Goal: Task Accomplishment & Management: Complete application form

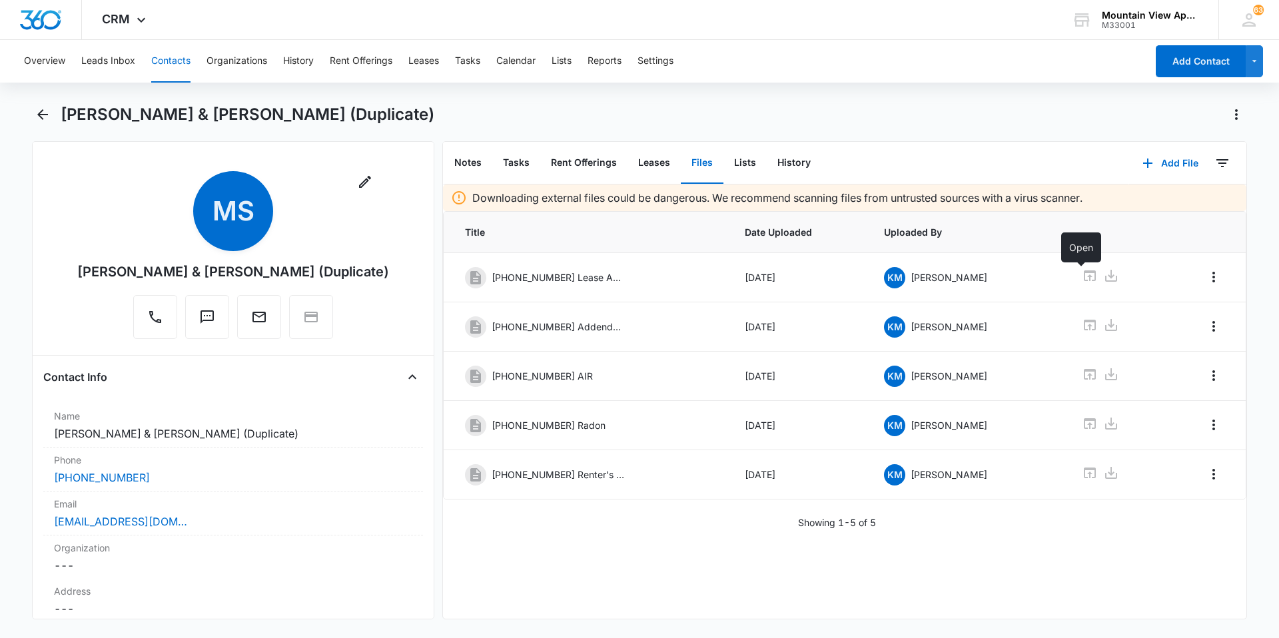
scroll to position [2454, 0]
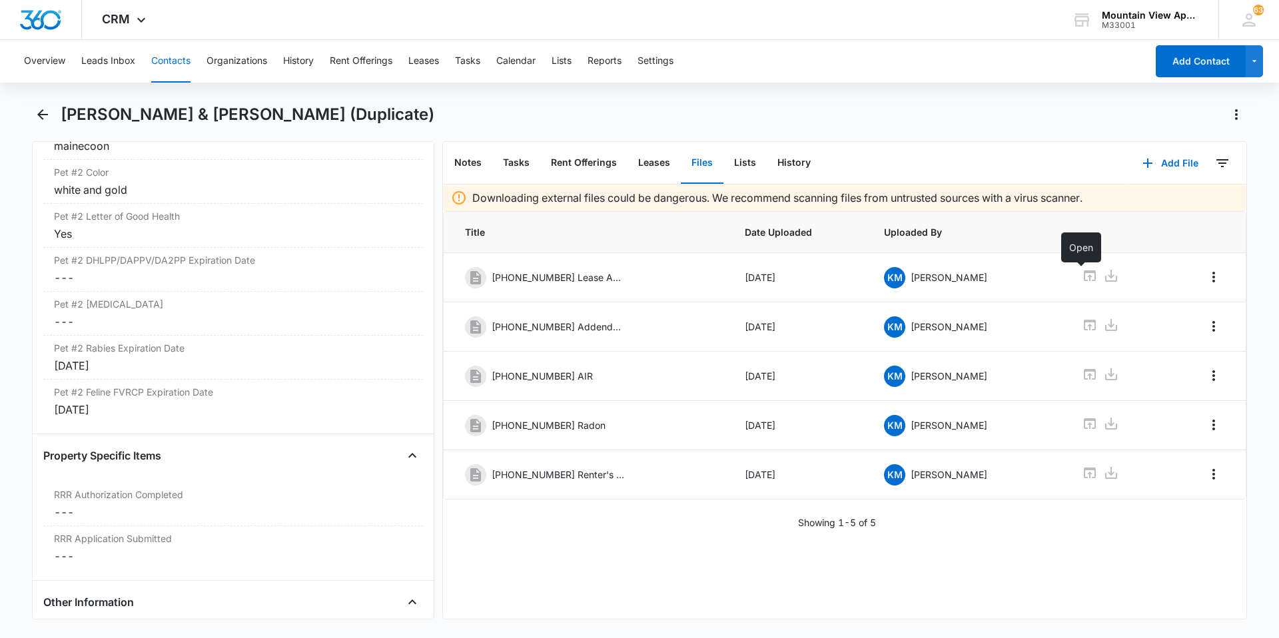
click at [177, 64] on button "Contacts" at bounding box center [170, 61] width 39 height 43
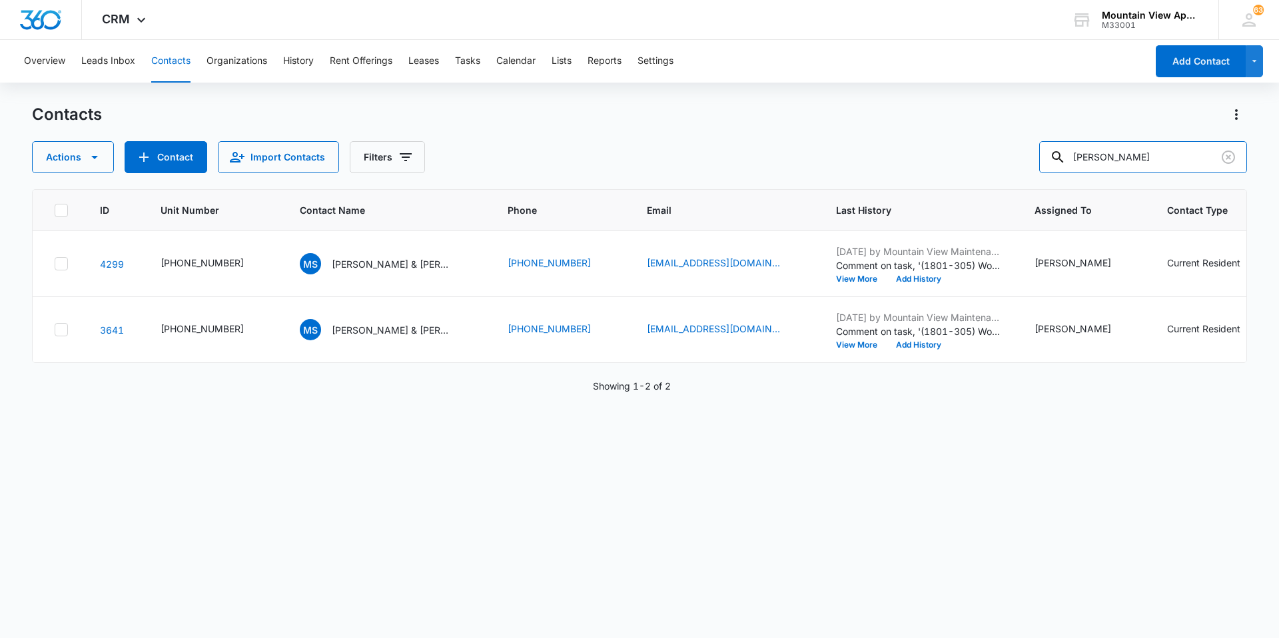
drag, startPoint x: 1146, startPoint y: 163, endPoint x: 910, endPoint y: 145, distance: 236.6
click at [910, 145] on div "Actions Contact Import Contacts Filters [PERSON_NAME]" at bounding box center [639, 157] width 1215 height 32
type input "[PERSON_NAME]"
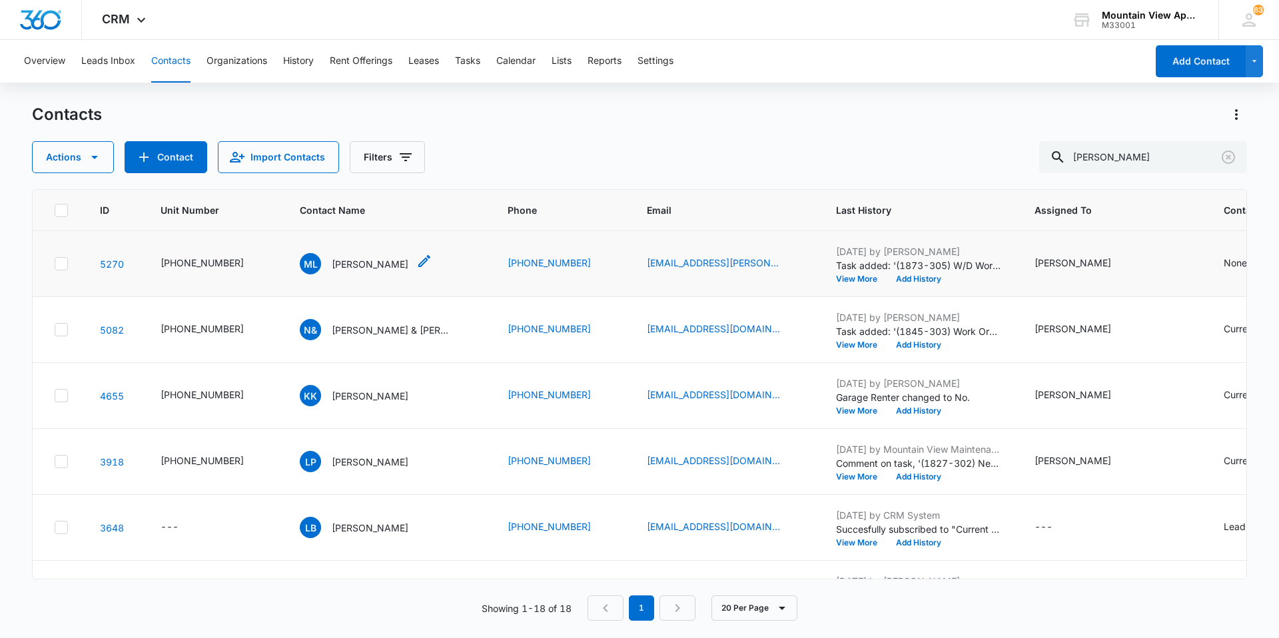
click at [354, 270] on p "[PERSON_NAME]" at bounding box center [370, 264] width 77 height 14
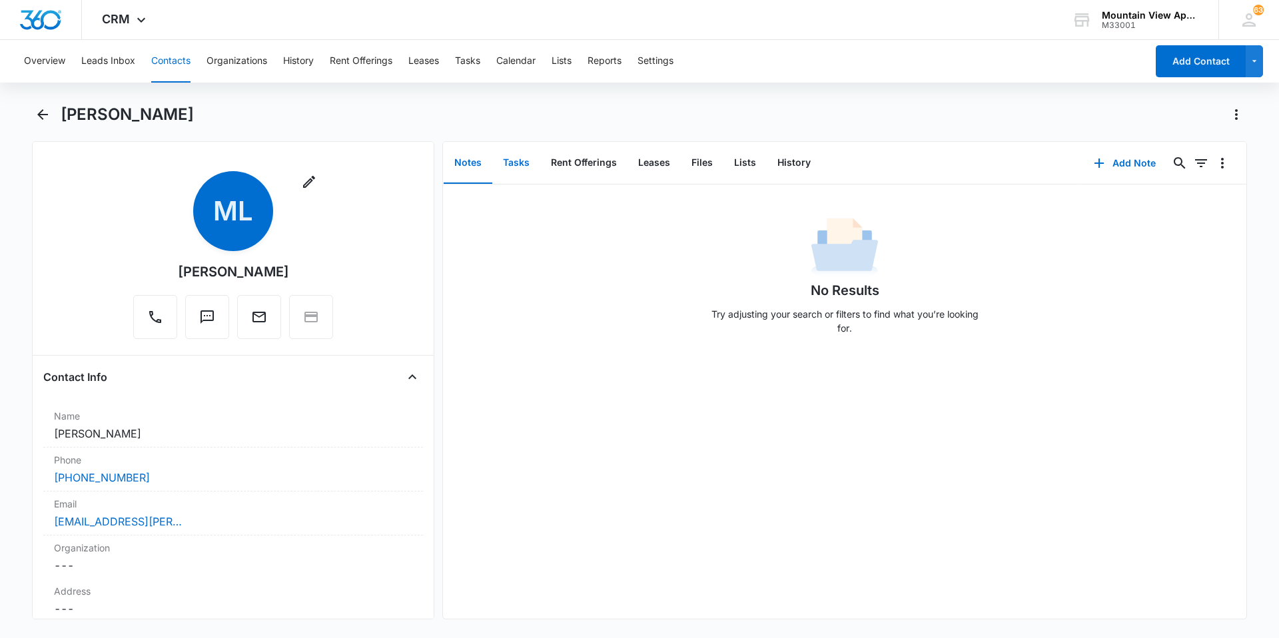
click at [518, 167] on button "Tasks" at bounding box center [516, 163] width 48 height 41
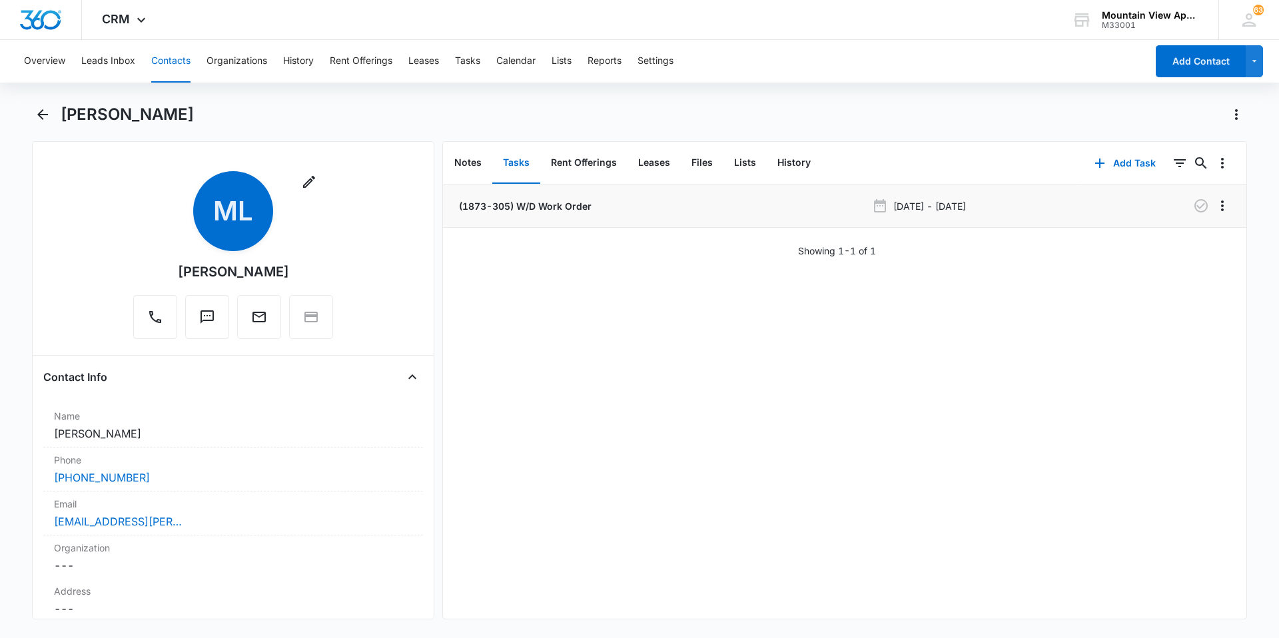
click at [545, 207] on p "(1873-305) W/D Work Order" at bounding box center [523, 206] width 135 height 14
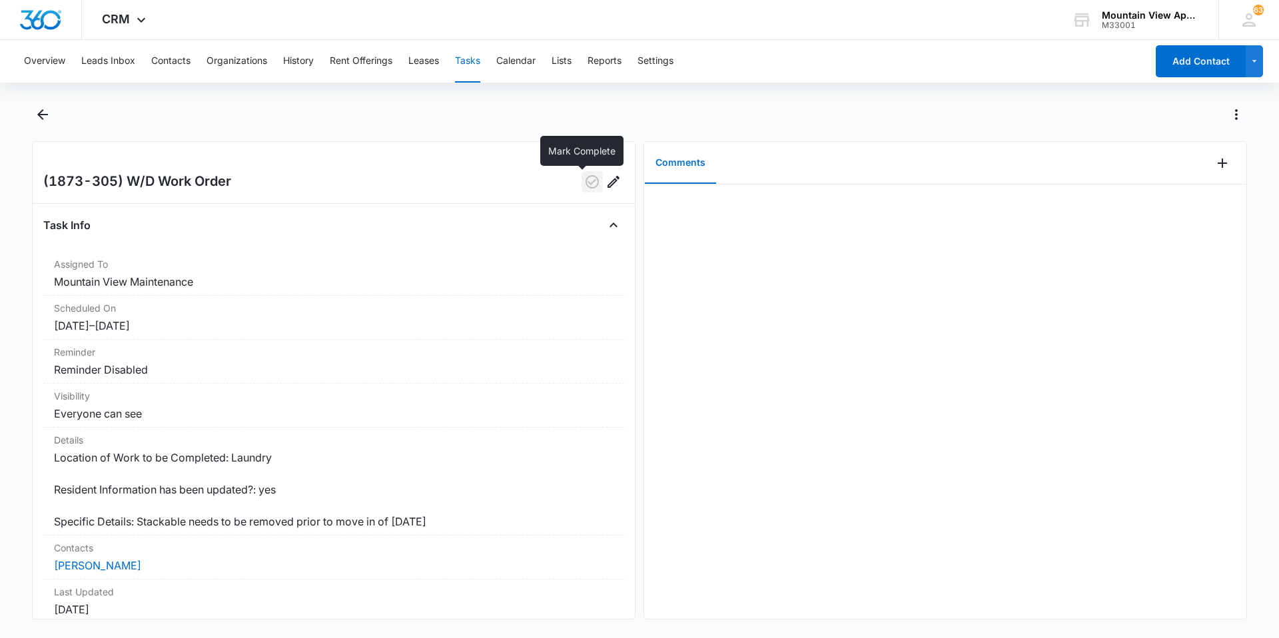
click at [586, 183] on icon "button" at bounding box center [592, 181] width 13 height 13
click at [1215, 160] on icon "Add Comment" at bounding box center [1223, 163] width 16 height 16
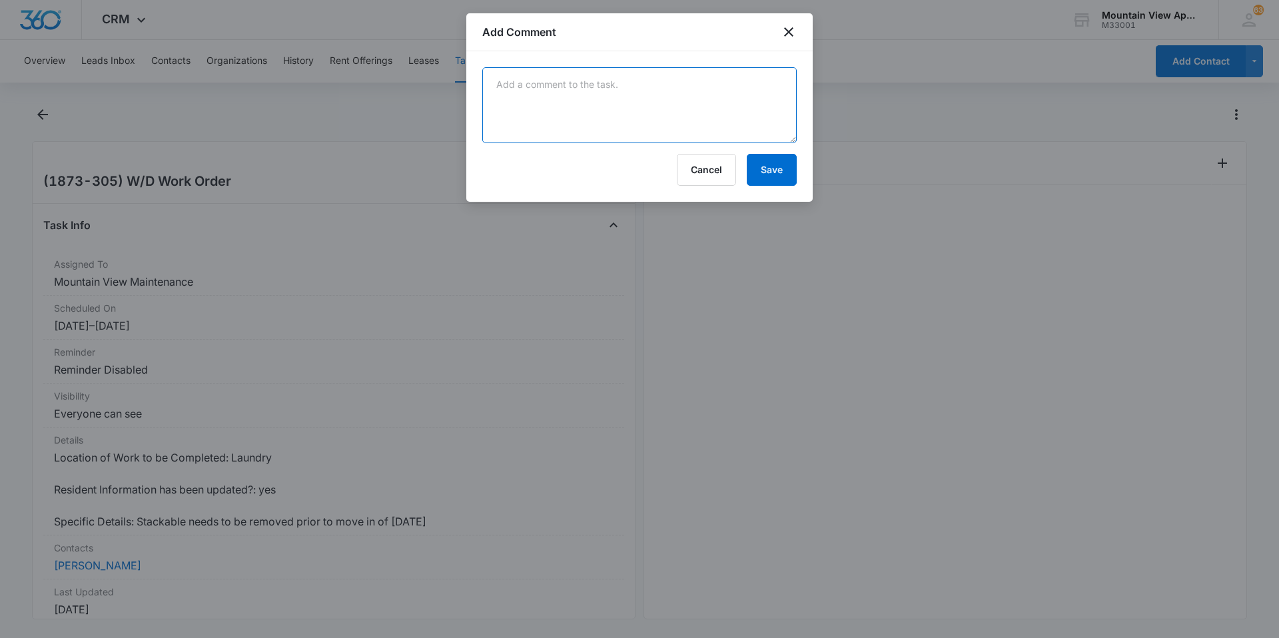
click at [574, 104] on textarea at bounding box center [639, 105] width 315 height 76
type textarea "No longer need W/D removed :) -KM"
click at [778, 165] on button "Save" at bounding box center [772, 170] width 50 height 32
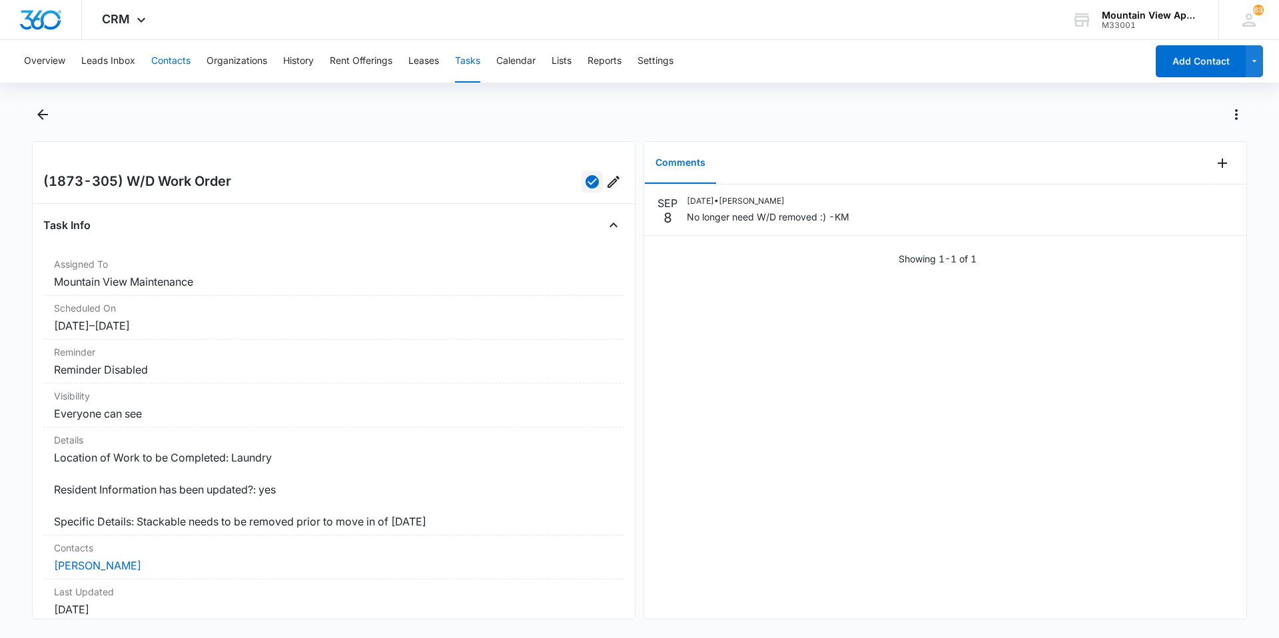
click at [169, 65] on button "Contacts" at bounding box center [170, 61] width 39 height 43
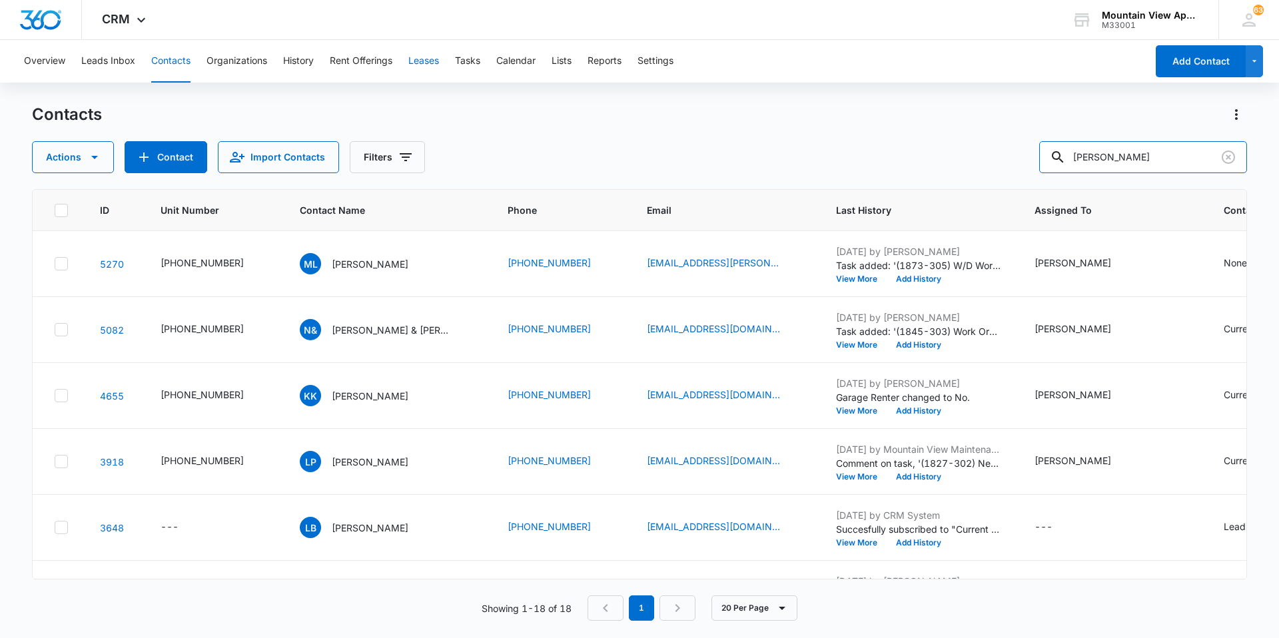
drag, startPoint x: 1126, startPoint y: 165, endPoint x: 432, endPoint y: 62, distance: 701.3
click at [410, 55] on div "Overview Leads Inbox Contacts Organizations History Rent Offerings Leases Tasks…" at bounding box center [639, 338] width 1279 height 597
type input "mccvay"
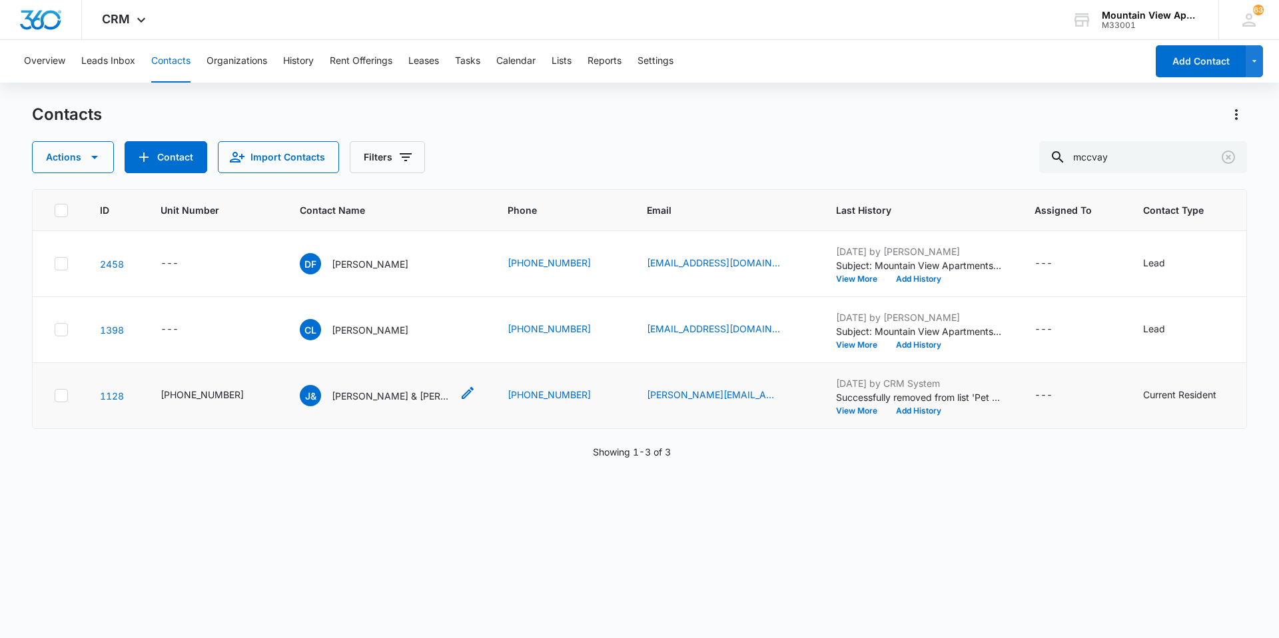
click at [377, 393] on p "[PERSON_NAME] & [PERSON_NAME]" at bounding box center [392, 396] width 120 height 14
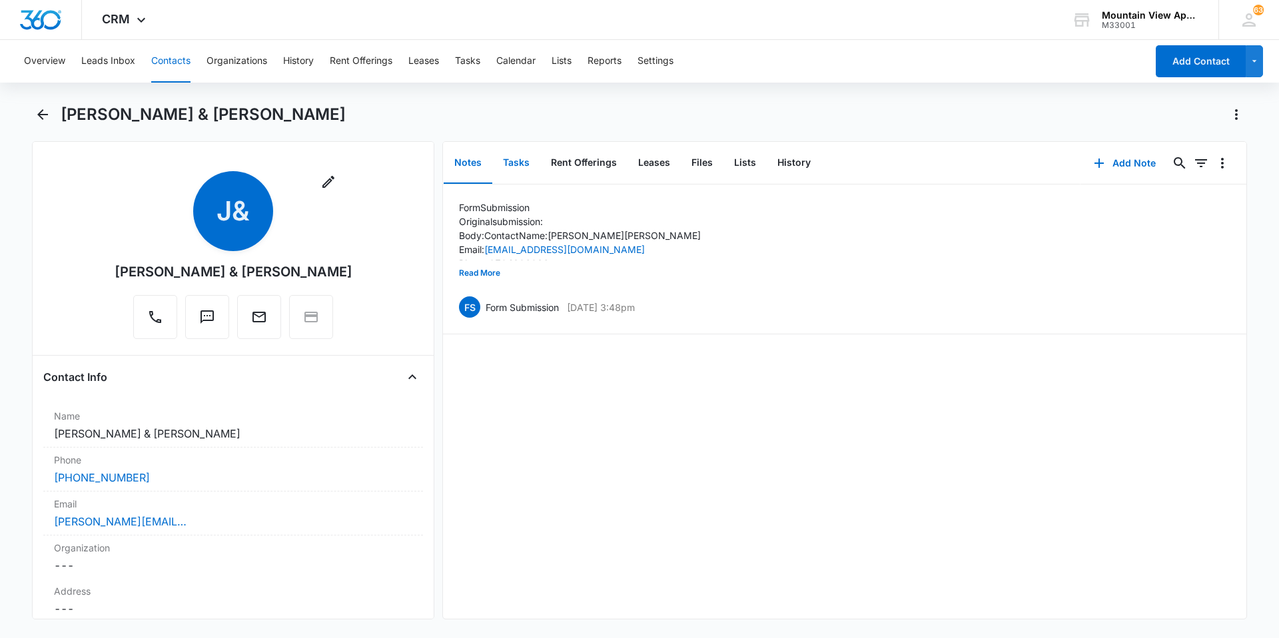
click at [504, 163] on button "Tasks" at bounding box center [516, 163] width 48 height 41
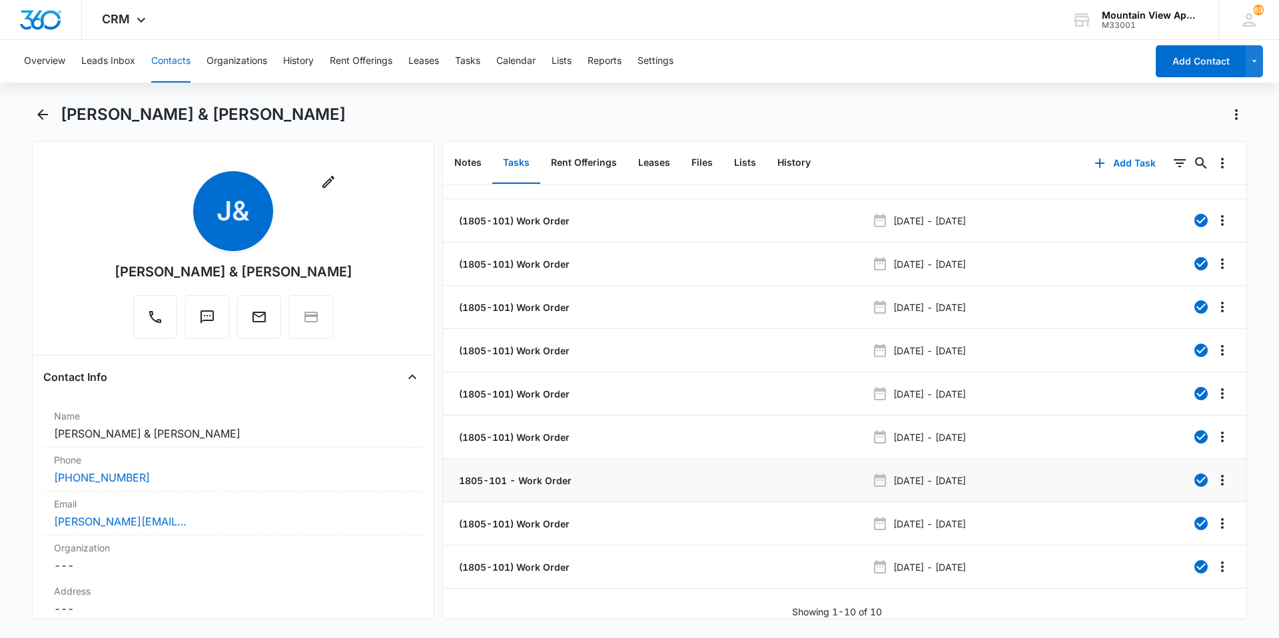
scroll to position [39, 0]
click at [1130, 167] on button "Add Task" at bounding box center [1126, 163] width 88 height 32
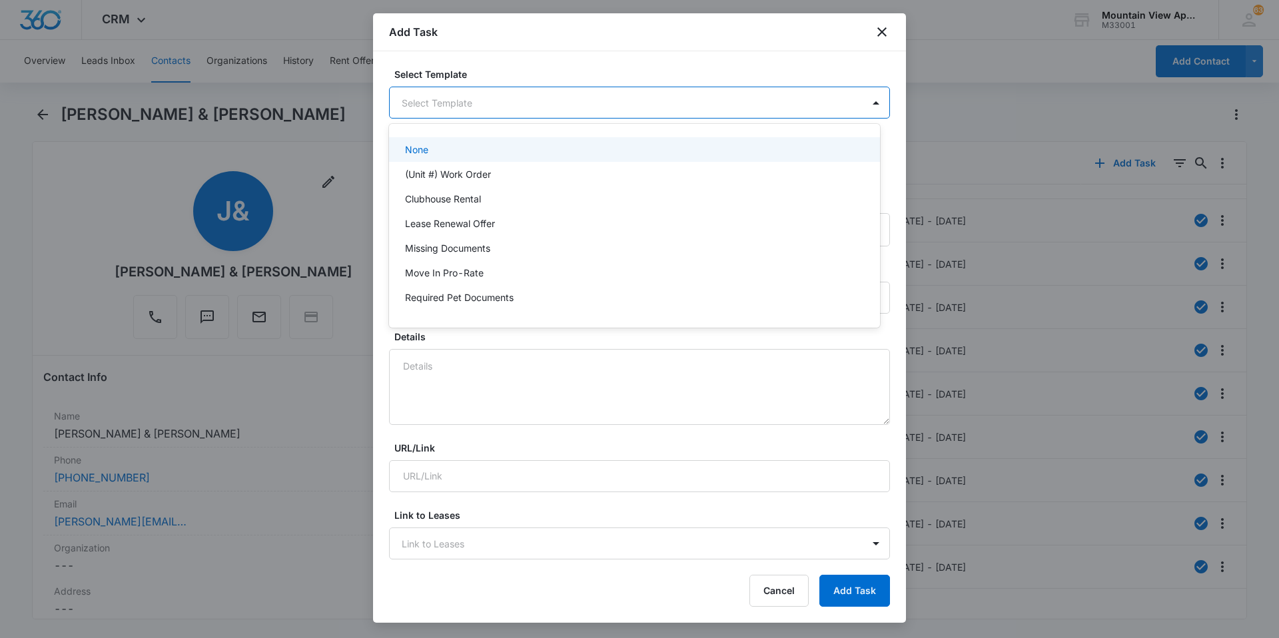
click at [655, 101] on body "CRM Apps Reputation Websites Forms CRM Email Social Content Ads Intelligence Fi…" at bounding box center [639, 319] width 1279 height 638
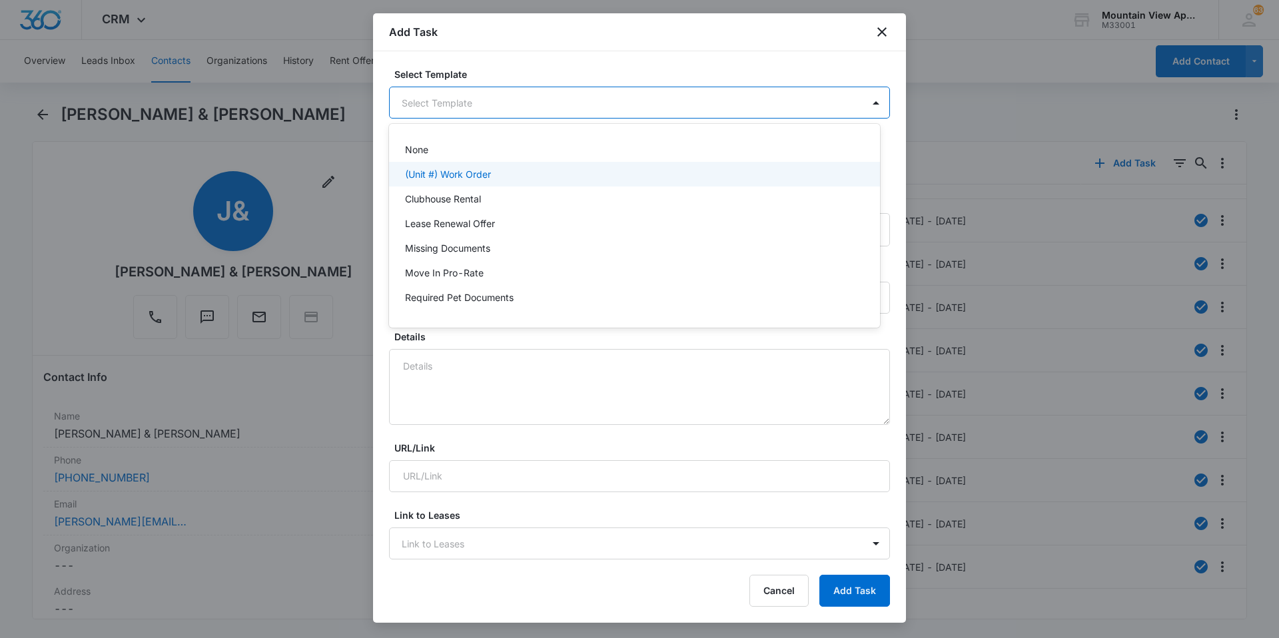
click at [600, 169] on div "(Unit #) Work Order" at bounding box center [633, 174] width 456 height 14
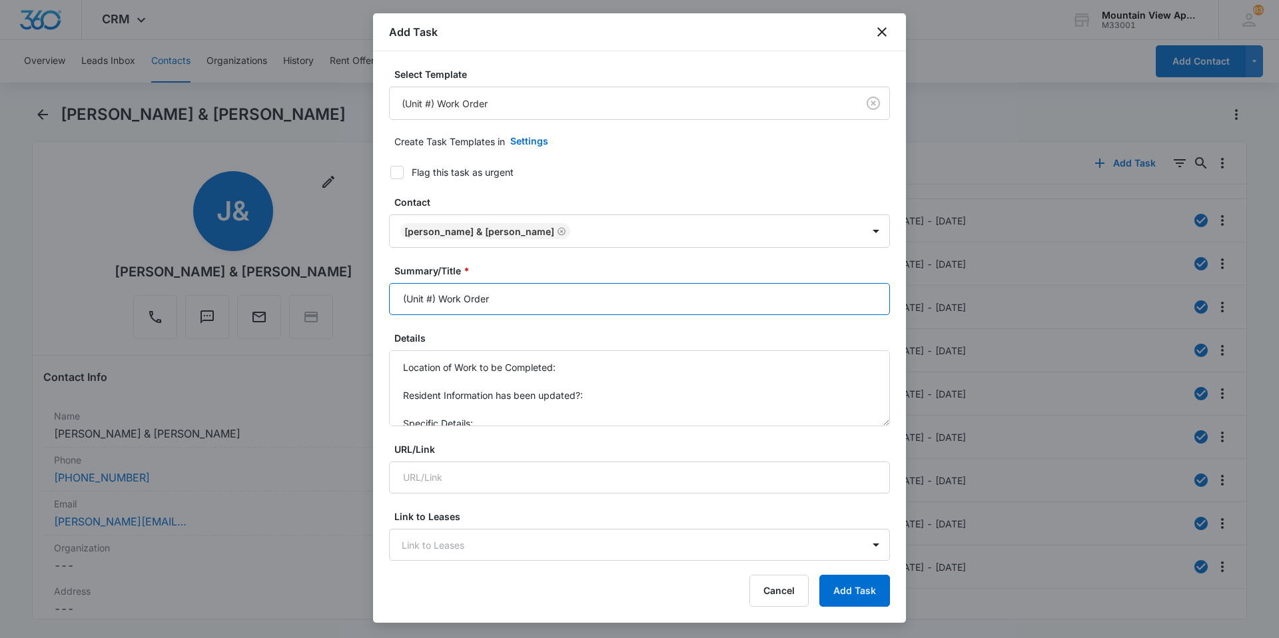
click at [433, 293] on input "(Unit #) Work Order" at bounding box center [639, 299] width 501 height 32
type input "(1805-101) Work Order"
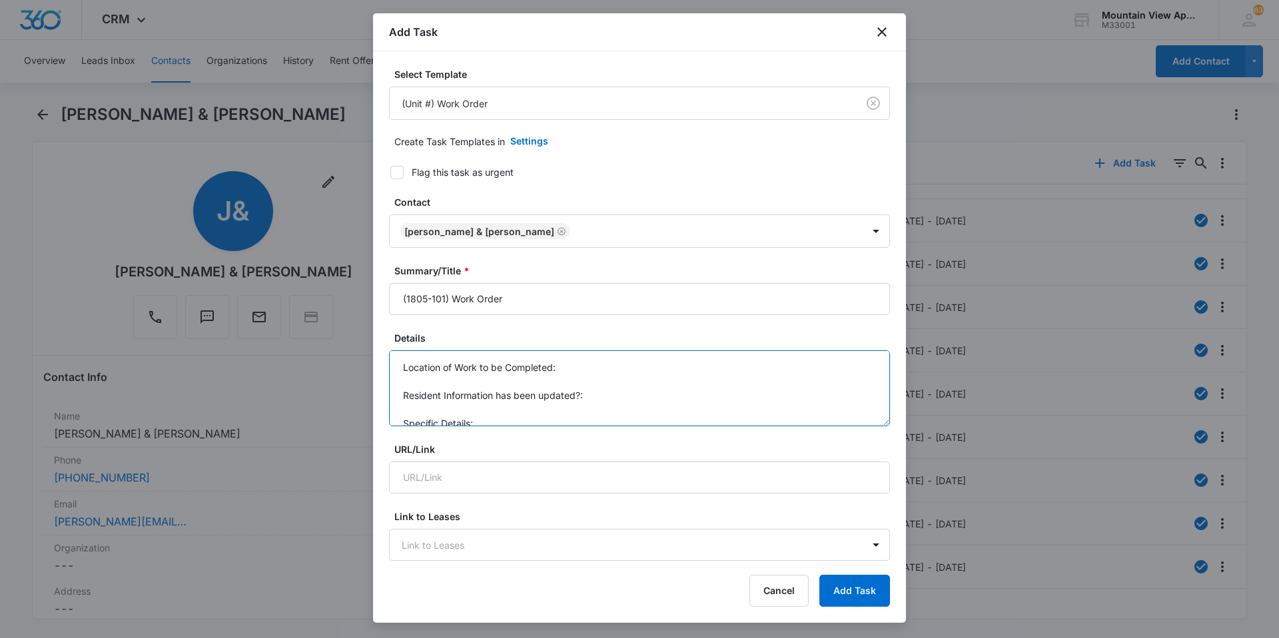
click at [598, 356] on textarea "Location of Work to be Completed: Resident Information has been updated?: Speci…" at bounding box center [639, 389] width 501 height 76
click at [616, 382] on textarea "Location of Work to be Completed: 1805-101 Resident Information has been update…" at bounding box center [639, 389] width 501 height 76
click at [600, 402] on textarea "Location of Work to be Completed: 1805-101 Resident Information has been update…" at bounding box center [639, 389] width 501 height 76
click at [557, 420] on textarea "Location of Work to be Completed: 1805-101 Resident Information has been update…" at bounding box center [639, 389] width 501 height 76
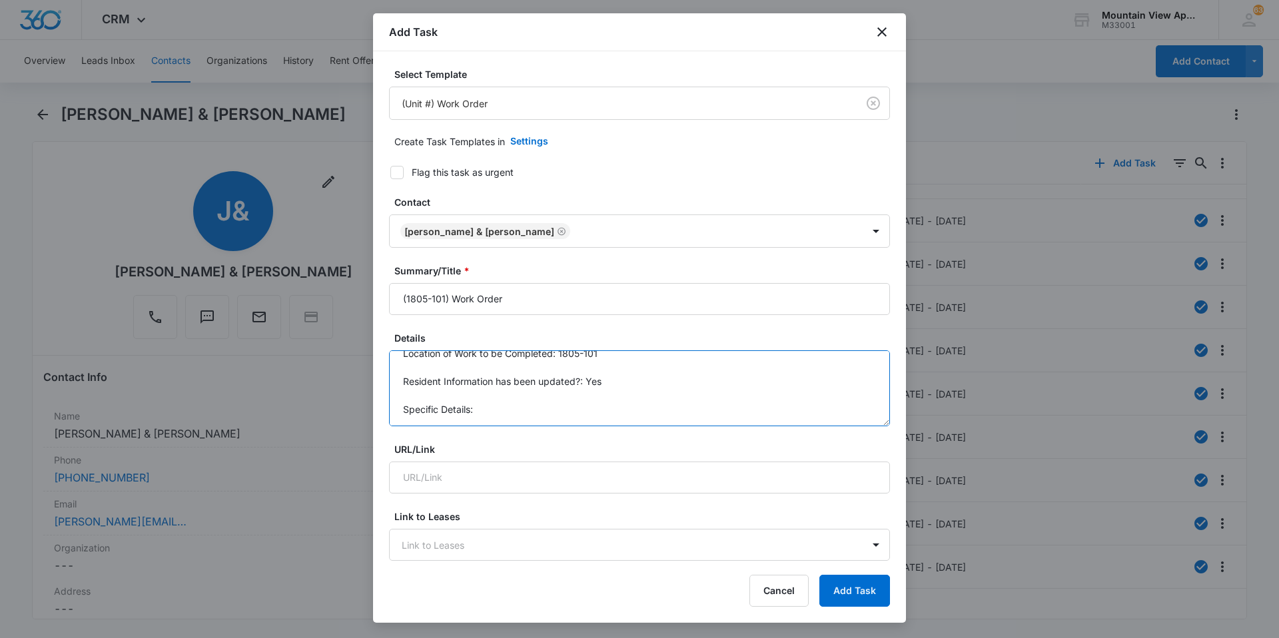
type textarea "Location of Work to be Completed: 1805-101 Resident Information has been update…"
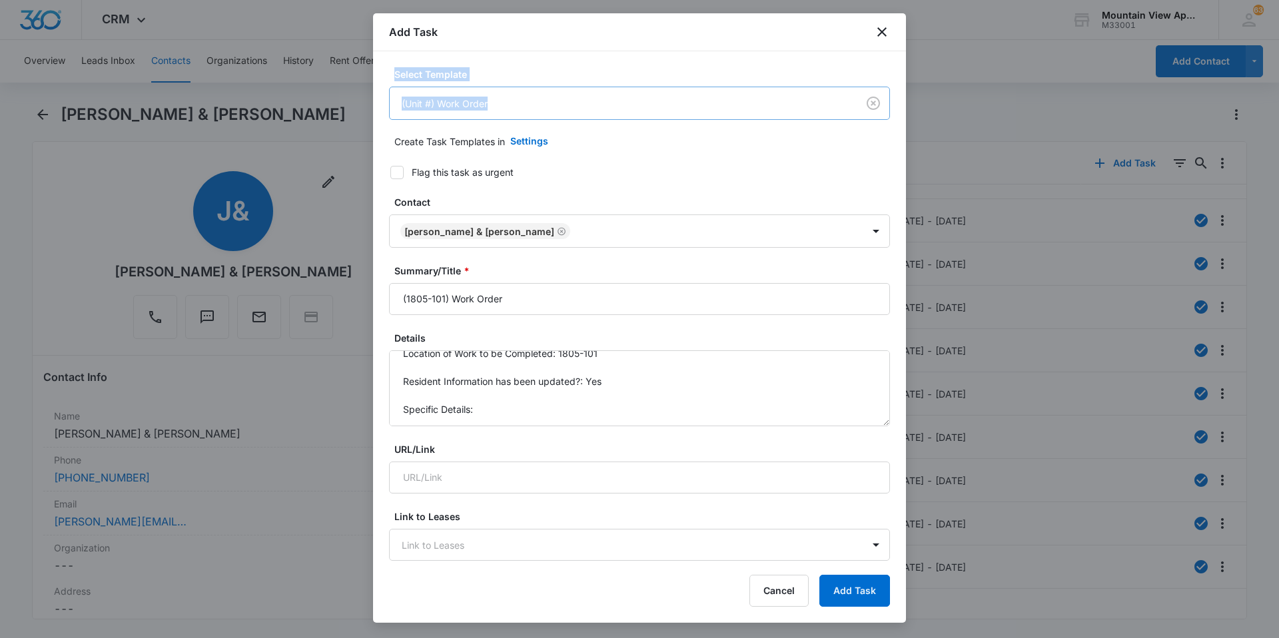
drag, startPoint x: 692, startPoint y: 39, endPoint x: 694, endPoint y: 97, distance: 57.3
click at [694, 97] on div "Add Task Select Template (Unit #) Work Order Create Task Templates in Settings …" at bounding box center [639, 318] width 533 height 610
drag, startPoint x: 694, startPoint y: 97, endPoint x: 640, endPoint y: 147, distance: 74.0
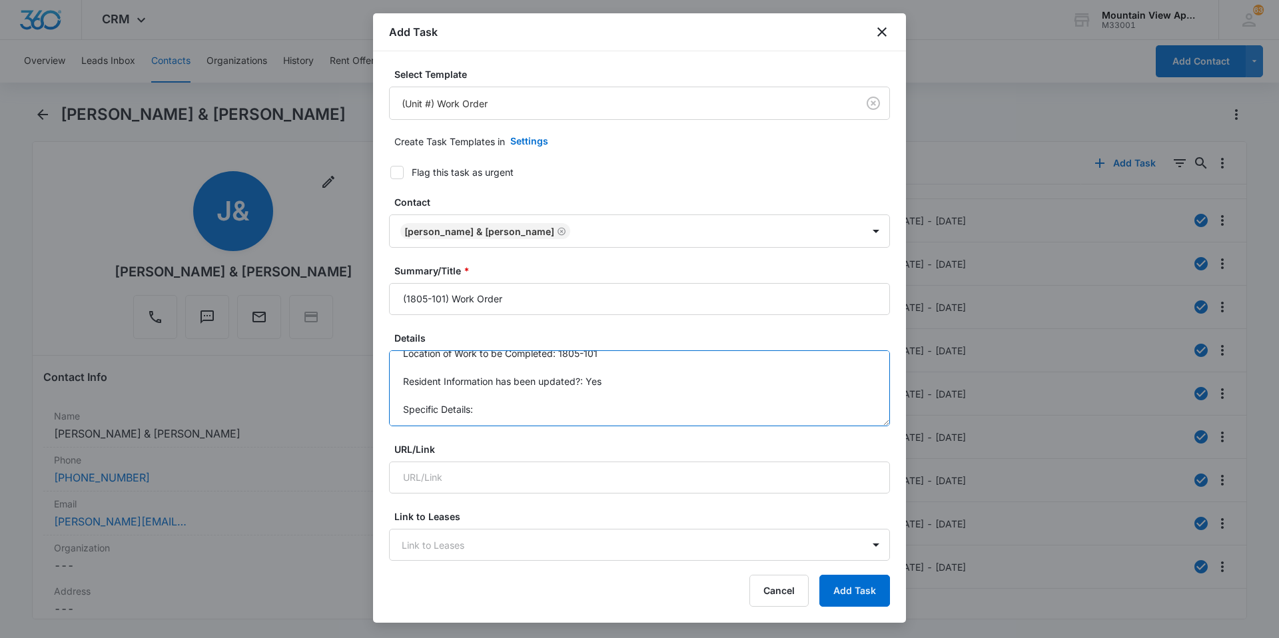
click at [494, 420] on textarea "Location of Work to be Completed: 1805-101 Resident Information has been update…" at bounding box center [639, 389] width 501 height 76
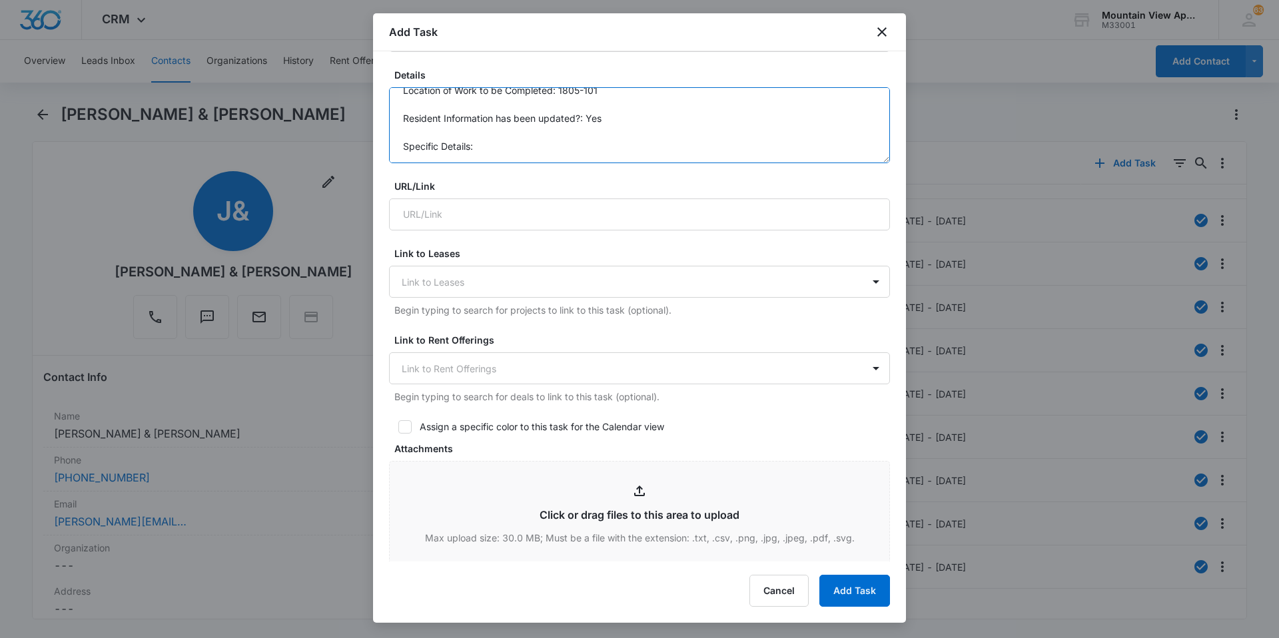
scroll to position [267, 0]
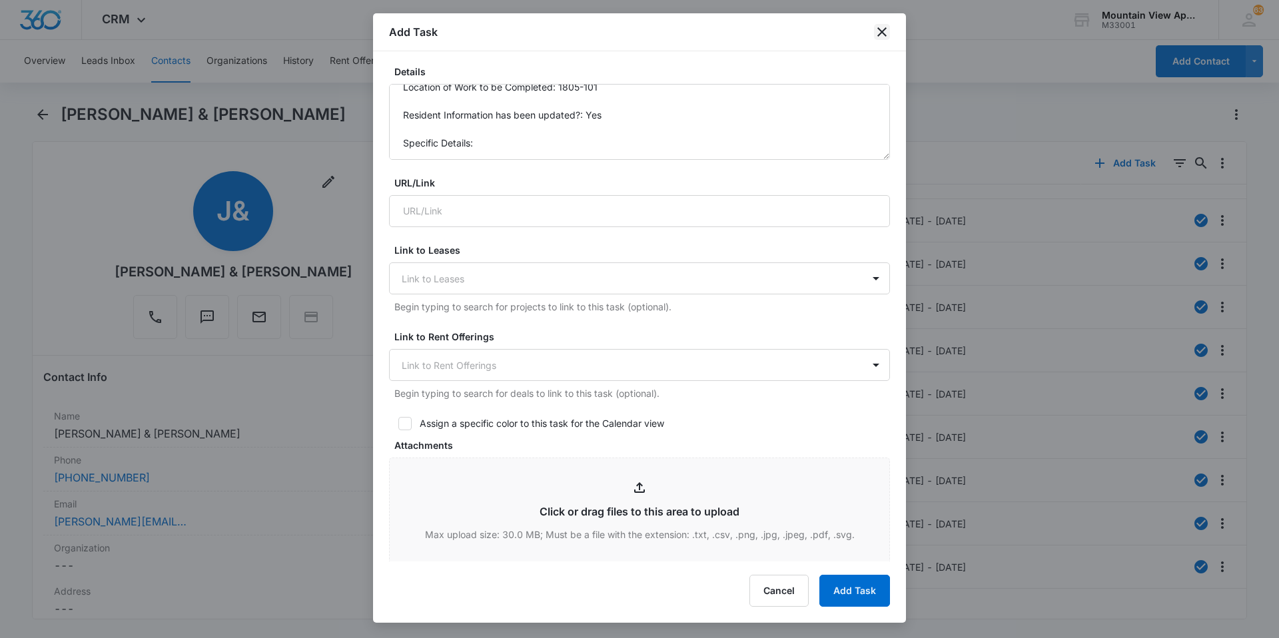
click at [887, 33] on icon "close" at bounding box center [882, 32] width 16 height 16
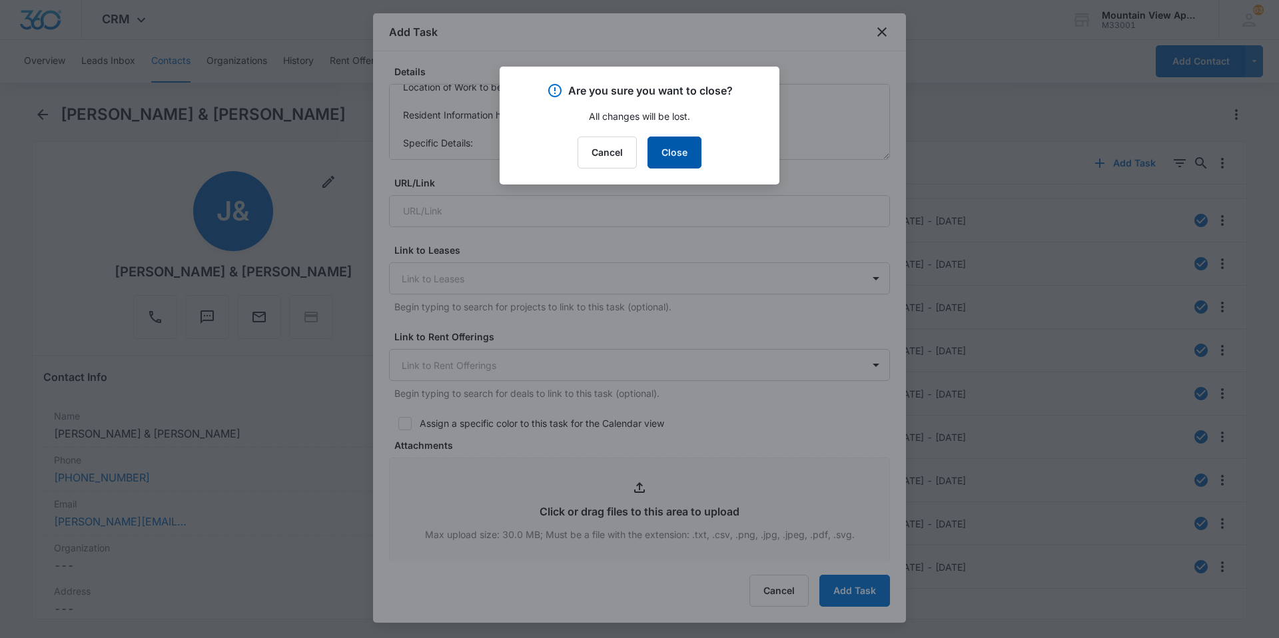
click at [678, 159] on button "Close" at bounding box center [675, 153] width 54 height 32
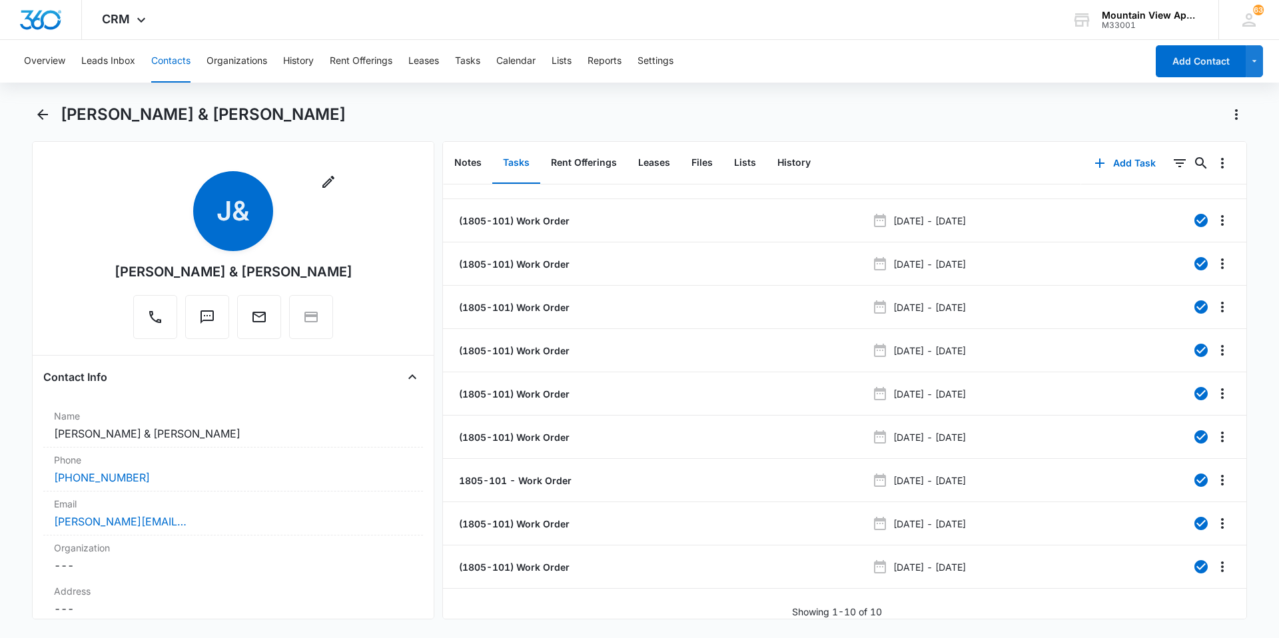
click at [174, 69] on button "Contacts" at bounding box center [170, 61] width 39 height 43
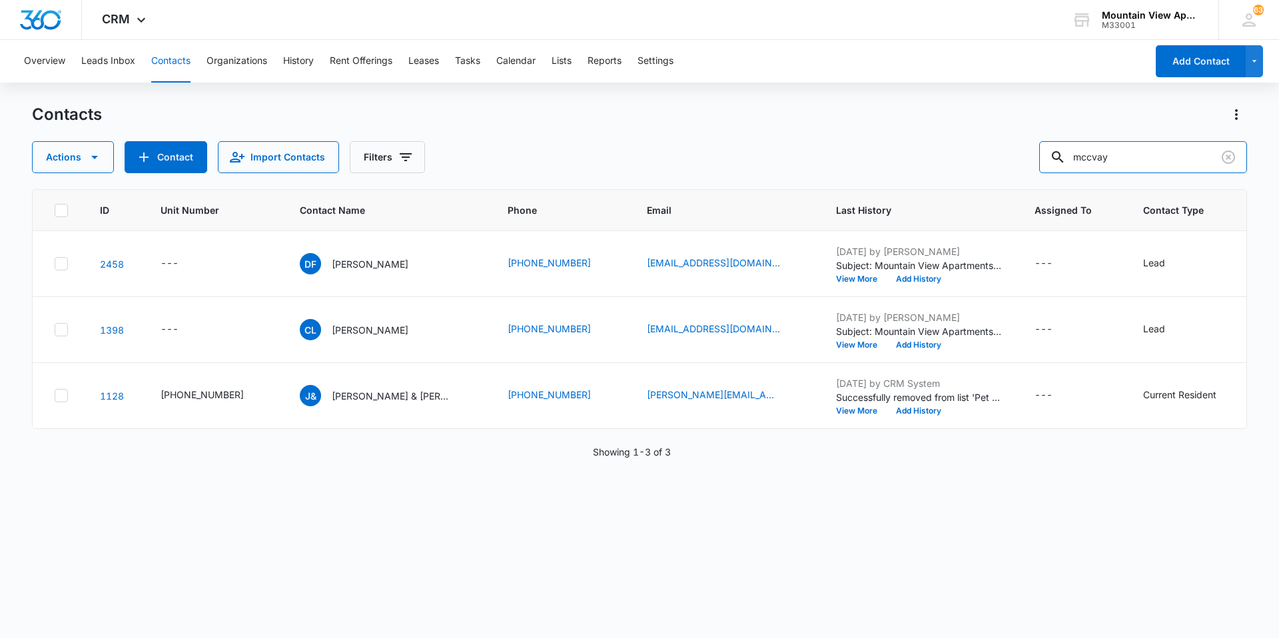
drag, startPoint x: 1144, startPoint y: 153, endPoint x: 190, endPoint y: -33, distance: 971.6
click at [190, 0] on html "CRM Apps Reputation Websites Forms CRM Email Social Content Ads Intelligence Fi…" at bounding box center [639, 319] width 1279 height 638
type input "[PERSON_NAME]"
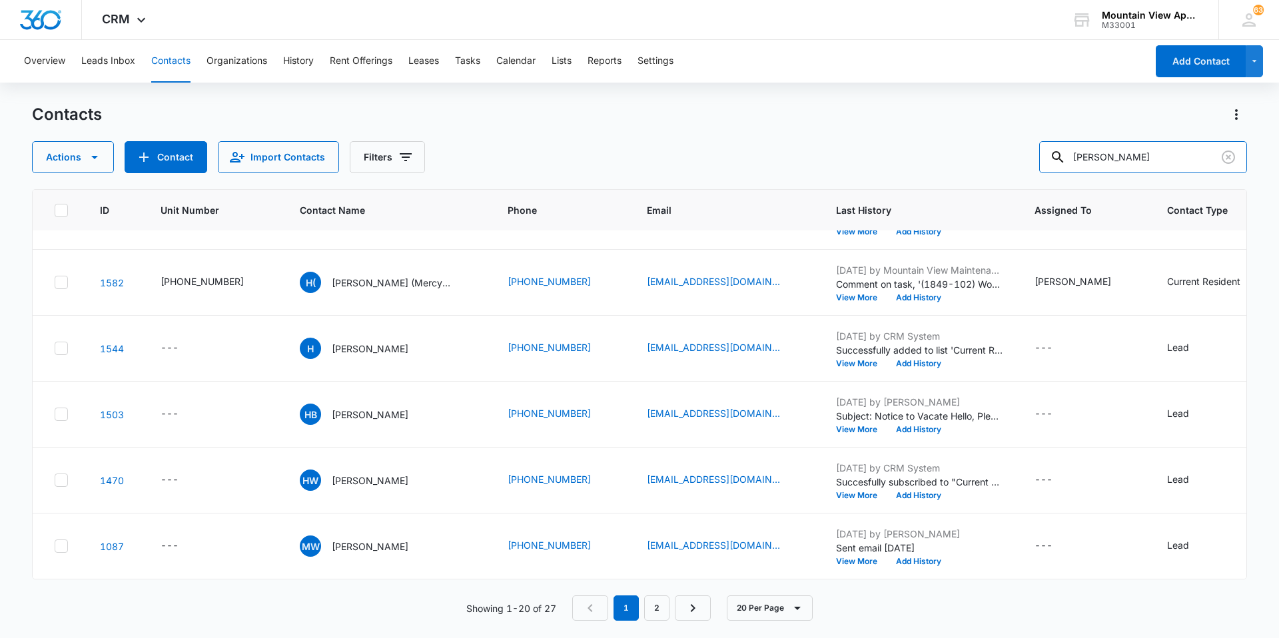
scroll to position [981, 0]
click at [696, 606] on icon "Next Page" at bounding box center [693, 608] width 16 height 16
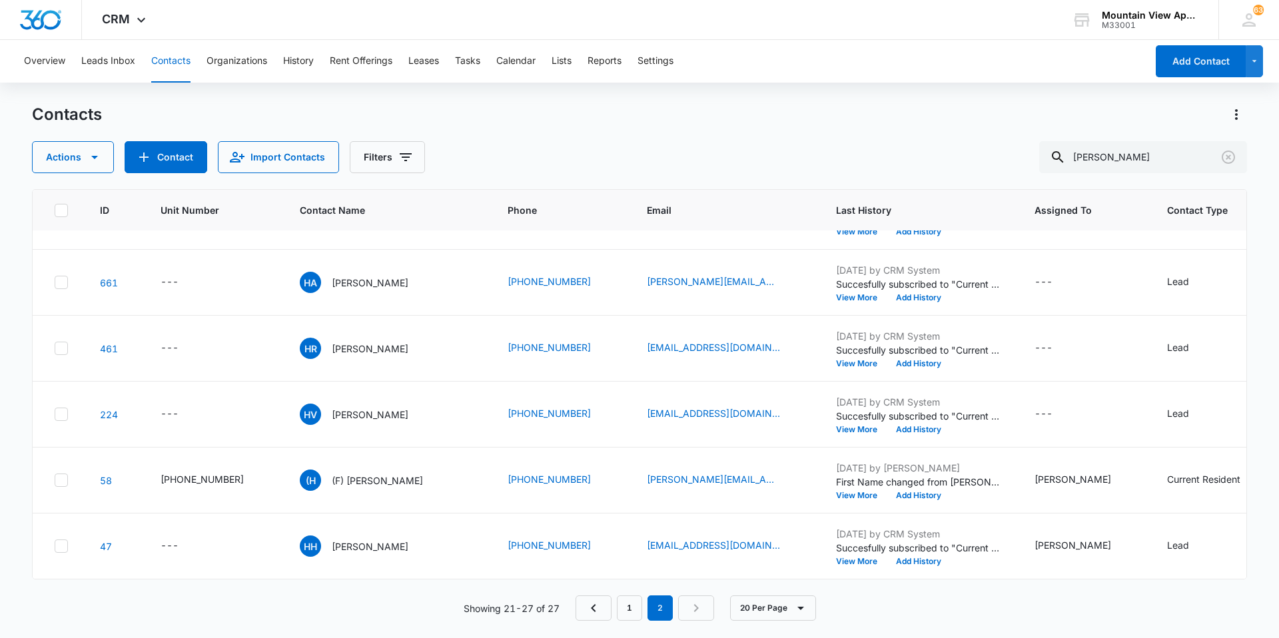
scroll to position [0, 0]
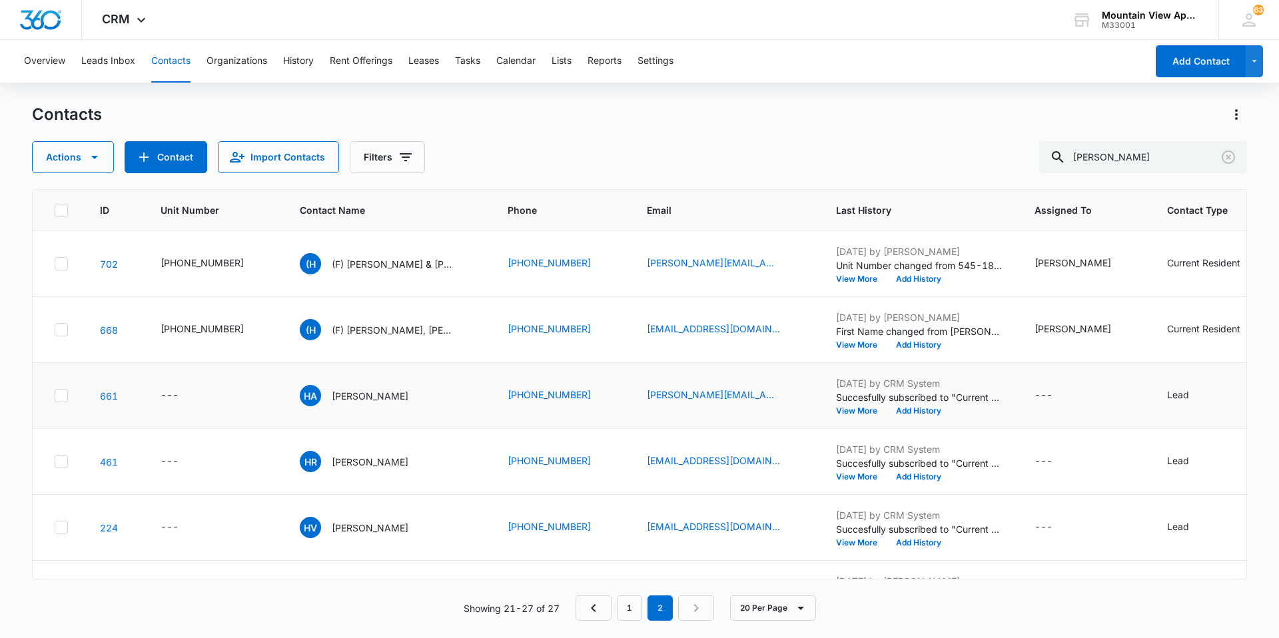
drag, startPoint x: 352, startPoint y: 331, endPoint x: 343, endPoint y: 363, distance: 33.3
click at [343, 363] on tbody "702 545-1871-301 (H (F) [PERSON_NAME] & [PERSON_NAME] [PHONE_NUMBER] [PERSON_NA…" at bounding box center [754, 462] width 1443 height 462
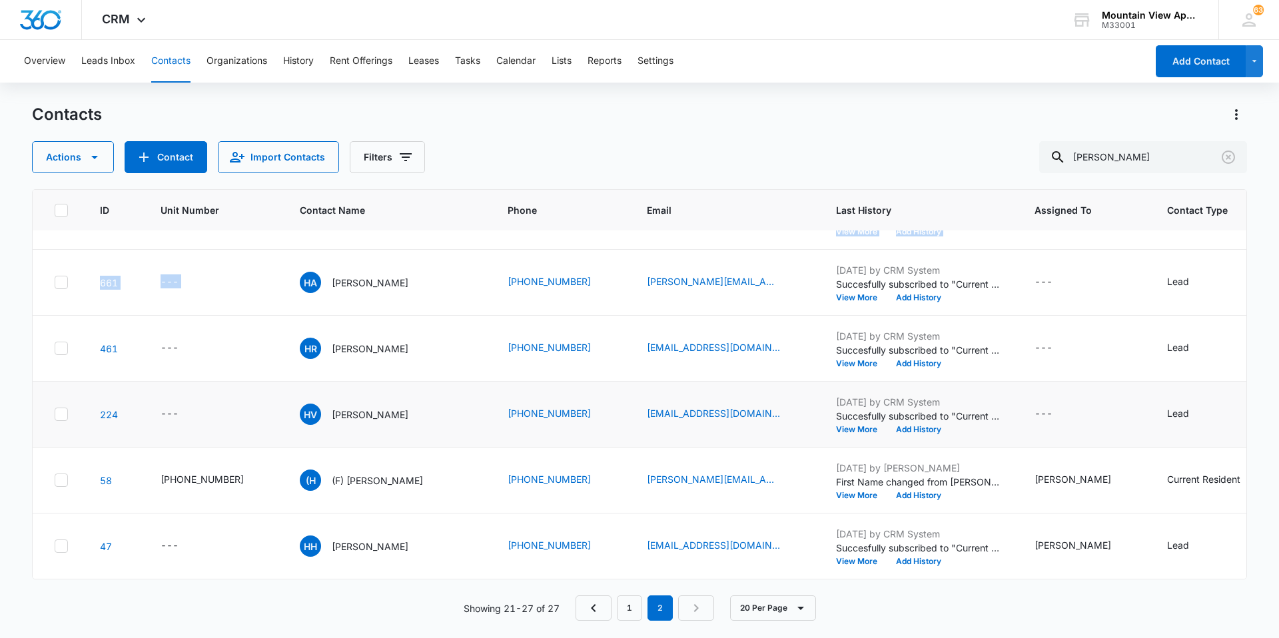
scroll to position [123, 0]
drag, startPoint x: 1130, startPoint y: 159, endPoint x: 217, endPoint y: 307, distance: 924.7
click at [217, 307] on div "Contacts Actions Contact Import Contacts Filters [PERSON_NAME] ID Unit Number C…" at bounding box center [639, 370] width 1215 height 533
type input "haz"
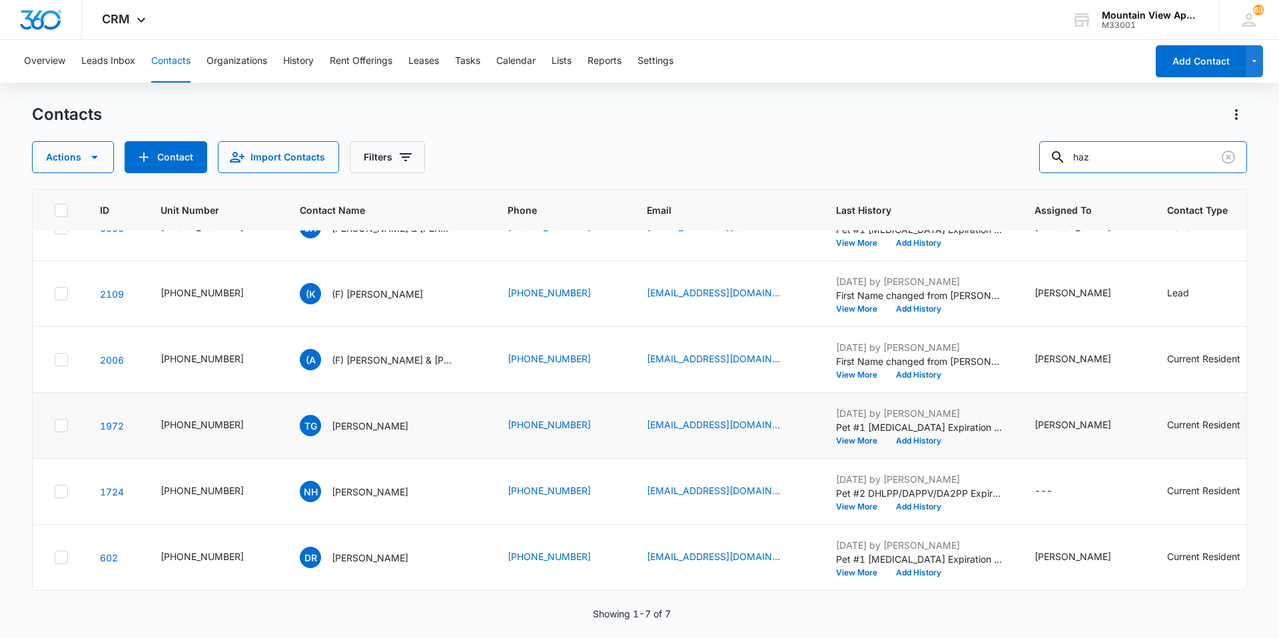
scroll to position [0, 0]
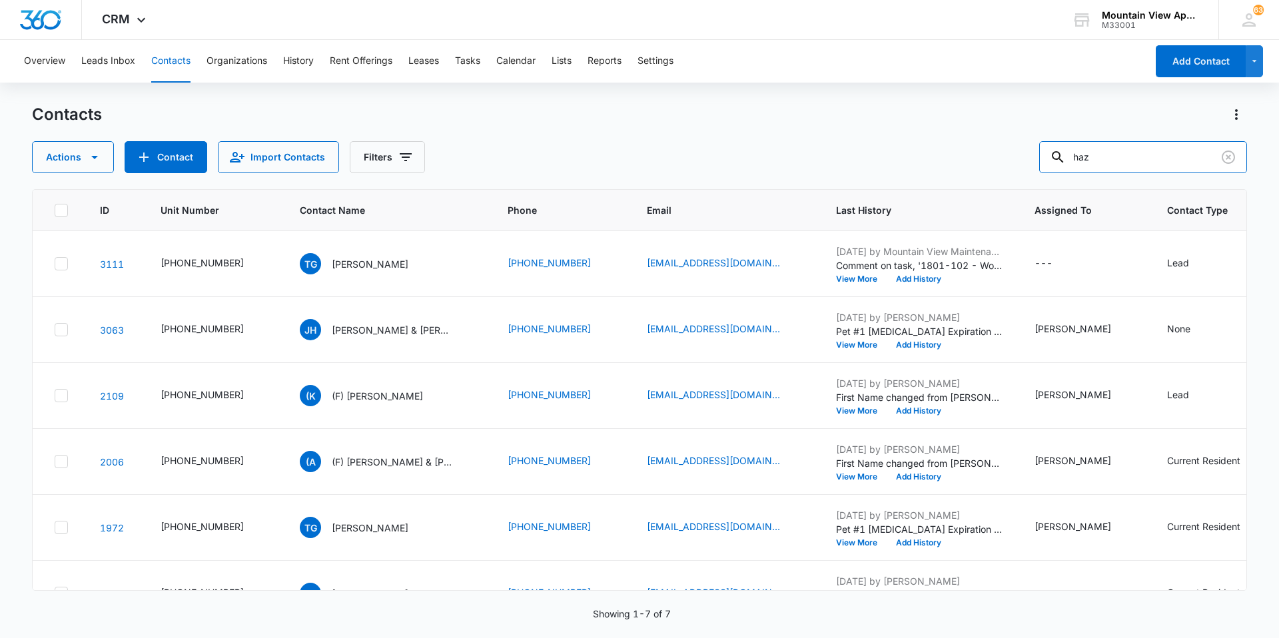
drag, startPoint x: 1112, startPoint y: 155, endPoint x: 708, endPoint y: 155, distance: 404.5
click at [708, 155] on div "Actions Contact Import Contacts Filters haz" at bounding box center [639, 157] width 1215 height 32
click at [1160, 161] on input "text" at bounding box center [1154, 157] width 188 height 32
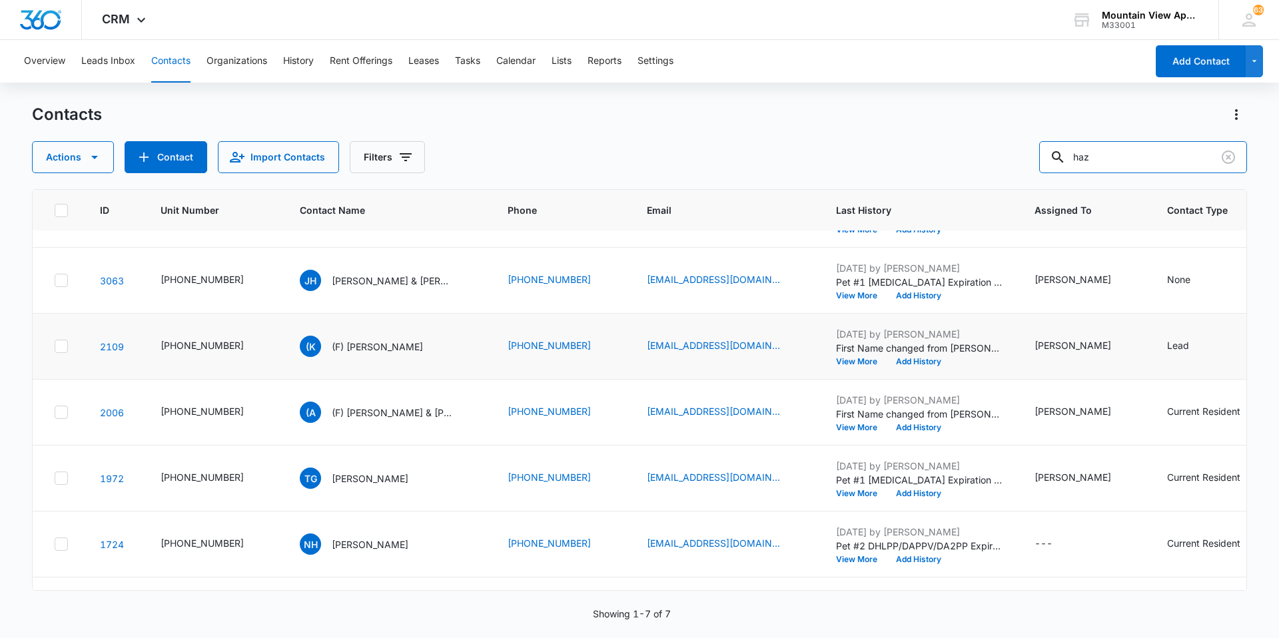
scroll to position [112, 0]
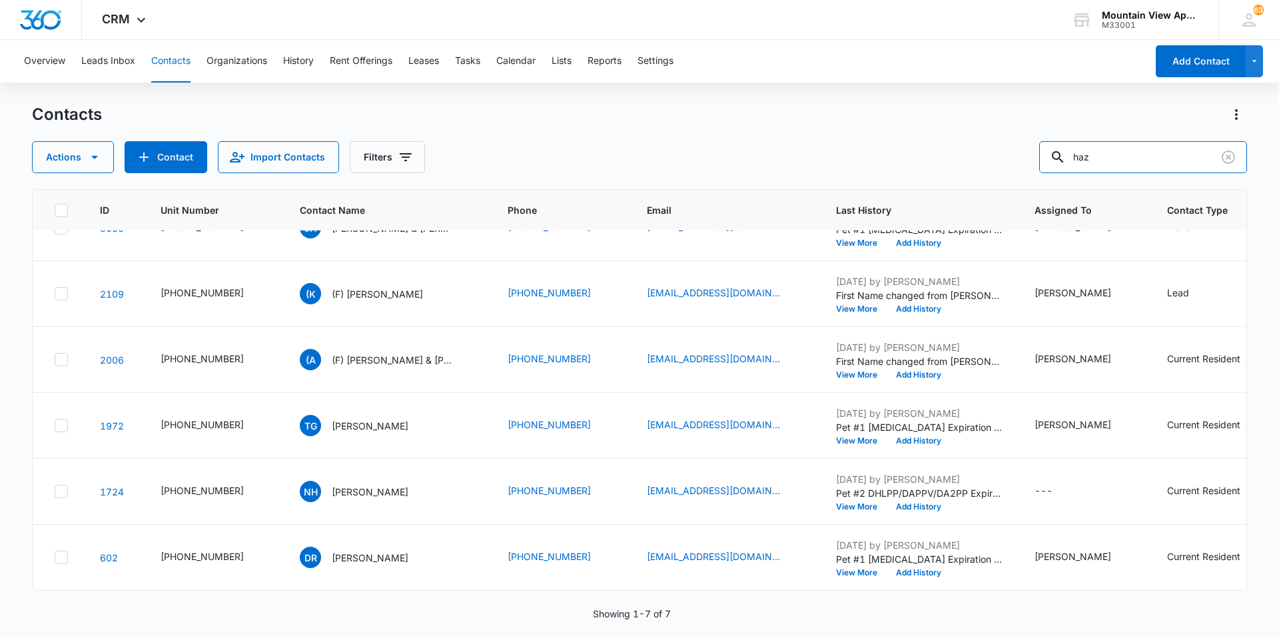
drag, startPoint x: 1120, startPoint y: 167, endPoint x: 456, endPoint y: 137, distance: 665.1
click at [456, 137] on div "Contacts Actions Contact Import Contacts Filters haz" at bounding box center [639, 138] width 1215 height 69
drag, startPoint x: 1110, startPoint y: 162, endPoint x: 728, endPoint y: 174, distance: 382.0
click at [729, 174] on div "Contacts Actions Contact Import Contacts Filters haz ID Unit Number Contact Nam…" at bounding box center [639, 370] width 1215 height 533
type input "[PERSON_NAME]"
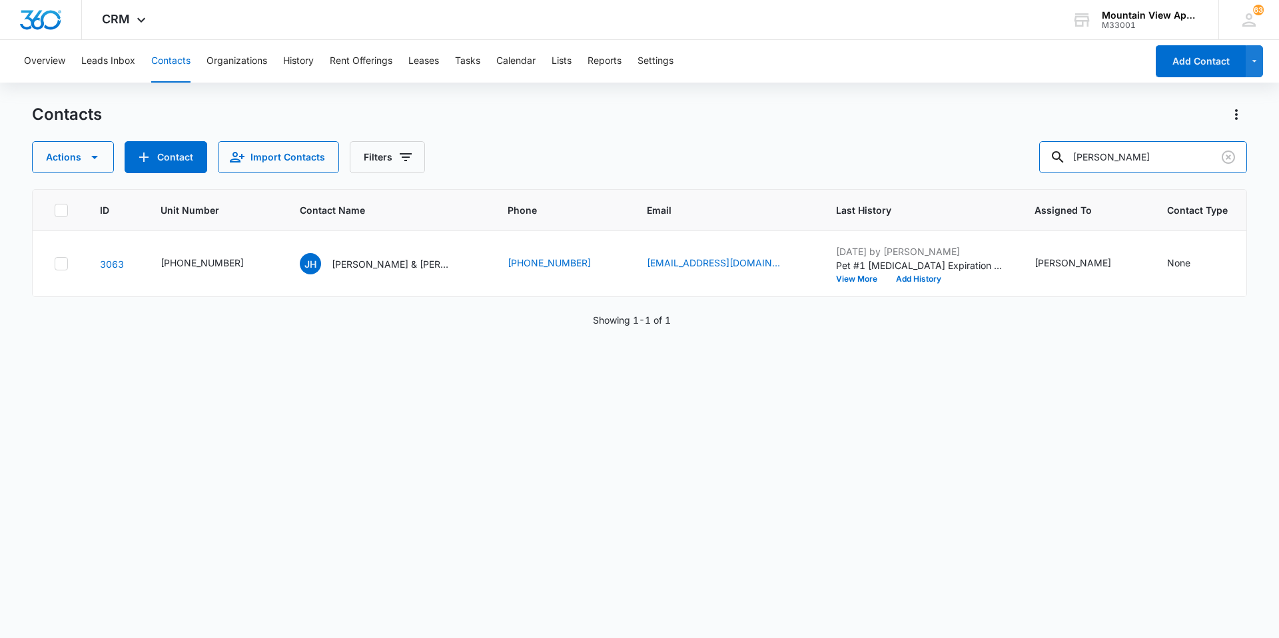
scroll to position [0, 0]
click at [393, 265] on p "[PERSON_NAME] & [PERSON_NAME]" at bounding box center [392, 264] width 120 height 14
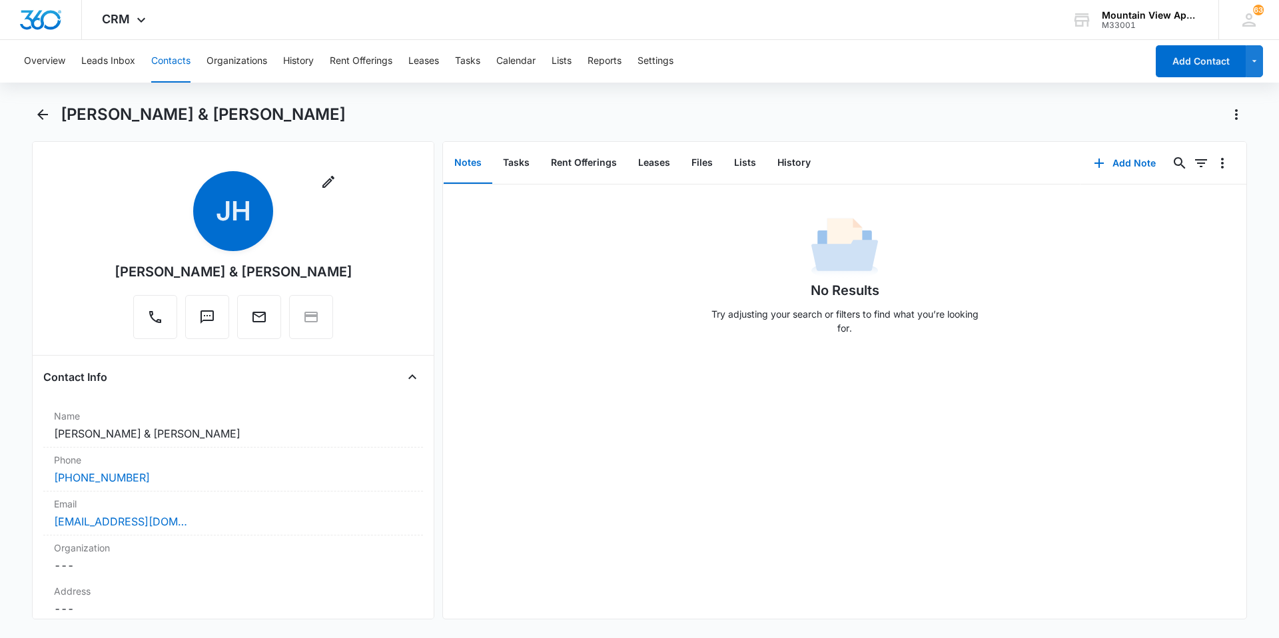
click at [185, 51] on button "Contacts" at bounding box center [170, 61] width 39 height 43
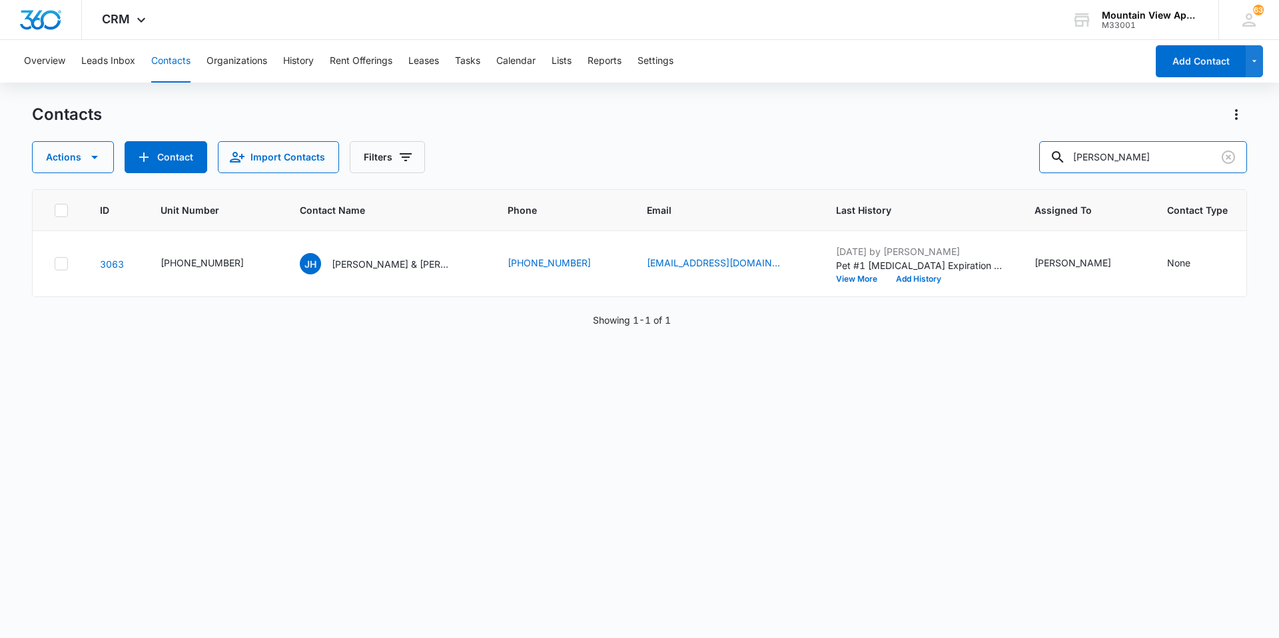
drag, startPoint x: 1162, startPoint y: 158, endPoint x: 584, endPoint y: 138, distance: 578.1
click at [604, 153] on div "Actions Contact Import Contacts Filters [PERSON_NAME]" at bounding box center [639, 157] width 1215 height 32
type input "[PERSON_NAME]"
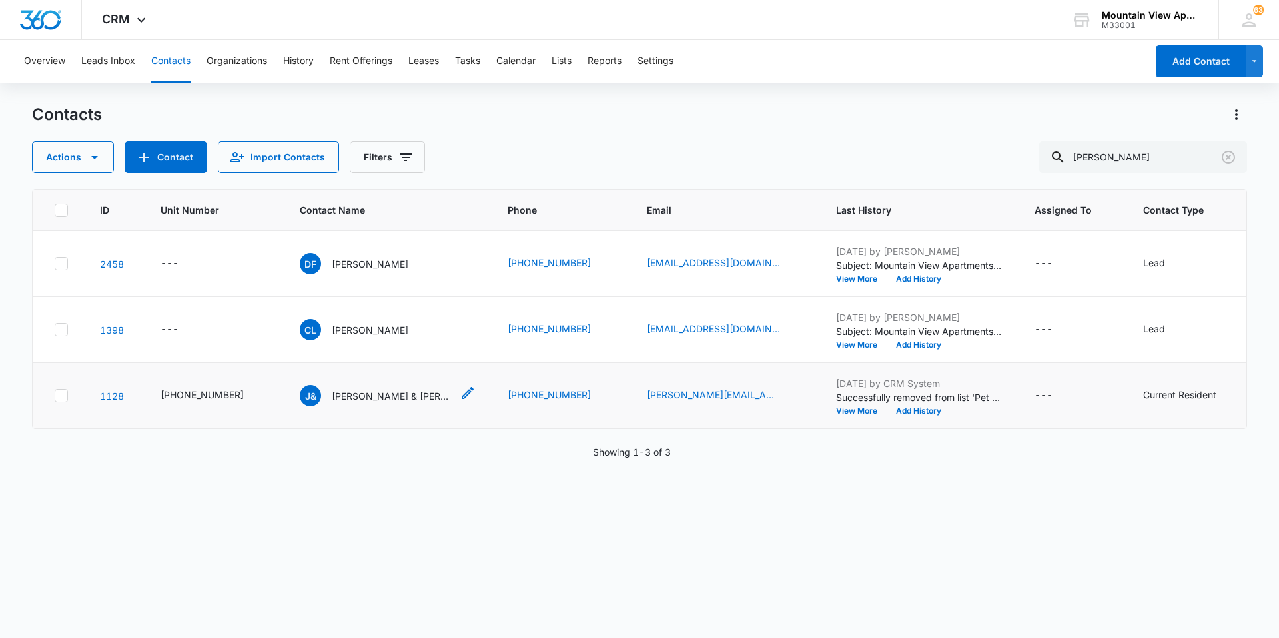
click at [381, 404] on div "J& [PERSON_NAME] & [PERSON_NAME]" at bounding box center [376, 395] width 152 height 21
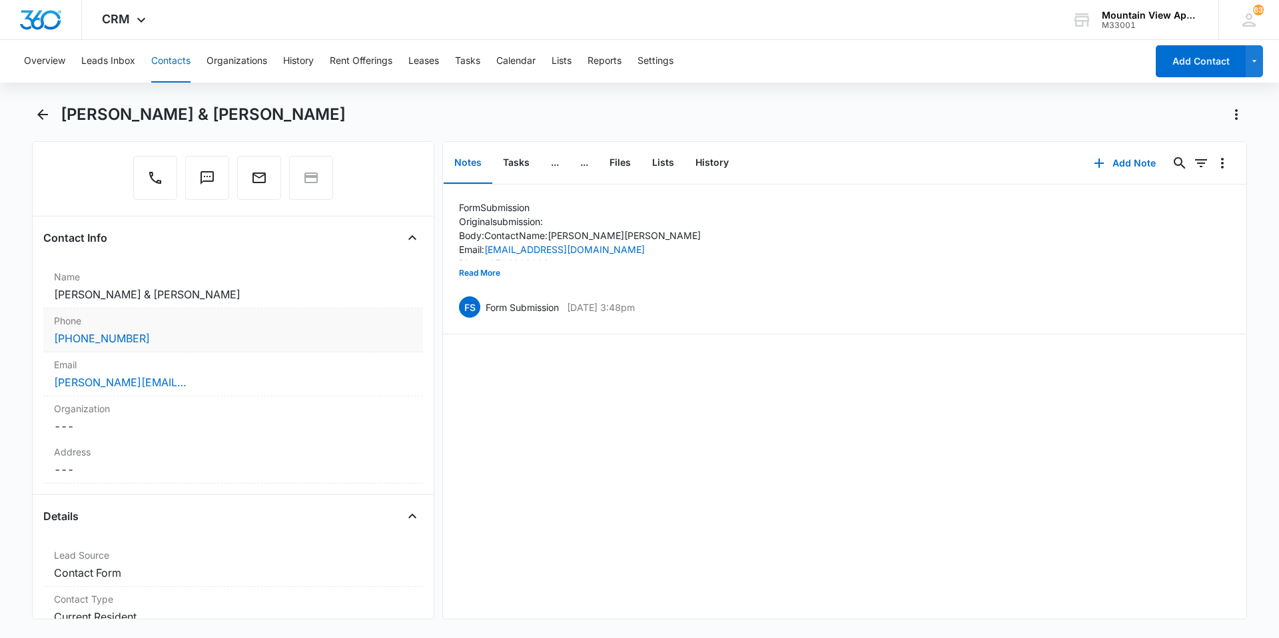
scroll to position [133, 0]
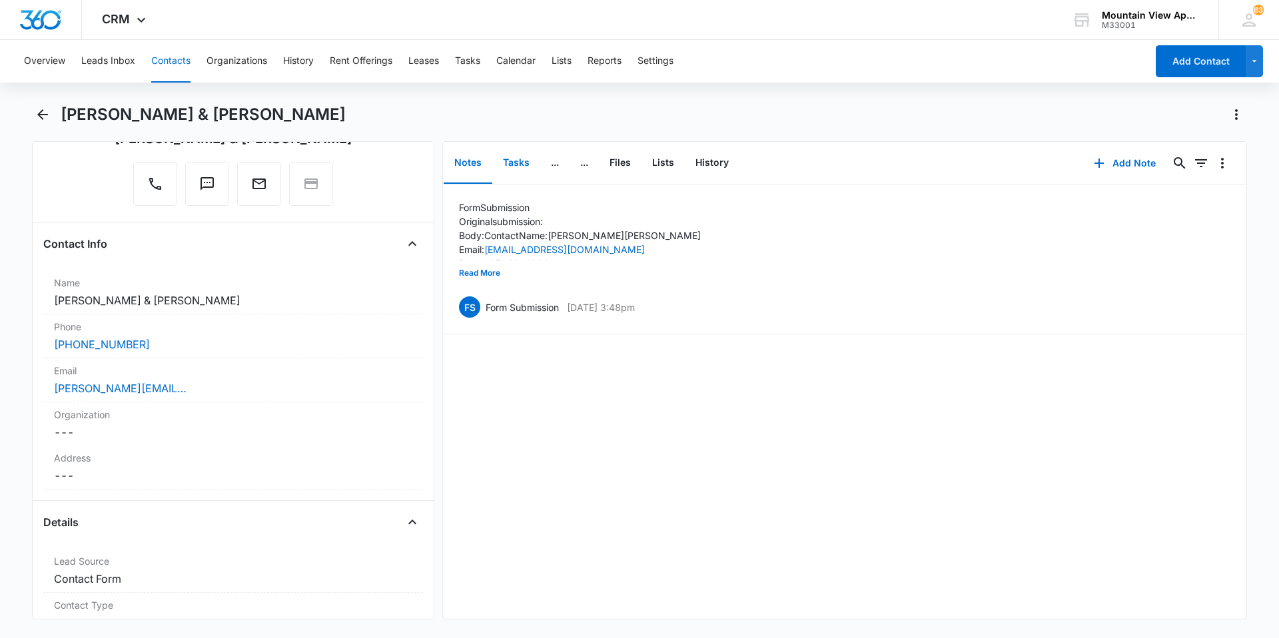
click at [514, 163] on button "Tasks" at bounding box center [516, 163] width 48 height 41
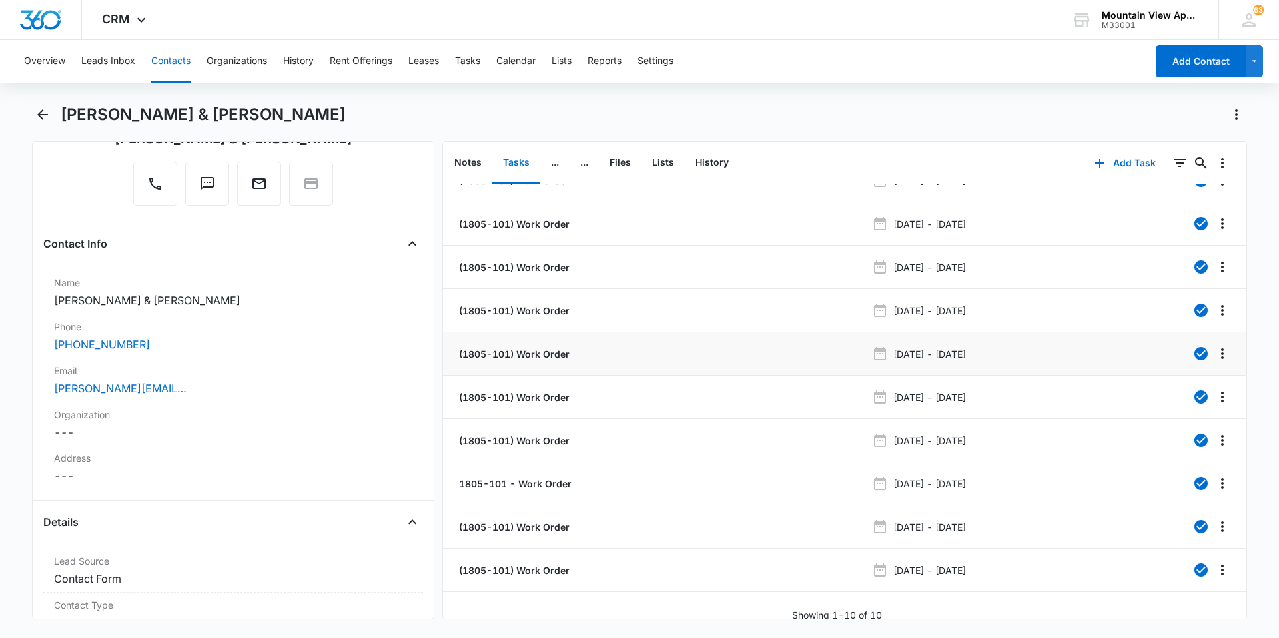
scroll to position [39, 0]
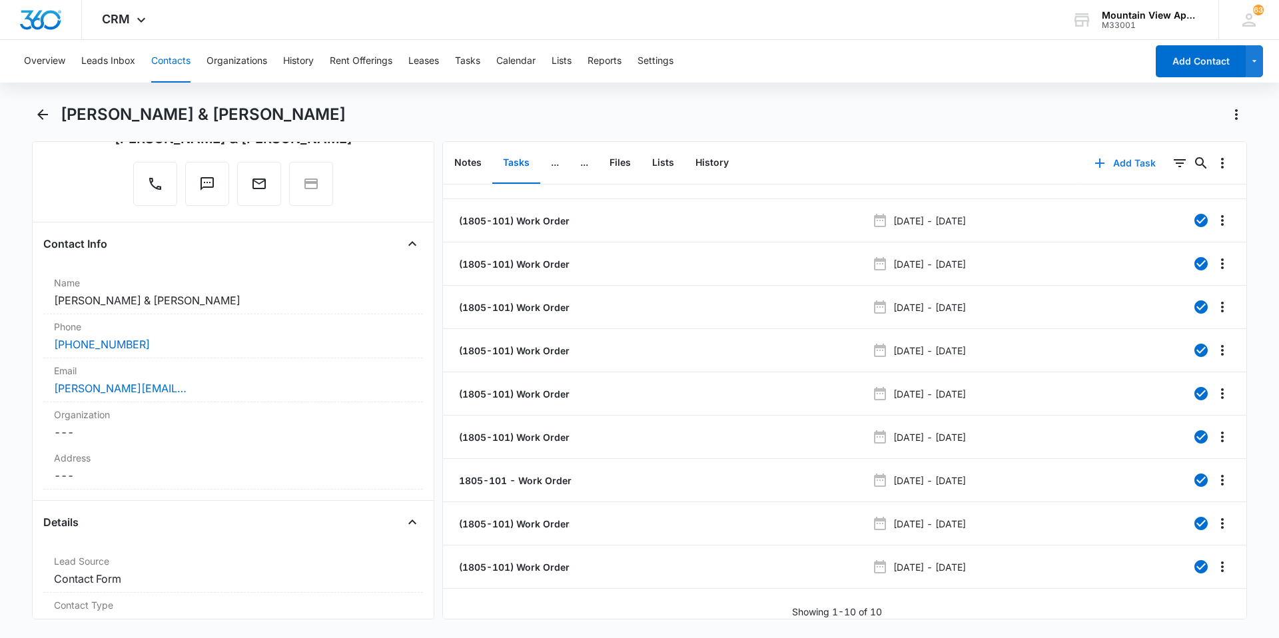
click at [1120, 161] on button "Add Task" at bounding box center [1126, 163] width 88 height 32
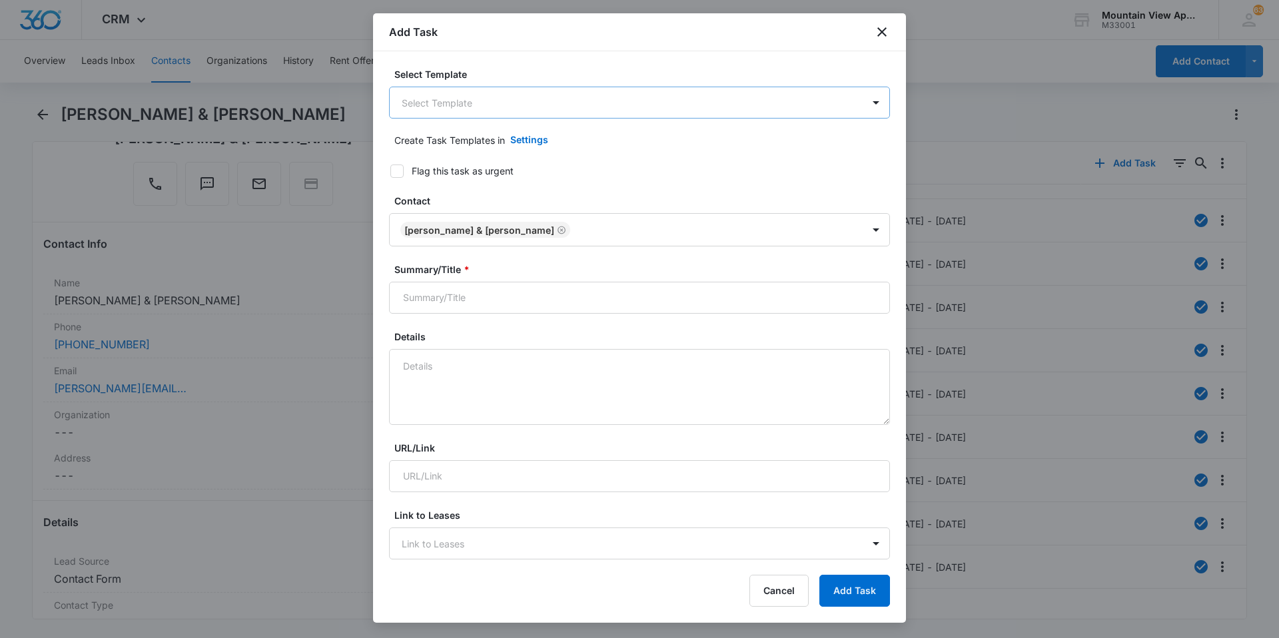
click at [508, 111] on body "CRM Apps Reputation Websites Forms CRM Email Social Content Ads Intelligence Fi…" at bounding box center [639, 319] width 1279 height 638
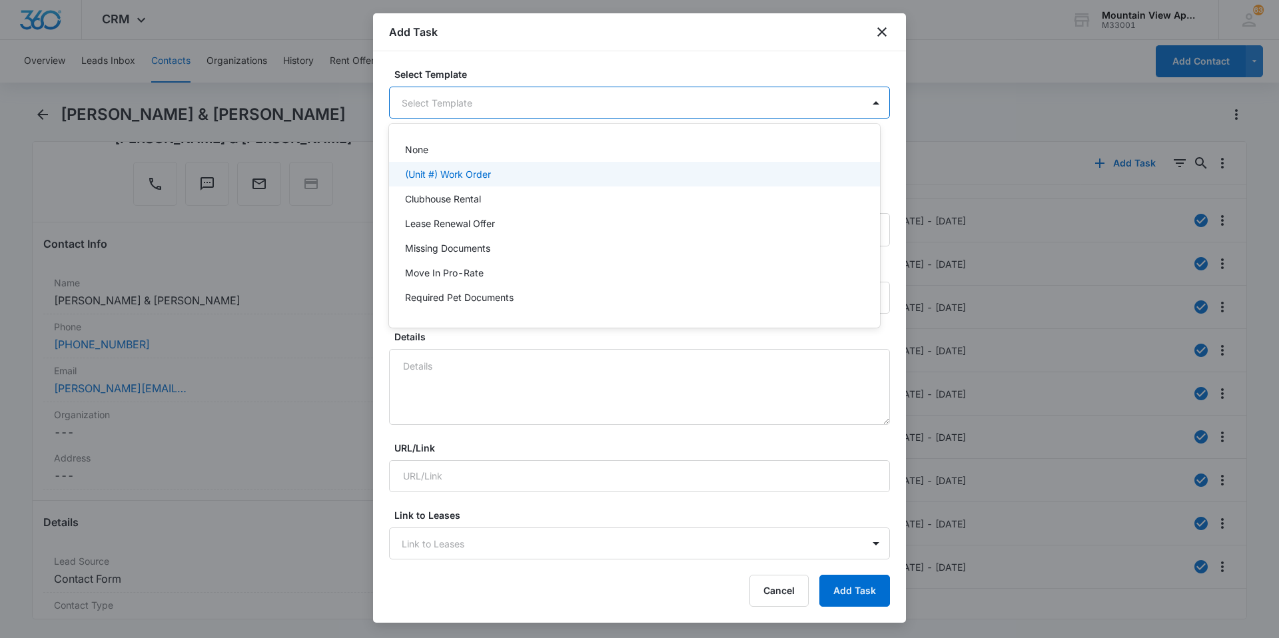
click at [468, 168] on p "(Unit #) Work Order" at bounding box center [448, 174] width 86 height 14
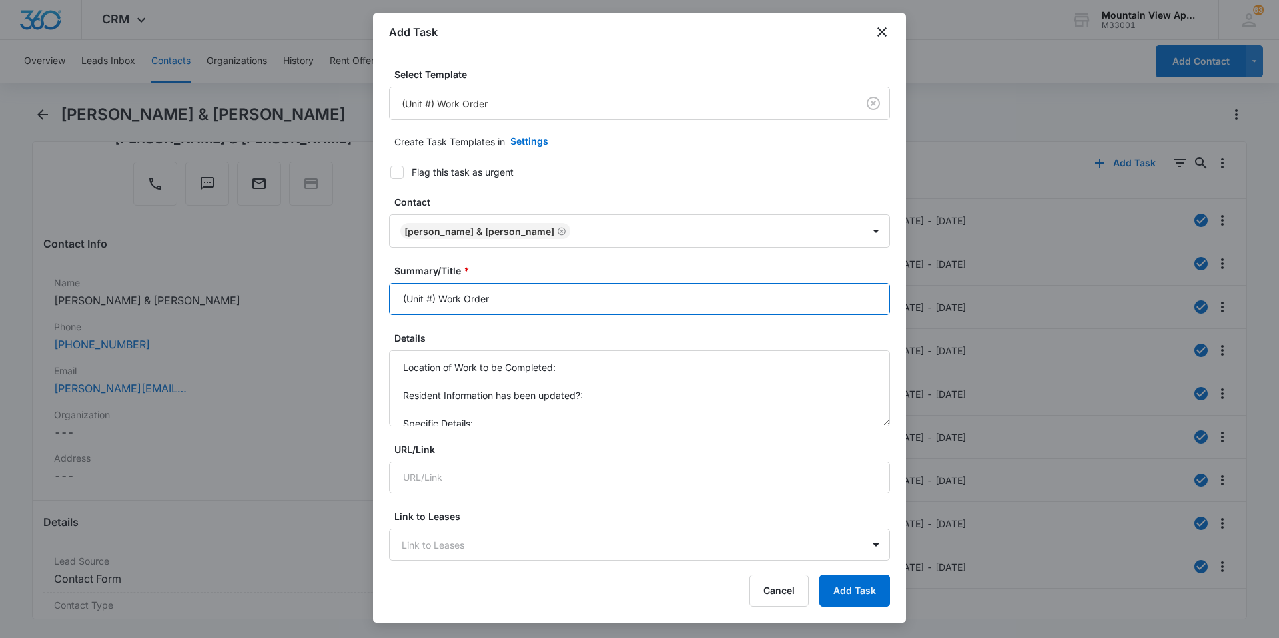
drag, startPoint x: 430, startPoint y: 298, endPoint x: 614, endPoint y: 287, distance: 184.3
click at [430, 298] on input "(Unit #) Work Order" at bounding box center [639, 299] width 501 height 32
type input "(1805-101) Work Order"
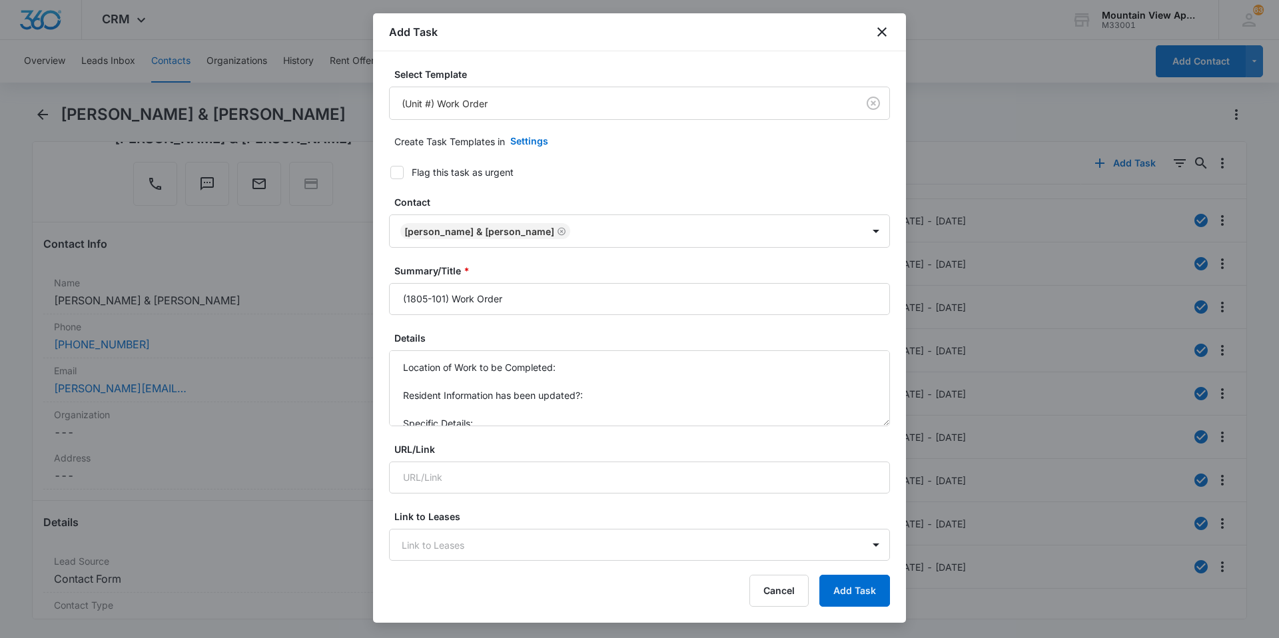
click at [561, 349] on div "Details Location of Work to be Completed: Resident Information has been updated…" at bounding box center [639, 378] width 501 height 95
click at [582, 374] on textarea "Location of Work to be Completed: Resident Information has been updated?: Speci…" at bounding box center [639, 389] width 501 height 76
click at [624, 402] on textarea "Location of Work to be Completed: 1805-101 Resident Information has been update…" at bounding box center [639, 389] width 501 height 76
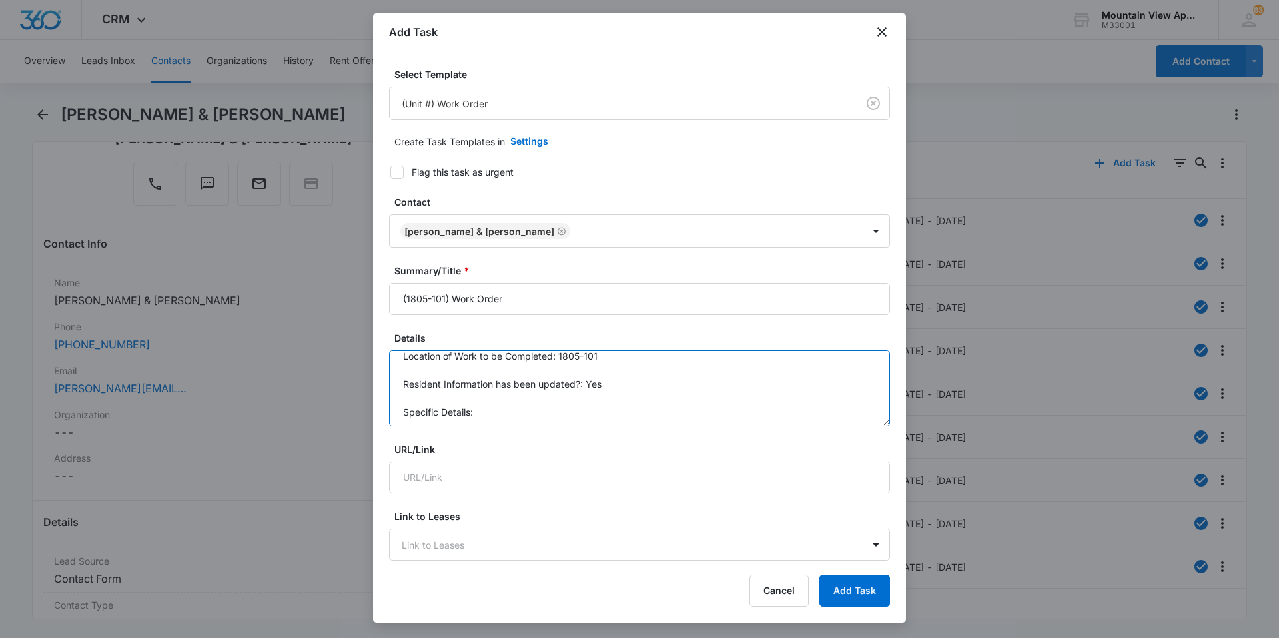
scroll to position [14, 0]
click at [481, 414] on textarea "Location of Work to be Completed: 1805-101 Resident Information has been update…" at bounding box center [639, 389] width 501 height 76
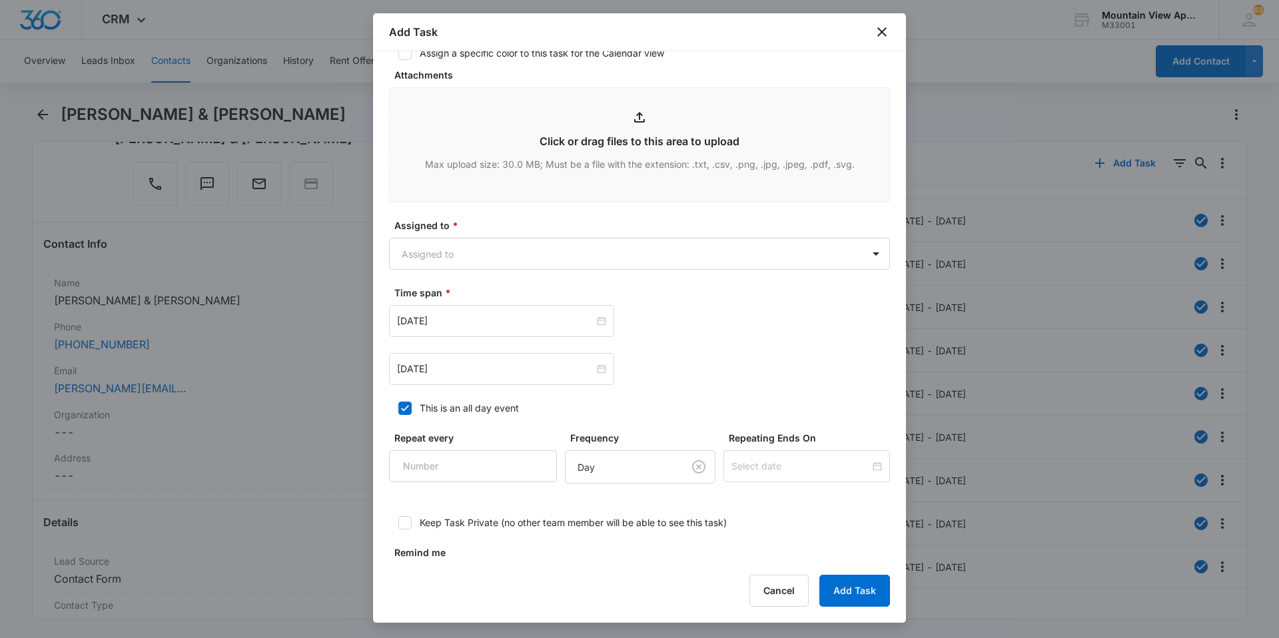
scroll to position [666, 0]
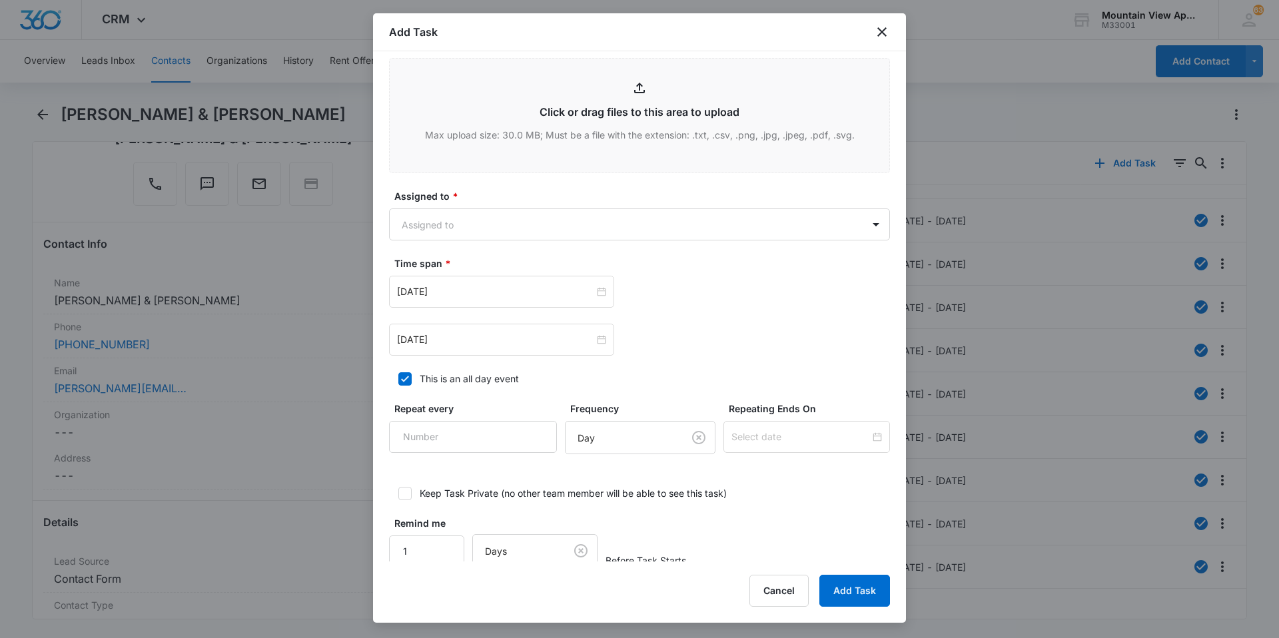
type textarea "Location of Work to be Completed: 1805-101 Resident Information has been update…"
click at [580, 203] on div "Assigned to * Assigned to" at bounding box center [639, 214] width 501 height 51
click at [606, 230] on body "CRM Apps Reputation Websites Forms CRM Email Social Content Ads Intelligence Fi…" at bounding box center [639, 319] width 1279 height 638
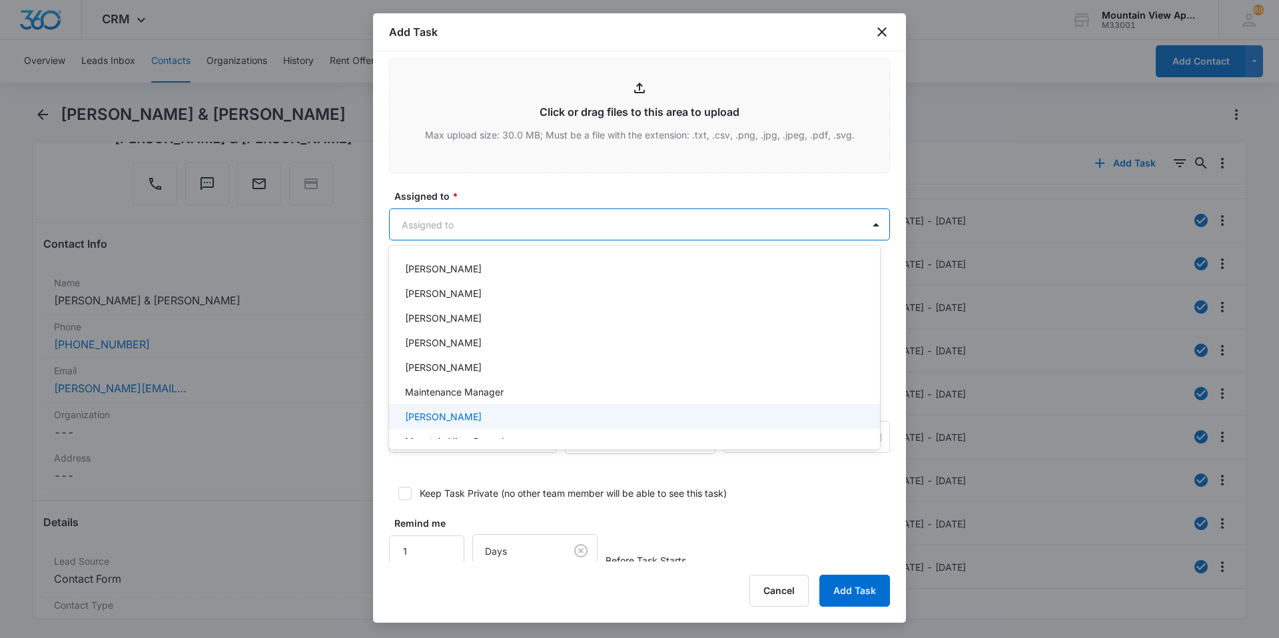
scroll to position [267, 0]
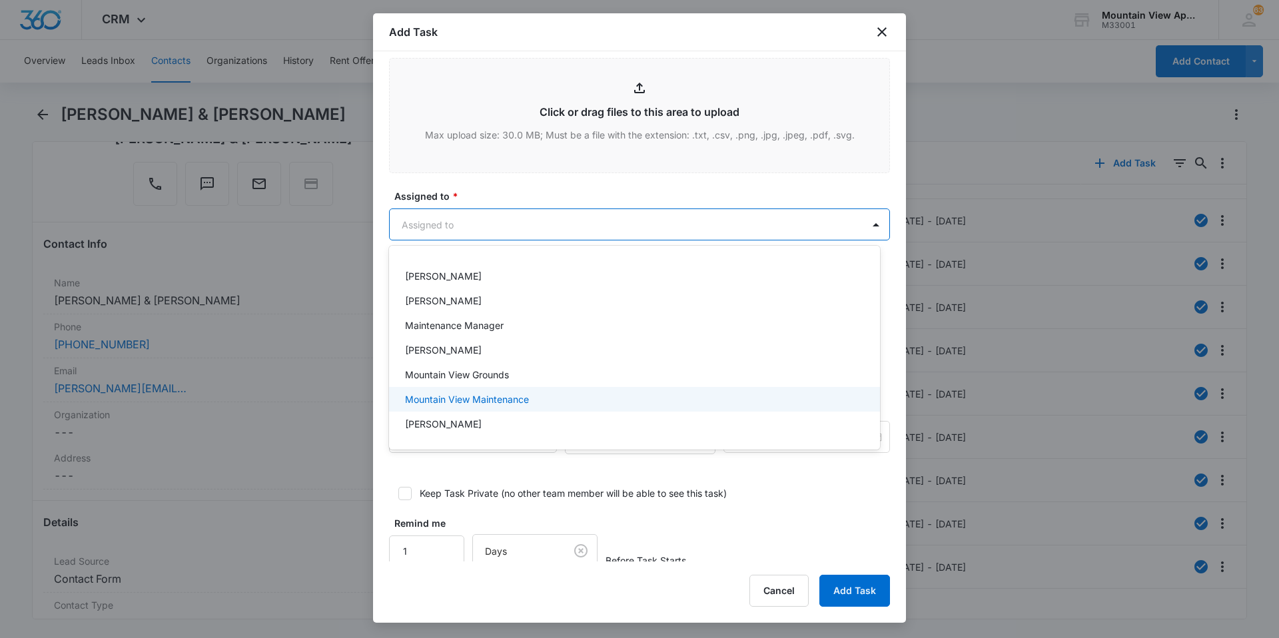
click at [536, 404] on div "Mountain View Maintenance" at bounding box center [633, 399] width 456 height 14
click at [585, 199] on div at bounding box center [639, 319] width 1279 height 638
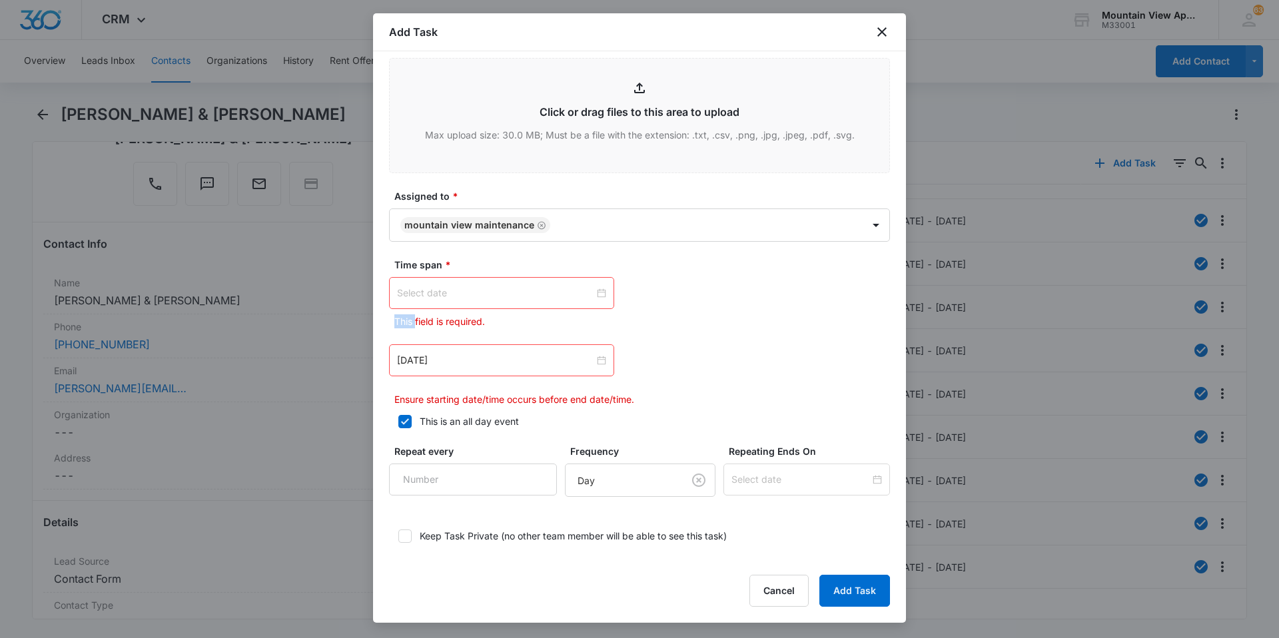
click at [592, 294] on div at bounding box center [501, 293] width 209 height 15
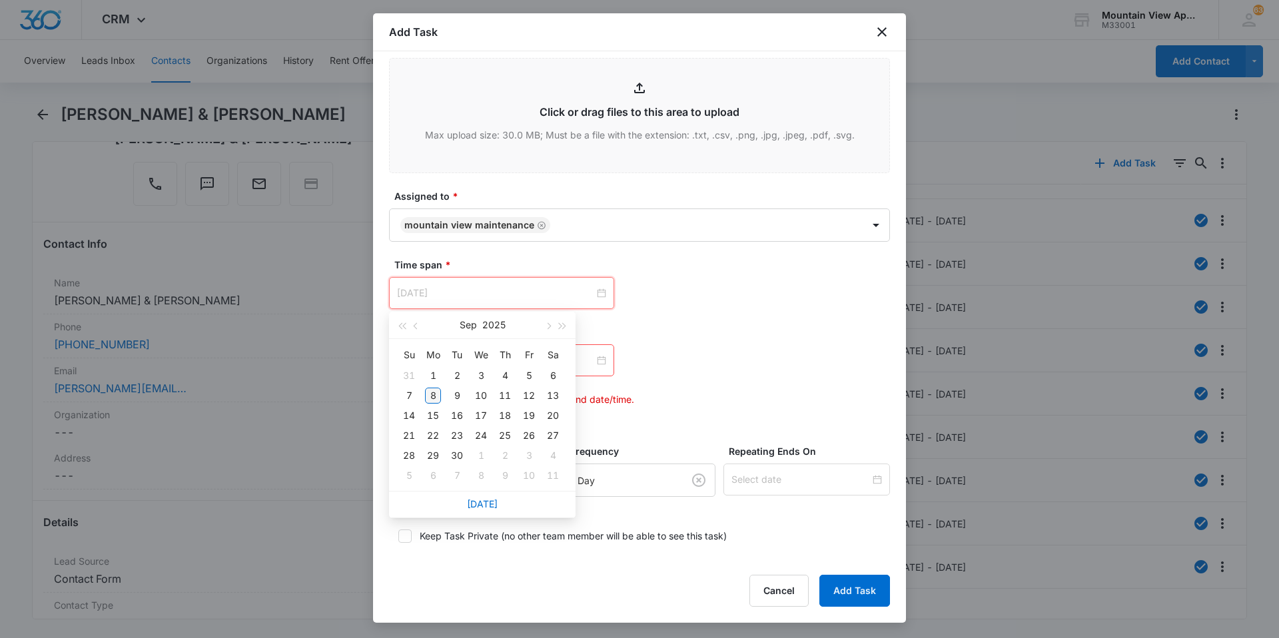
type input "[DATE]"
click at [432, 395] on div "8" at bounding box center [433, 396] width 16 height 16
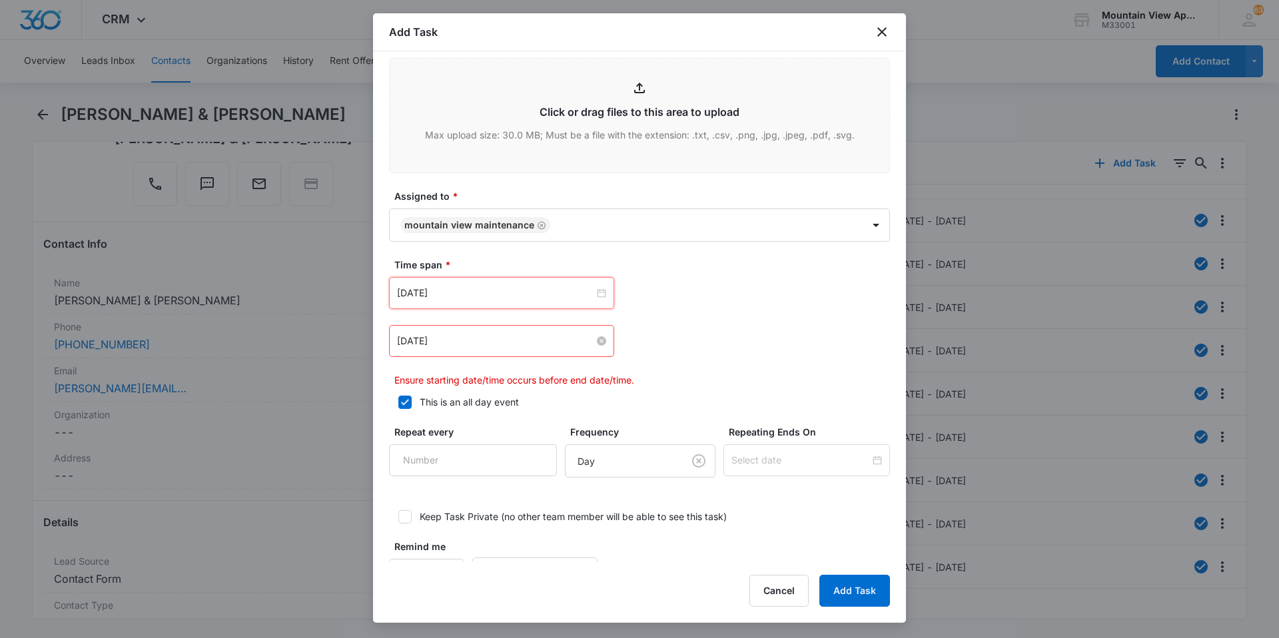
click at [597, 347] on div "[DATE]" at bounding box center [501, 341] width 209 height 15
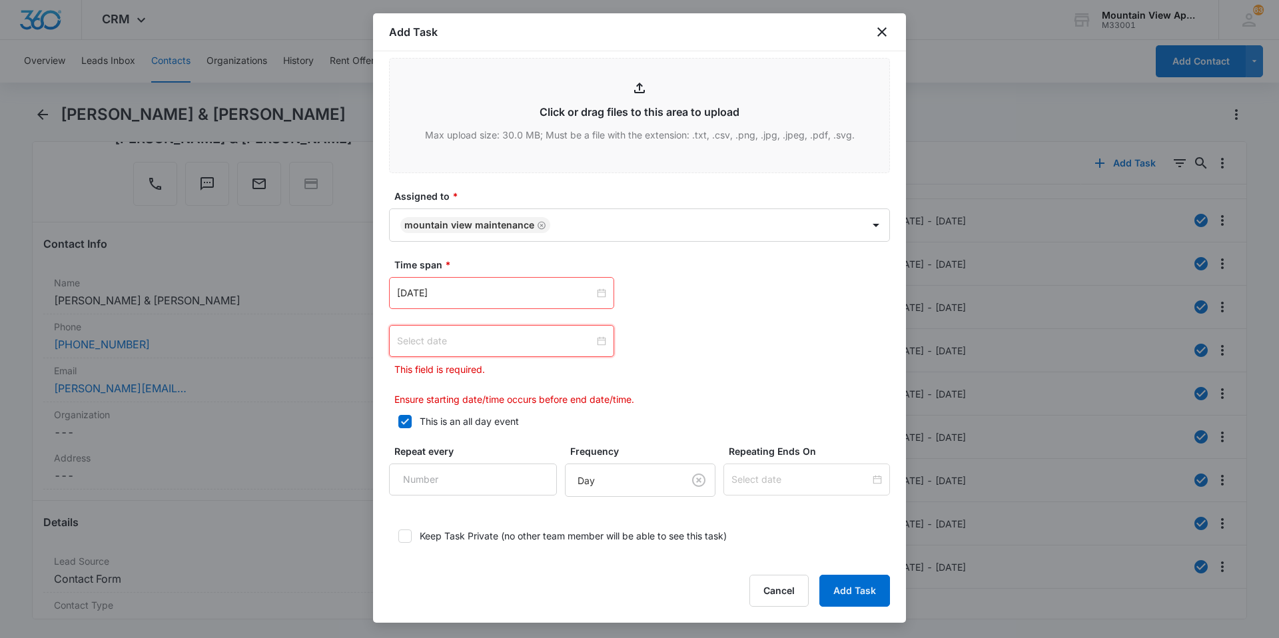
click at [596, 345] on div at bounding box center [501, 341] width 209 height 15
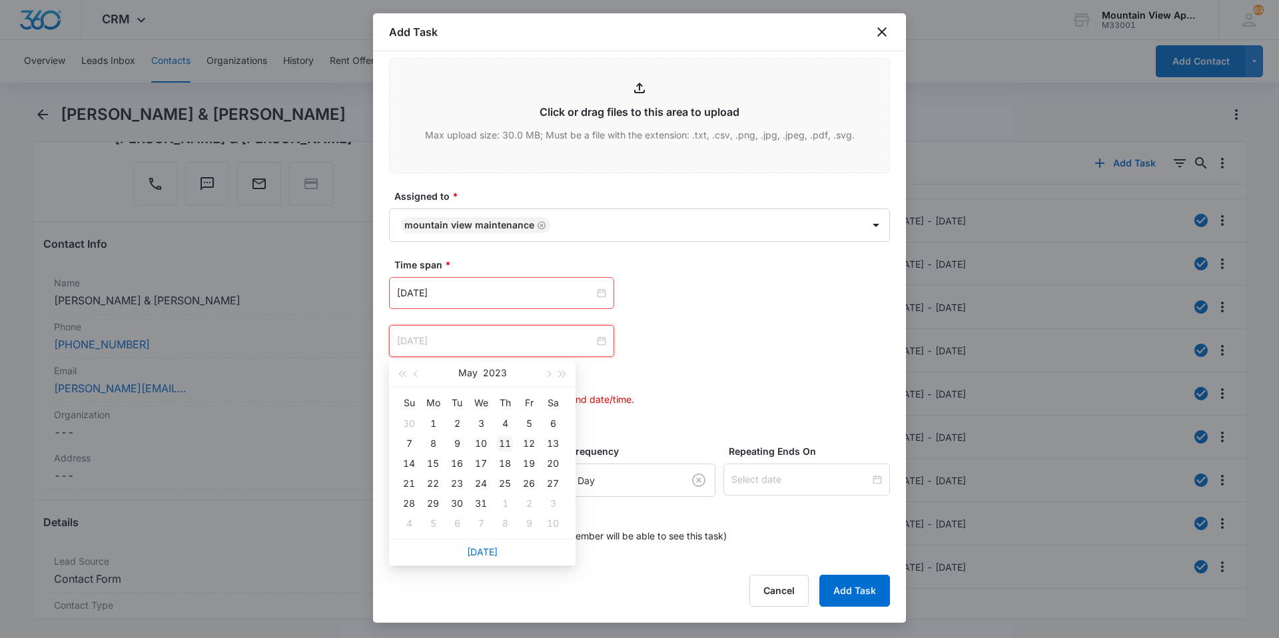
type input "[DATE]"
click at [509, 444] on div "11" at bounding box center [505, 444] width 16 height 16
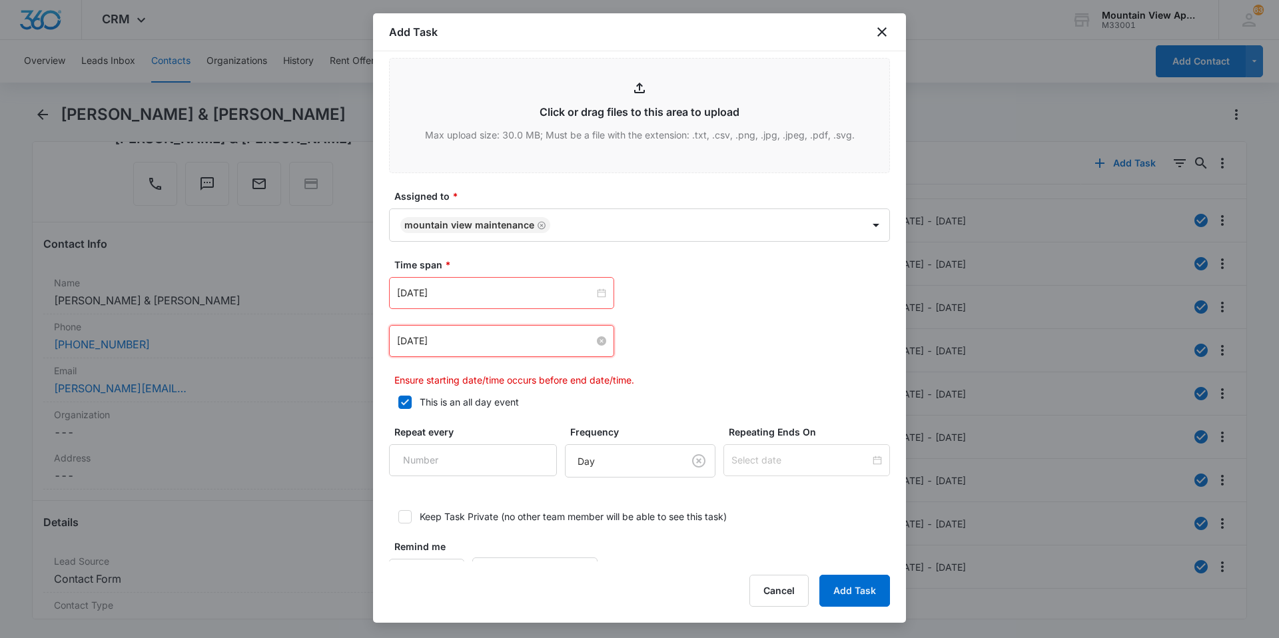
click at [788, 317] on div "[DATE] [DATE] Su Mo Tu We Th Fr Sa 31 1 2 3 4 5 6 7 8 9 10 11 12 13 14 15 16 17…" at bounding box center [639, 332] width 501 height 110
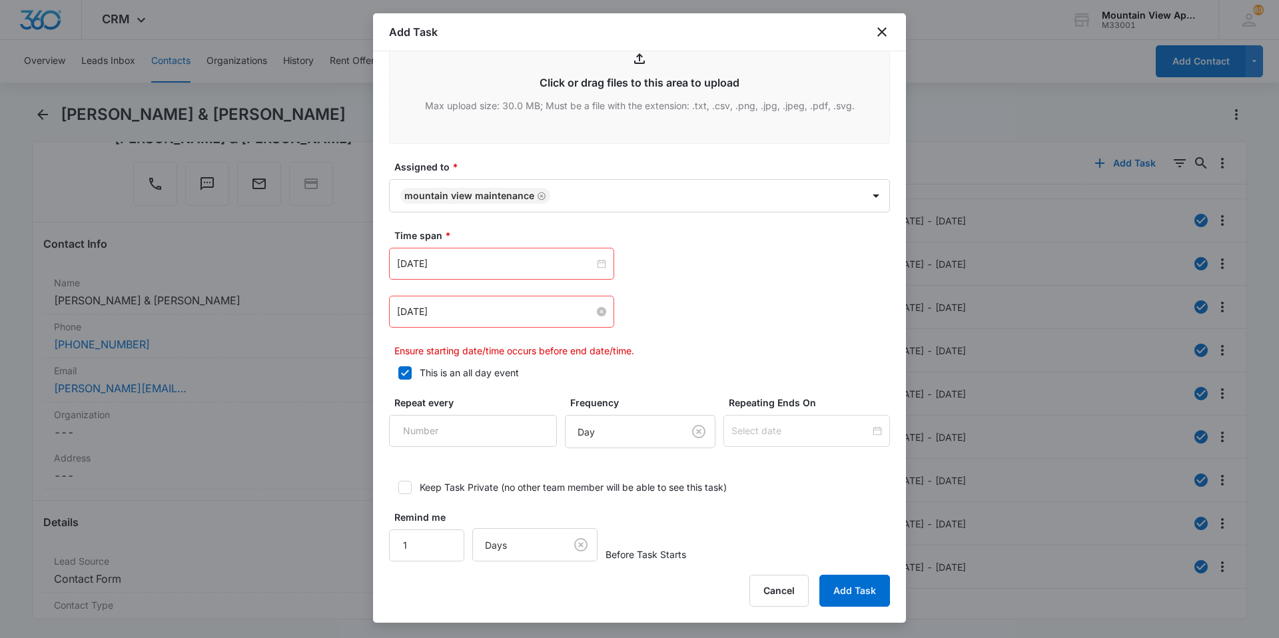
scroll to position [712, 0]
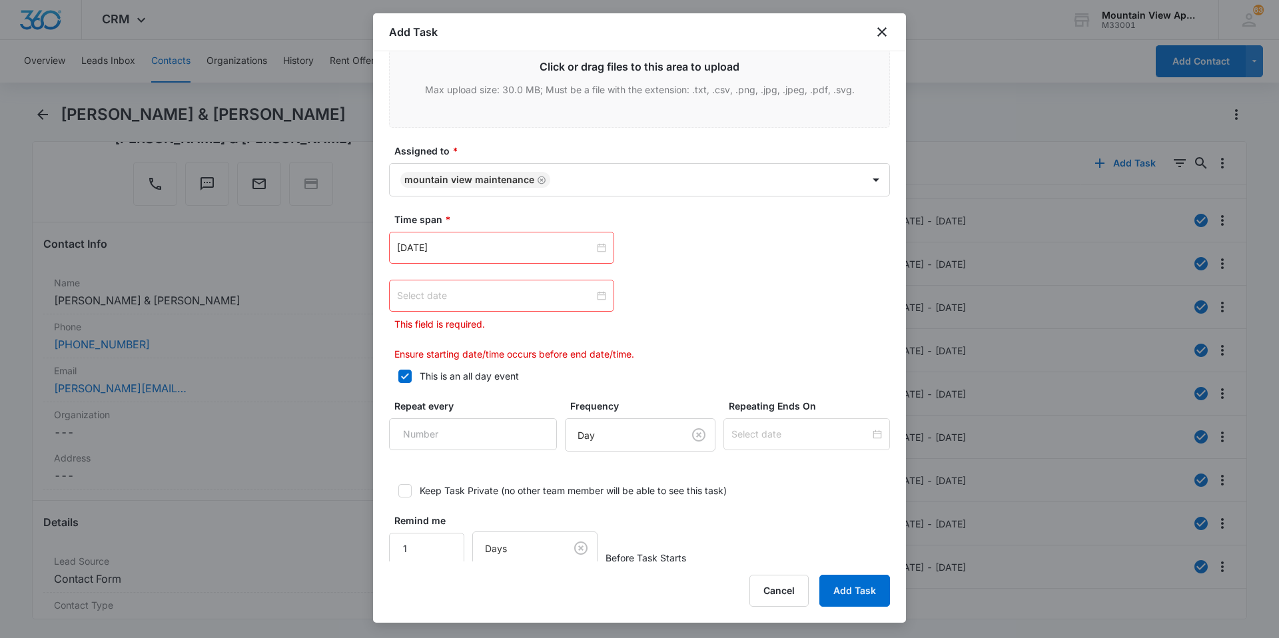
click at [600, 292] on div at bounding box center [501, 296] width 209 height 15
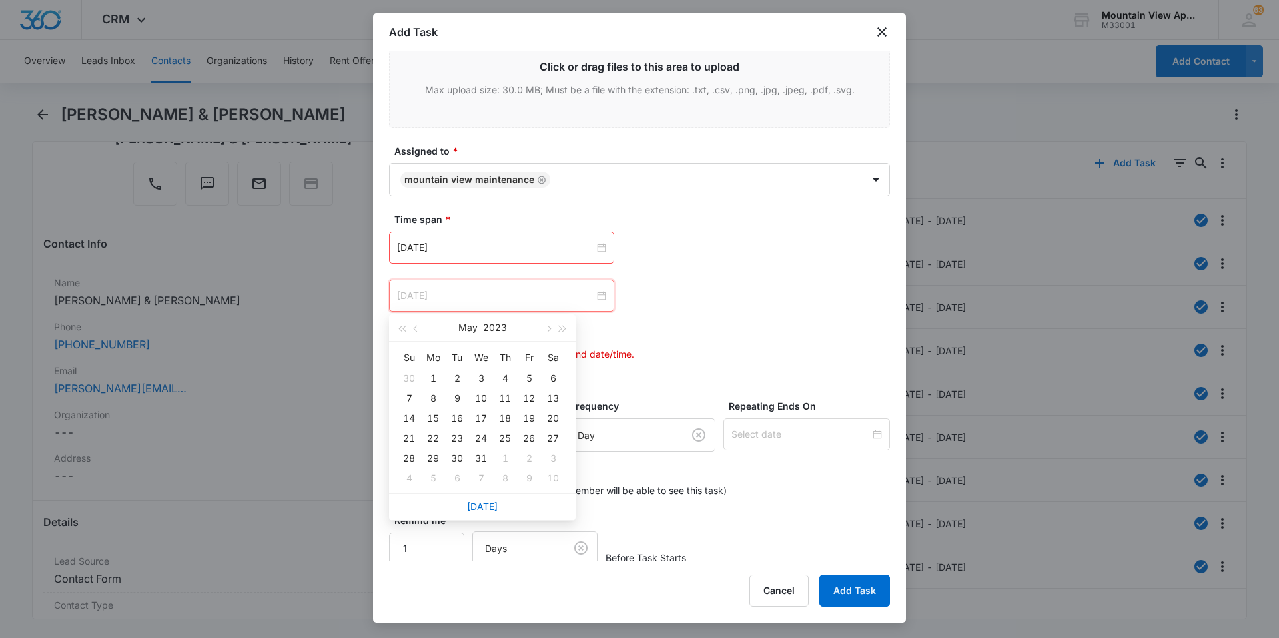
type input "[DATE]"
drag, startPoint x: 483, startPoint y: 509, endPoint x: 517, endPoint y: 466, distance: 55.1
click at [482, 511] on link "[DATE]" at bounding box center [482, 506] width 31 height 11
type input "[DATE]"
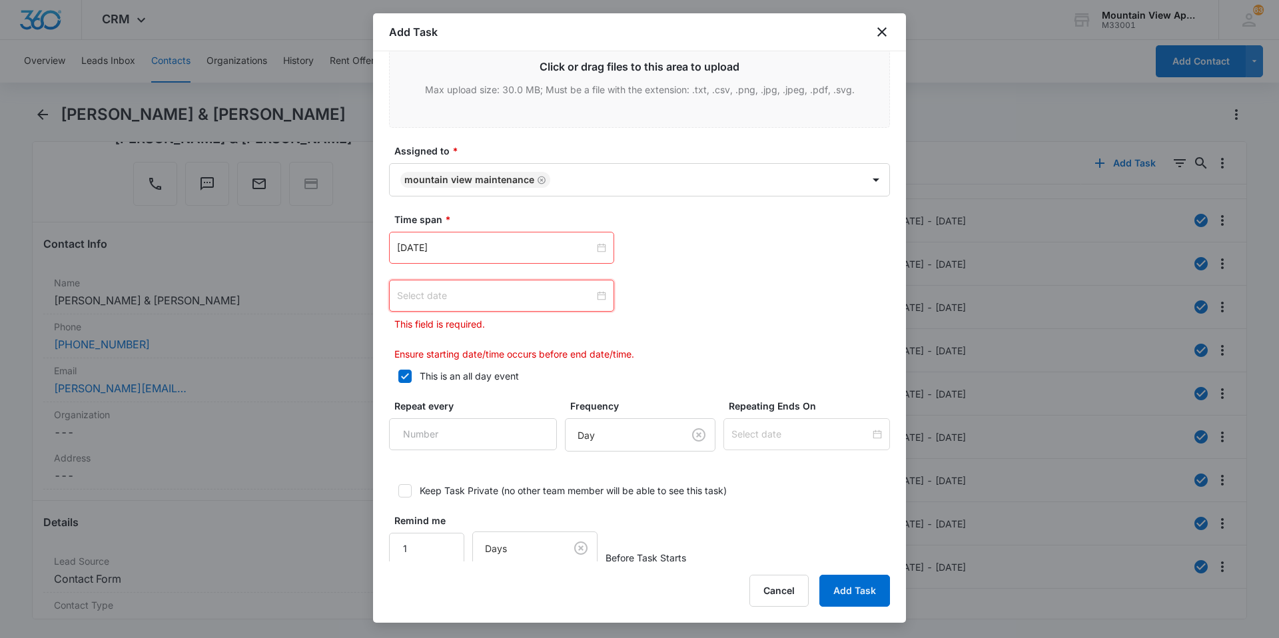
click at [596, 294] on div at bounding box center [501, 296] width 209 height 15
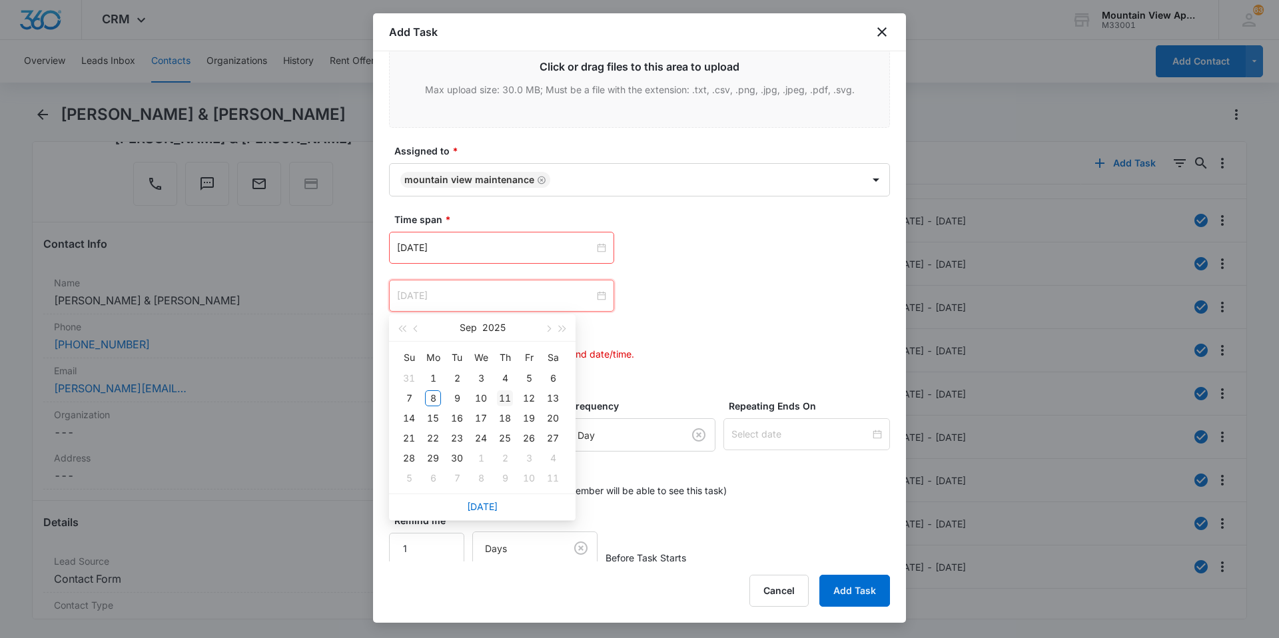
type input "[DATE]"
click at [510, 403] on div "11" at bounding box center [505, 399] width 16 height 16
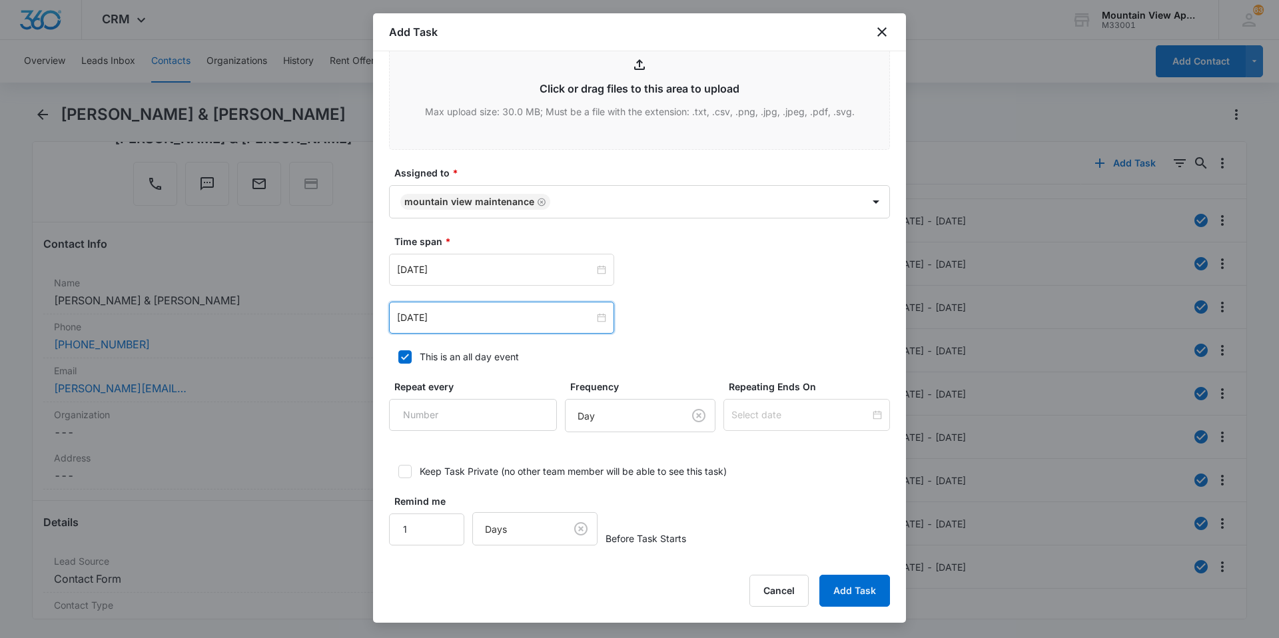
scroll to position [690, 0]
click at [867, 599] on button "Add Task" at bounding box center [855, 591] width 71 height 32
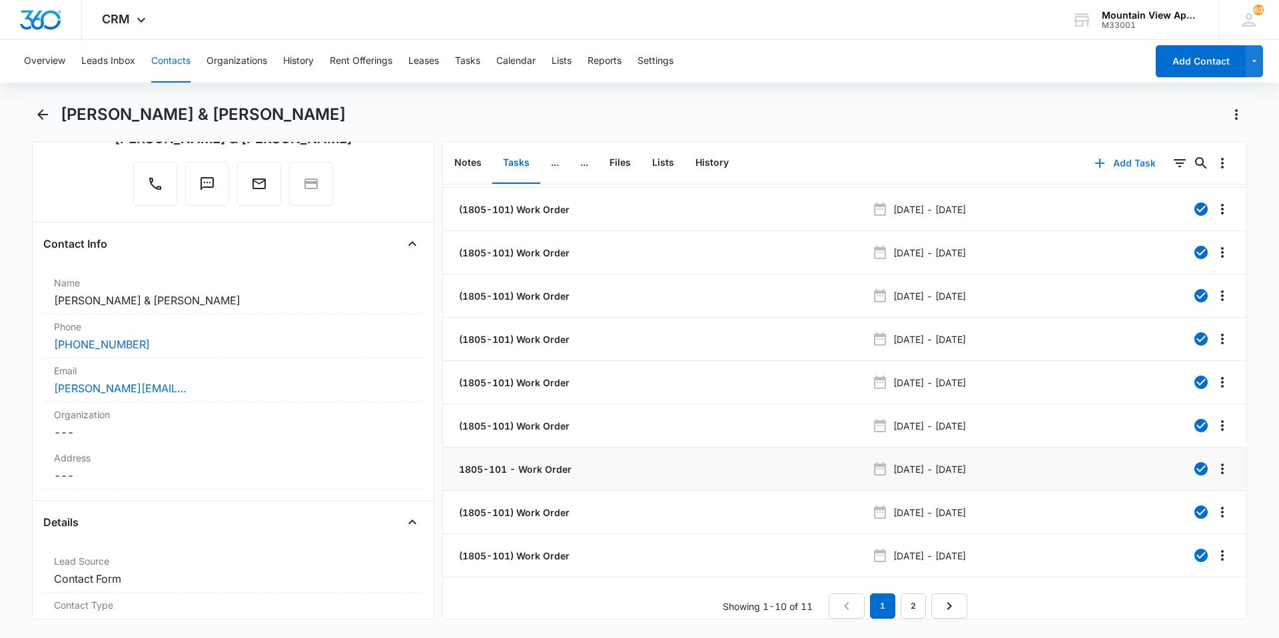
scroll to position [50, 0]
click at [944, 598] on icon "Next Page" at bounding box center [950, 606] width 16 height 16
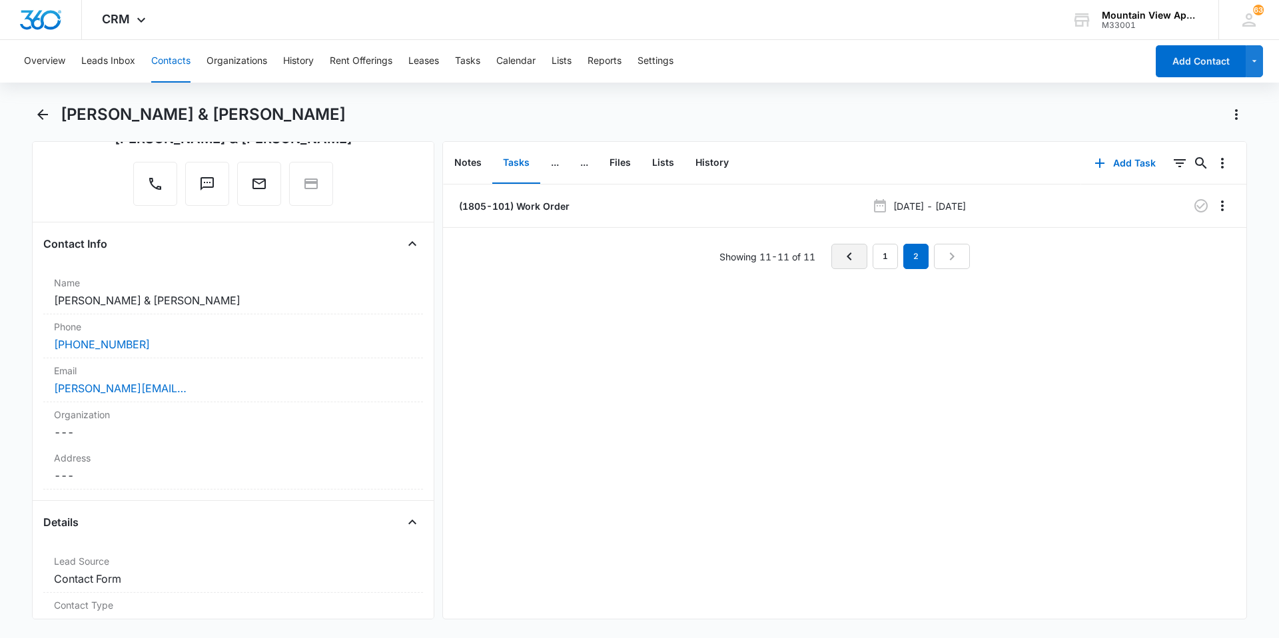
click at [850, 259] on icon "Previous Page" at bounding box center [850, 257] width 16 height 16
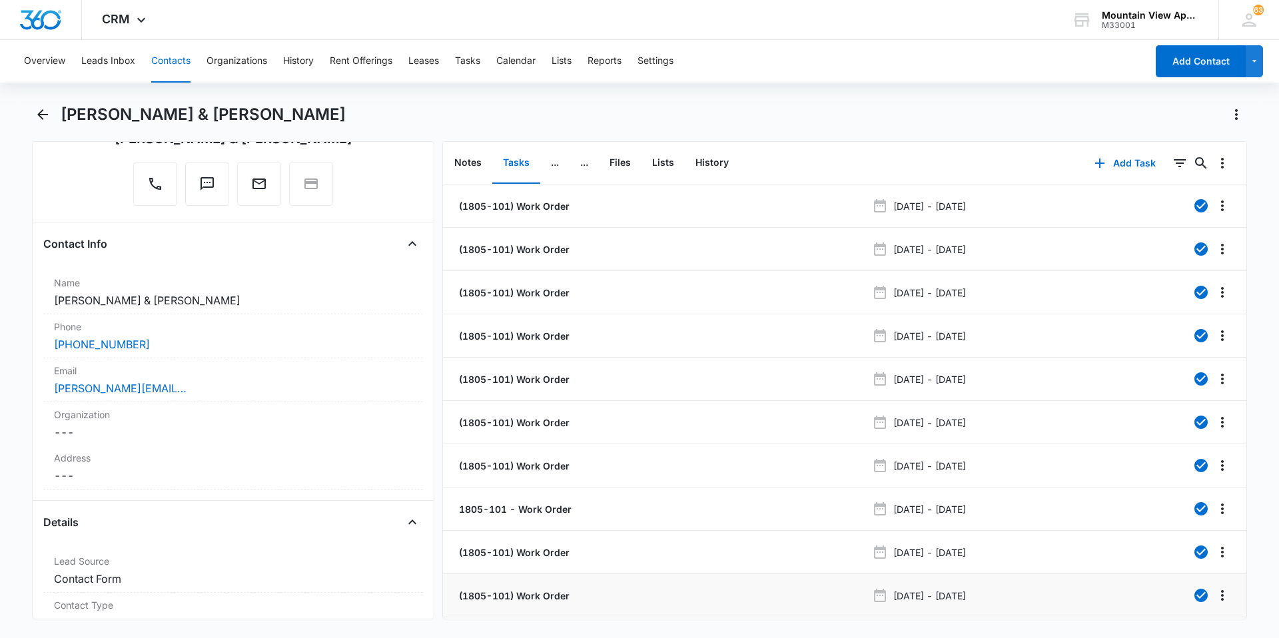
click at [518, 596] on p "(1805-101) Work Order" at bounding box center [512, 596] width 113 height 14
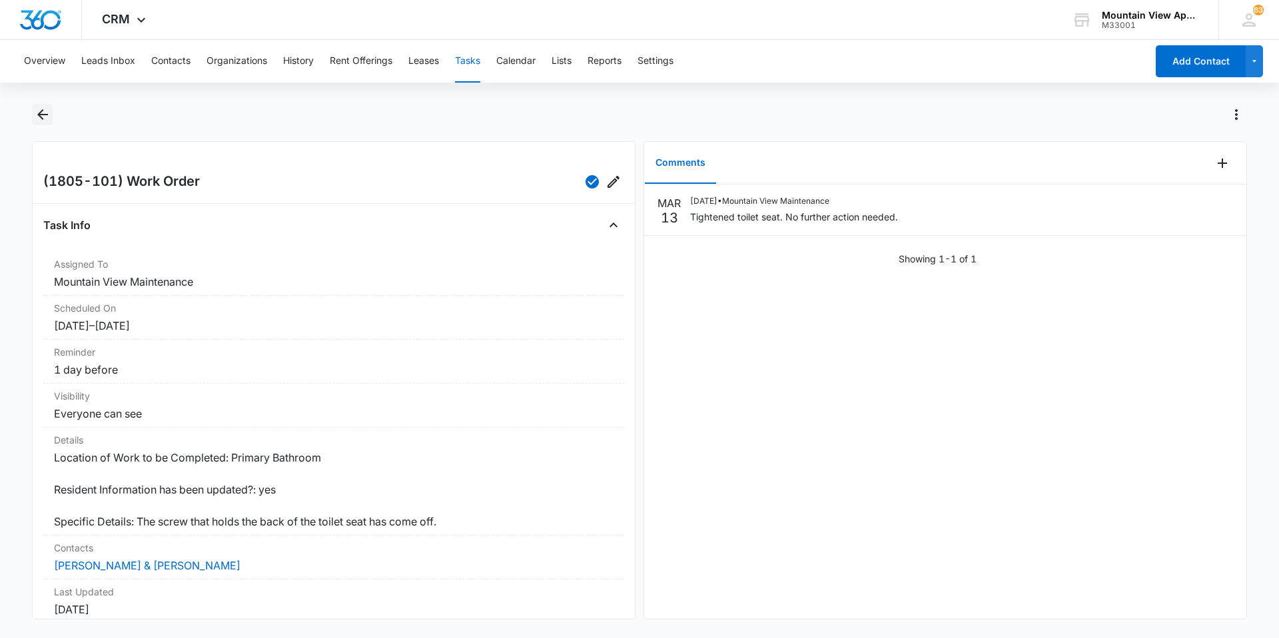
click at [43, 120] on icon "Back" at bounding box center [43, 115] width 16 height 16
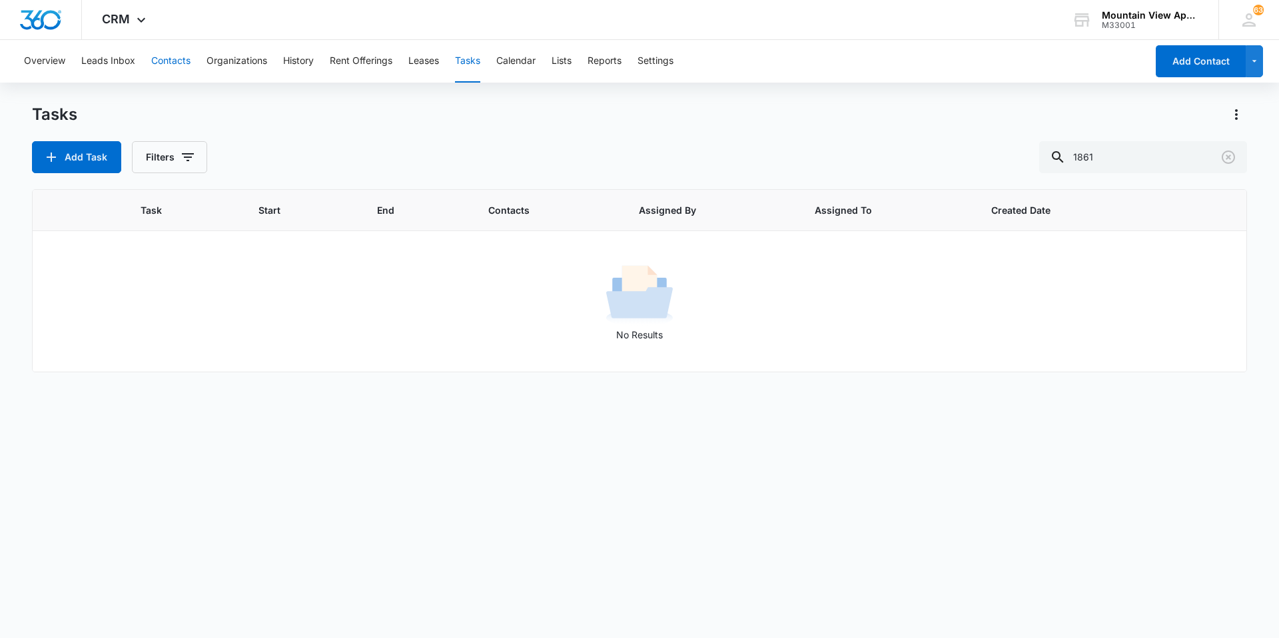
click at [173, 81] on button "Contacts" at bounding box center [170, 61] width 39 height 43
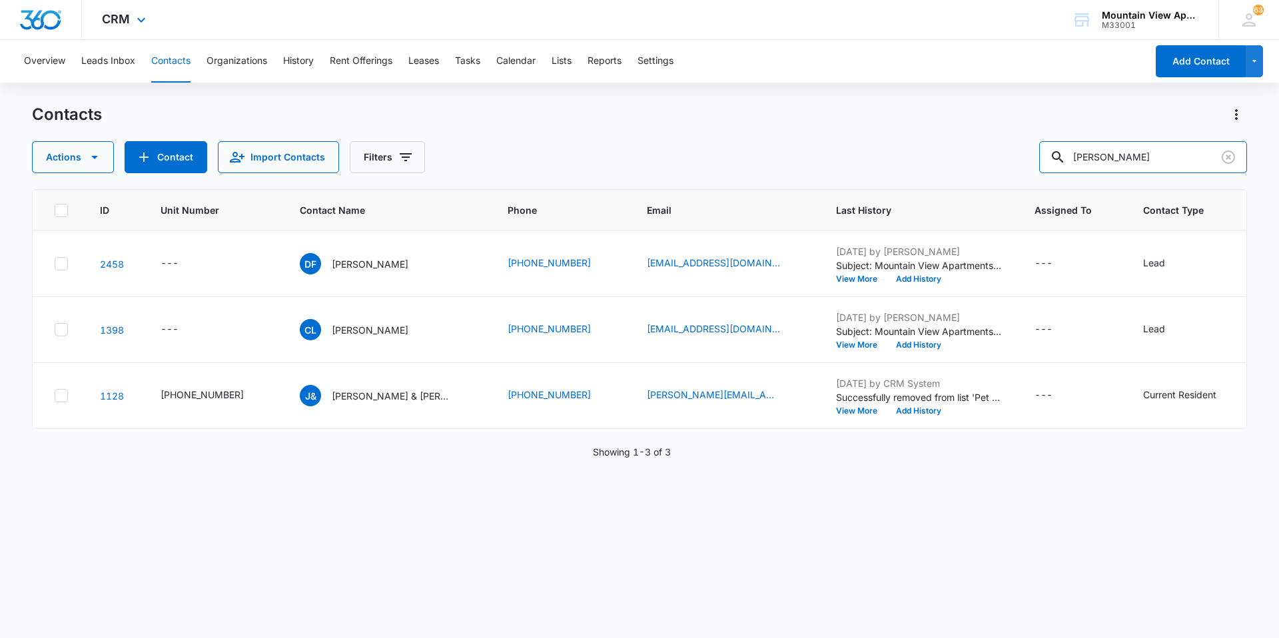
drag, startPoint x: 1128, startPoint y: 155, endPoint x: 0, endPoint y: 3, distance: 1137.6
click at [139, 85] on div "Overview Leads Inbox Contacts Organizations History Rent Offerings Leases Tasks…" at bounding box center [639, 338] width 1279 height 597
type input "[PERSON_NAME]"
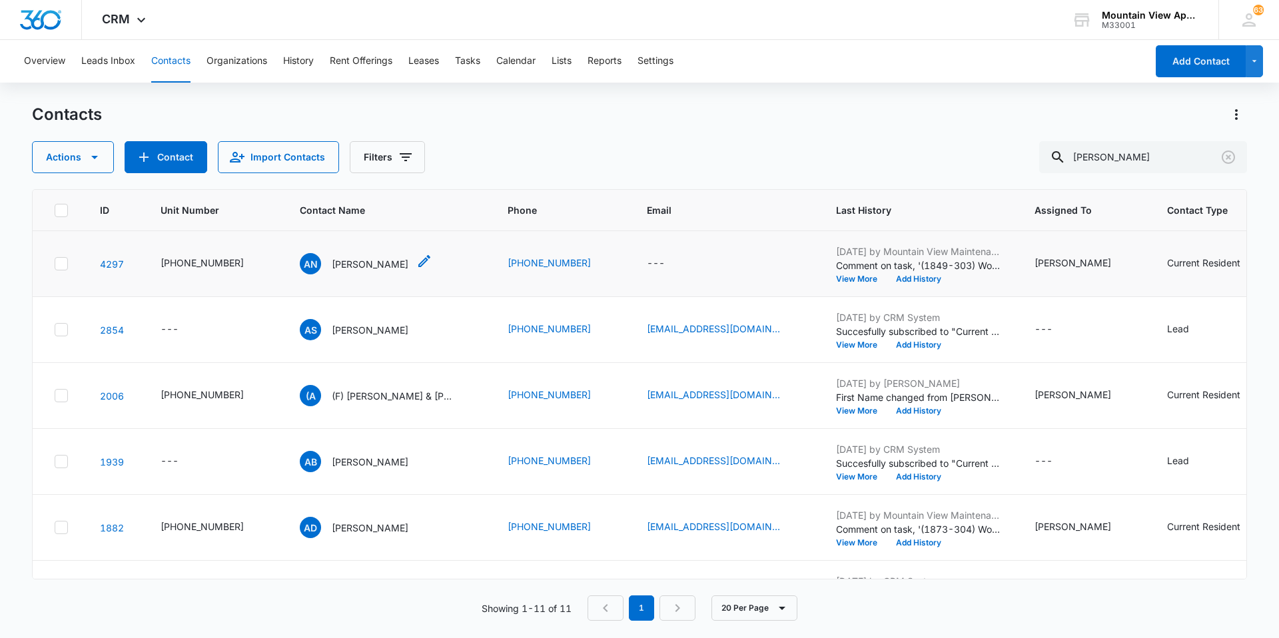
click at [360, 269] on p "[PERSON_NAME]" at bounding box center [370, 264] width 77 height 14
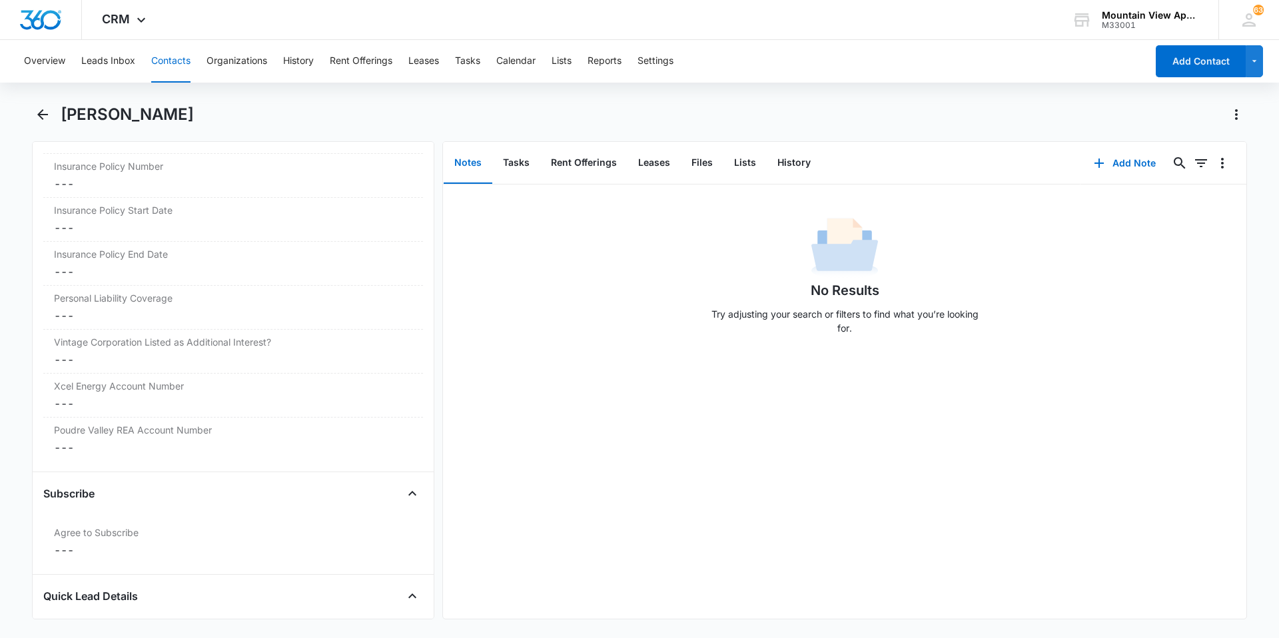
scroll to position [3101, 0]
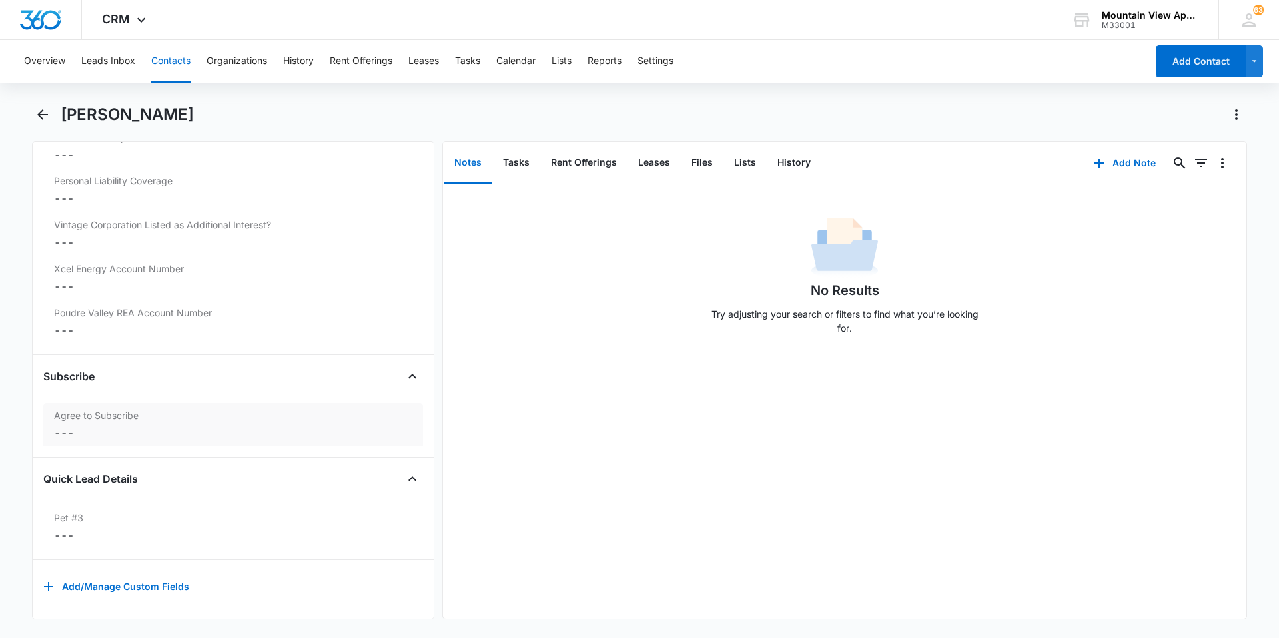
click at [61, 426] on dd "Cancel Save Changes ---" at bounding box center [233, 433] width 359 height 16
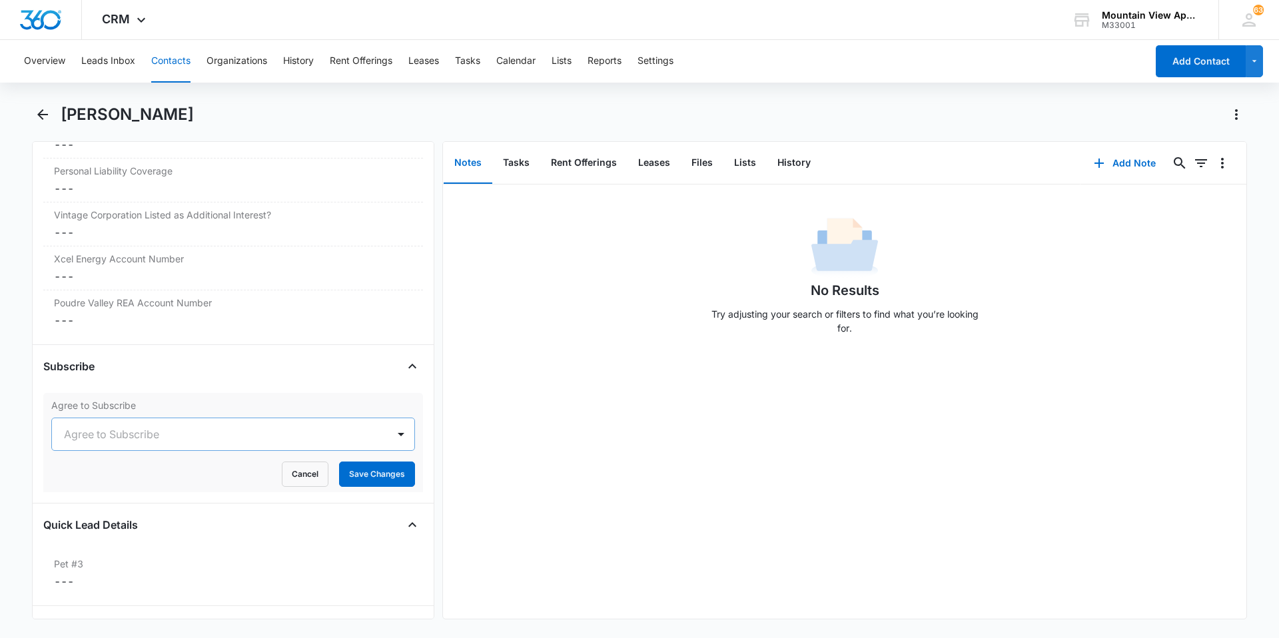
click at [111, 436] on div at bounding box center [217, 434] width 307 height 19
click at [114, 499] on div "Yes" at bounding box center [233, 506] width 364 height 25
click at [364, 470] on button "Save Changes" at bounding box center [377, 474] width 76 height 25
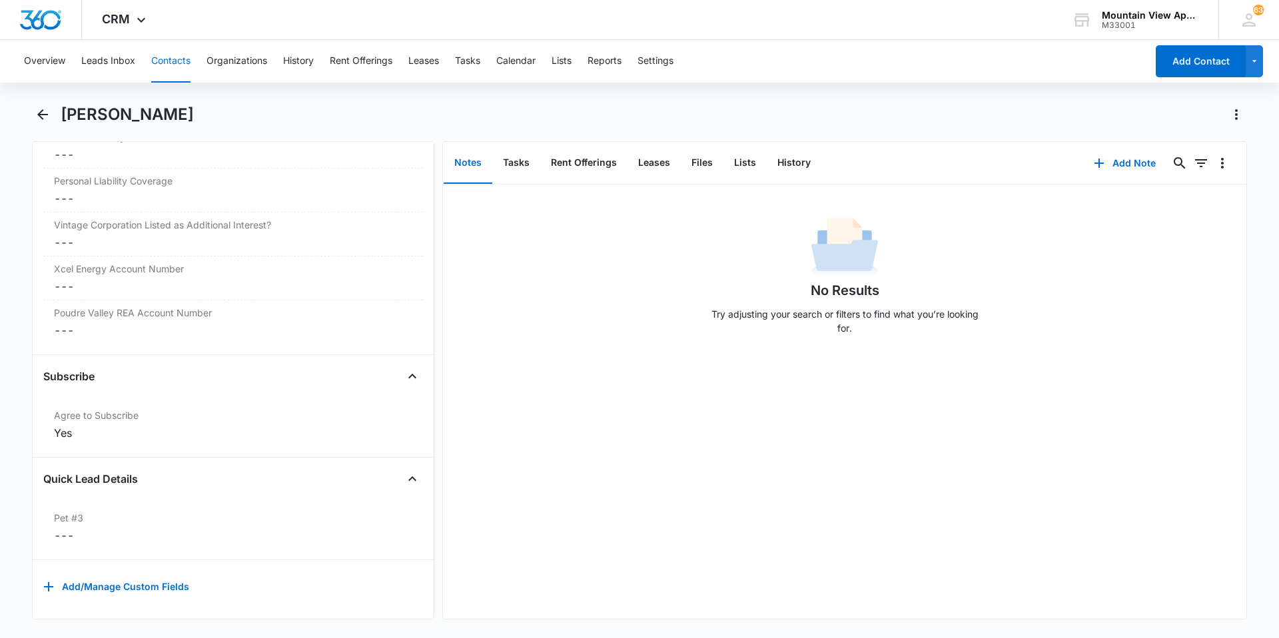
click at [177, 63] on button "Contacts" at bounding box center [170, 61] width 39 height 43
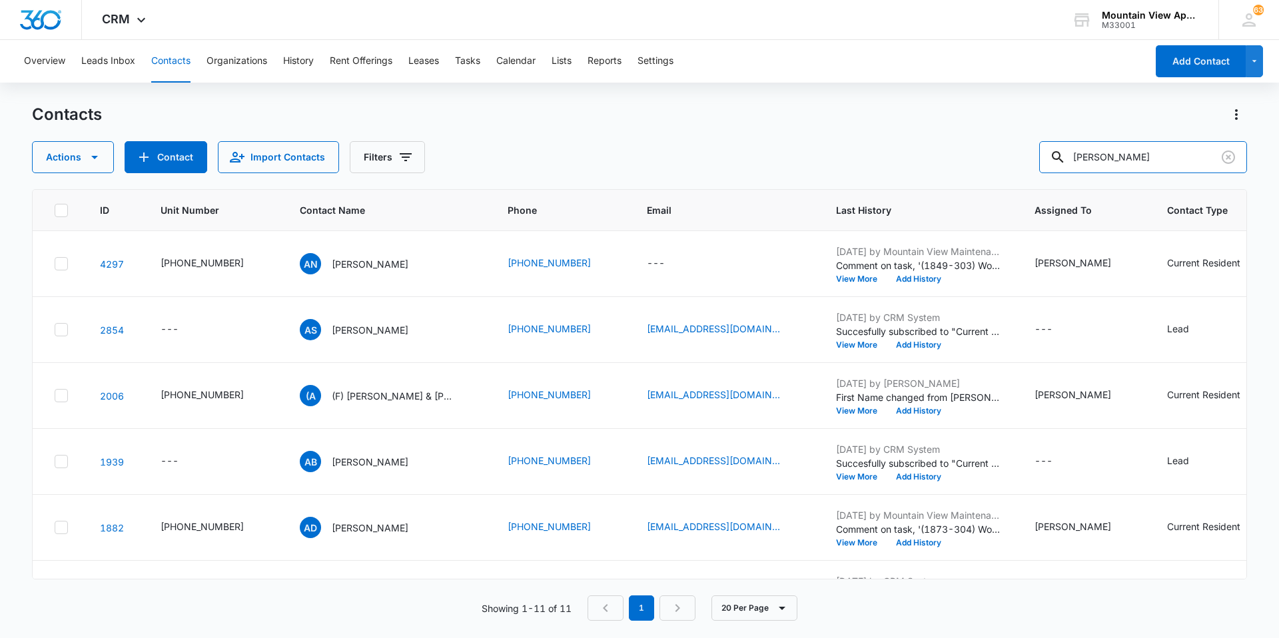
drag, startPoint x: 1139, startPoint y: 150, endPoint x: 0, endPoint y: -47, distance: 1155.7
click at [0, 0] on html "CRM Apps Reputation Websites Forms CRM Email Social Content Ads Intelligence Fi…" at bounding box center [639, 319] width 1279 height 638
type input "[PERSON_NAME]"
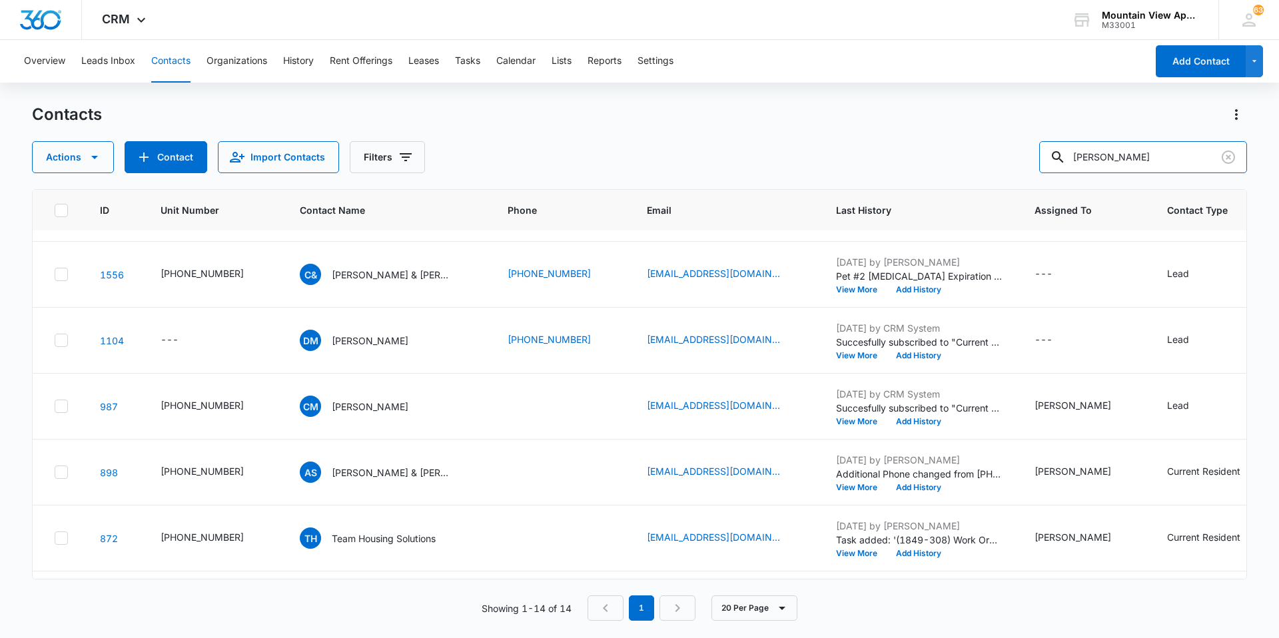
scroll to position [466, 0]
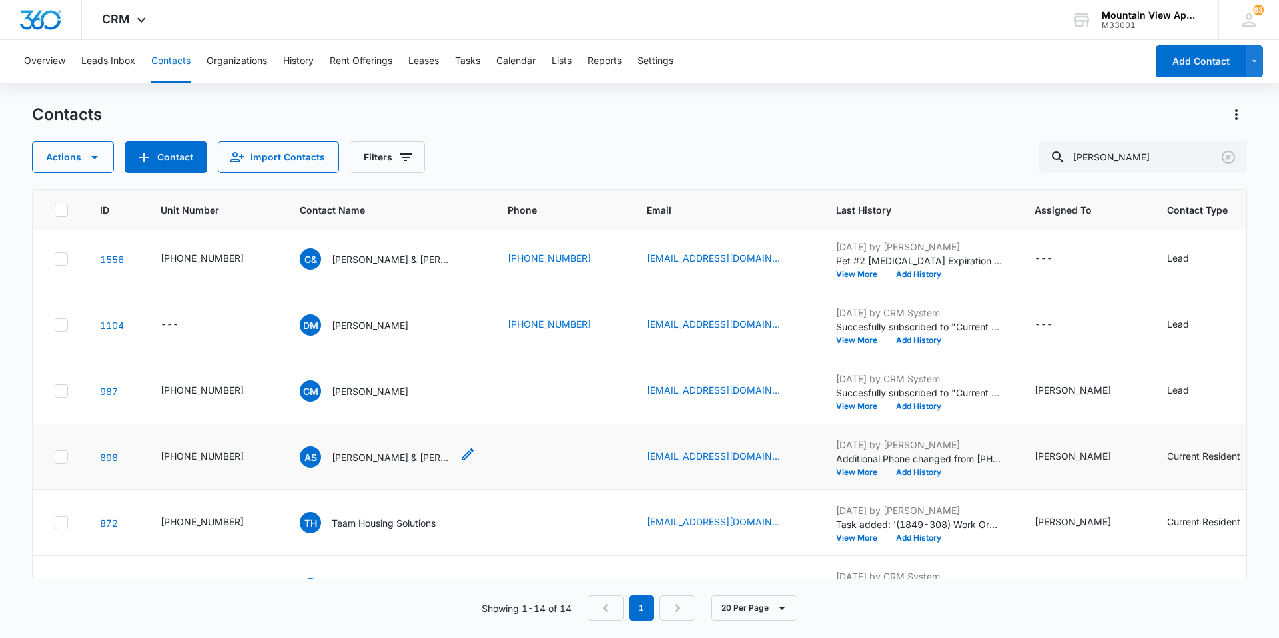
click at [384, 454] on p "[PERSON_NAME] & [PERSON_NAME]" at bounding box center [392, 457] width 120 height 14
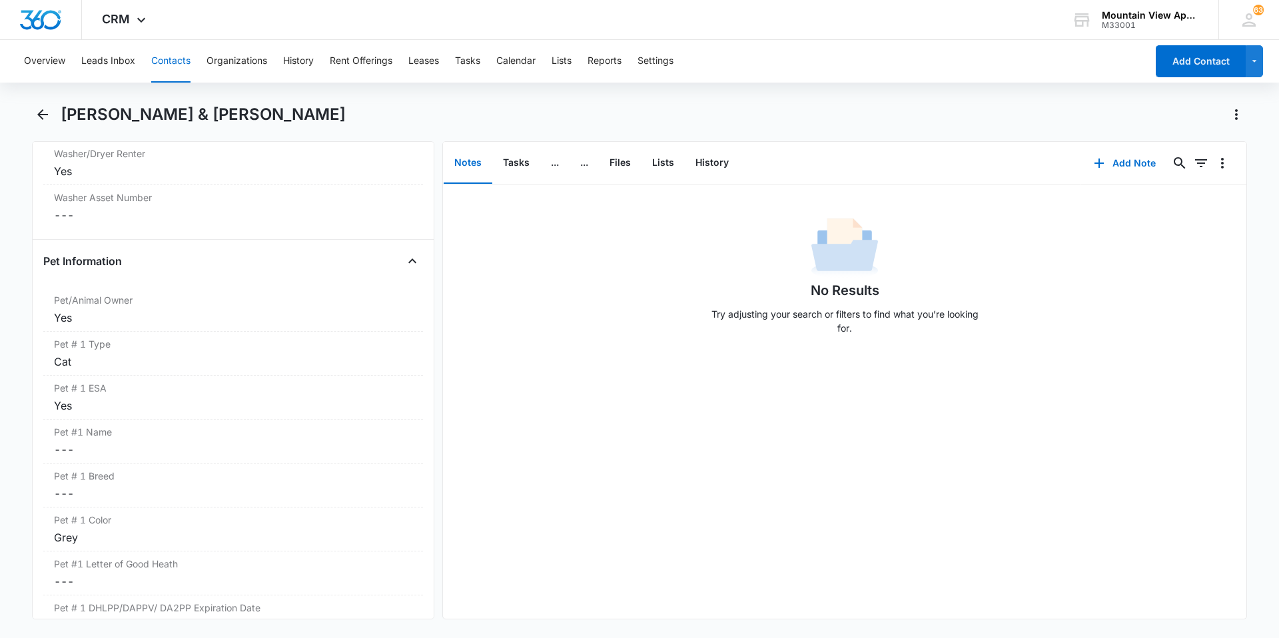
scroll to position [1666, 0]
click at [627, 160] on button "Files" at bounding box center [620, 163] width 43 height 41
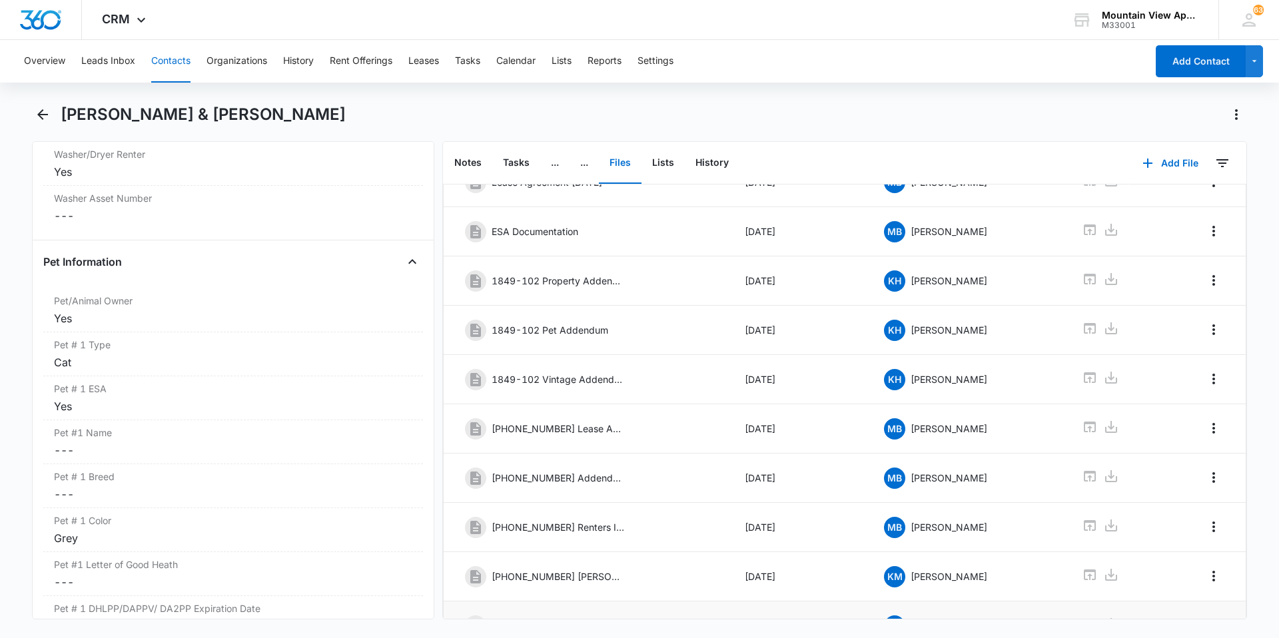
scroll to position [179, 0]
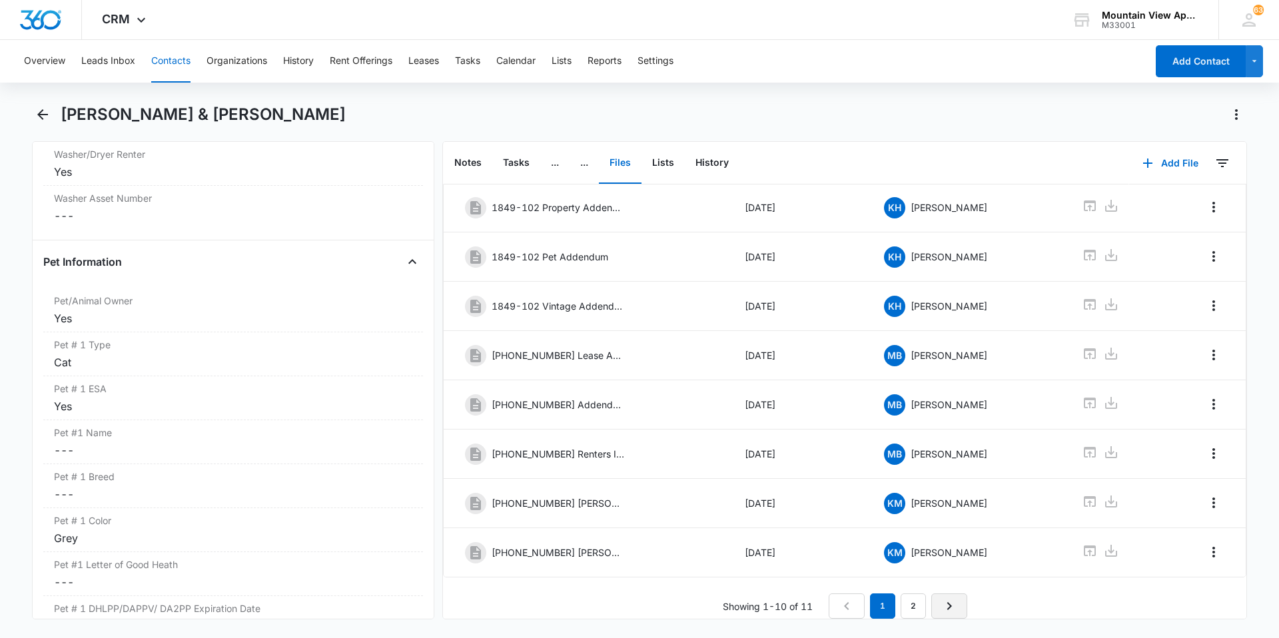
click at [942, 598] on icon "Next Page" at bounding box center [950, 606] width 16 height 16
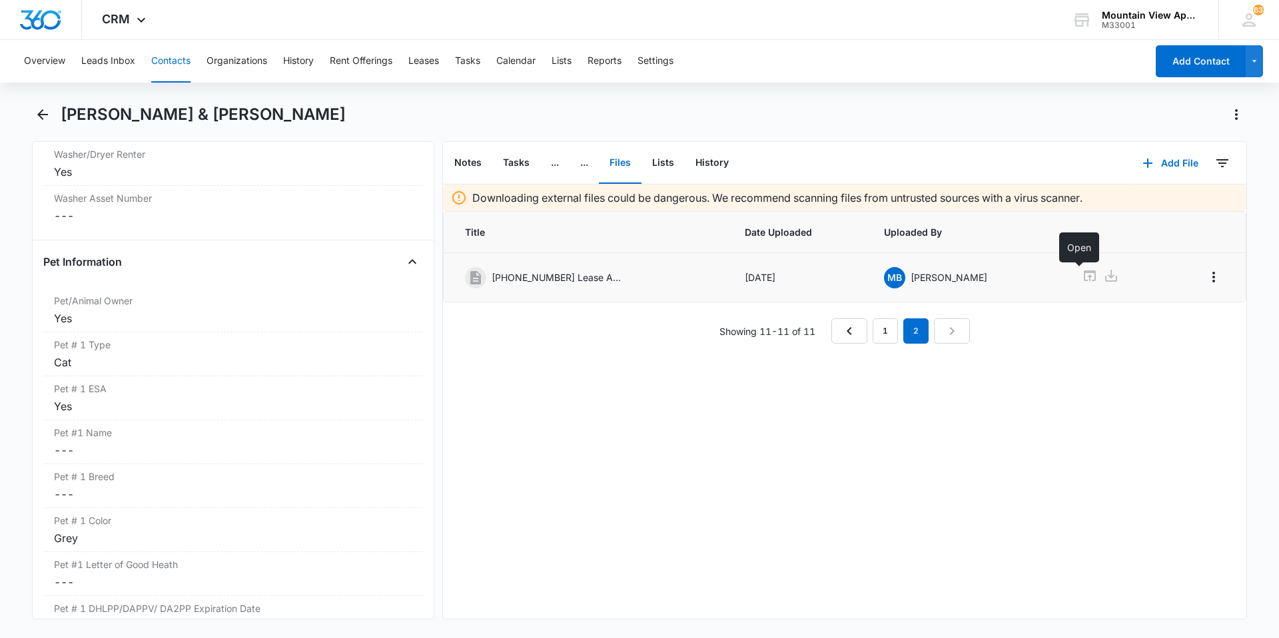
click at [1084, 281] on icon at bounding box center [1090, 276] width 12 height 11
click at [164, 59] on button "Contacts" at bounding box center [170, 61] width 39 height 43
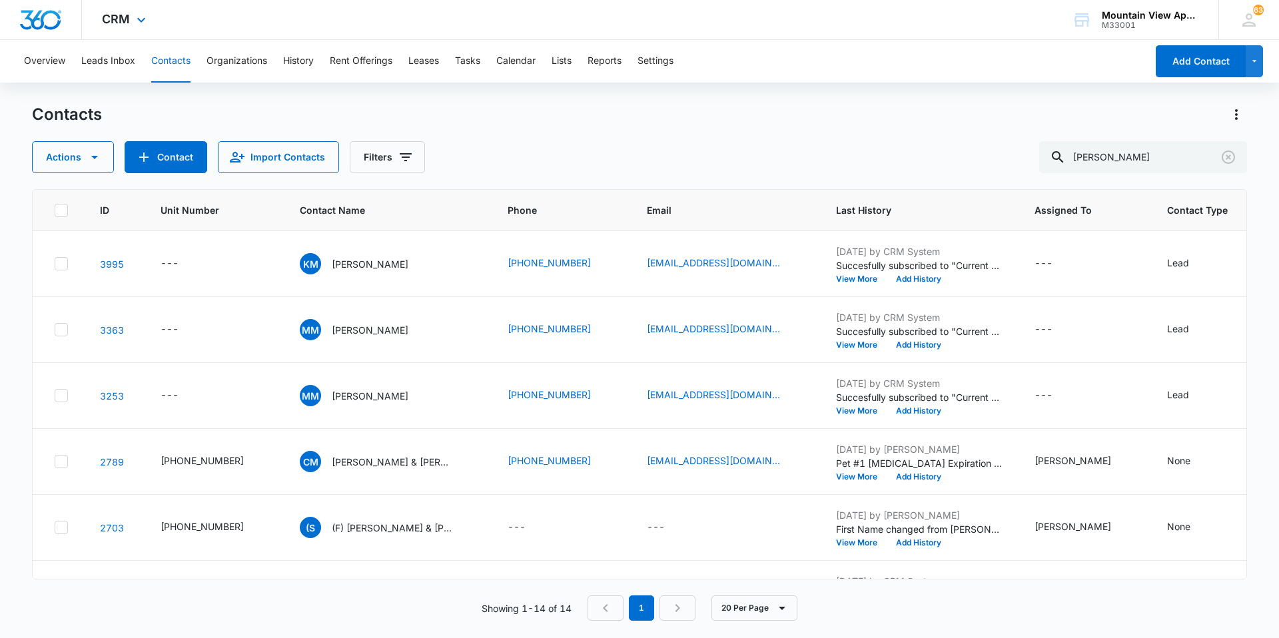
scroll to position [466, 0]
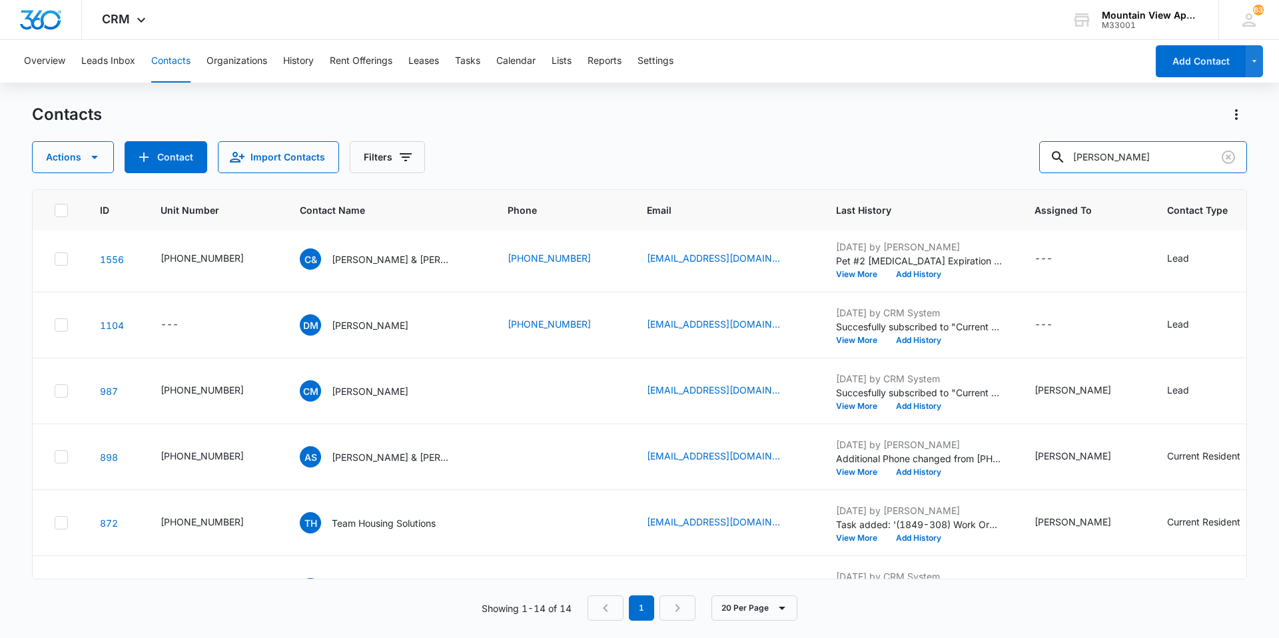
drag, startPoint x: 1150, startPoint y: 159, endPoint x: 143, endPoint y: -23, distance: 1022.6
click at [143, 0] on html "CRM Apps Reputation Websites Forms CRM Email Social Content Ads Intelligence Fi…" at bounding box center [639, 319] width 1279 height 638
type input "[PERSON_NAME]"
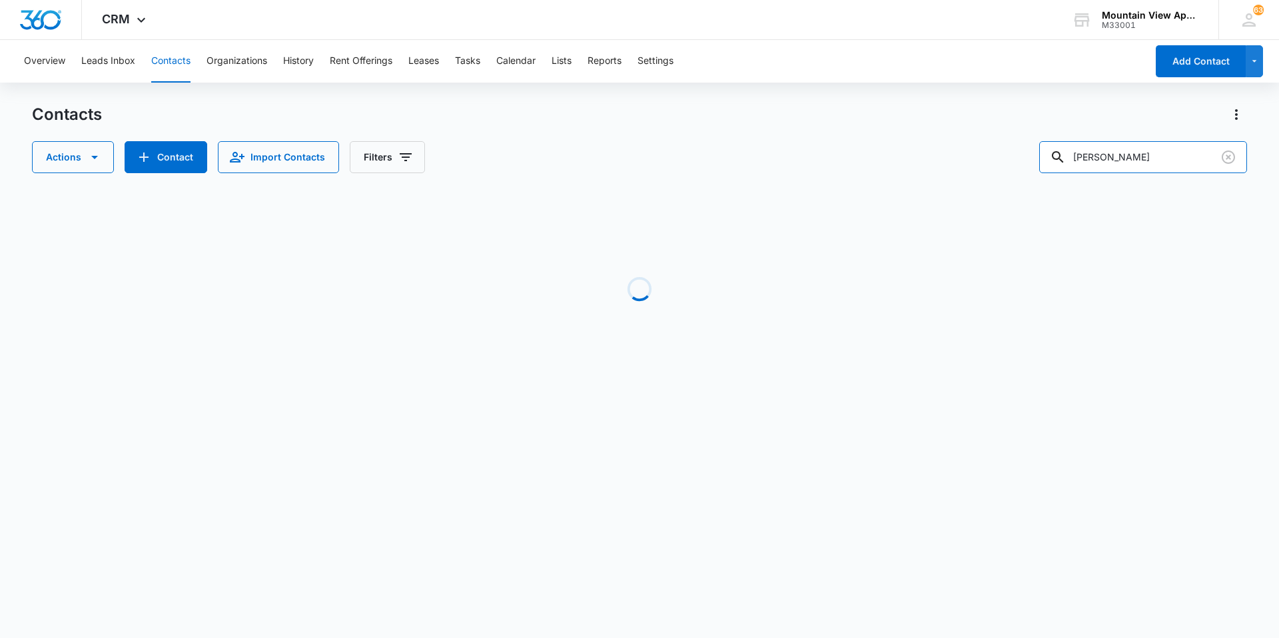
scroll to position [0, 0]
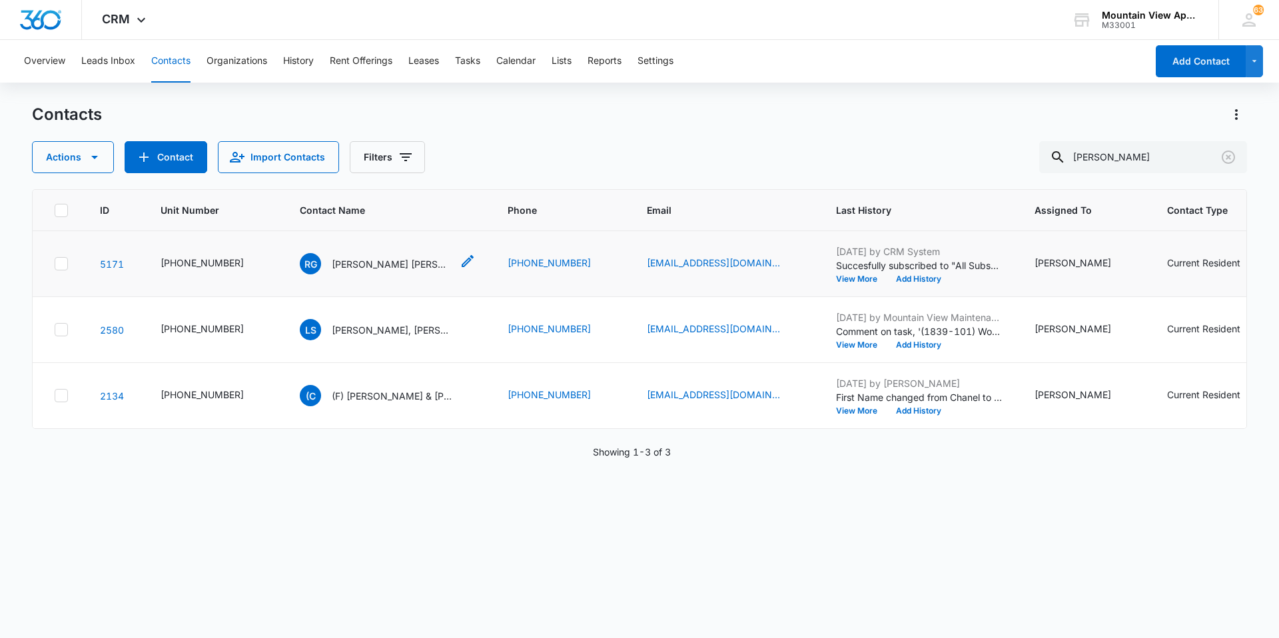
click at [376, 260] on p "[PERSON_NAME] [PERSON_NAME] & [PERSON_NAME]" at bounding box center [392, 264] width 120 height 14
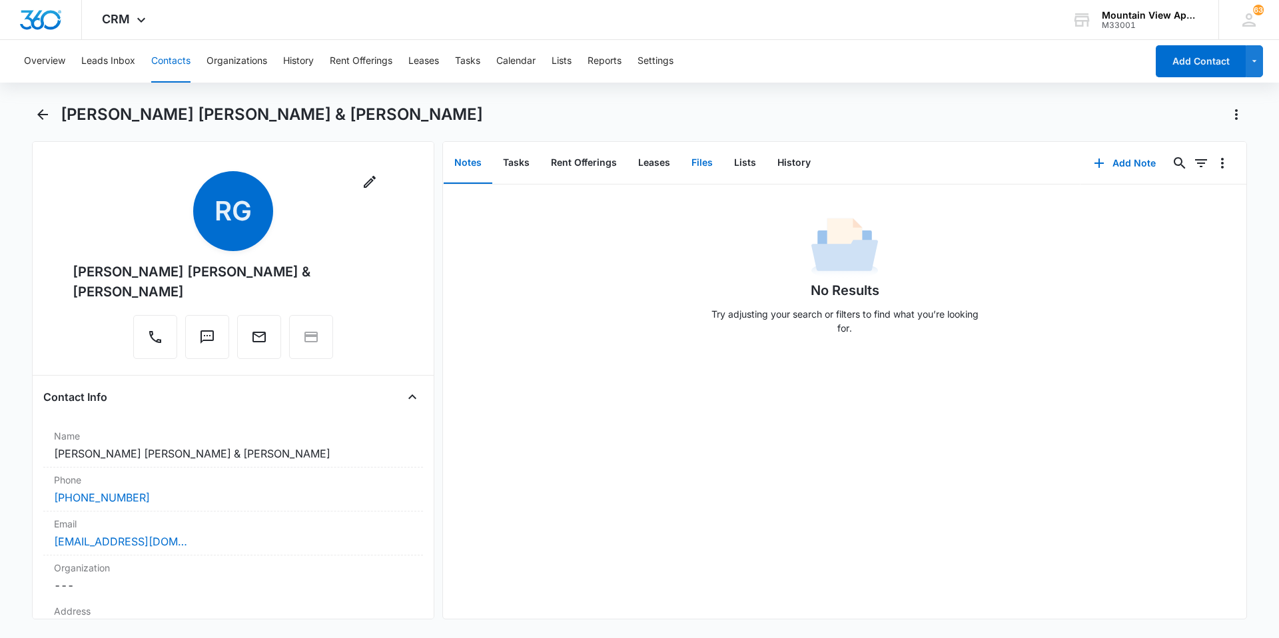
click at [702, 171] on button "Files" at bounding box center [702, 163] width 43 height 41
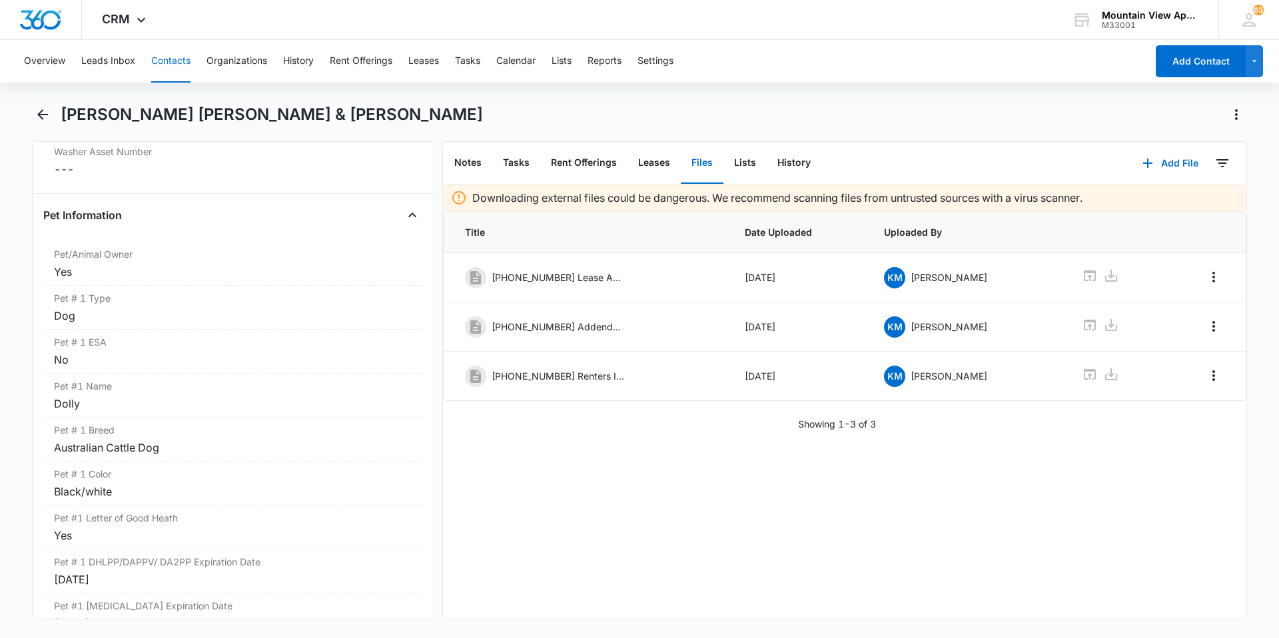
scroll to position [1799, 0]
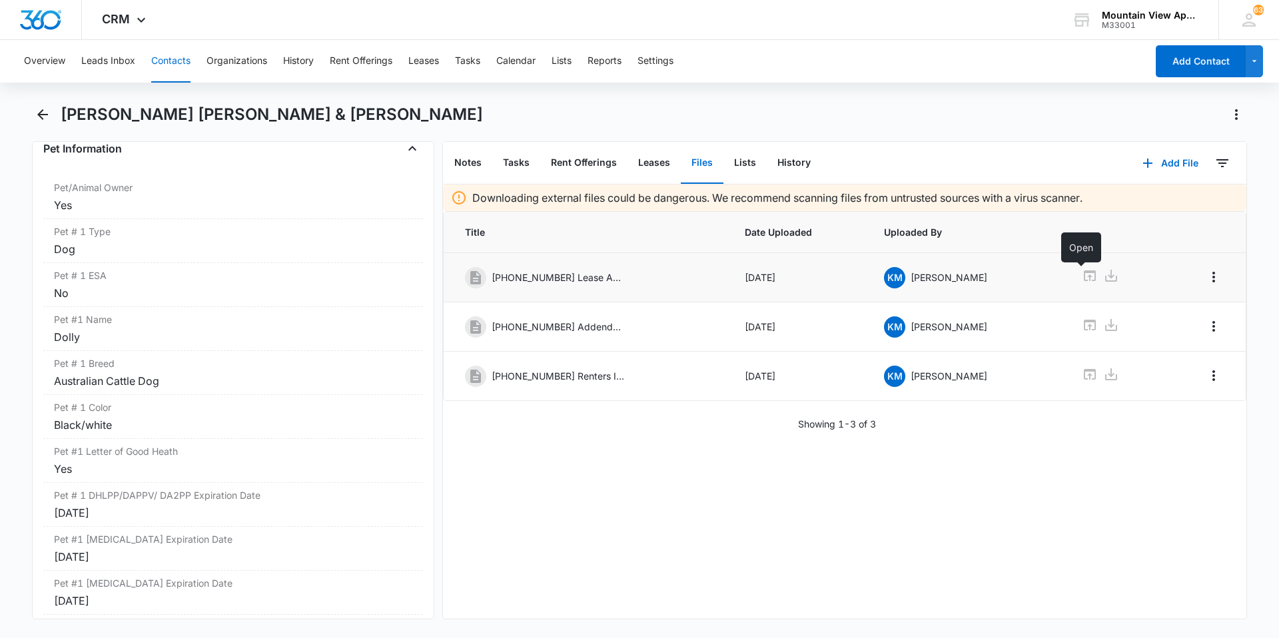
click at [1082, 269] on icon at bounding box center [1090, 276] width 16 height 16
click at [1084, 328] on icon at bounding box center [1090, 325] width 12 height 11
click at [1083, 378] on icon at bounding box center [1090, 375] width 16 height 16
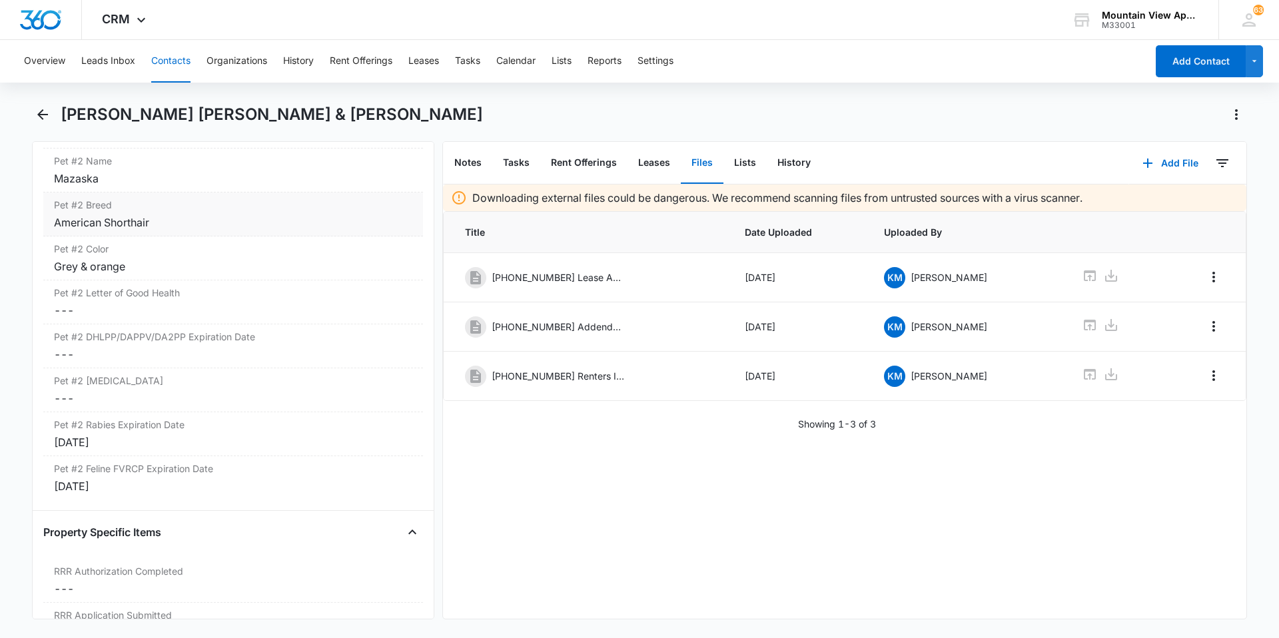
scroll to position [2399, 0]
click at [976, 540] on div "Downloading external files could be dangerous. We recommend scanning files from…" at bounding box center [845, 402] width 804 height 434
click at [164, 57] on button "Contacts" at bounding box center [170, 61] width 39 height 43
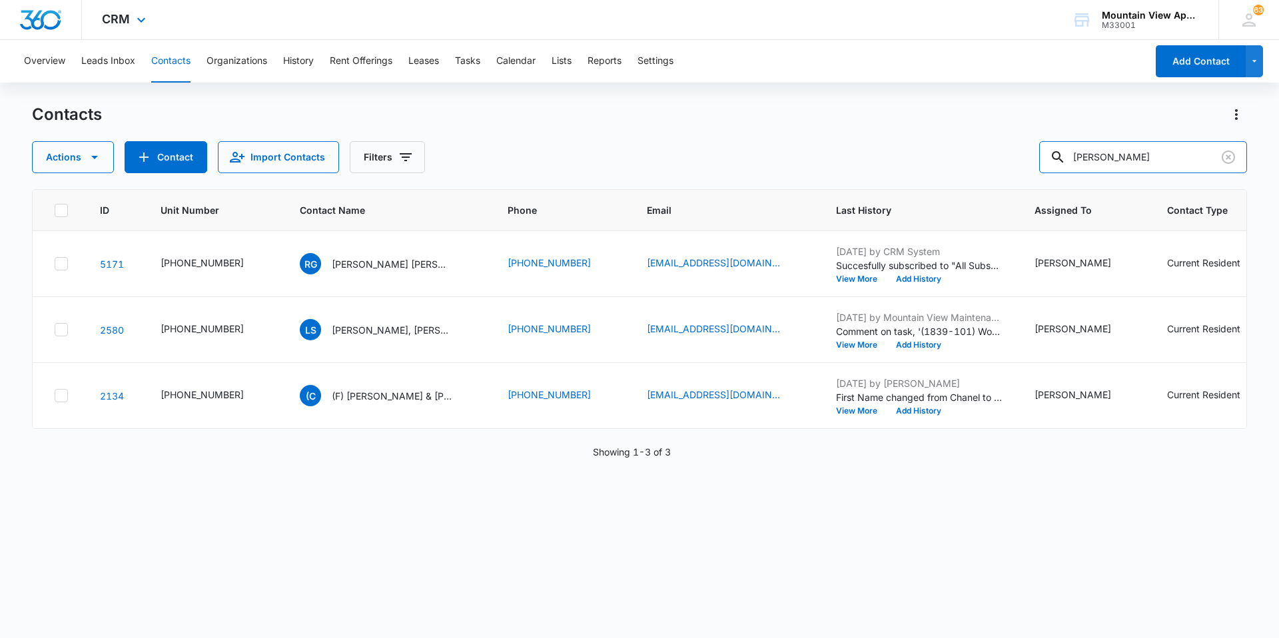
drag, startPoint x: 812, startPoint y: 95, endPoint x: 164, endPoint y: 7, distance: 653.6
click at [164, 7] on div "CRM Apps Reputation Websites Forms CRM Email Social Content Ads Intelligence Fi…" at bounding box center [639, 318] width 1279 height 637
type input "keeley"
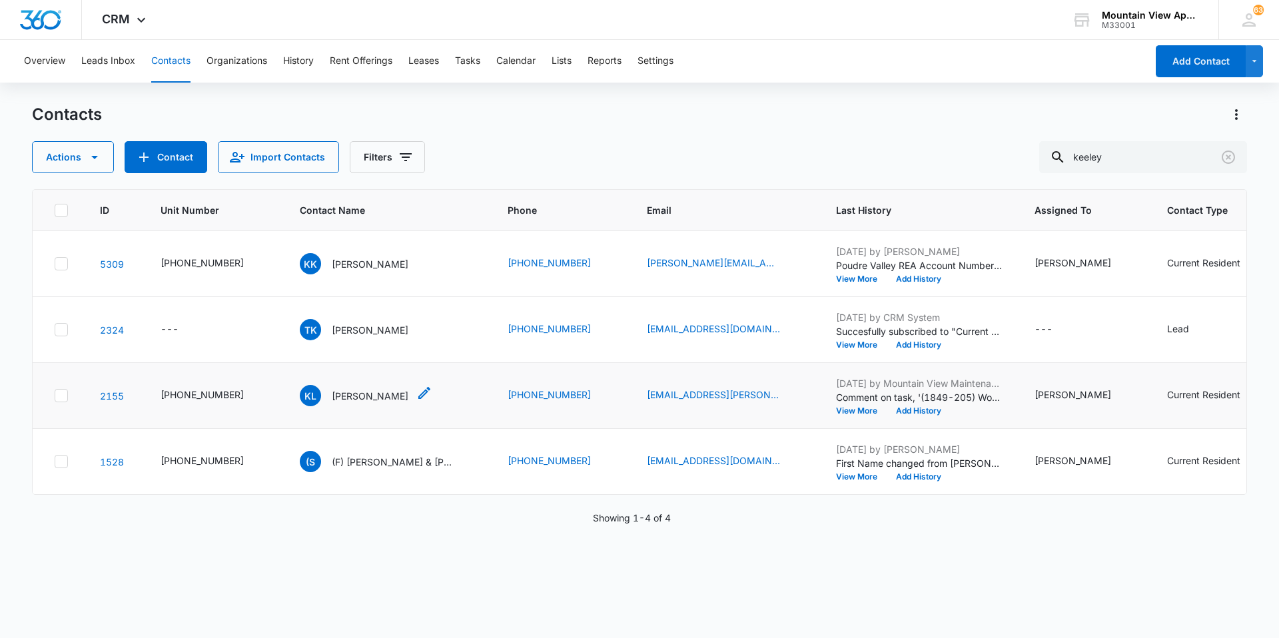
click at [348, 400] on p "[PERSON_NAME]" at bounding box center [370, 396] width 77 height 14
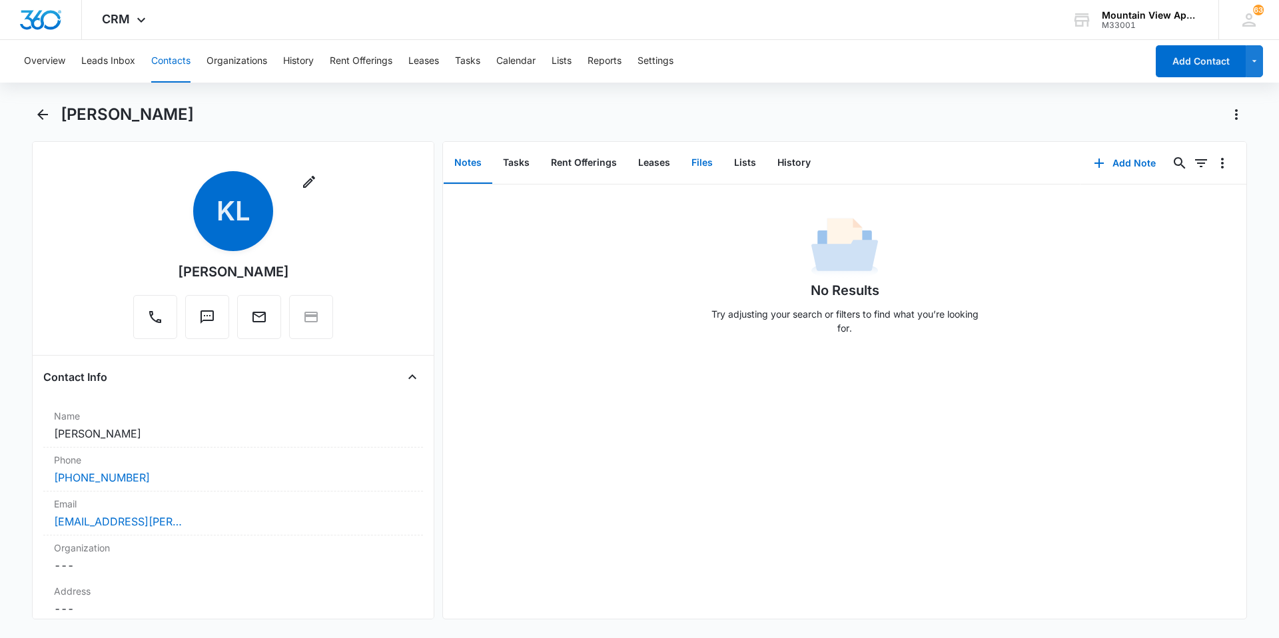
click at [708, 167] on button "Files" at bounding box center [702, 163] width 43 height 41
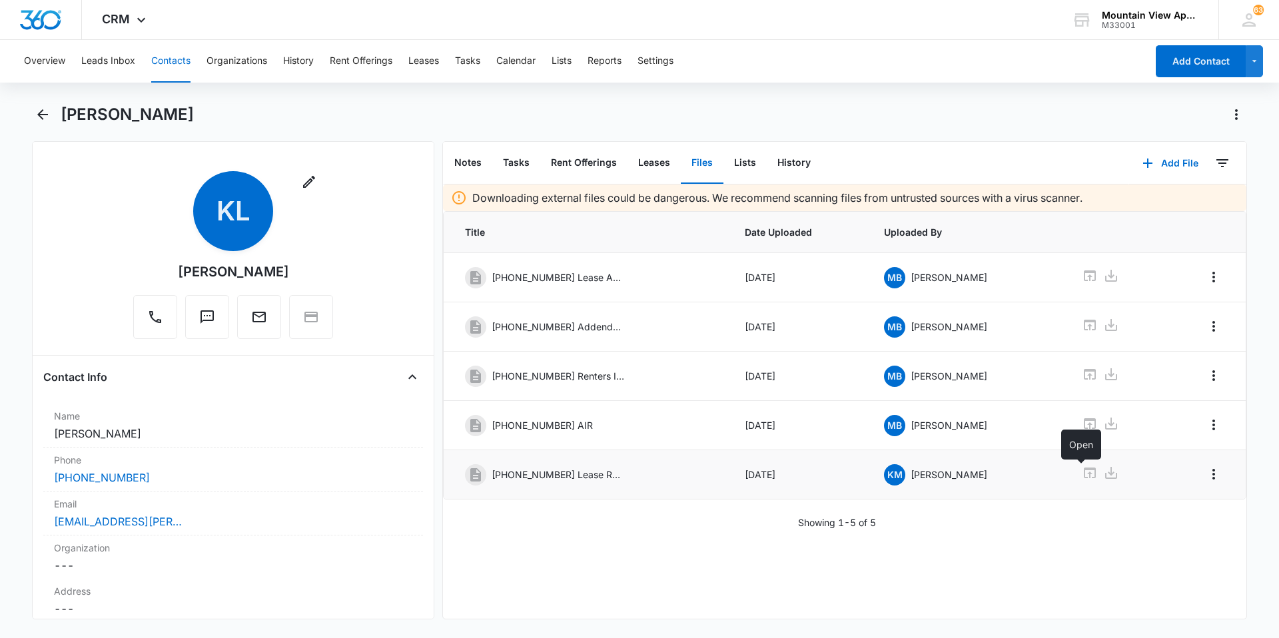
click at [1082, 475] on icon at bounding box center [1090, 473] width 16 height 16
click at [164, 57] on button "Contacts" at bounding box center [170, 61] width 39 height 43
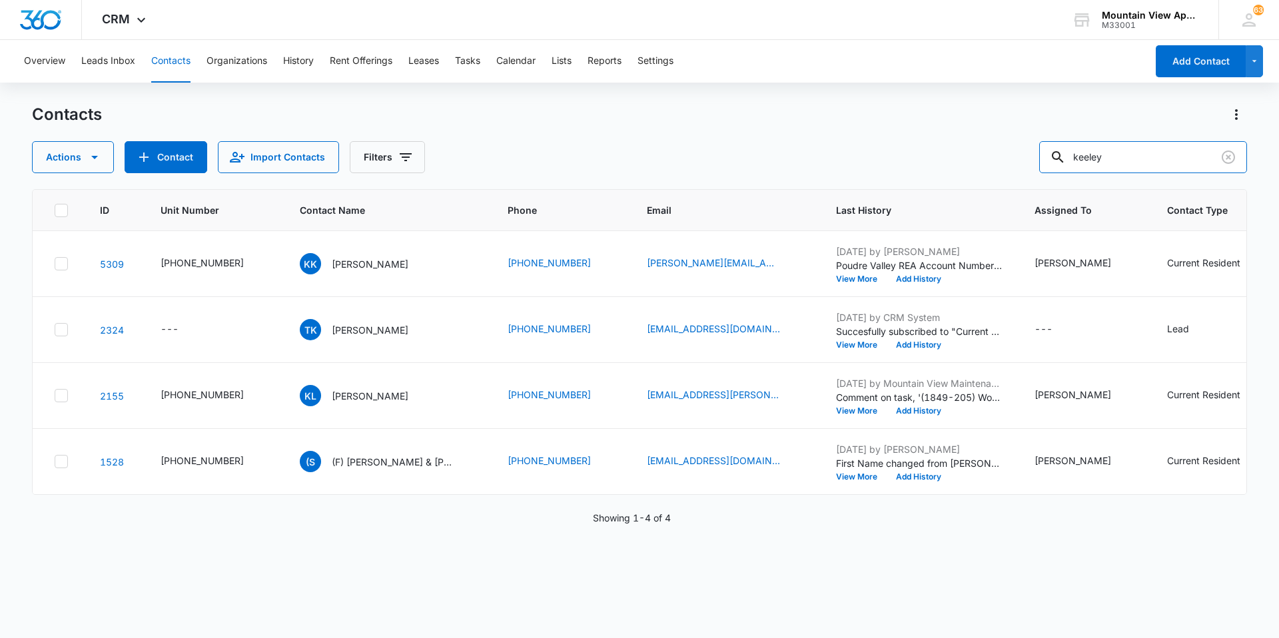
drag, startPoint x: 1130, startPoint y: 157, endPoint x: 972, endPoint y: 158, distance: 157.3
click at [972, 158] on div "Actions Contact Import Contacts Filters keeley" at bounding box center [639, 157] width 1215 height 32
type input "[PERSON_NAME]"
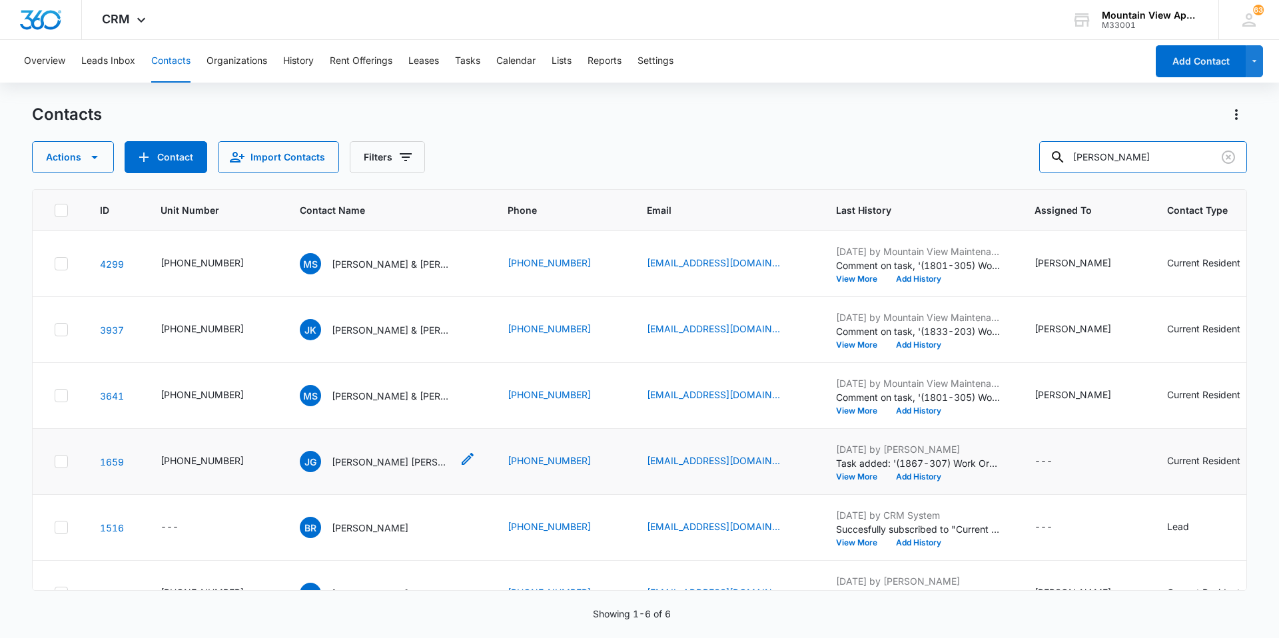
scroll to position [46, 0]
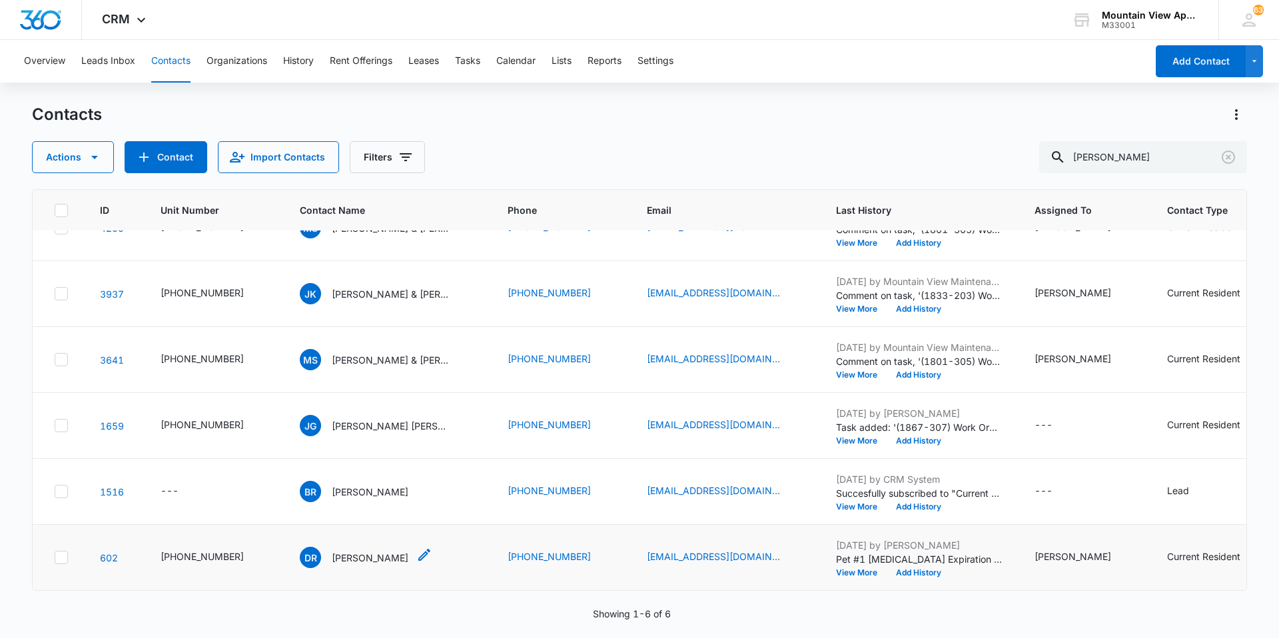
click at [374, 551] on p "[PERSON_NAME]" at bounding box center [370, 558] width 77 height 14
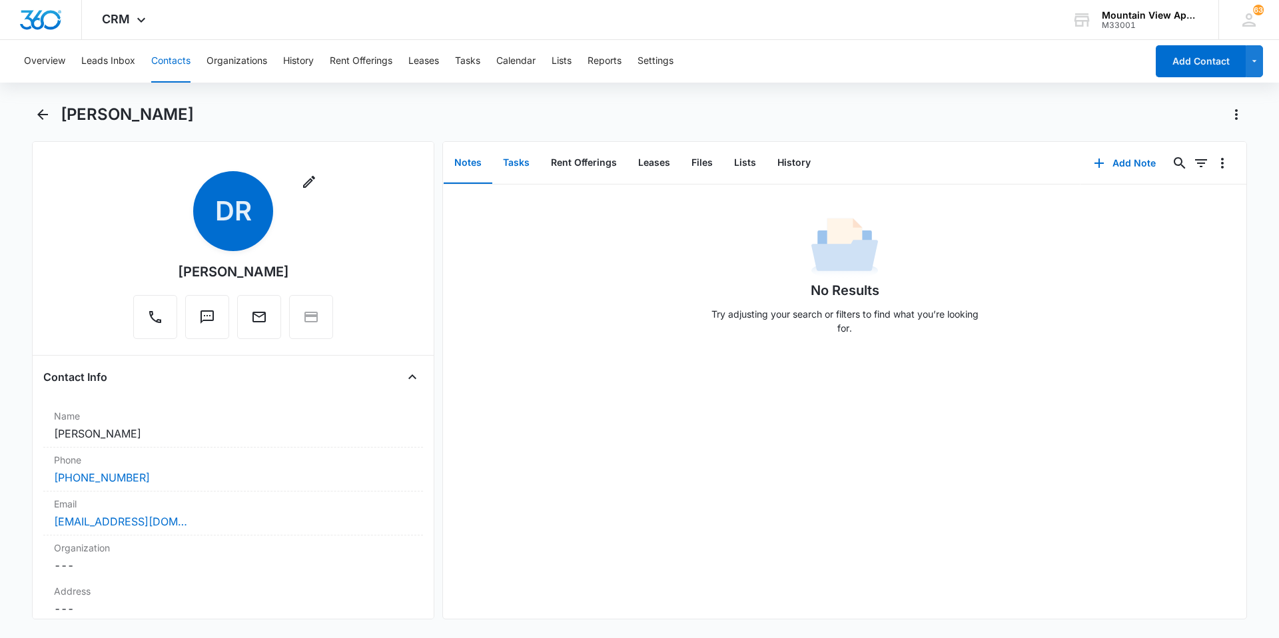
click at [516, 169] on button "Tasks" at bounding box center [516, 163] width 48 height 41
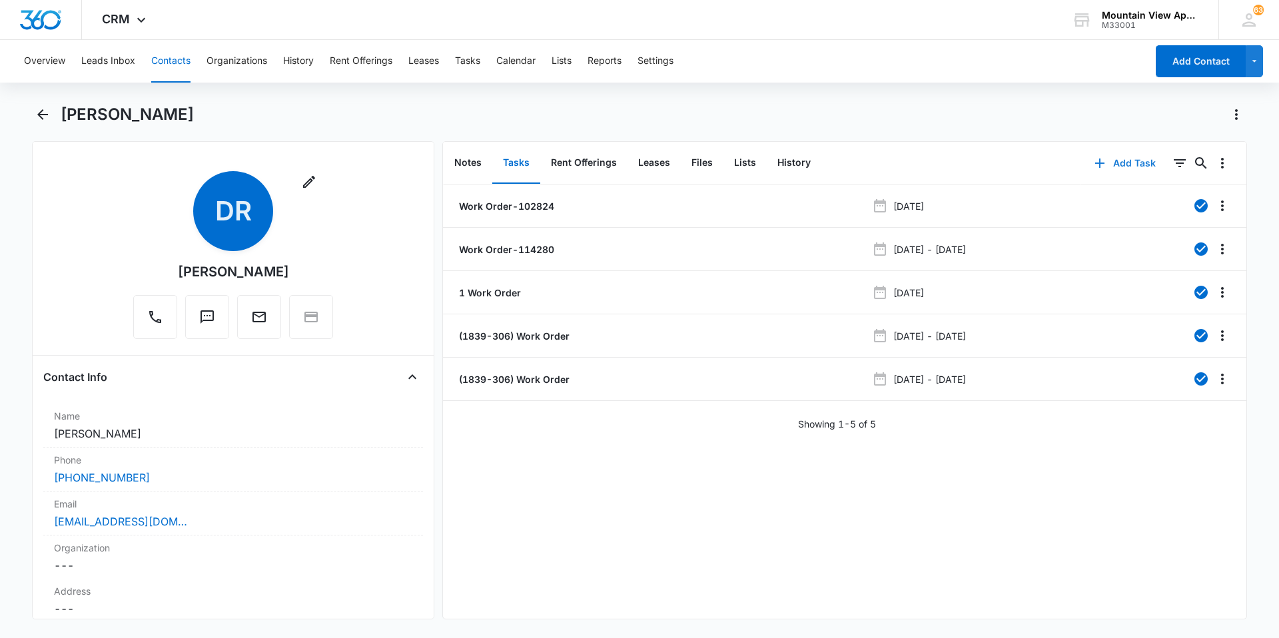
click at [1126, 160] on button "Add Task" at bounding box center [1126, 163] width 88 height 32
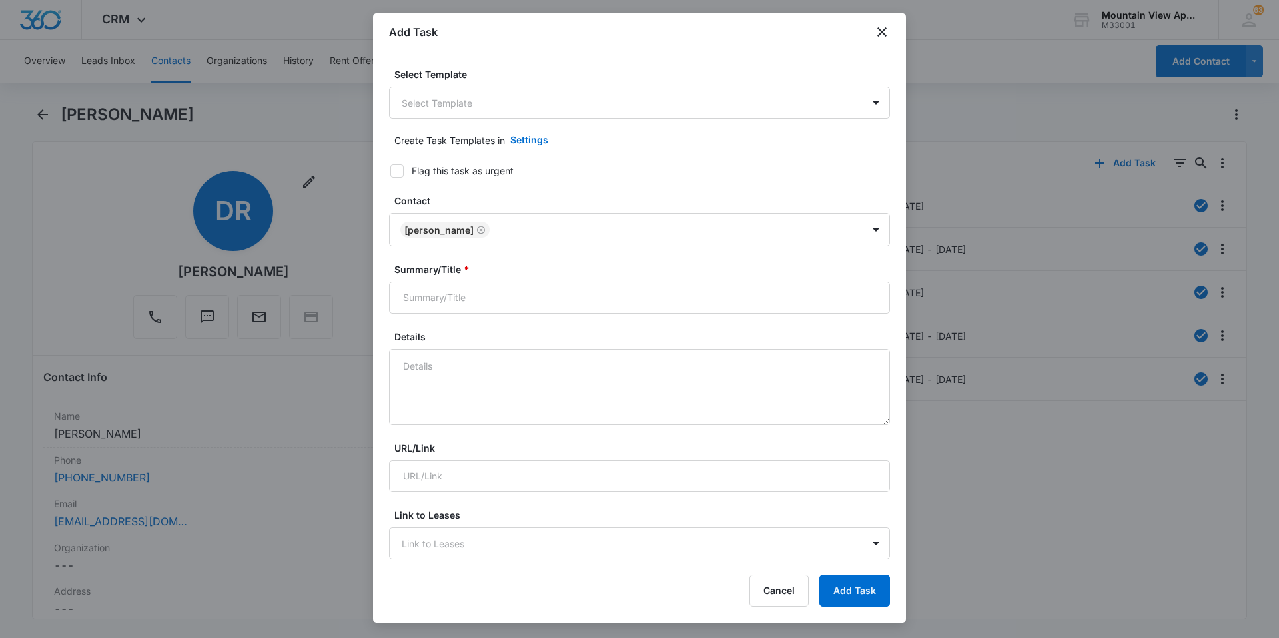
click at [878, 42] on div "Add Task" at bounding box center [639, 32] width 533 height 38
click at [874, 31] on icon "close" at bounding box center [882, 32] width 16 height 16
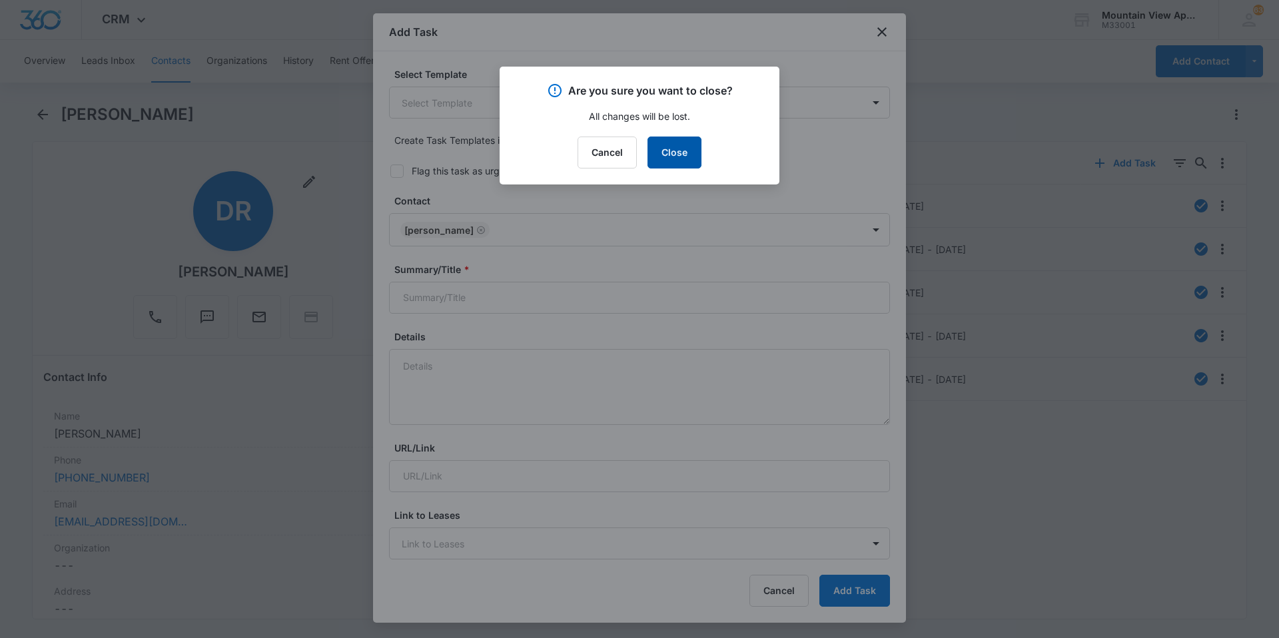
click at [675, 153] on button "Close" at bounding box center [675, 153] width 54 height 32
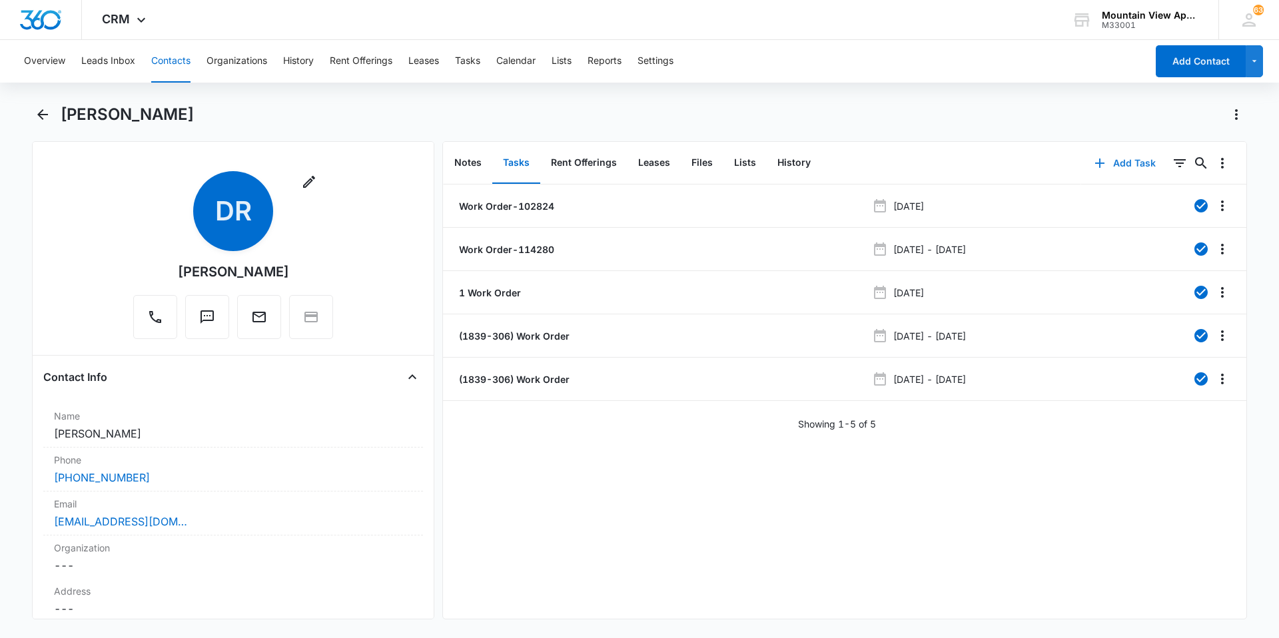
click at [1120, 163] on button "Add Task" at bounding box center [1126, 163] width 88 height 32
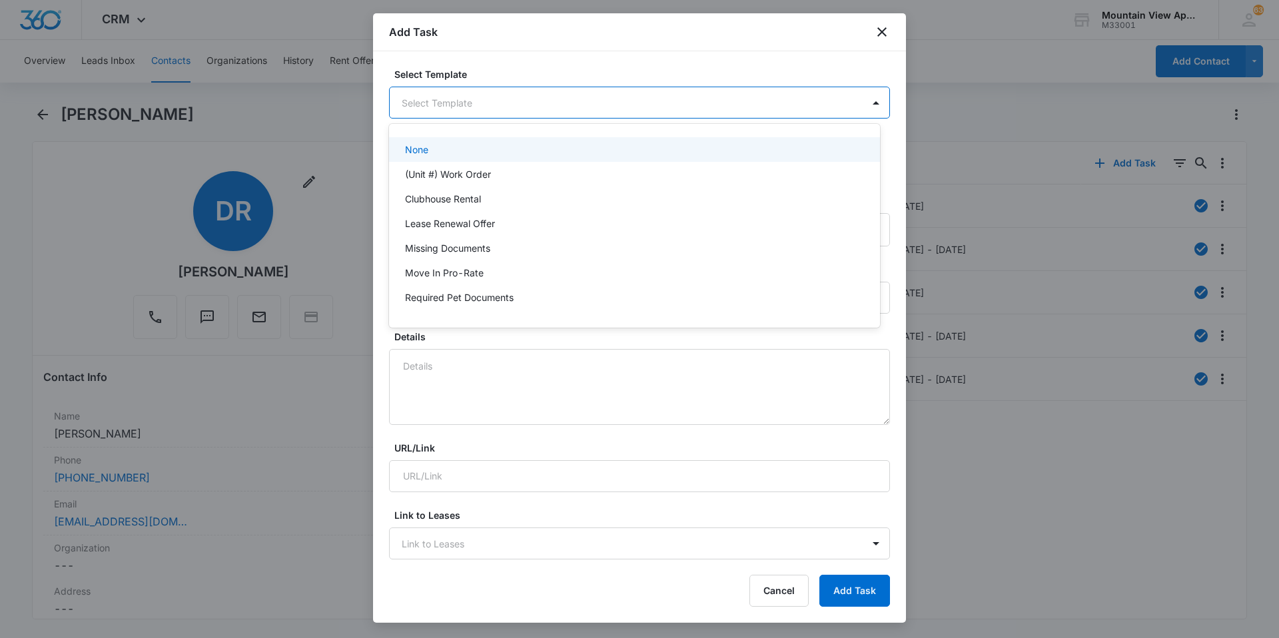
click at [431, 100] on body "CRM Apps Reputation Websites Forms CRM Email Social Content Ads Intelligence Fi…" at bounding box center [639, 319] width 1279 height 638
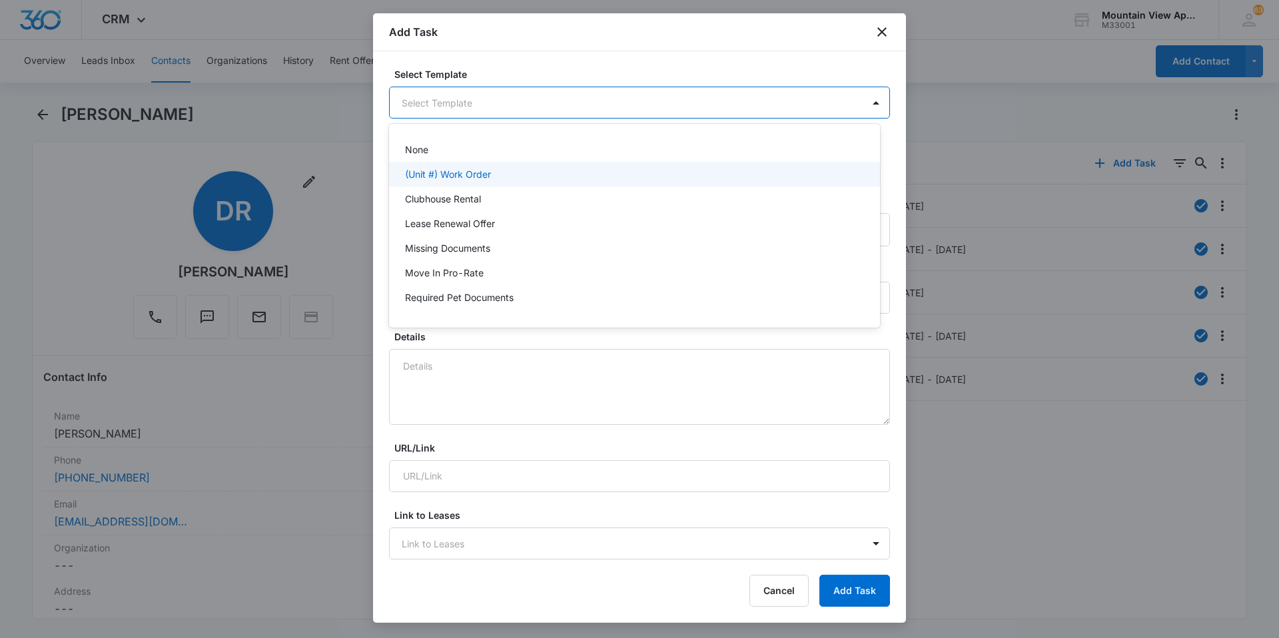
click at [444, 184] on div "(Unit #) Work Order" at bounding box center [634, 174] width 491 height 25
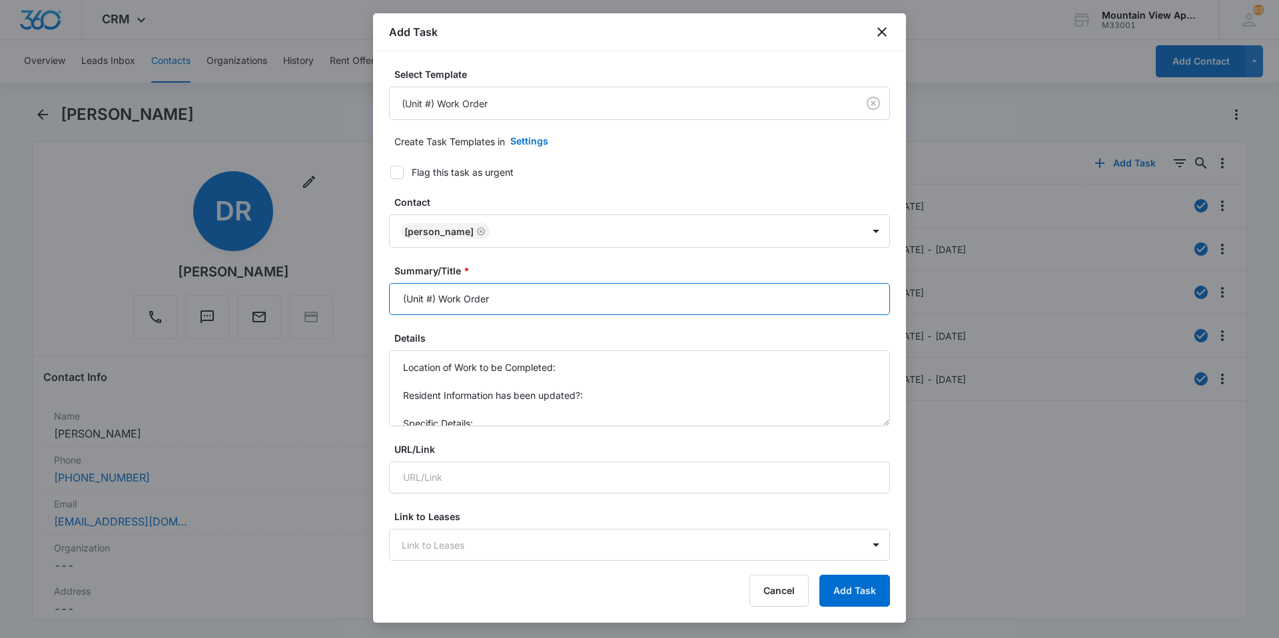
drag, startPoint x: 431, startPoint y: 295, endPoint x: 469, endPoint y: 302, distance: 38.7
click at [431, 295] on input "(Unit #) Work Order" at bounding box center [639, 299] width 501 height 32
type input "(1839-306) Work Order"
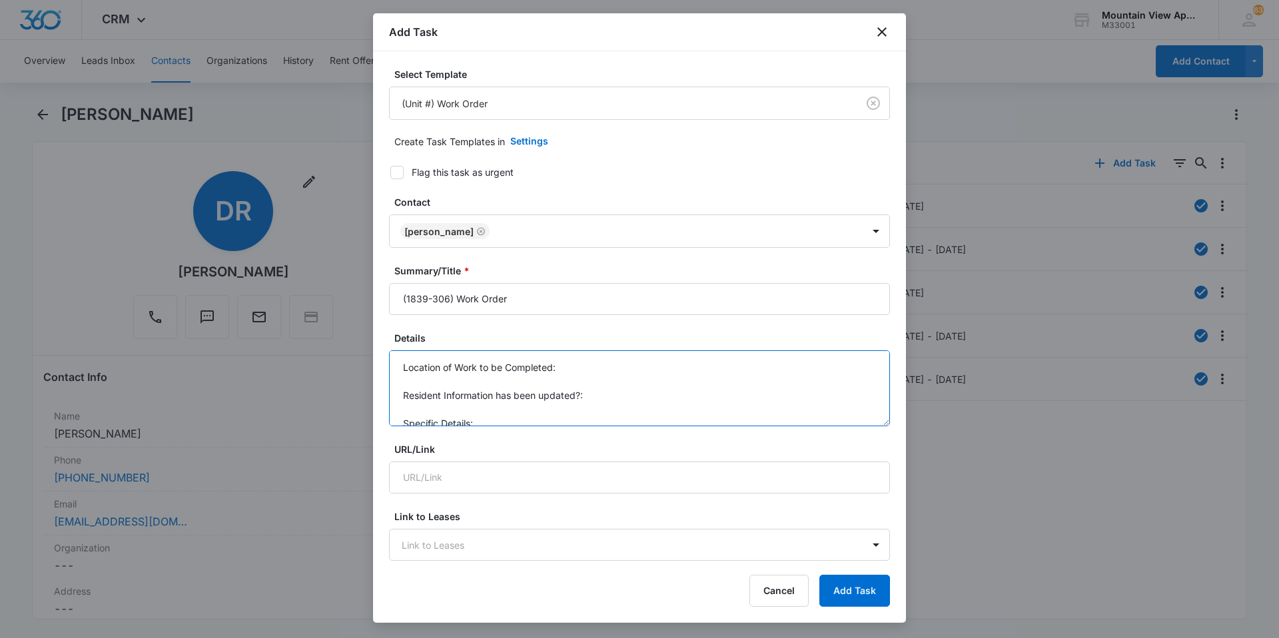
click at [609, 363] on textarea "Location of Work to be Completed: Resident Information has been updated?: Speci…" at bounding box center [639, 389] width 501 height 76
drag, startPoint x: 614, startPoint y: 385, endPoint x: 612, endPoint y: 404, distance: 19.4
click at [612, 387] on textarea "Location of Work to be Completed: 1839-306 Resident Information has been update…" at bounding box center [639, 389] width 501 height 76
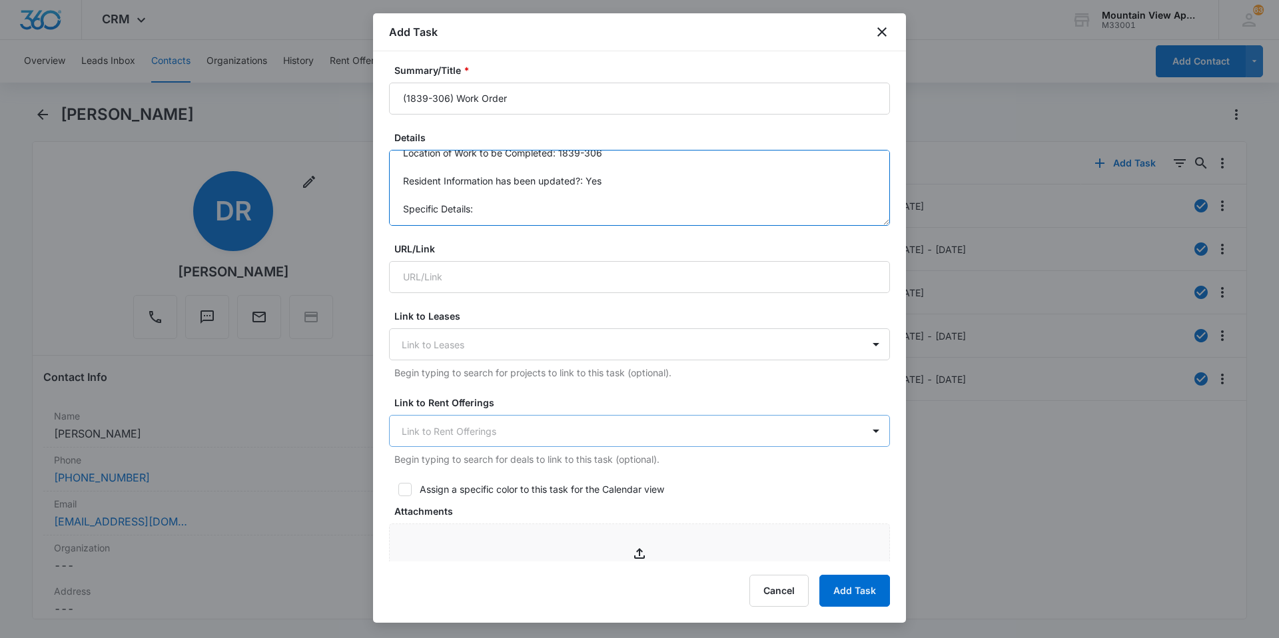
scroll to position [67, 0]
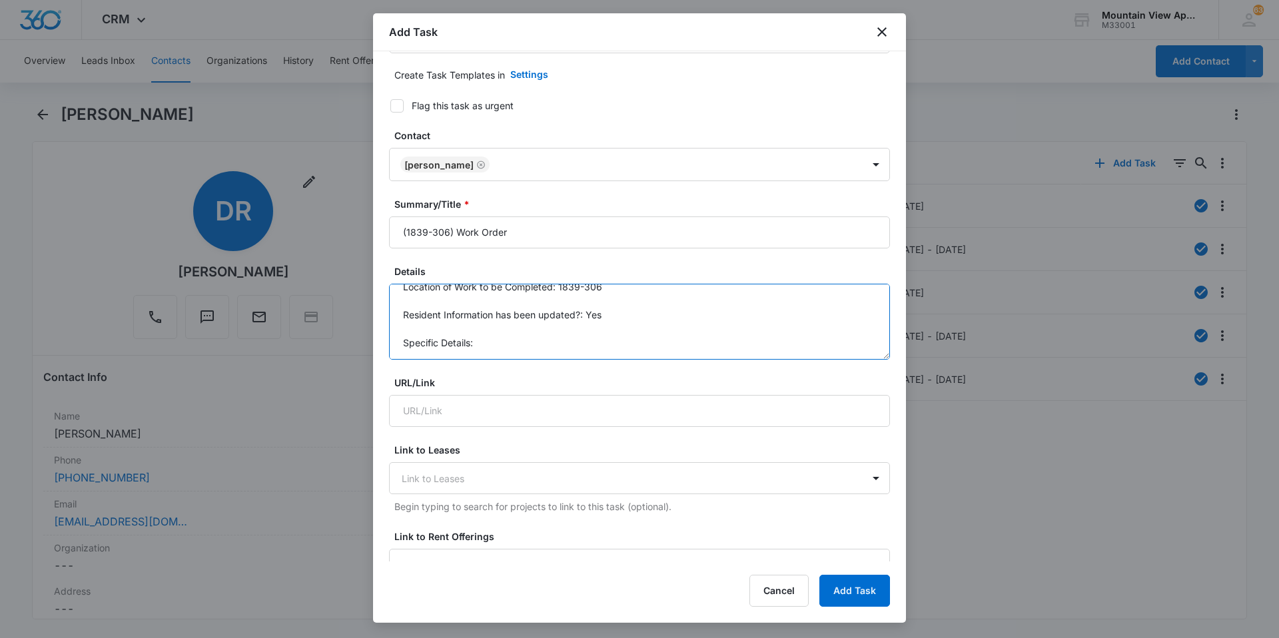
click at [484, 349] on textarea "Location of Work to be Completed: 1839-306 Resident Information has been update…" at bounding box center [639, 322] width 501 height 76
type textarea "Location of Work to be Completed: 1839-306 Resident Information has been update…"
click at [400, 103] on icon at bounding box center [397, 106] width 12 height 12
click at [391, 103] on input "Flag this task as urgent" at bounding box center [385, 105] width 9 height 9
checkbox input "true"
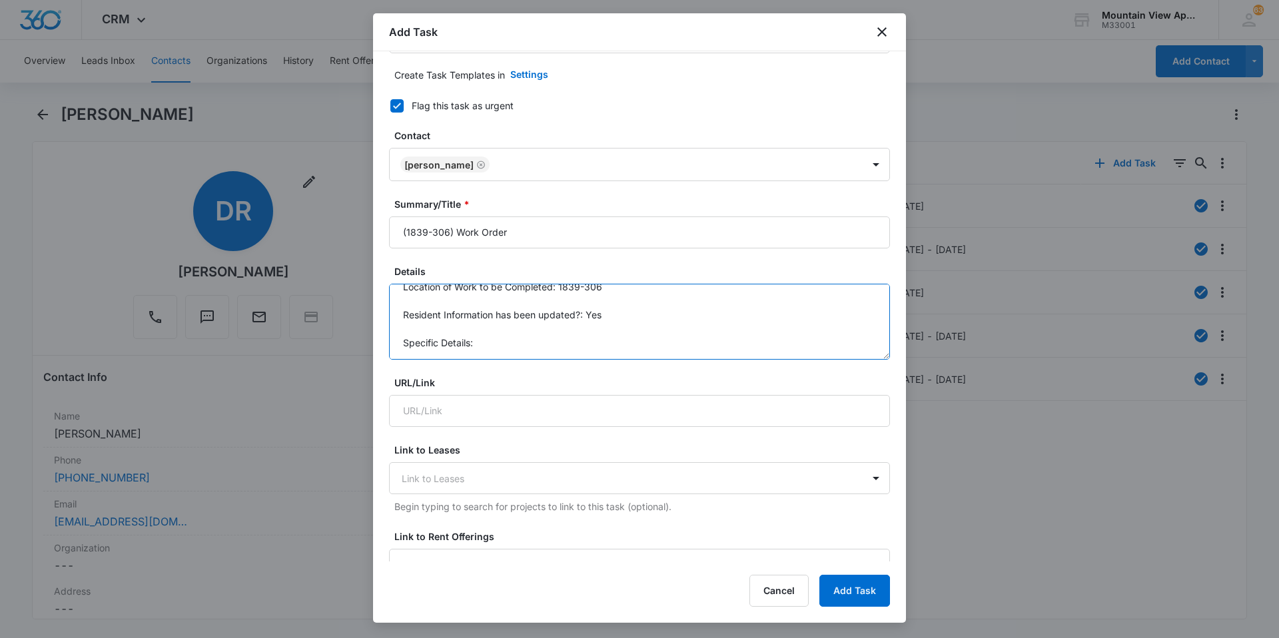
click at [475, 331] on textarea "Location of Work to be Completed: 1839-306 Resident Information has been update…" at bounding box center [639, 322] width 501 height 76
click at [486, 344] on textarea "Location of Work to be Completed: 1839-306 Resident Information has been update…" at bounding box center [639, 322] width 501 height 76
click at [481, 342] on textarea "Location of Work to be Completed: 1839-306 Resident Information has been update…" at bounding box center [639, 322] width 501 height 76
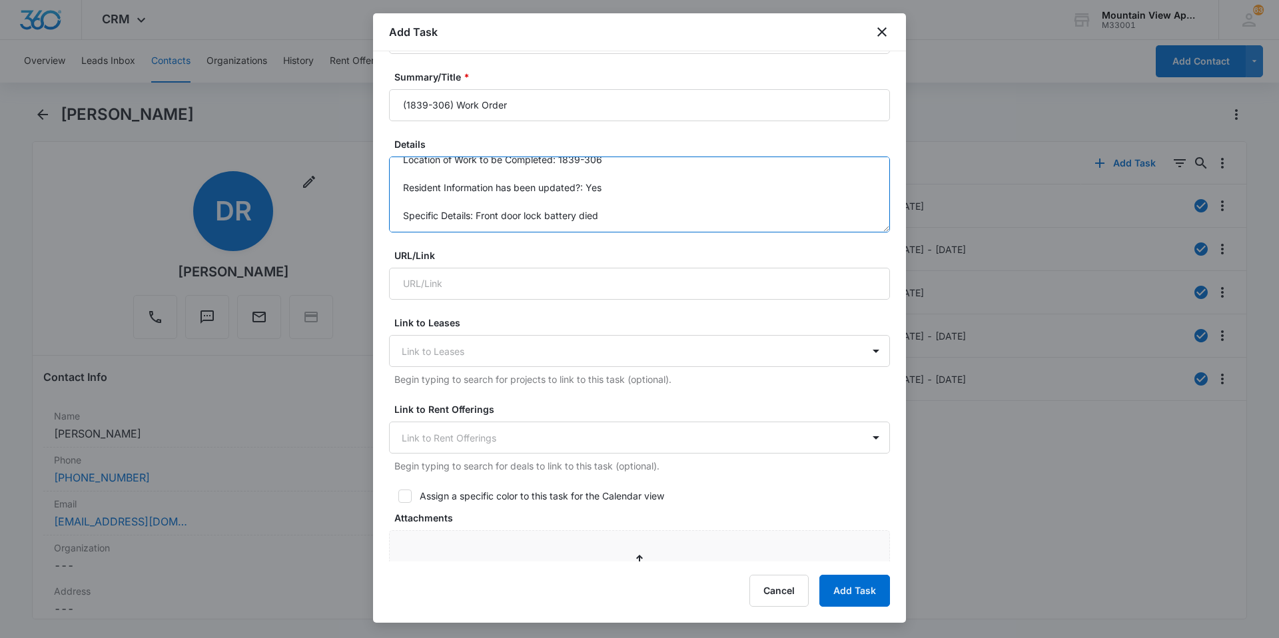
scroll to position [533, 0]
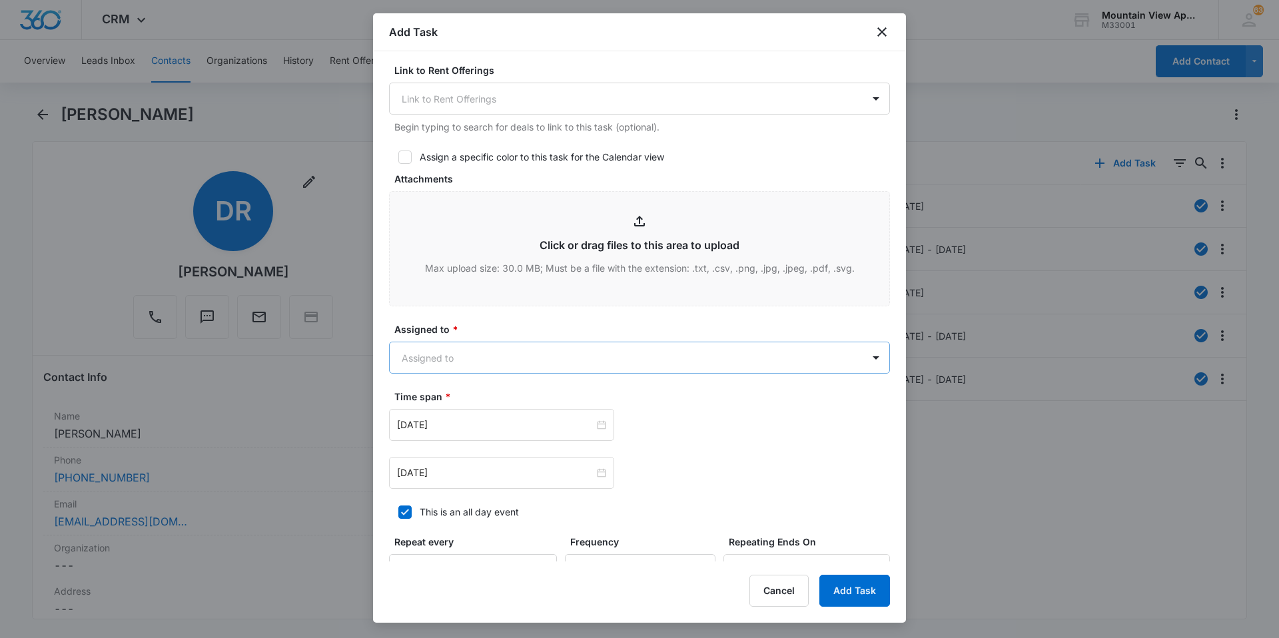
type textarea "Location of Work to be Completed: 1839-306 Resident Information has been update…"
click at [517, 359] on body "CRM Apps Reputation Websites Forms CRM Email Social Content Ads Intelligence Fi…" at bounding box center [639, 319] width 1279 height 638
type input "mount"
click at [487, 429] on p "Mountain View Maintenance" at bounding box center [467, 429] width 124 height 14
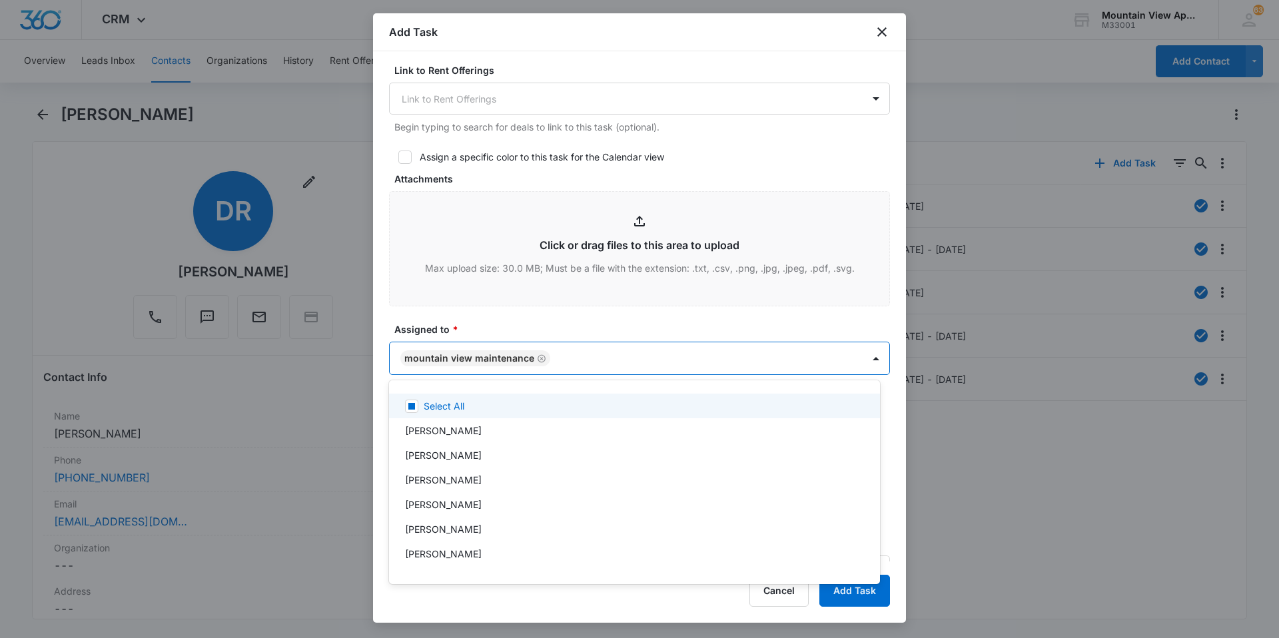
click at [530, 321] on div at bounding box center [639, 319] width 1279 height 638
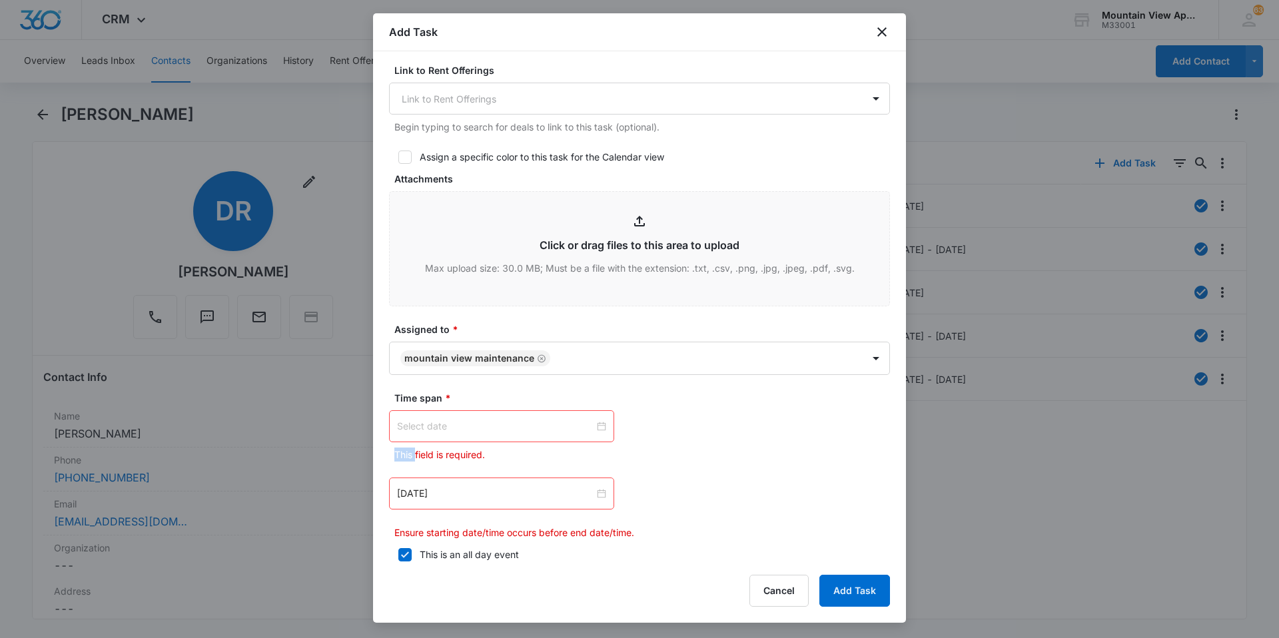
click at [598, 429] on div at bounding box center [501, 426] width 209 height 15
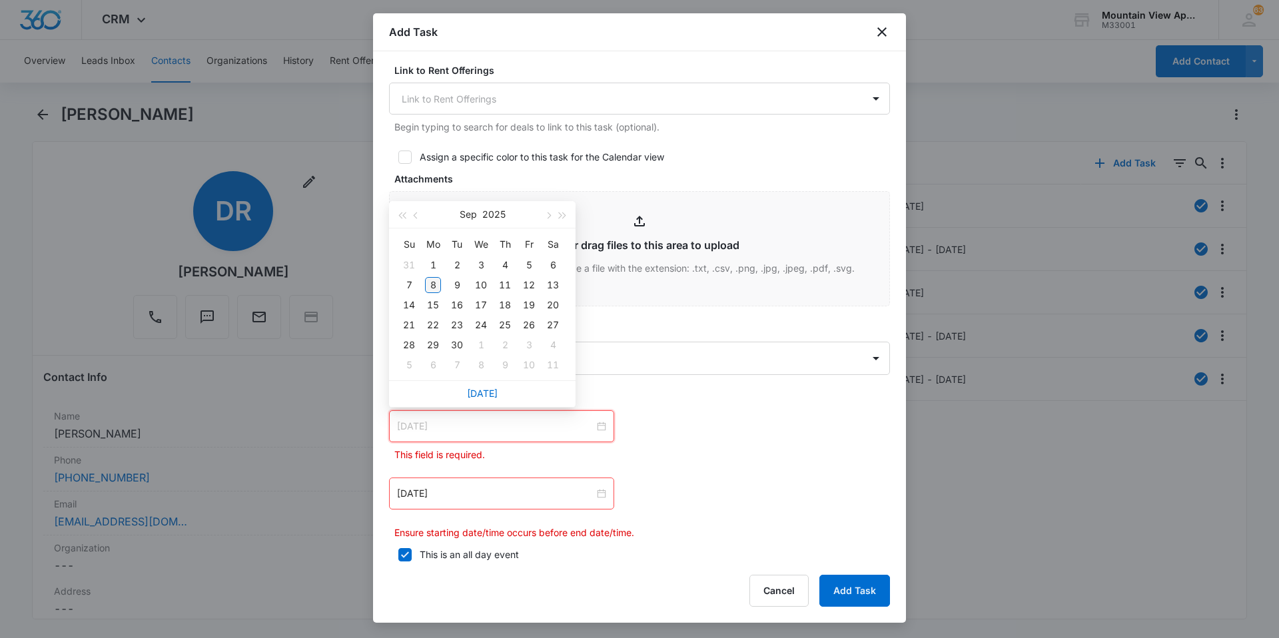
type input "[DATE]"
click at [432, 282] on div "8" at bounding box center [433, 285] width 16 height 16
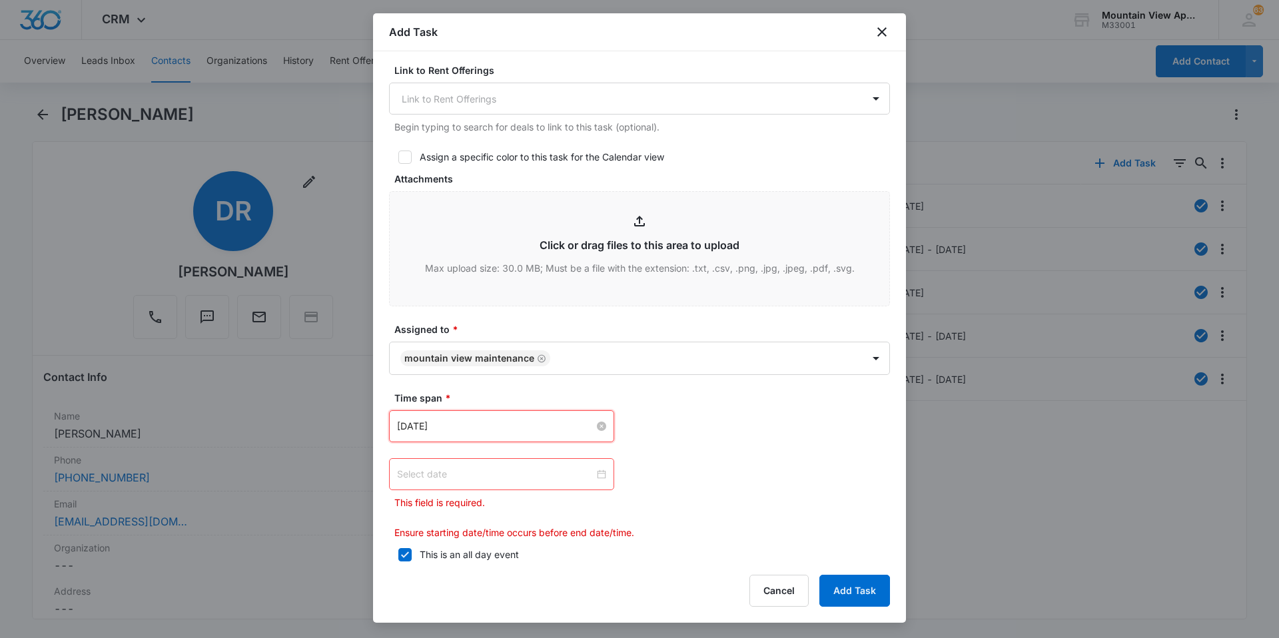
click at [601, 474] on div at bounding box center [501, 474] width 209 height 15
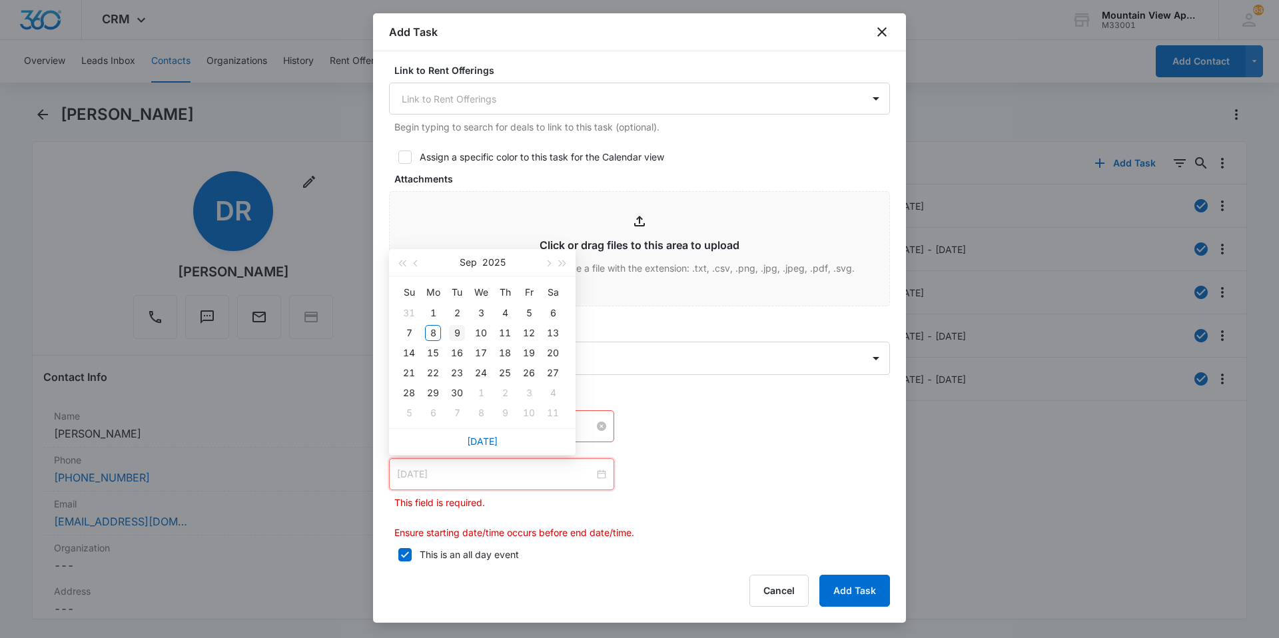
type input "[DATE]"
click at [454, 331] on div "9" at bounding box center [457, 333] width 16 height 16
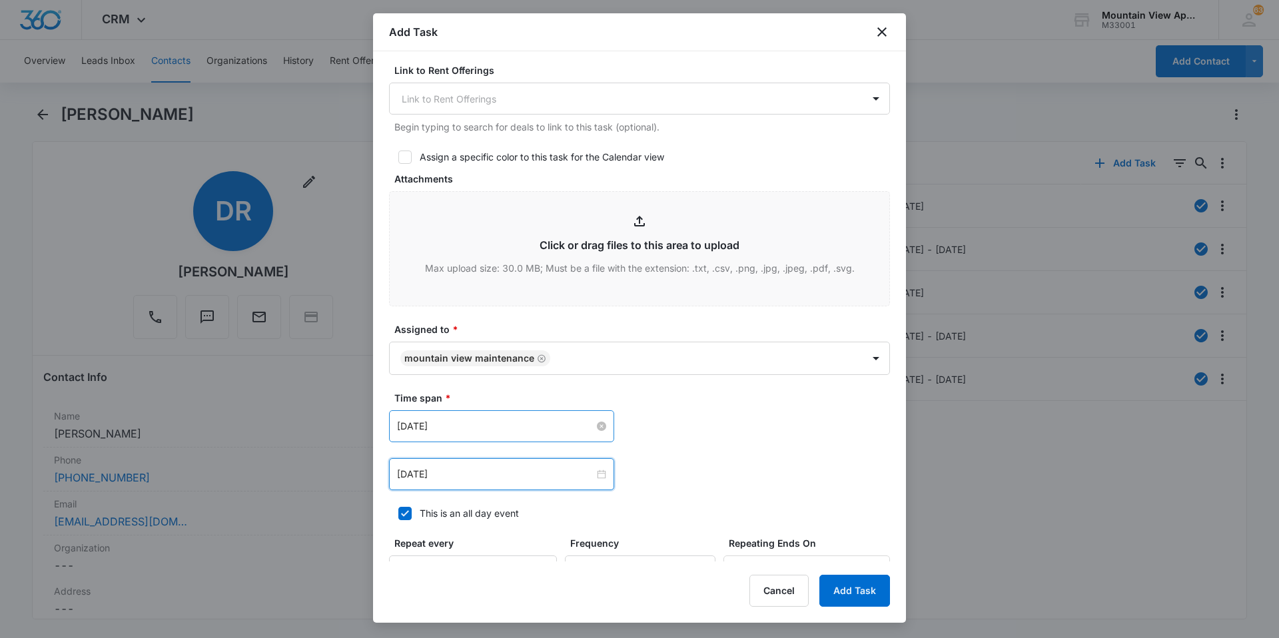
click at [742, 469] on div "[DATE] [DATE] Su Mo Tu We Th Fr Sa 31 1 2 3 4 5 6 7 8 9 10 11 12 13 14 15 16 17…" at bounding box center [639, 474] width 501 height 32
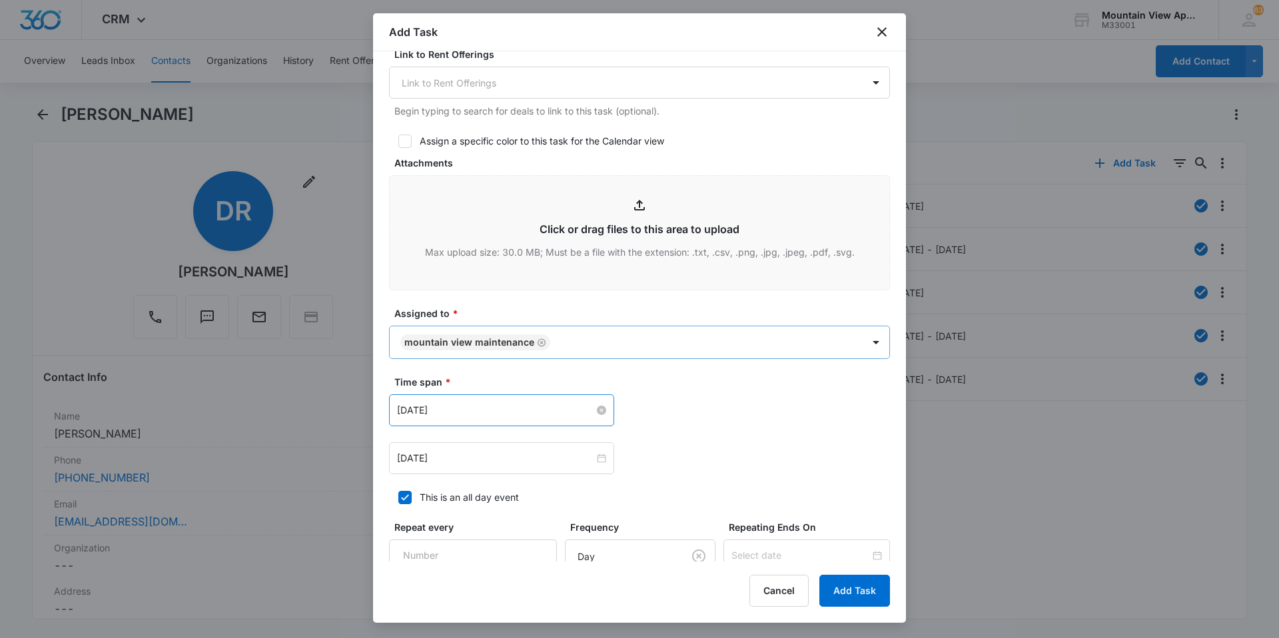
scroll to position [623, 0]
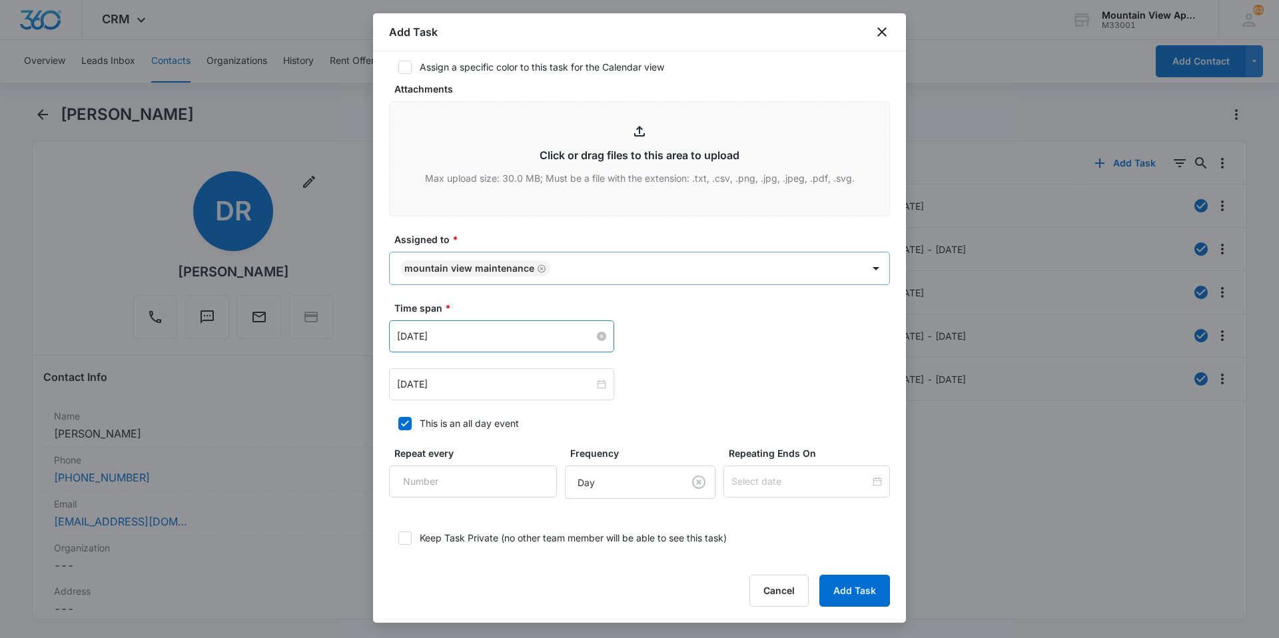
click at [602, 263] on body "CRM Apps Reputation Websites Forms CRM Email Social Content Ads Intelligence Fi…" at bounding box center [639, 319] width 1279 height 638
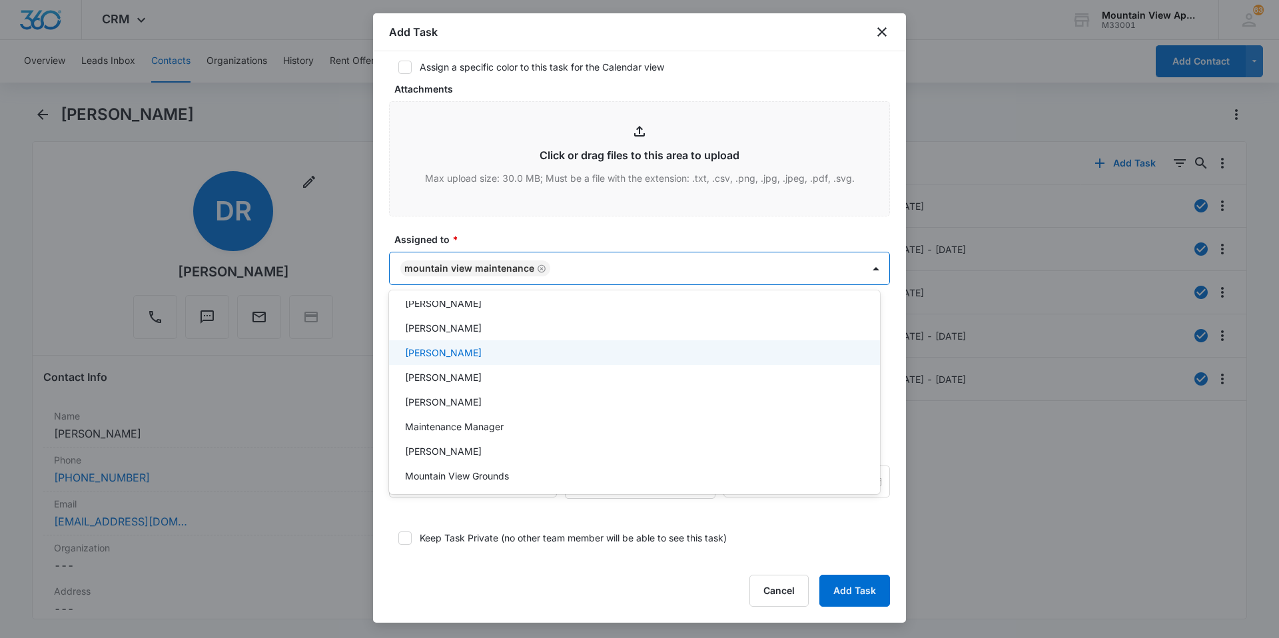
scroll to position [293, 0]
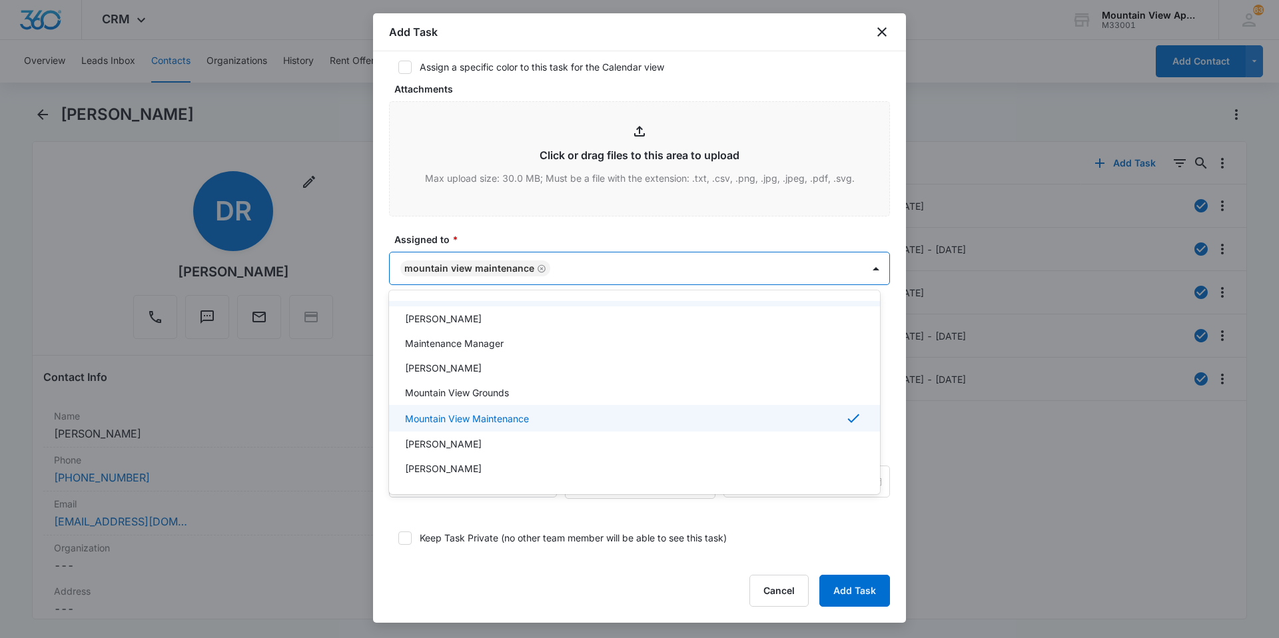
click at [580, 231] on div at bounding box center [639, 319] width 1279 height 638
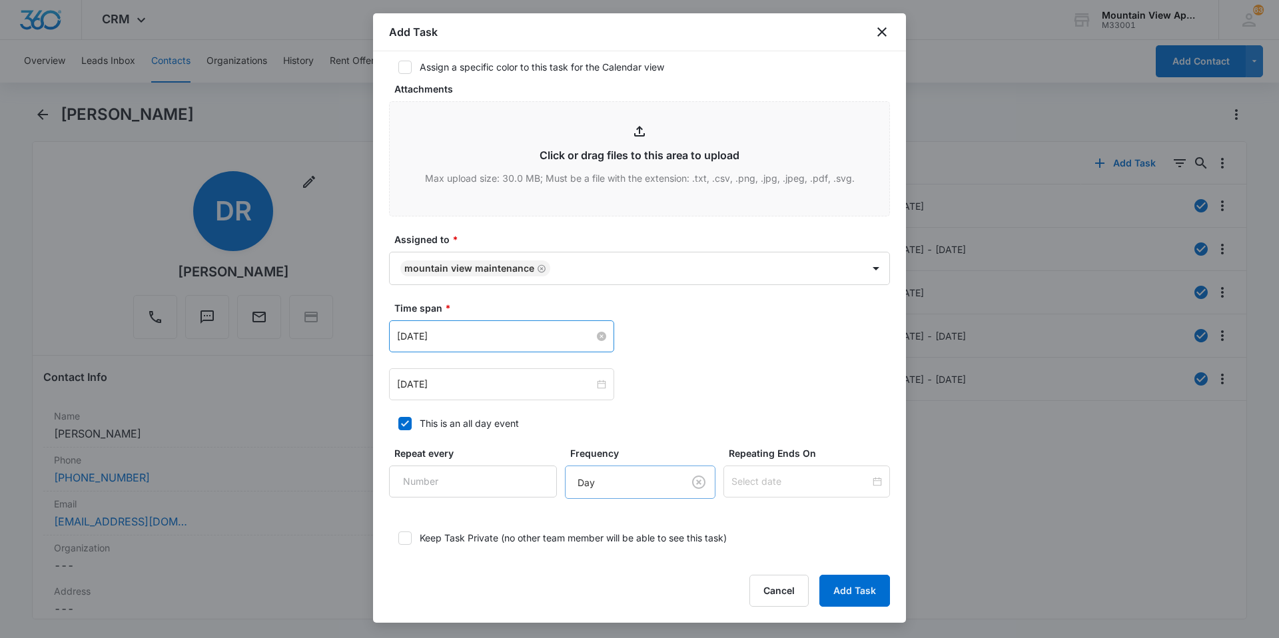
scroll to position [690, 0]
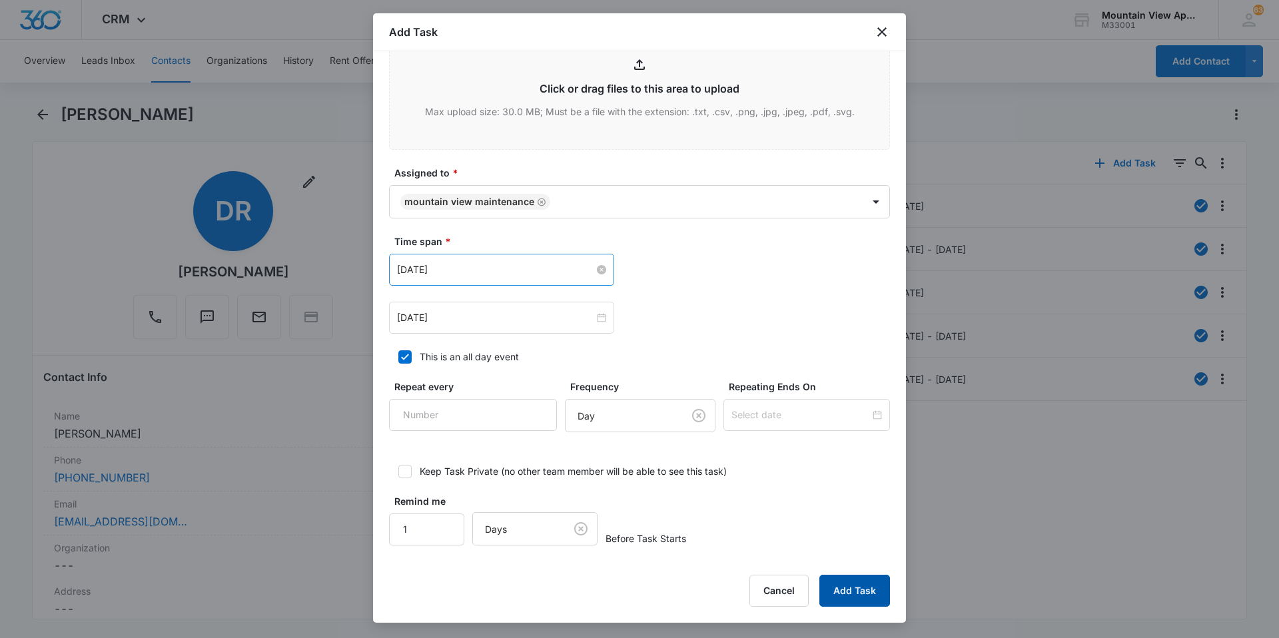
click at [838, 600] on button "Add Task" at bounding box center [855, 591] width 71 height 32
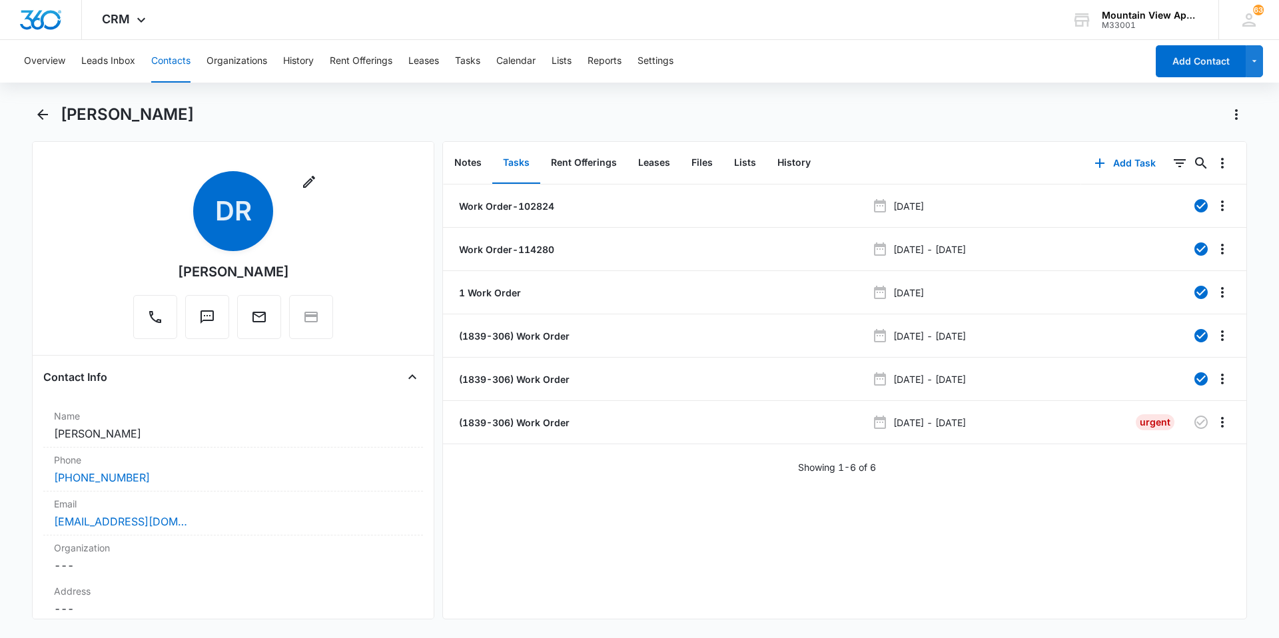
click at [161, 47] on button "Contacts" at bounding box center [170, 61] width 39 height 43
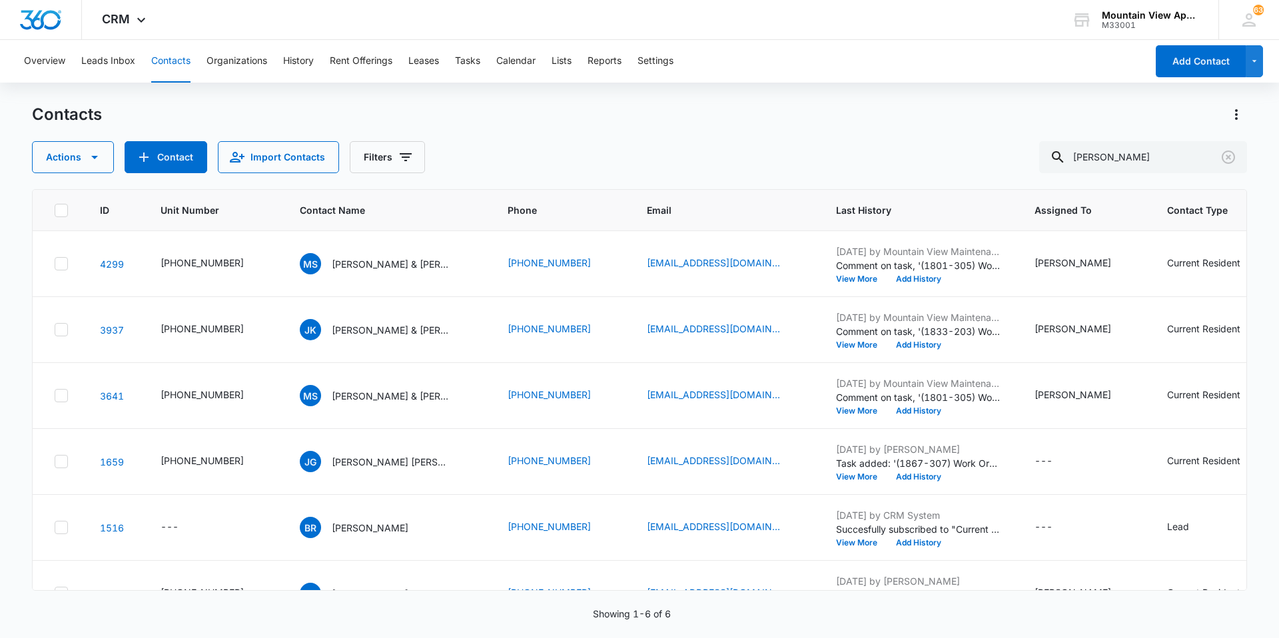
scroll to position [46, 0]
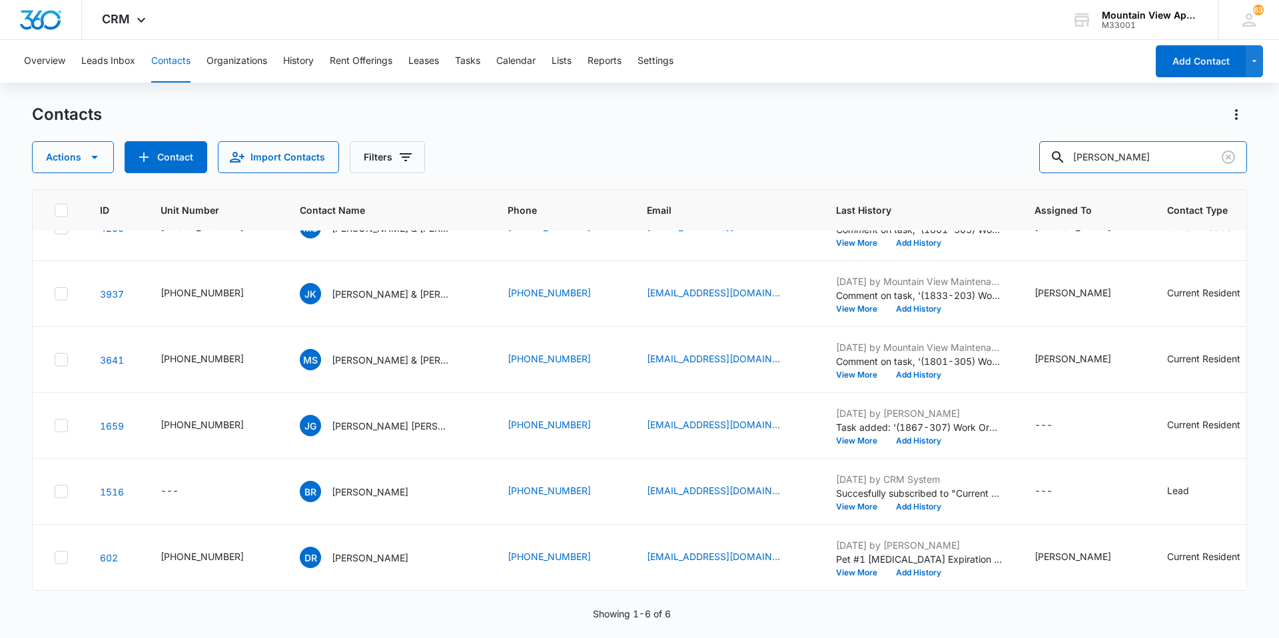
drag, startPoint x: 884, startPoint y: 97, endPoint x: 190, endPoint y: 50, distance: 696.0
click at [192, 59] on div "Overview Leads Inbox Contacts Organizations History Rent Offerings Leases Tasks…" at bounding box center [639, 338] width 1279 height 597
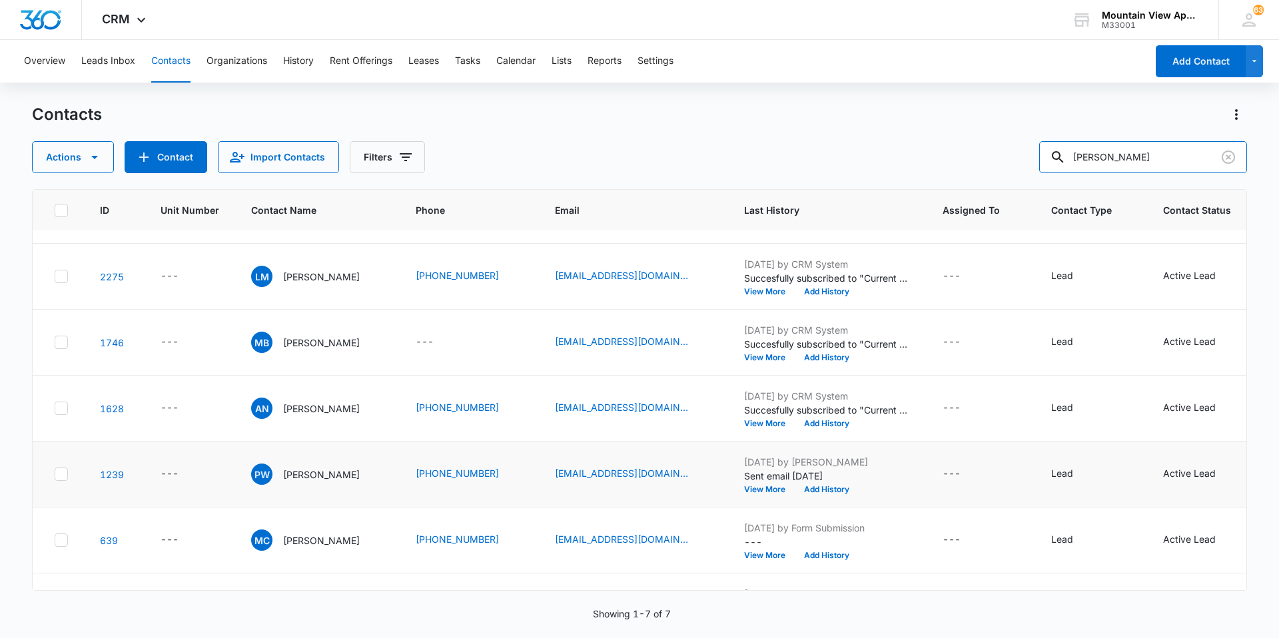
scroll to position [0, 0]
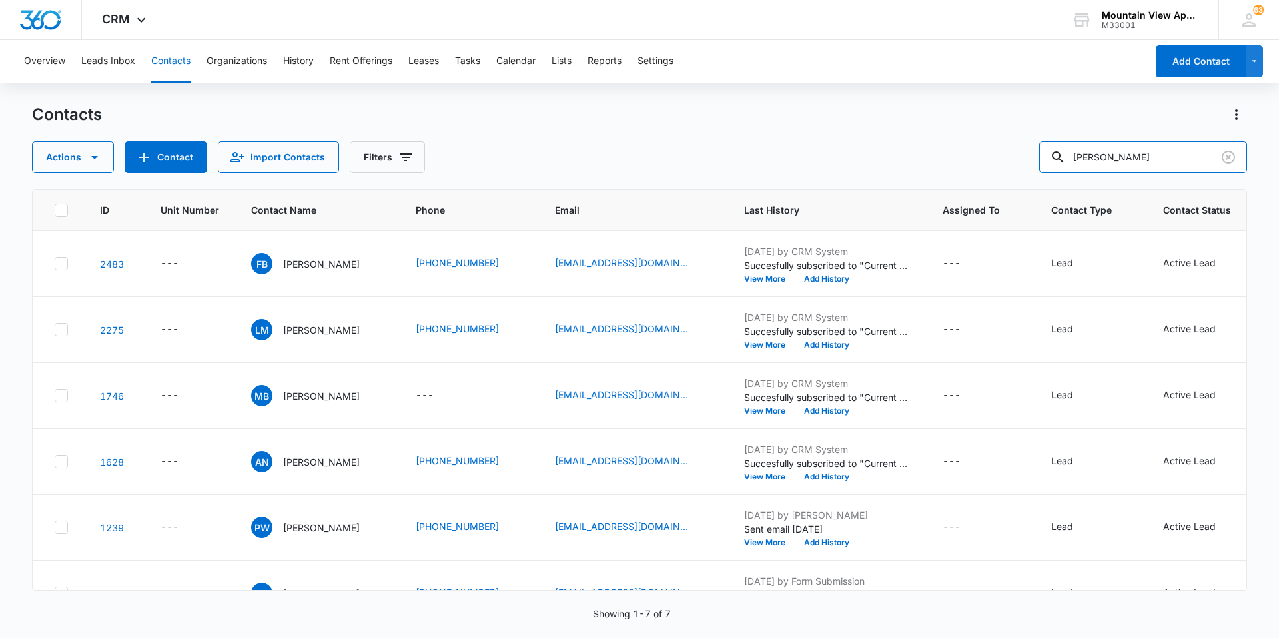
drag, startPoint x: 1115, startPoint y: 152, endPoint x: 108, endPoint y: -49, distance: 1026.8
click at [108, 0] on html "CRM Apps Reputation Websites Forms CRM Email Social Content Ads Intelligence Fi…" at bounding box center [639, 319] width 1279 height 638
type input "[PERSON_NAME]"
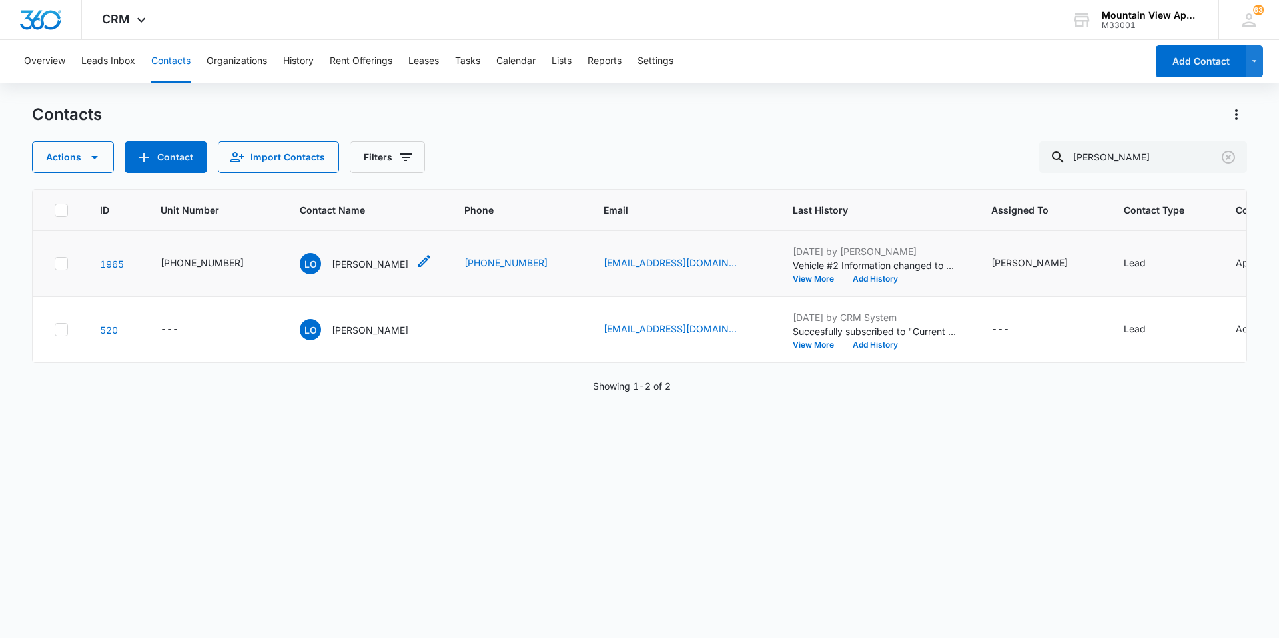
click at [351, 269] on p "[PERSON_NAME]" at bounding box center [370, 264] width 77 height 14
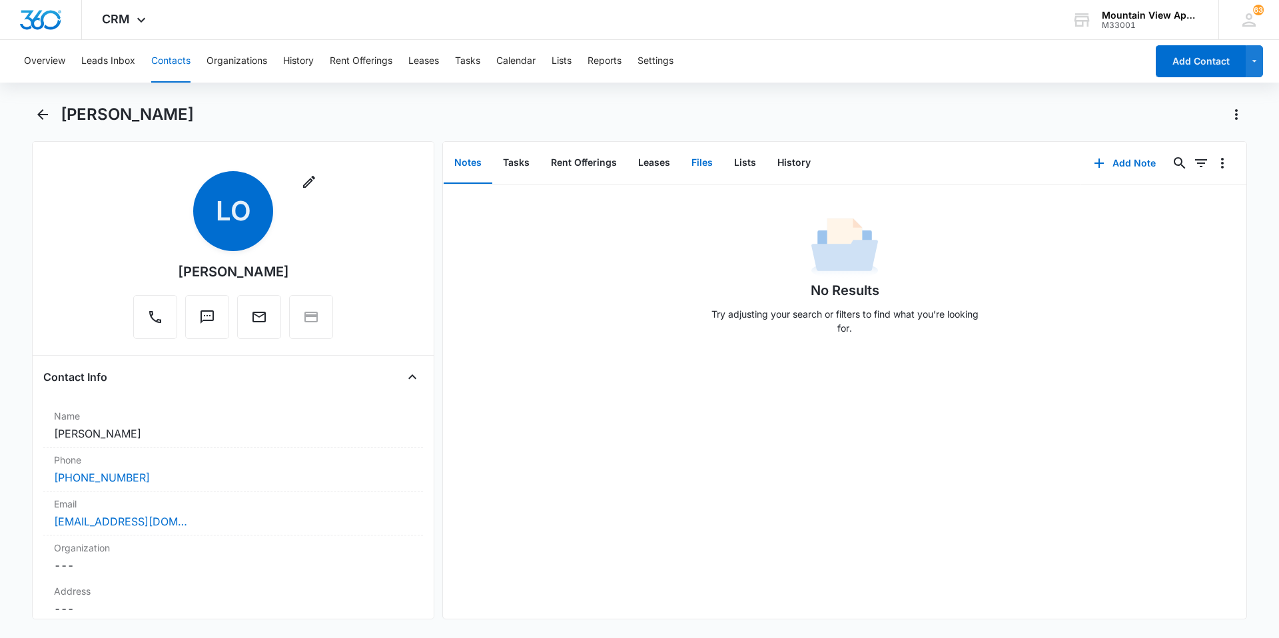
click at [700, 157] on button "Files" at bounding box center [702, 163] width 43 height 41
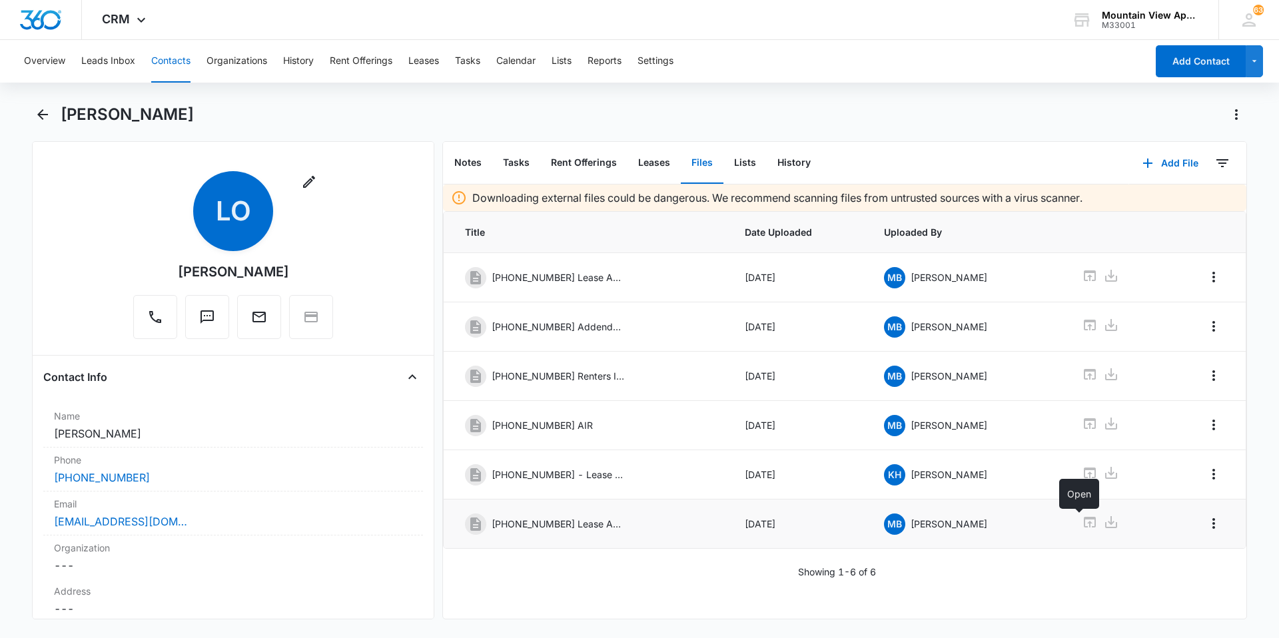
click at [1084, 527] on icon at bounding box center [1090, 522] width 12 height 11
click at [180, 67] on button "Contacts" at bounding box center [170, 61] width 39 height 43
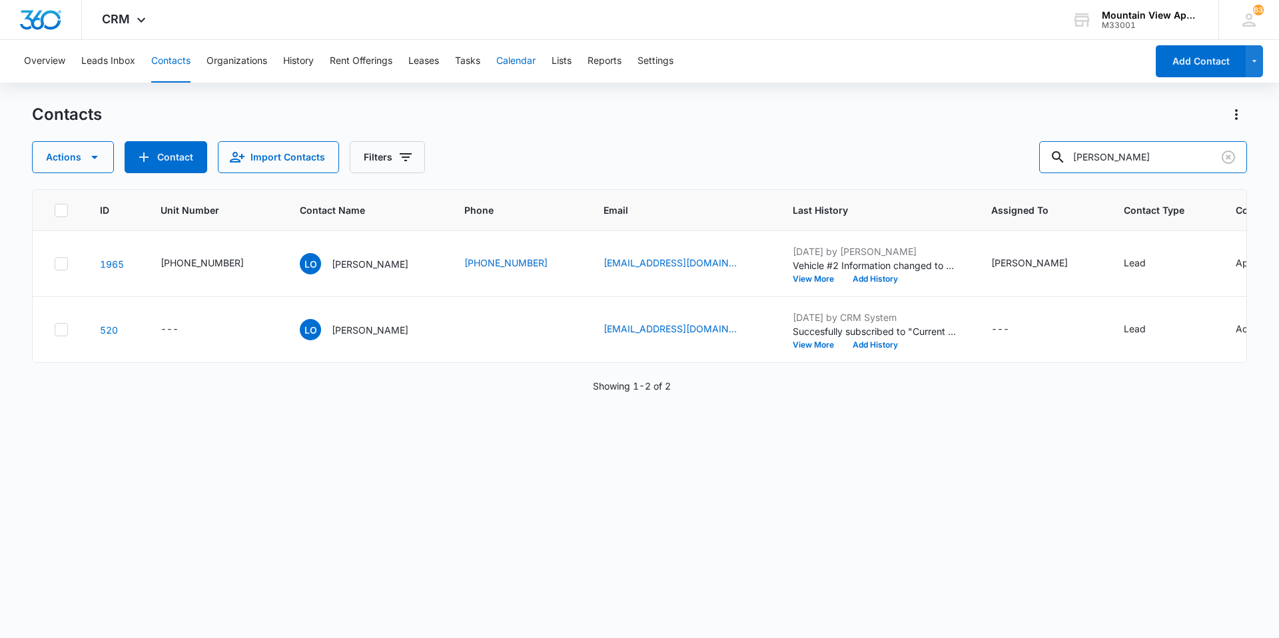
drag, startPoint x: 1109, startPoint y: 161, endPoint x: 499, endPoint y: 72, distance: 616.2
click at [518, 71] on div "Overview Leads Inbox Contacts Organizations History Rent Offerings Leases Tasks…" at bounding box center [639, 338] width 1279 height 597
type input "reyno"
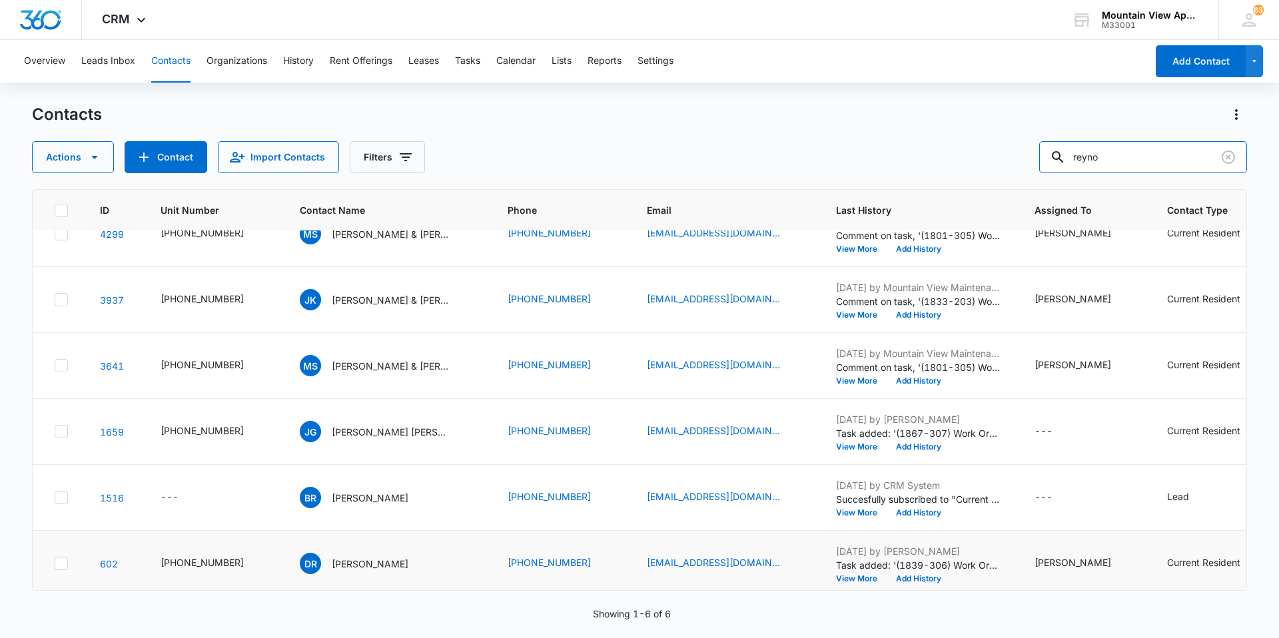
scroll to position [46, 0]
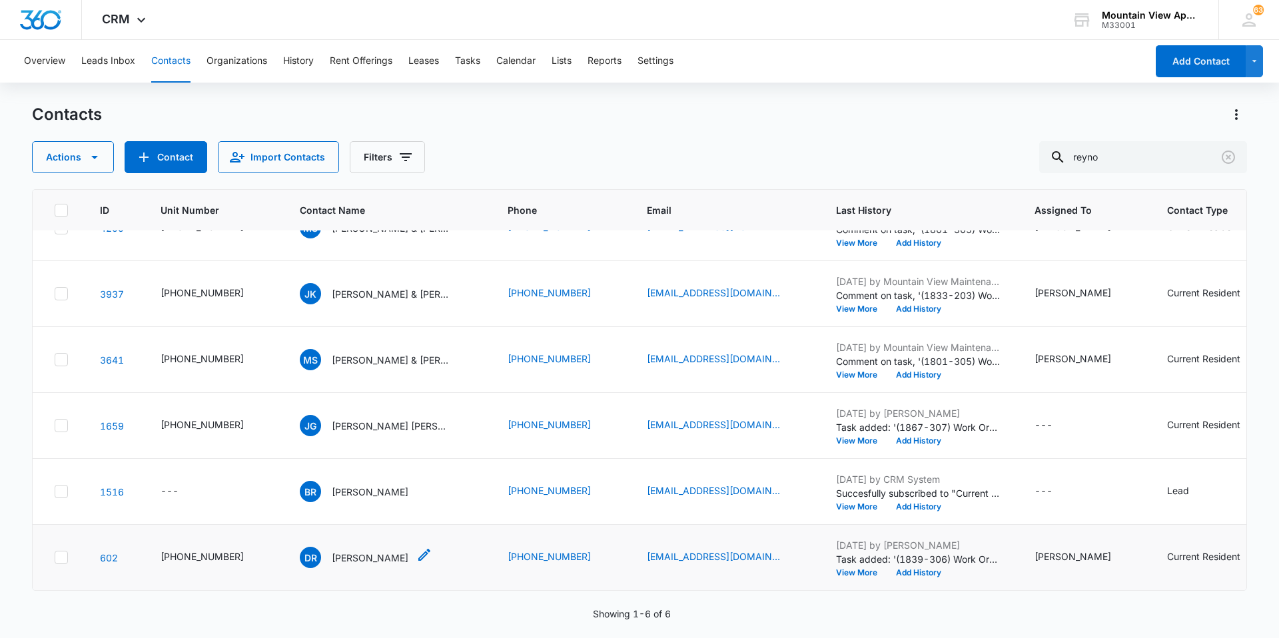
click at [397, 551] on p "[PERSON_NAME]" at bounding box center [370, 558] width 77 height 14
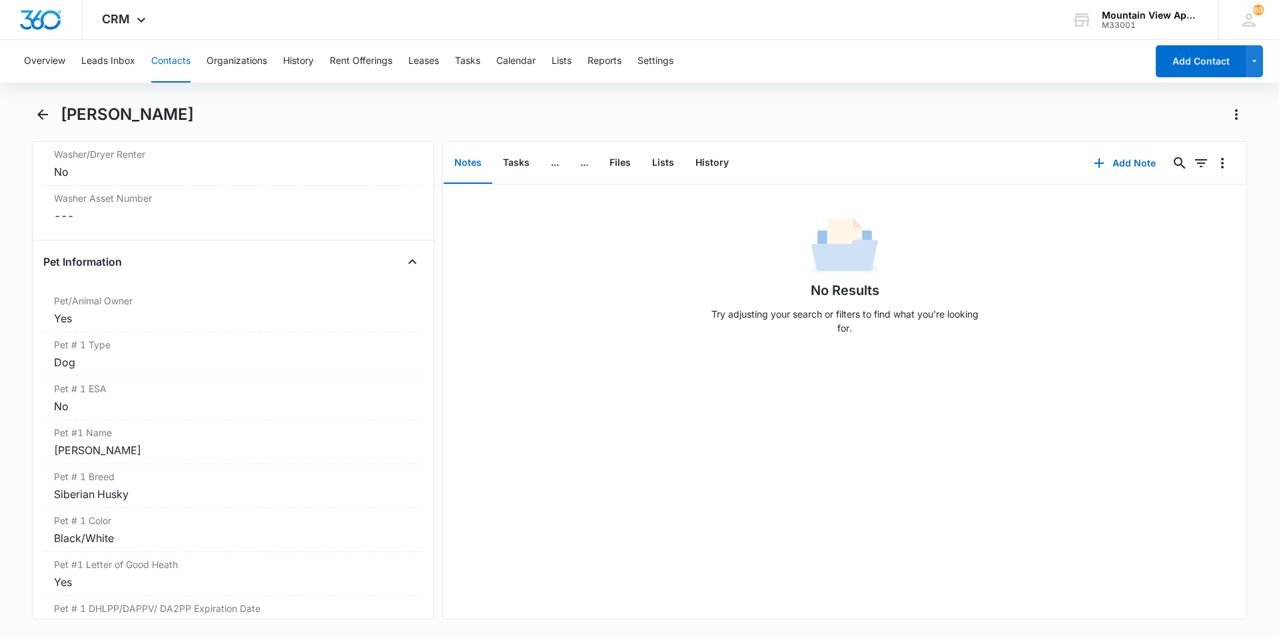
scroll to position [1733, 0]
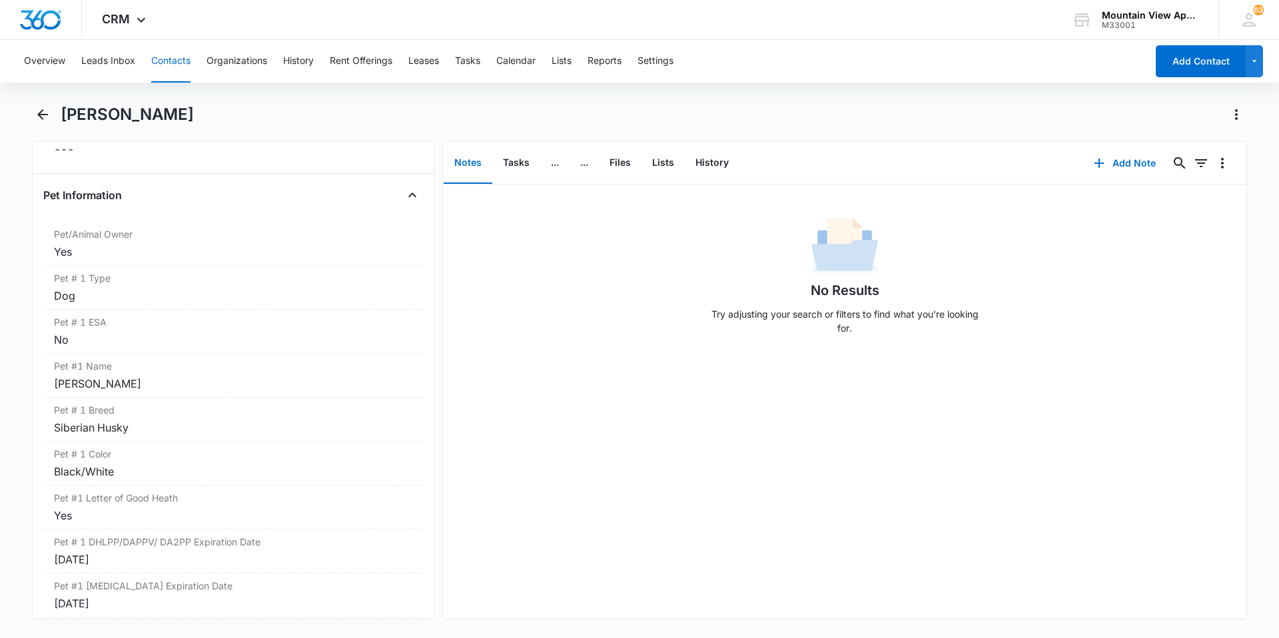
click at [160, 64] on button "Contacts" at bounding box center [170, 61] width 39 height 43
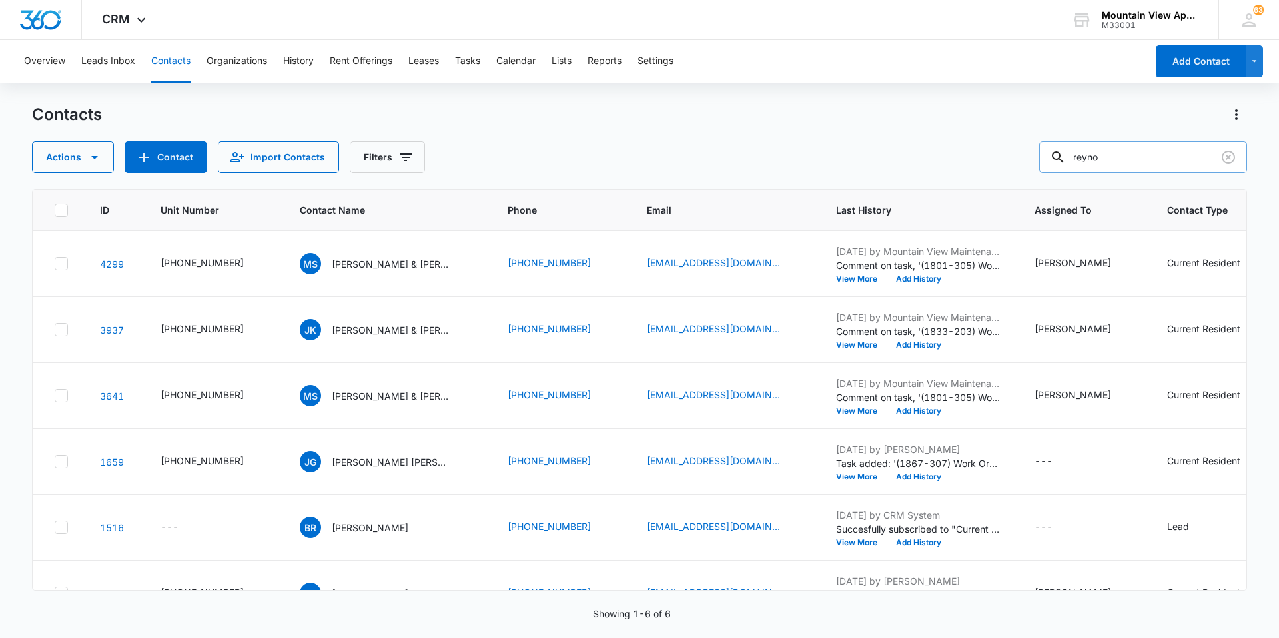
scroll to position [46, 0]
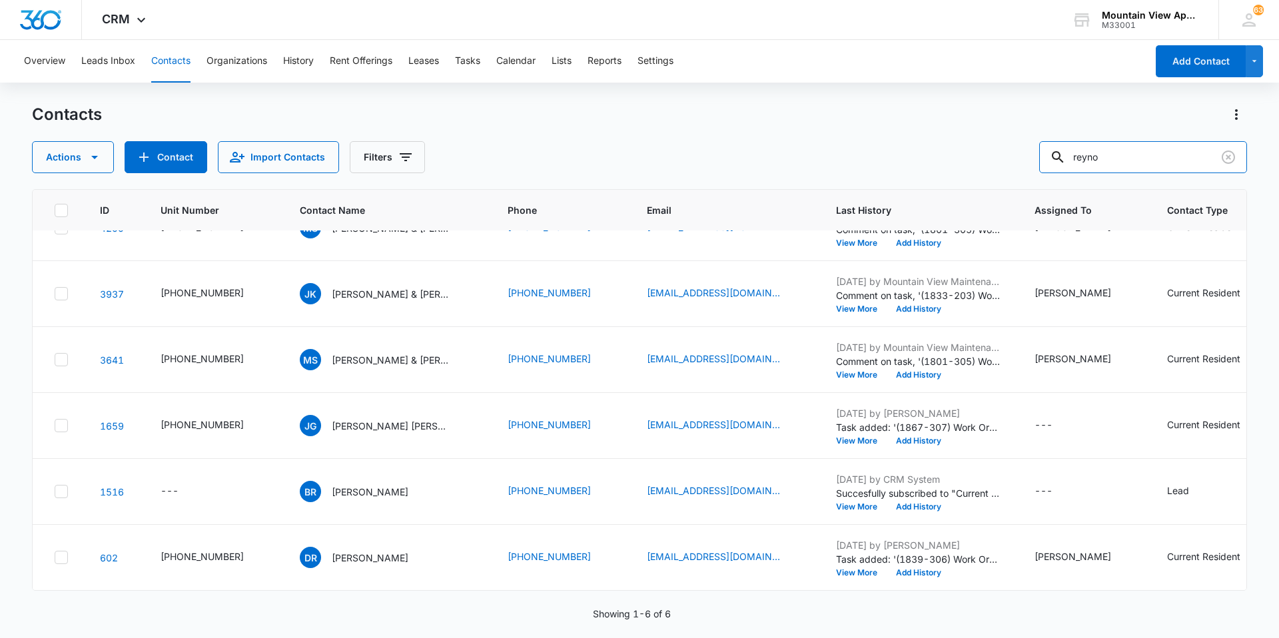
drag, startPoint x: 999, startPoint y: 153, endPoint x: 848, endPoint y: 139, distance: 151.9
click at [848, 139] on div "Contacts Actions Contact Import Contacts Filters reyno" at bounding box center [639, 138] width 1215 height 69
type input "[PERSON_NAME]"
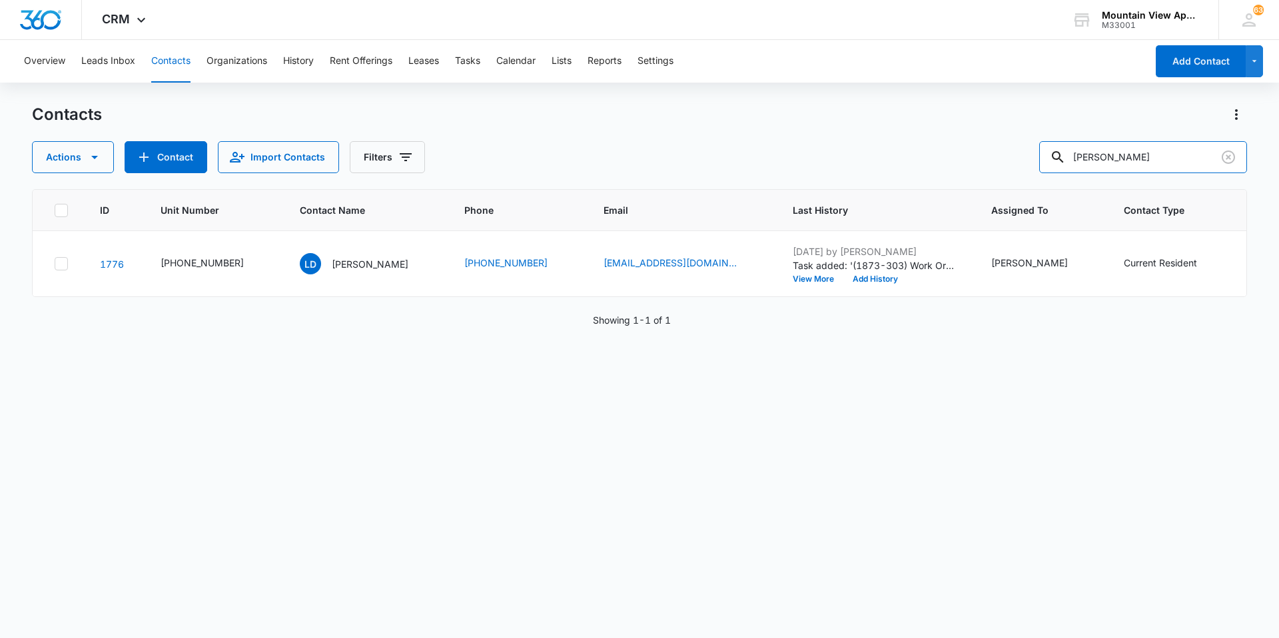
scroll to position [0, 0]
click at [367, 265] on p "[PERSON_NAME]" at bounding box center [370, 264] width 77 height 14
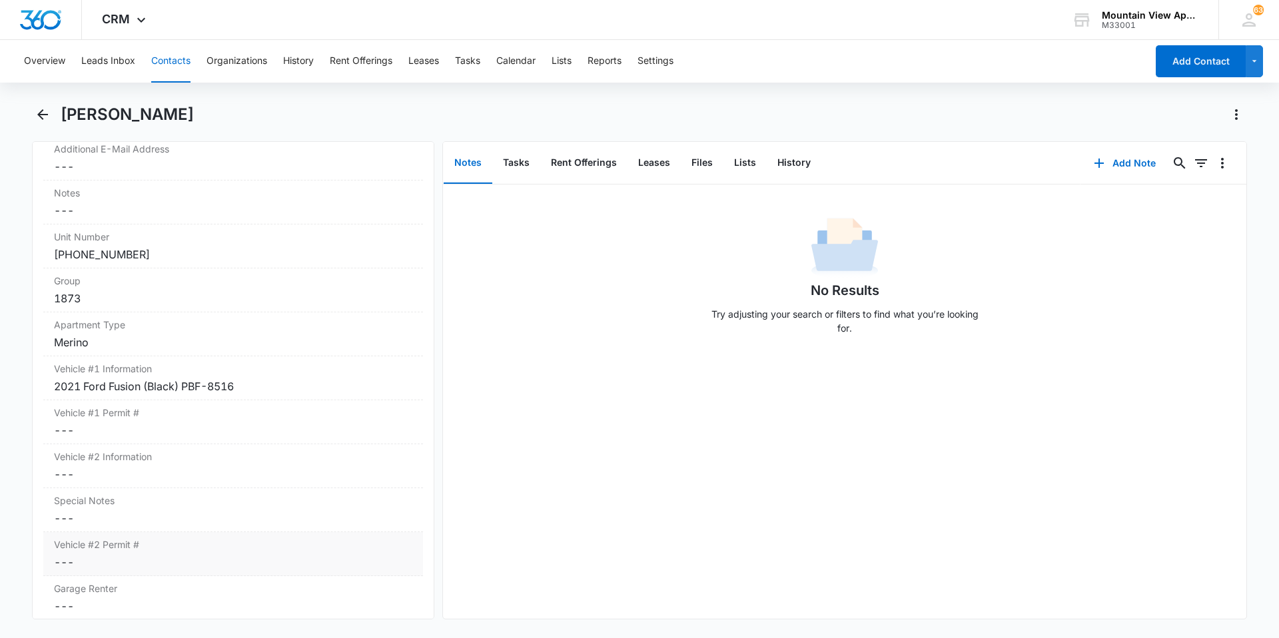
scroll to position [1168, 0]
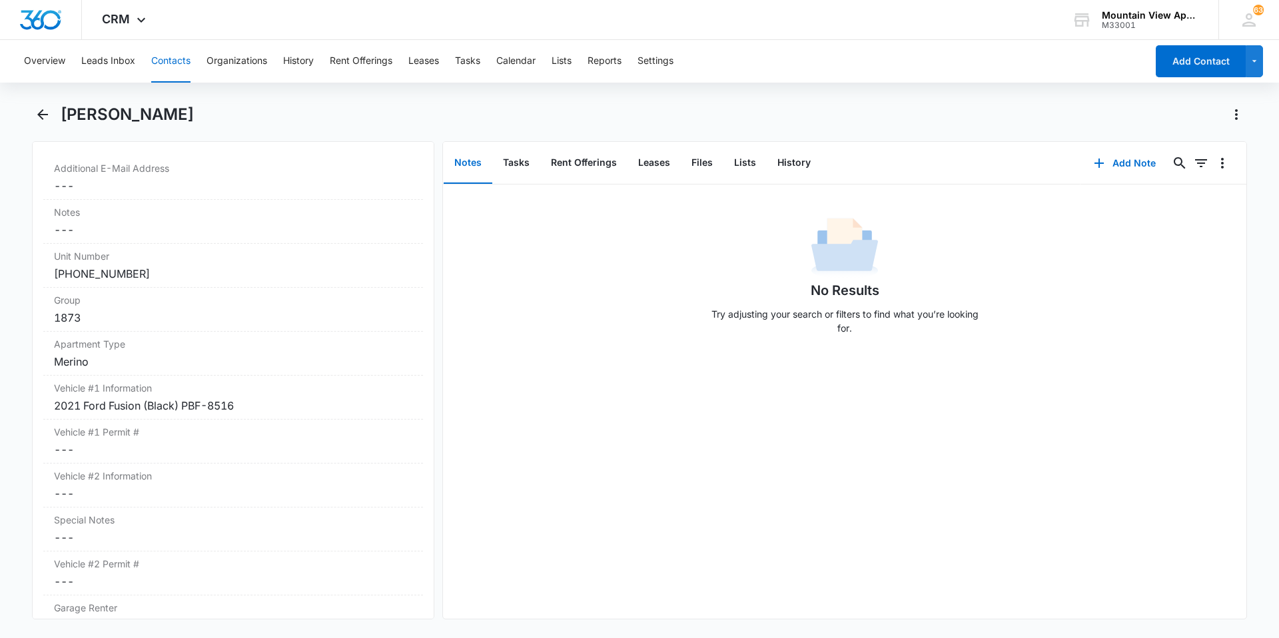
click at [167, 64] on button "Contacts" at bounding box center [170, 61] width 39 height 43
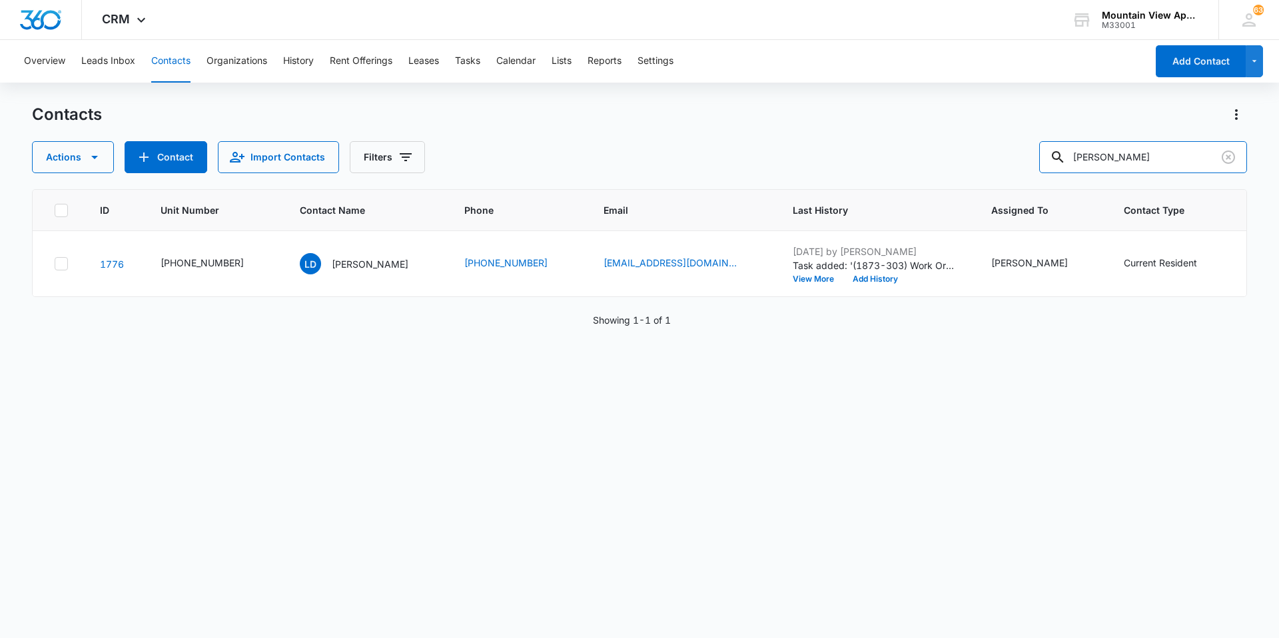
drag, startPoint x: 1149, startPoint y: 163, endPoint x: 556, endPoint y: 114, distance: 595.1
click at [556, 114] on div "Contacts Actions Contact Import Contacts Filters [PERSON_NAME]" at bounding box center [639, 138] width 1215 height 69
type input "bie"
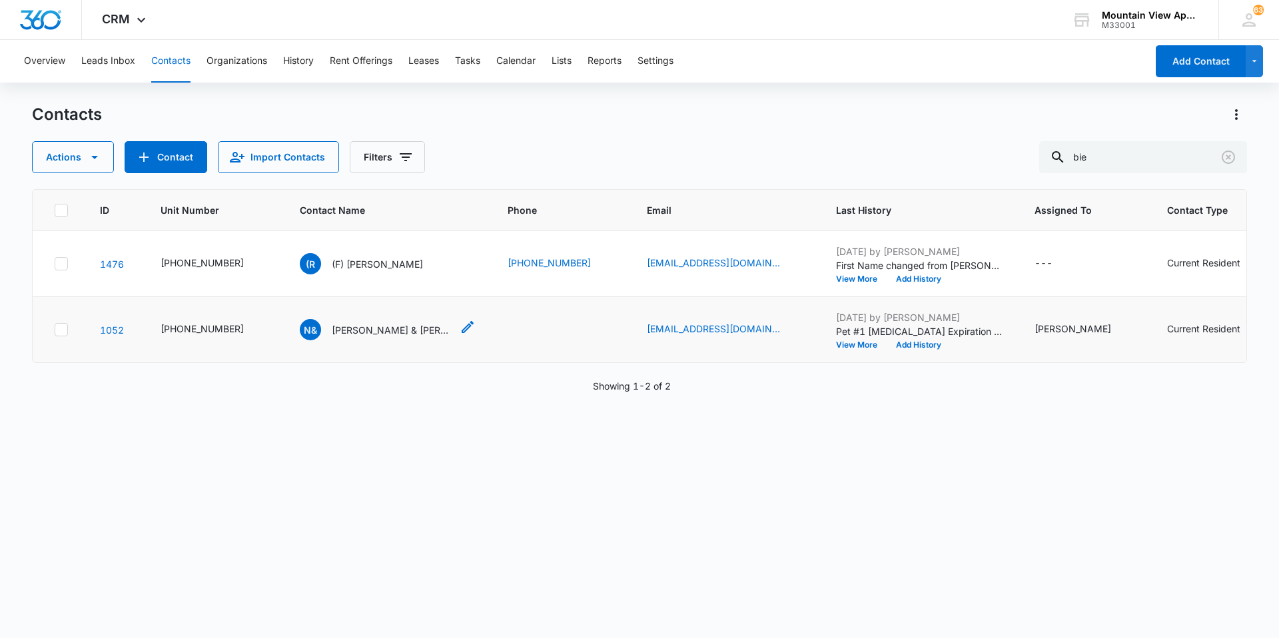
click at [413, 326] on p "[PERSON_NAME] & [PERSON_NAME]" at bounding box center [392, 330] width 120 height 14
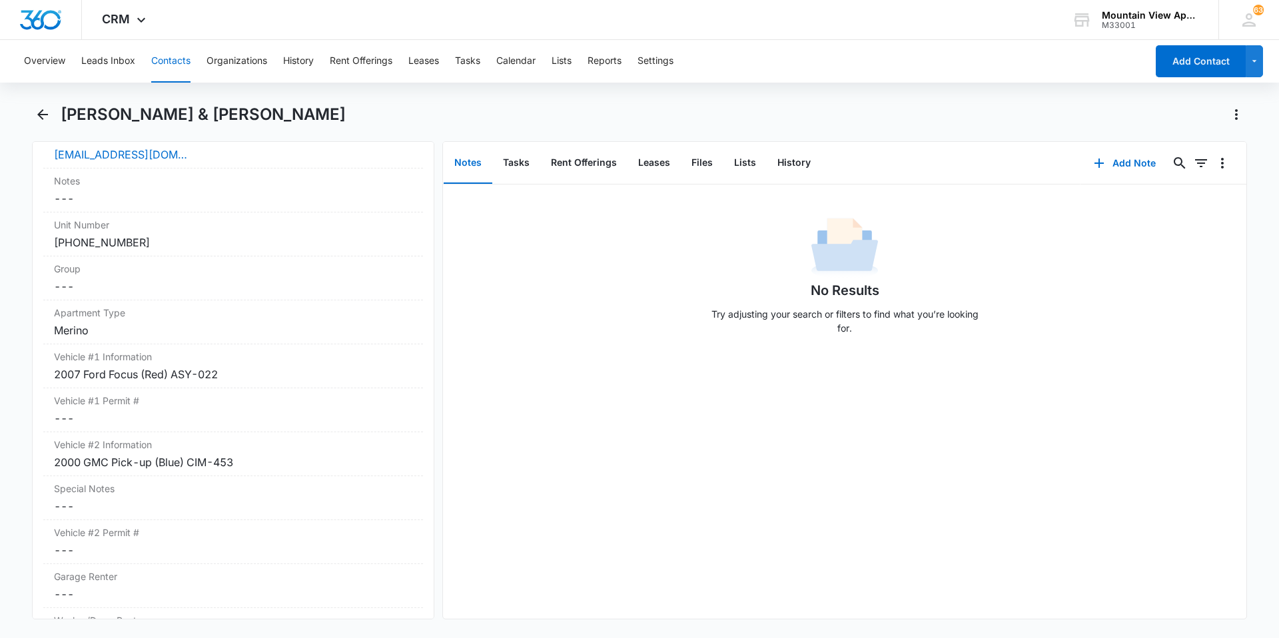
scroll to position [1608, 0]
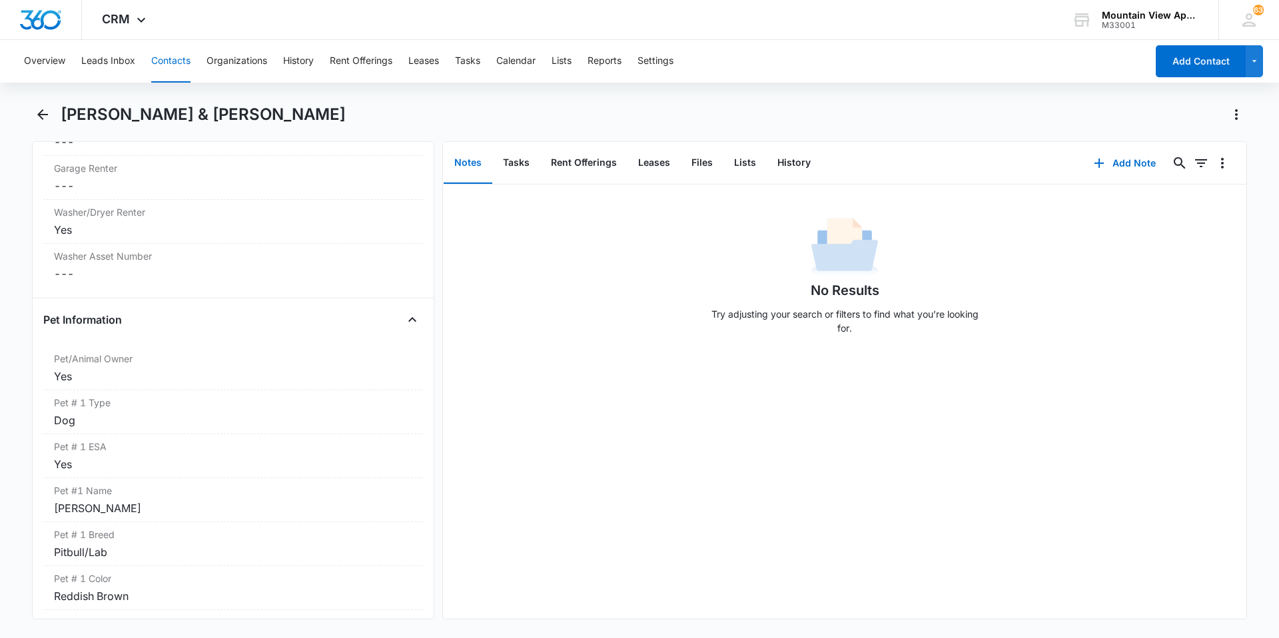
click at [163, 59] on button "Contacts" at bounding box center [170, 61] width 39 height 43
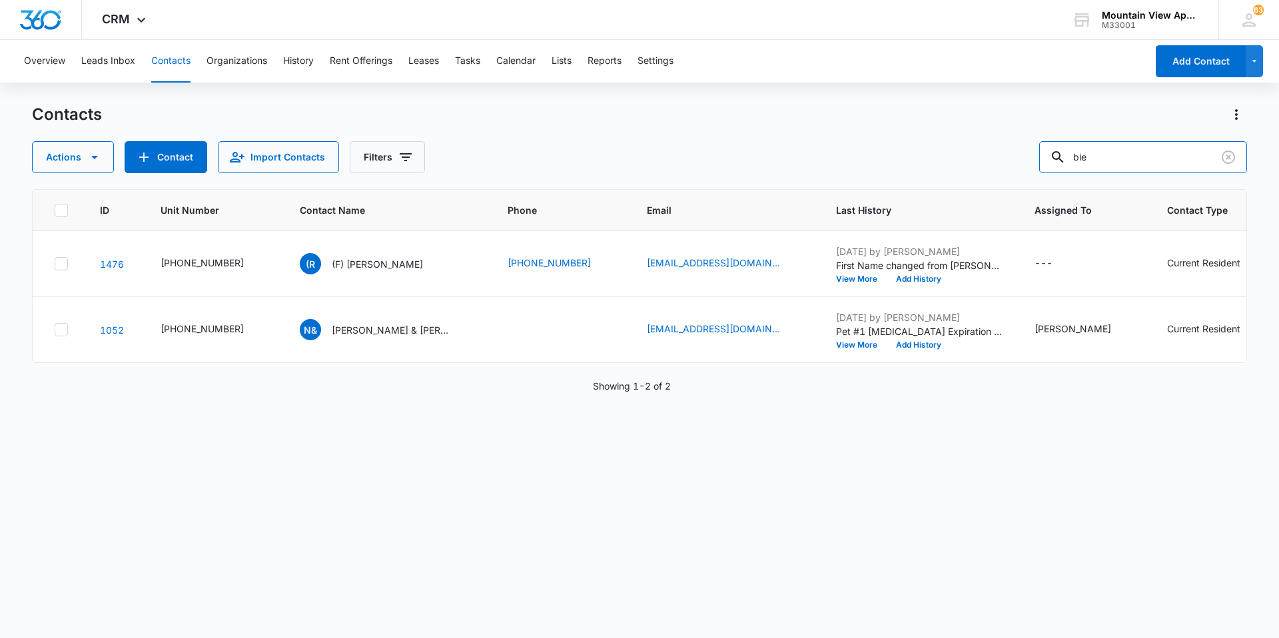
drag, startPoint x: 1136, startPoint y: 154, endPoint x: 468, endPoint y: 126, distance: 668.3
click at [468, 129] on div "Contacts Actions Contact Import Contacts Filters bie" at bounding box center [639, 138] width 1215 height 69
type input "[PERSON_NAME]"
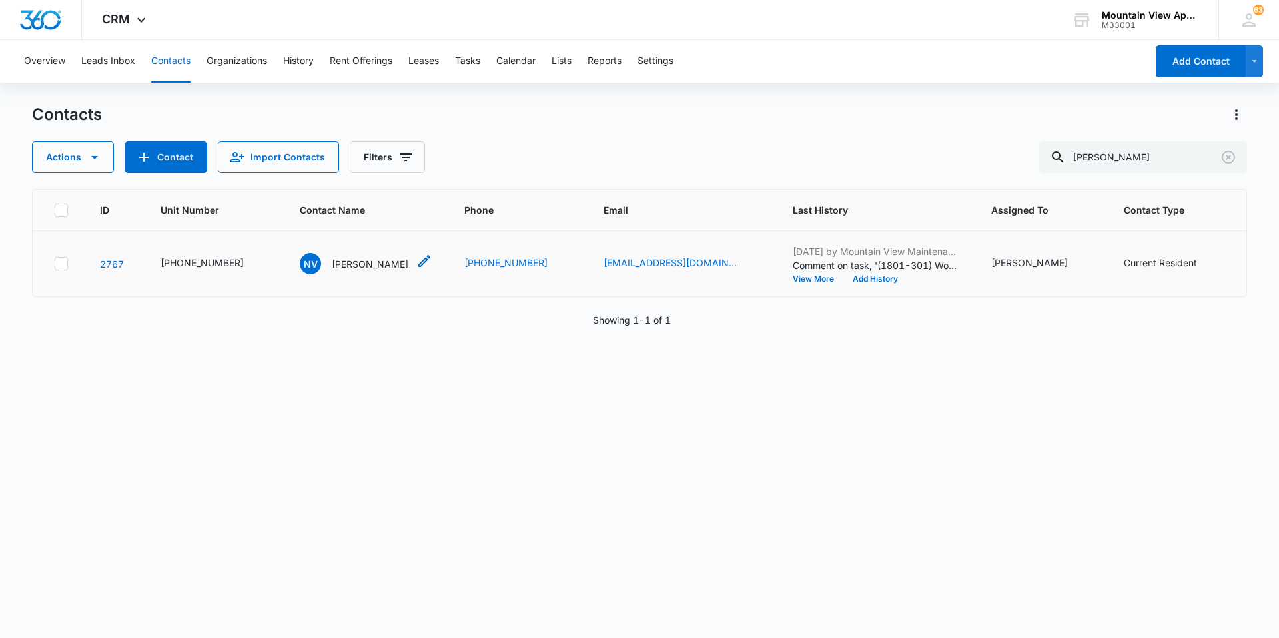
click at [353, 266] on p "[PERSON_NAME]" at bounding box center [370, 264] width 77 height 14
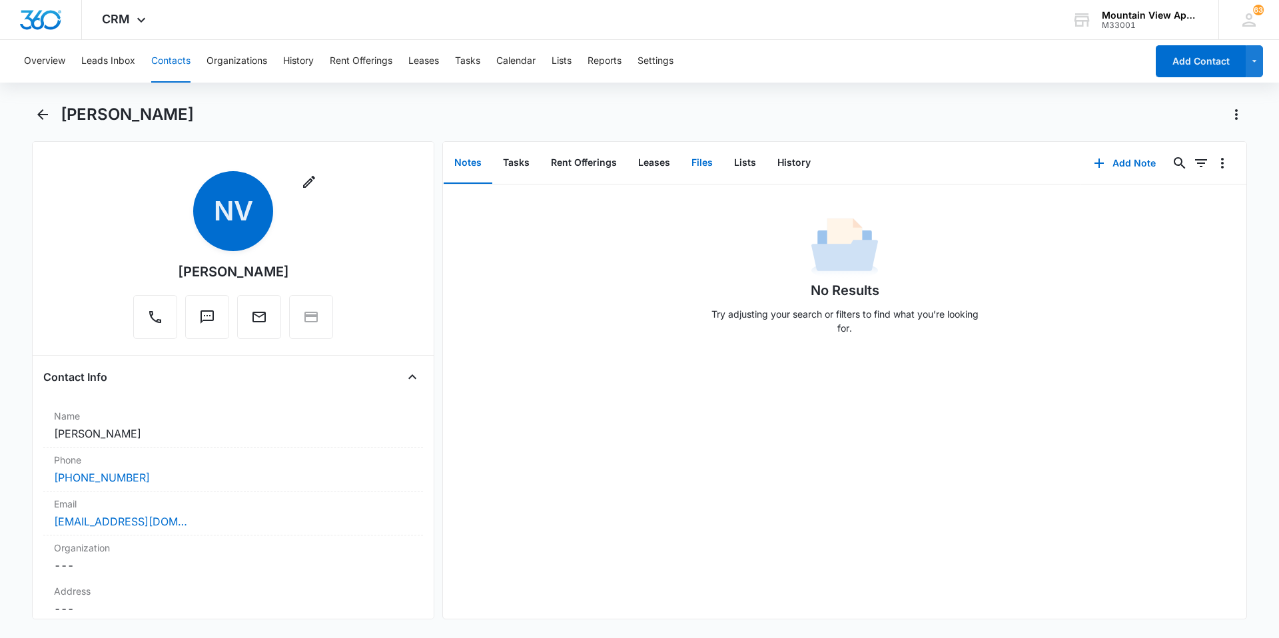
click at [700, 171] on button "Files" at bounding box center [702, 163] width 43 height 41
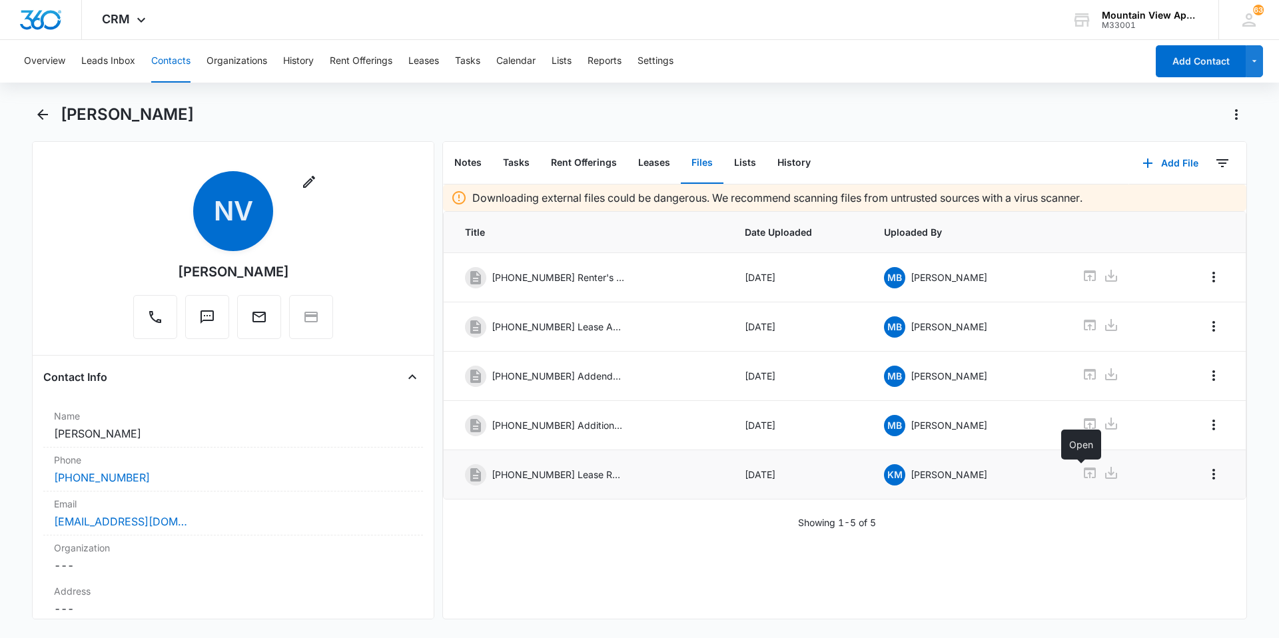
click at [1082, 472] on icon at bounding box center [1090, 473] width 16 height 16
click at [480, 69] on button "Tasks" at bounding box center [467, 61] width 25 height 43
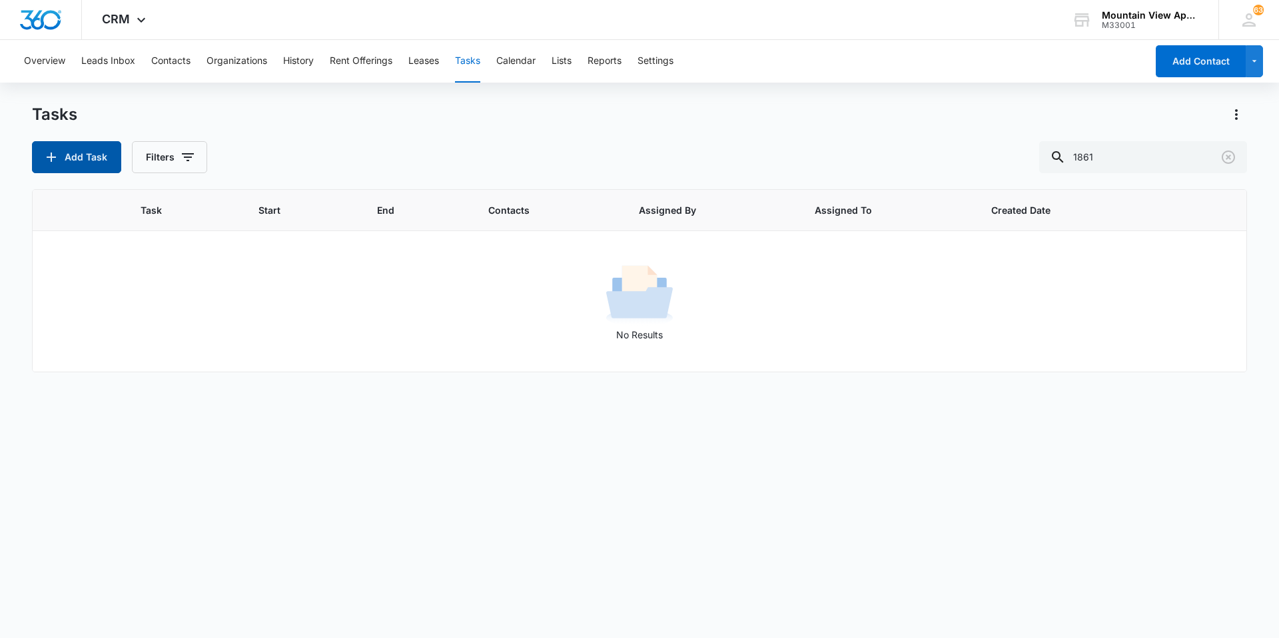
click at [71, 164] on button "Add Task" at bounding box center [76, 157] width 89 height 32
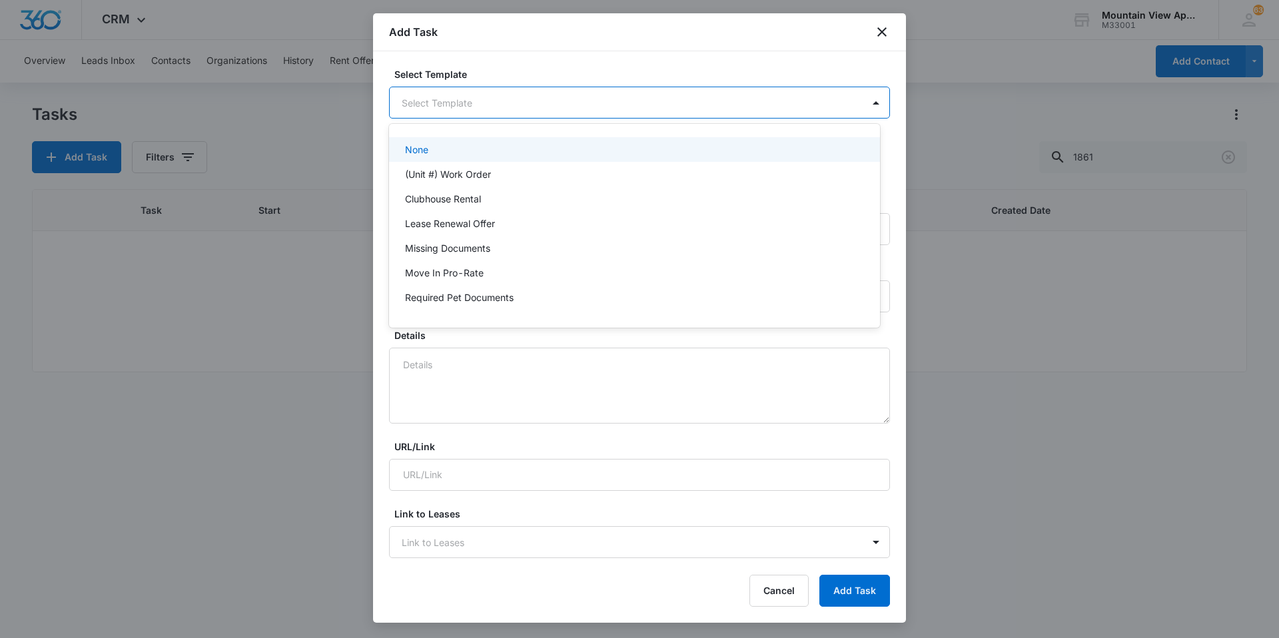
click at [548, 101] on body "CRM Apps Reputation Websites Forms CRM Email Social Content Ads Intelligence Fi…" at bounding box center [639, 319] width 1279 height 638
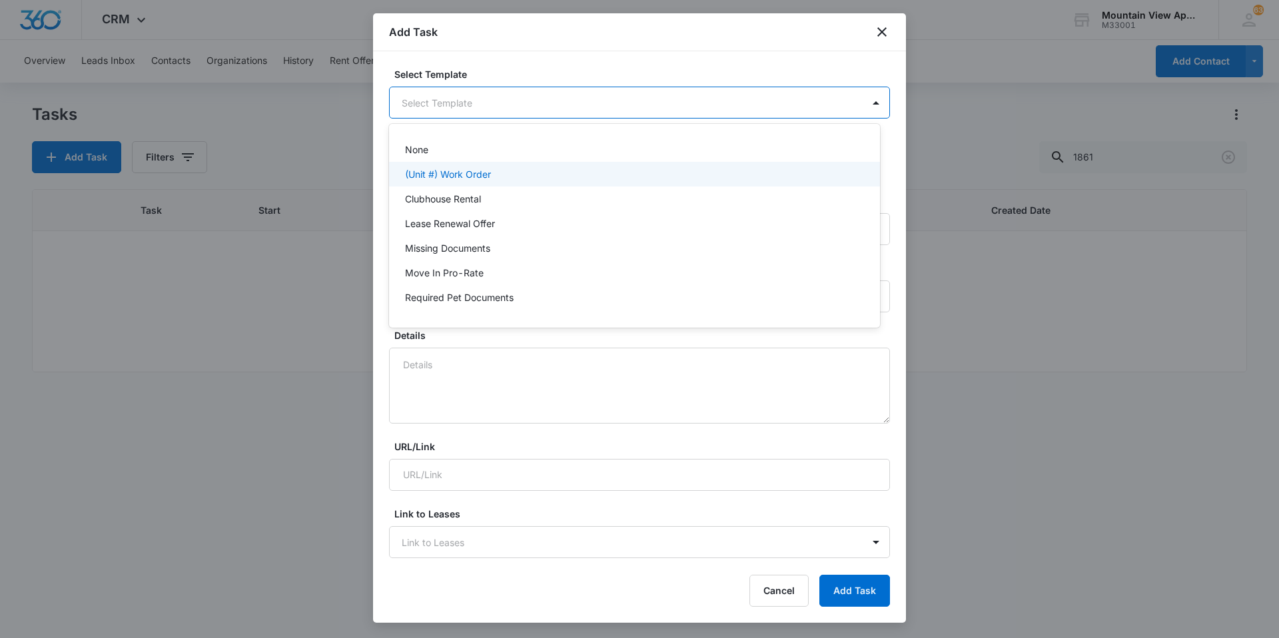
click at [478, 175] on p "(Unit #) Work Order" at bounding box center [448, 174] width 86 height 14
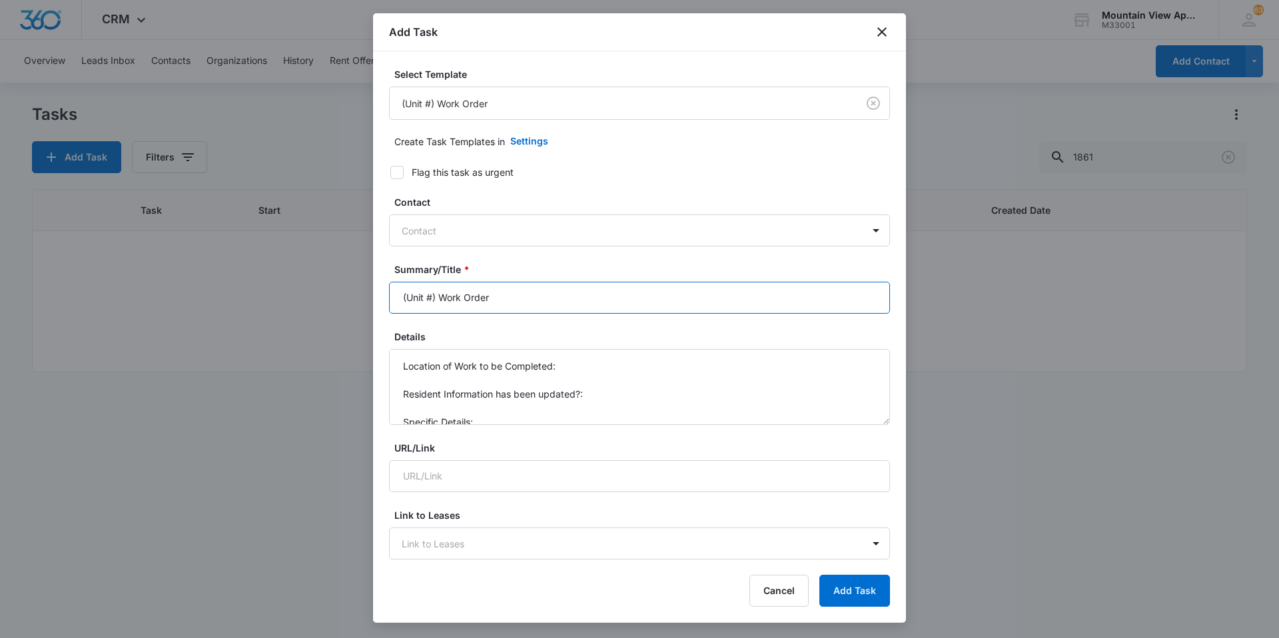
drag, startPoint x: 431, startPoint y: 296, endPoint x: 628, endPoint y: 255, distance: 201.5
click at [431, 296] on input "(Unit #) Work Order" at bounding box center [639, 298] width 501 height 32
click at [522, 290] on input "(1845-102) Work Order" at bounding box center [639, 298] width 501 height 32
type input "(1845-102) Work Order Install W/D [DATE]"
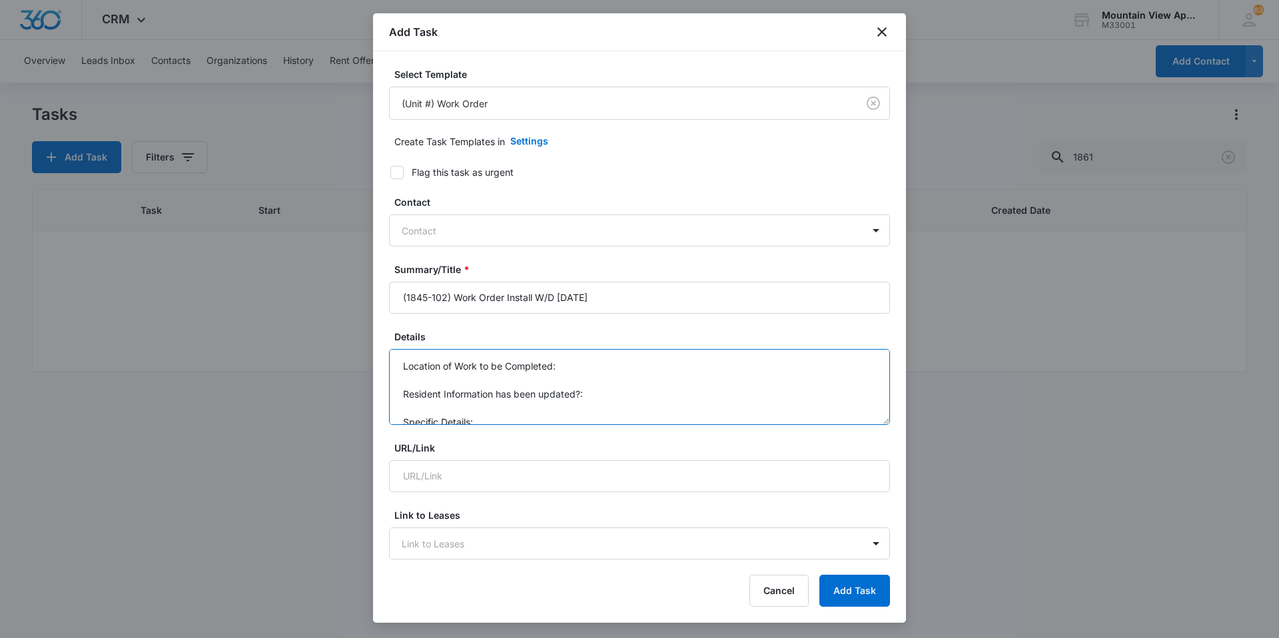
click at [623, 360] on textarea "Location of Work to be Completed: Resident Information has been updated?: Speci…" at bounding box center [639, 387] width 501 height 76
click at [629, 387] on textarea "Location of Work to be Completed: 1845-102 Resident Information has been update…" at bounding box center [639, 387] width 501 height 76
click at [521, 393] on textarea "Location of Work to be Completed: 1845-102 Resident Information has been update…" at bounding box center [639, 387] width 501 height 76
click at [485, 418] on textarea "Location of Work to be Completed: 1845-102 Resident Information has been update…" at bounding box center [639, 387] width 501 height 76
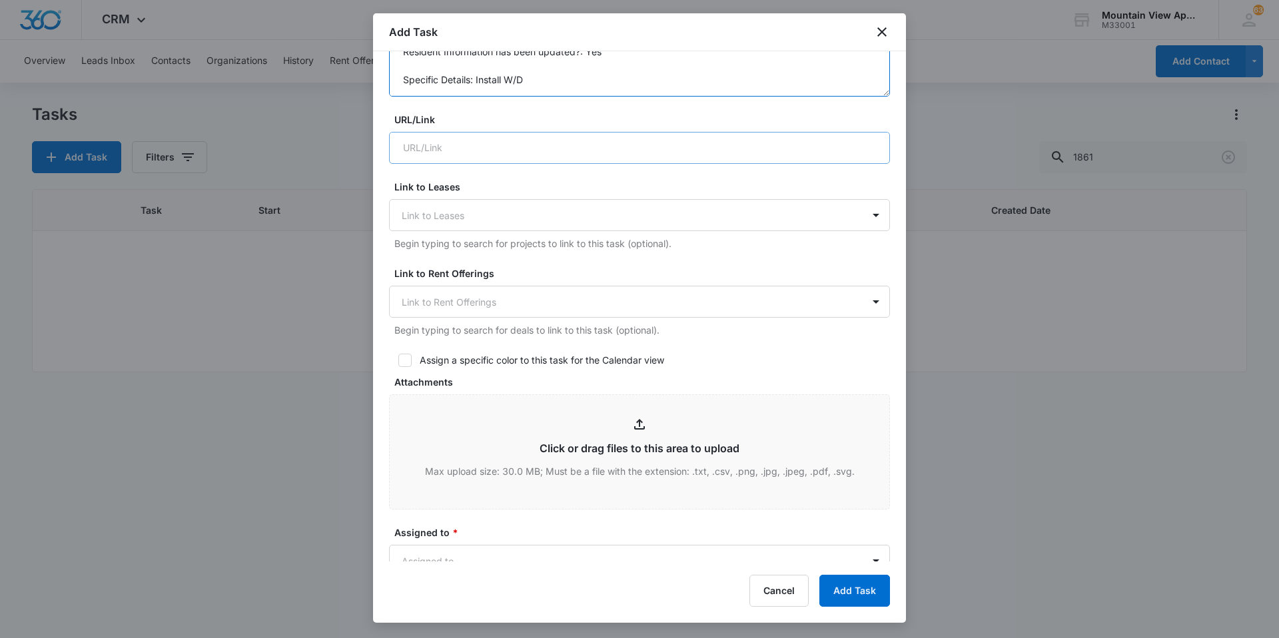
scroll to position [533, 0]
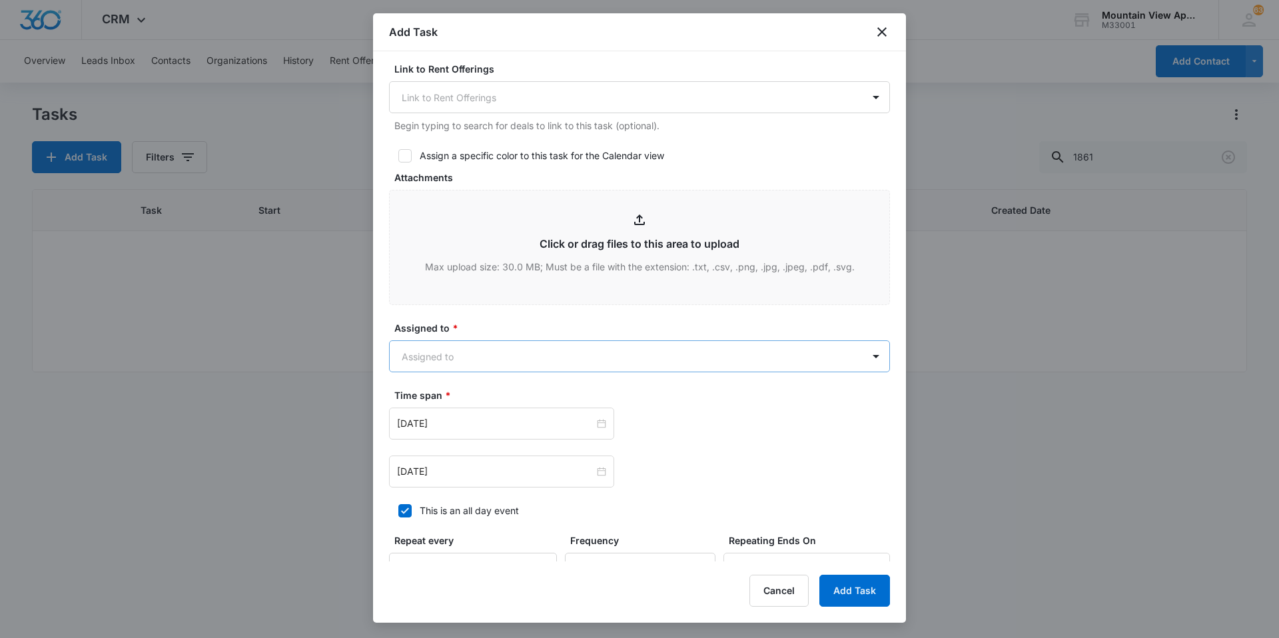
type textarea "Location of Work to be Completed: 1845-102 Resident Information has been update…"
click at [518, 360] on body "CRM Apps Reputation Websites Forms CRM Email Social Content Ads Intelligence Fi…" at bounding box center [639, 319] width 1279 height 638
type input "mount"
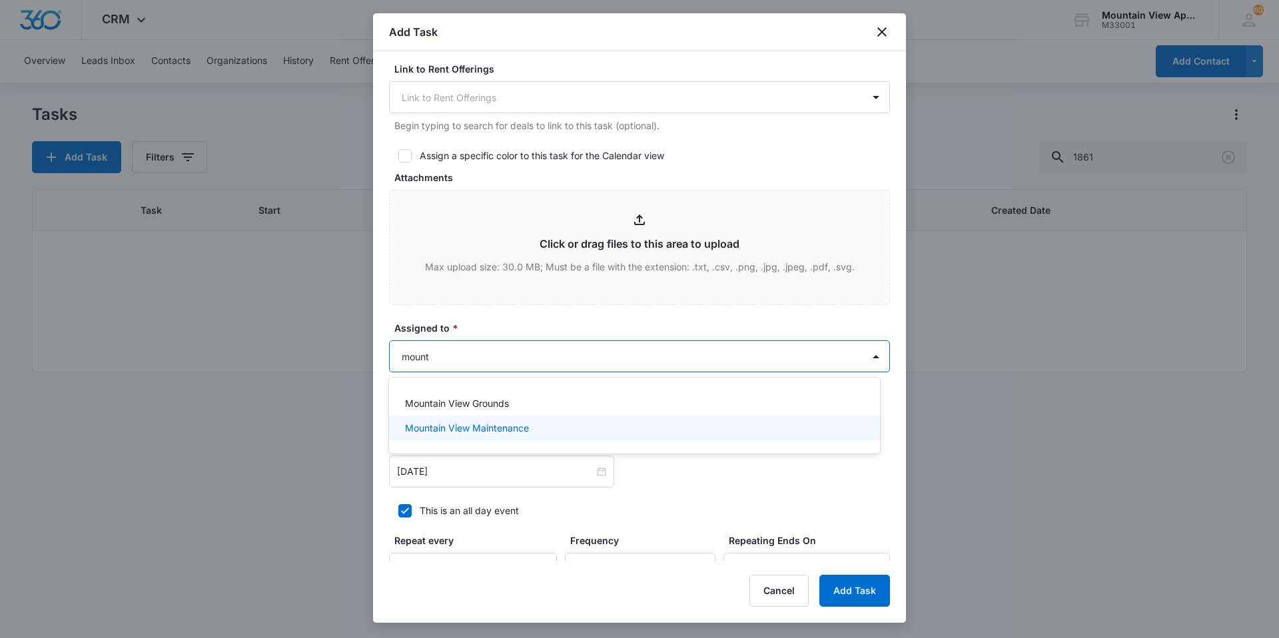
click at [578, 426] on div "Mountain View Maintenance" at bounding box center [633, 428] width 456 height 14
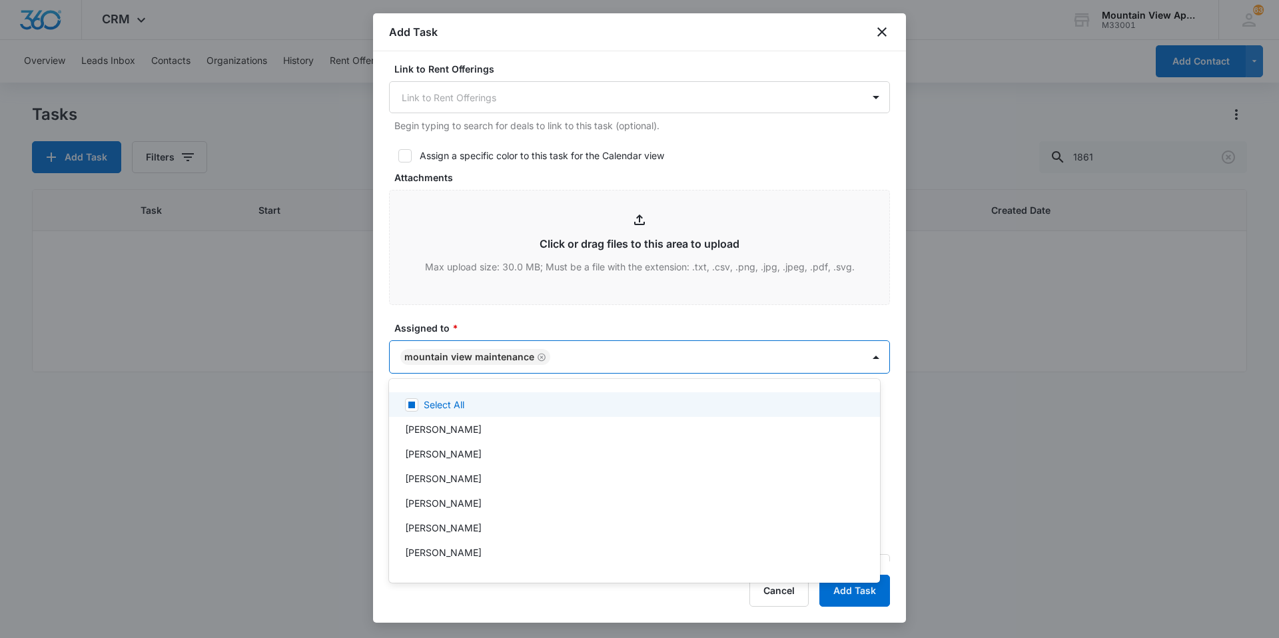
click at [574, 333] on div at bounding box center [639, 319] width 1279 height 638
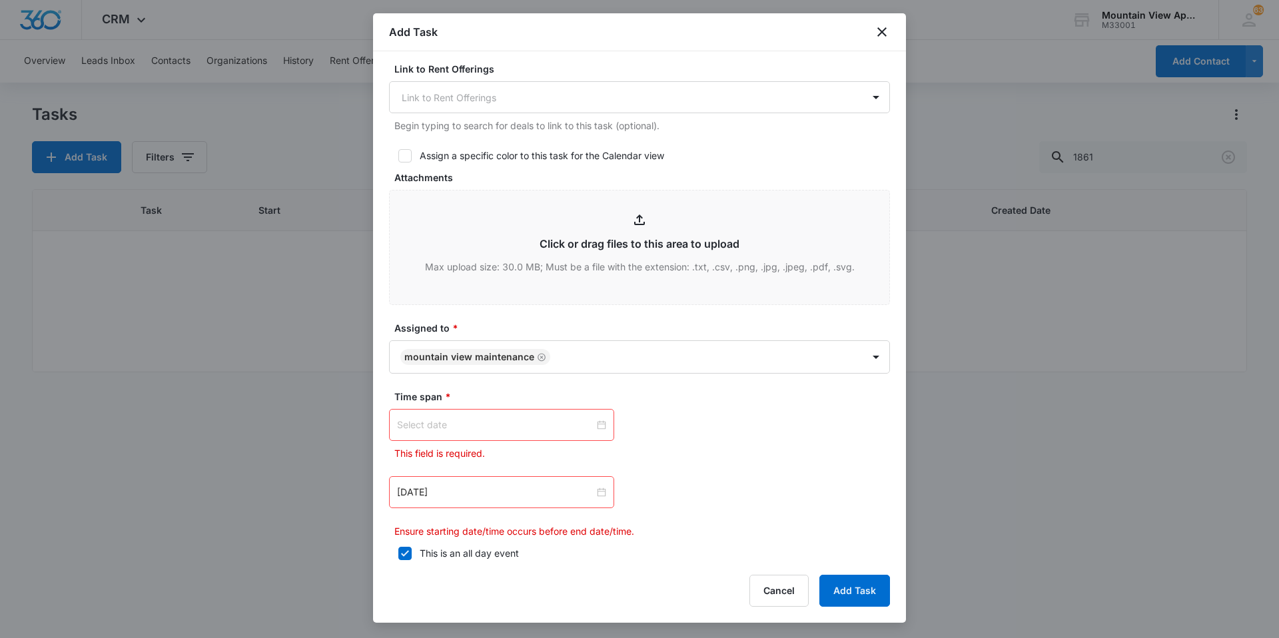
click at [598, 422] on div at bounding box center [501, 425] width 209 height 15
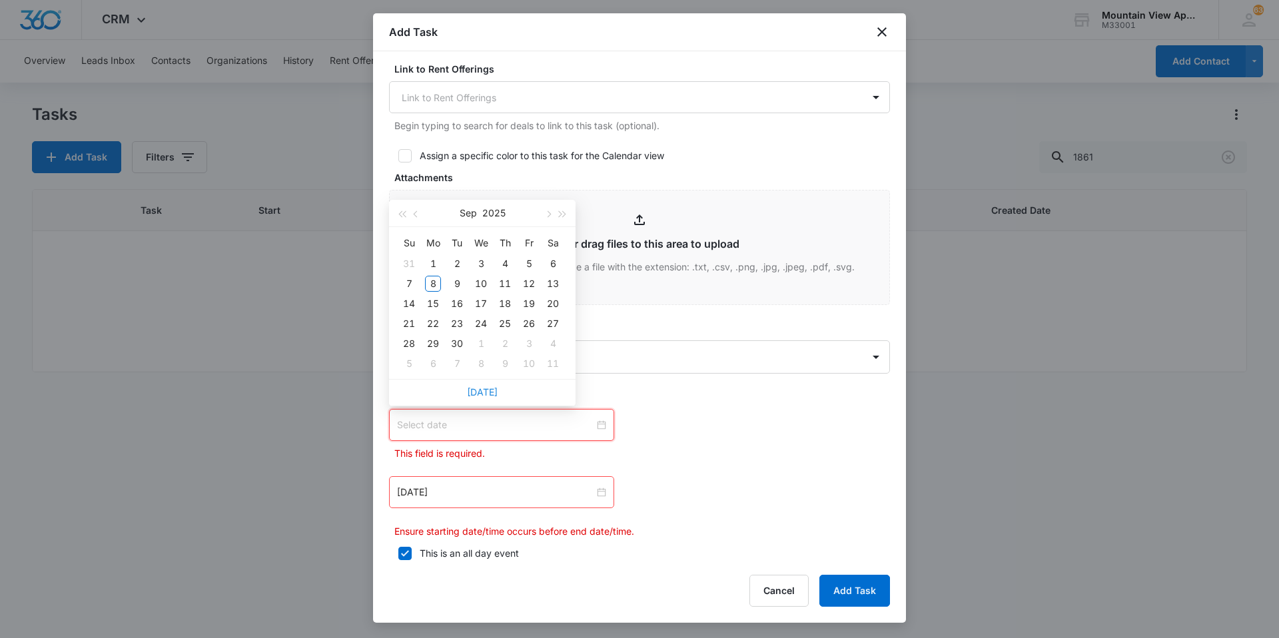
click at [491, 391] on link "[DATE]" at bounding box center [482, 392] width 31 height 11
type input "[DATE]"
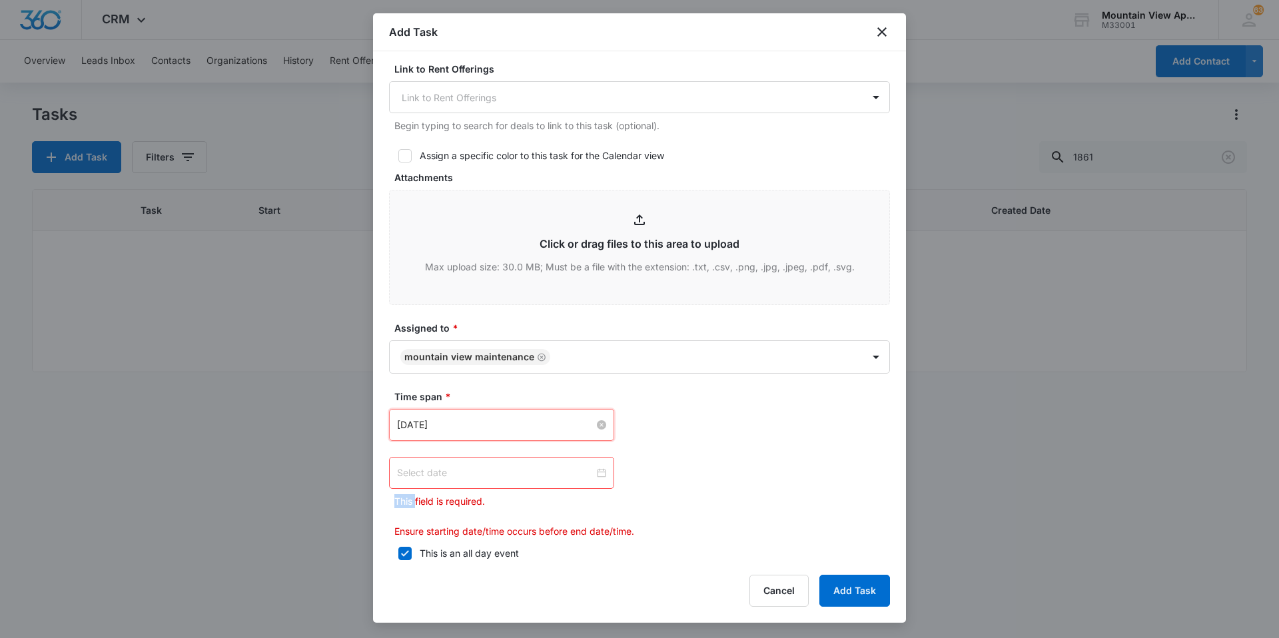
click at [600, 474] on div at bounding box center [501, 473] width 209 height 15
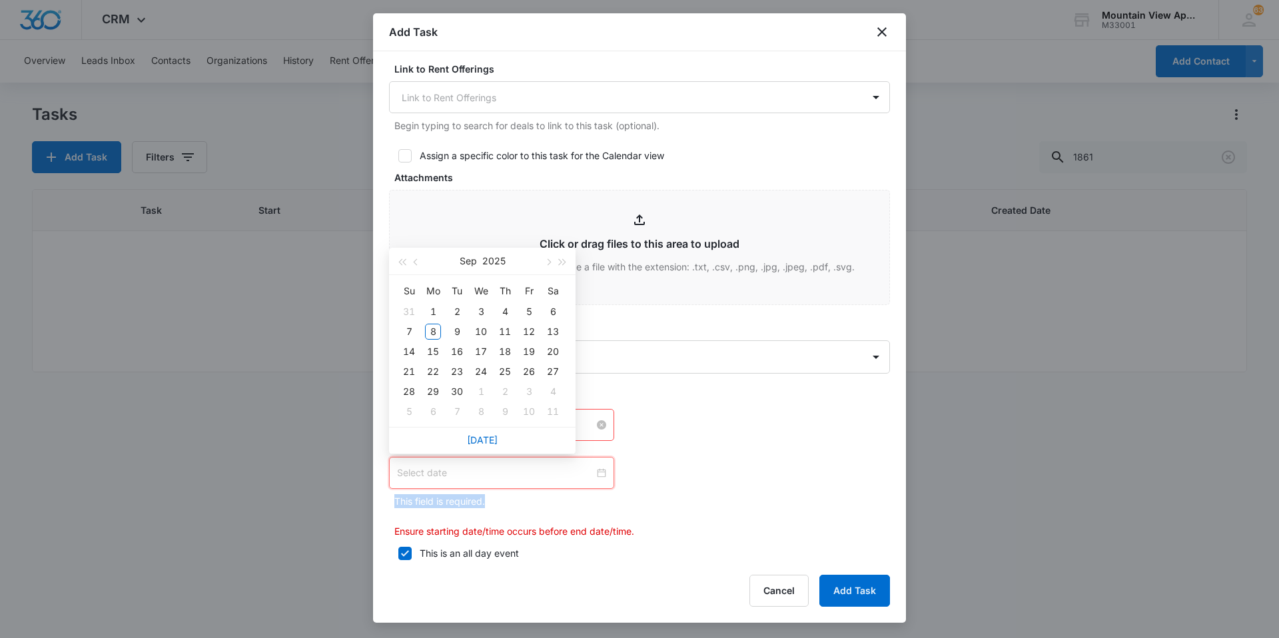
click at [600, 474] on div at bounding box center [501, 473] width 209 height 15
drag, startPoint x: 481, startPoint y: 446, endPoint x: 498, endPoint y: 445, distance: 16.7
click at [482, 446] on div "[DATE]" at bounding box center [482, 440] width 187 height 27
click at [492, 442] on link "[DATE]" at bounding box center [482, 439] width 31 height 11
type input "[DATE]"
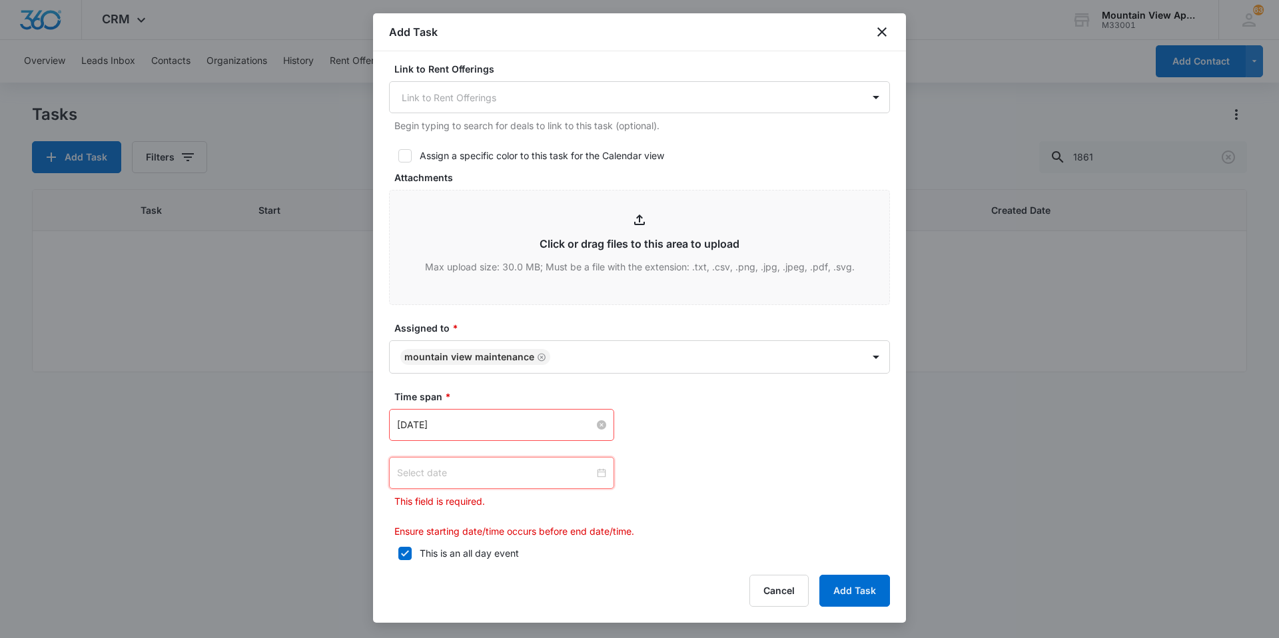
click at [601, 474] on div at bounding box center [501, 473] width 209 height 15
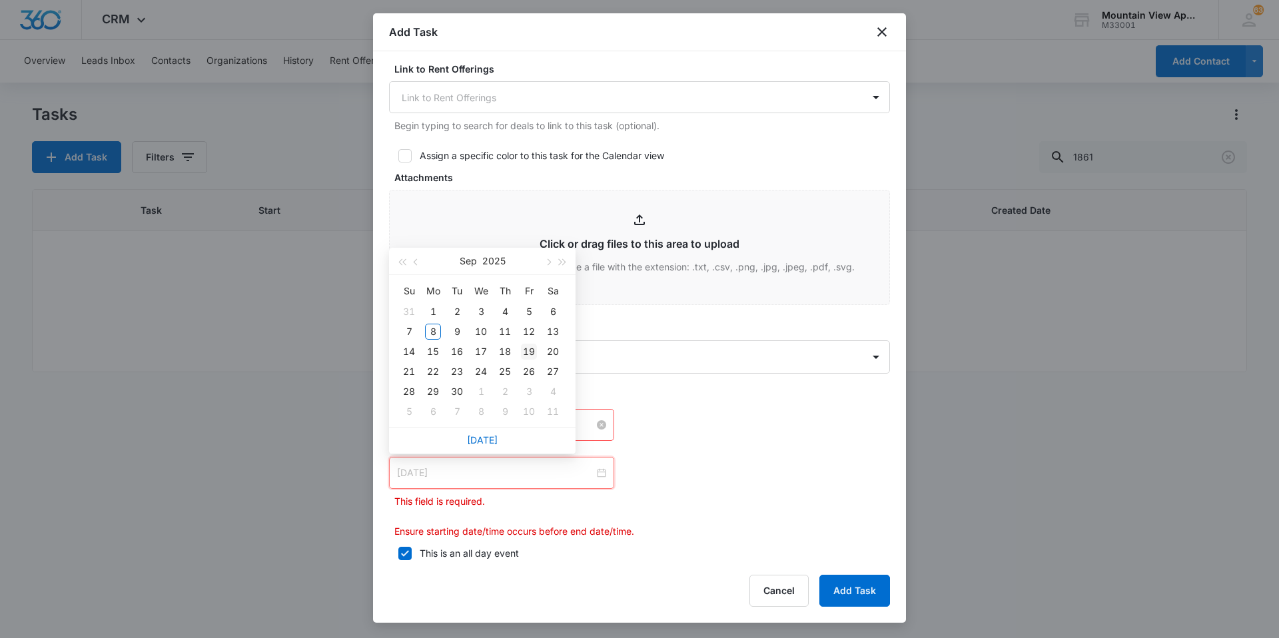
click at [531, 356] on div "19" at bounding box center [529, 352] width 16 height 16
type input "[DATE]"
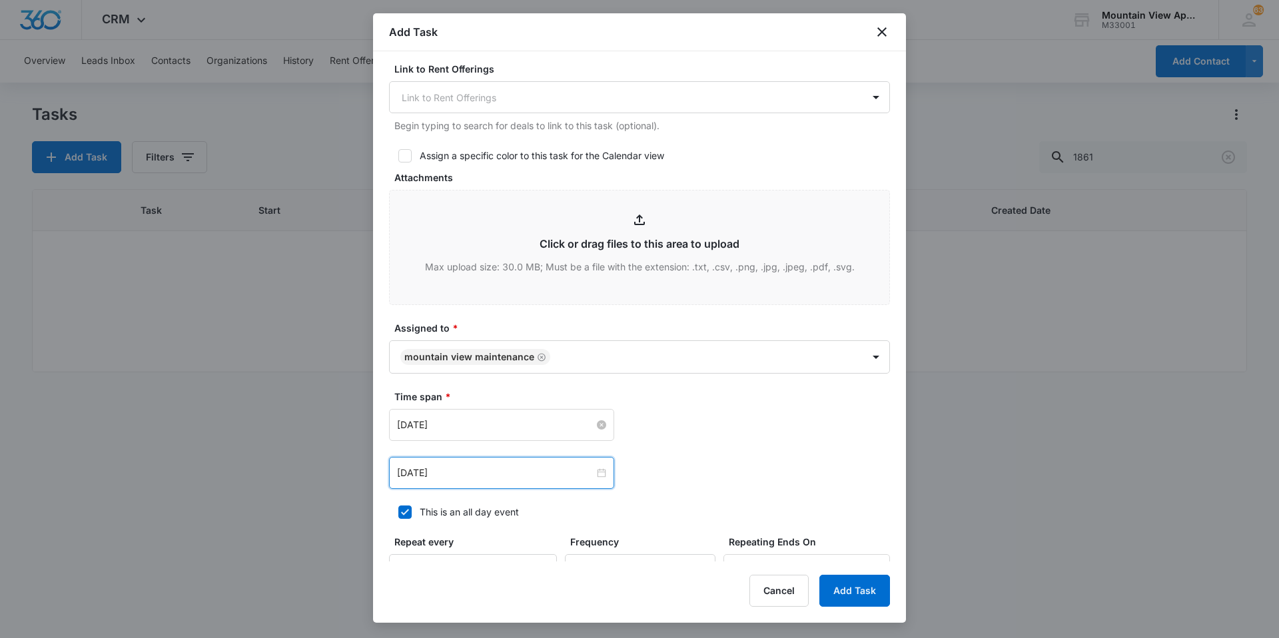
drag, startPoint x: 724, startPoint y: 438, endPoint x: 720, endPoint y: 452, distance: 13.7
click at [724, 439] on div "[DATE] [DATE] Su Mo Tu We Th Fr Sa 31 1 2 3 4 5 6 7 8 9 10 11 12 13 14 15 16 17…" at bounding box center [639, 425] width 501 height 32
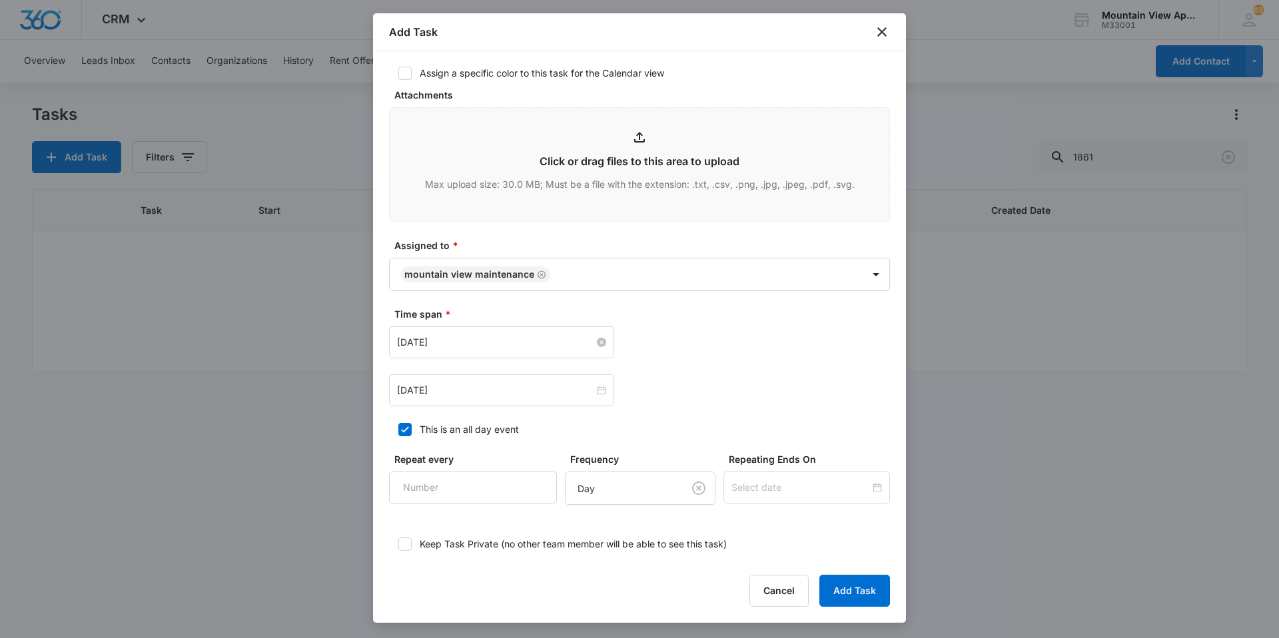
scroll to position [688, 0]
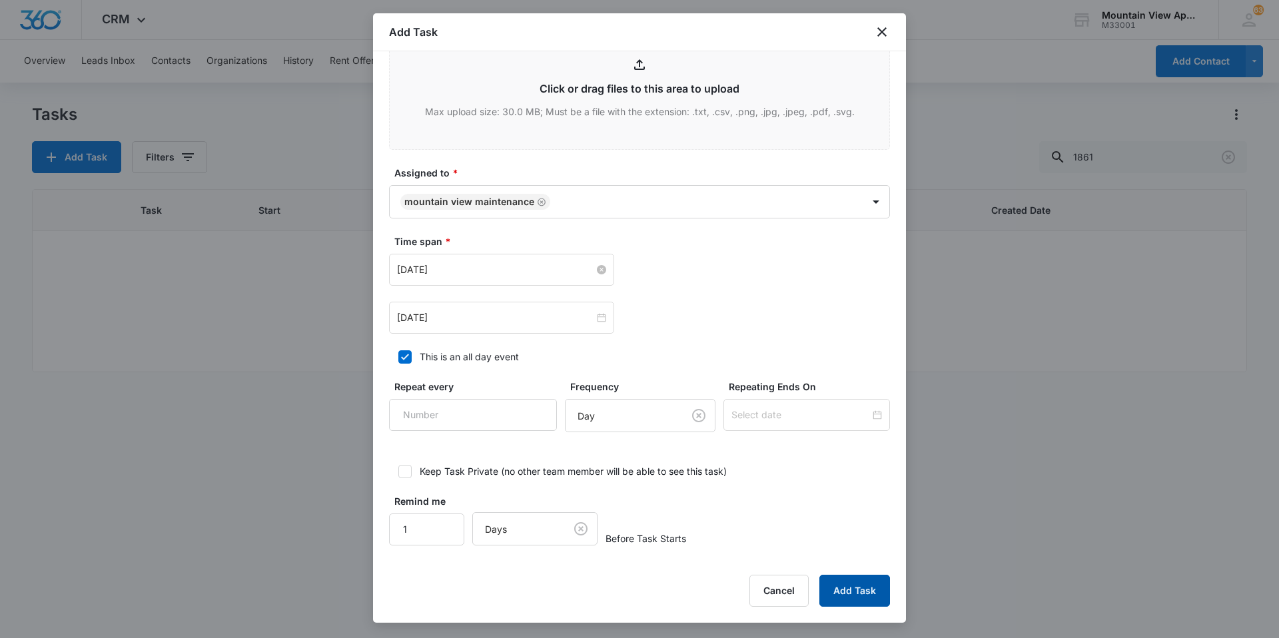
click at [858, 588] on button "Add Task" at bounding box center [855, 591] width 71 height 32
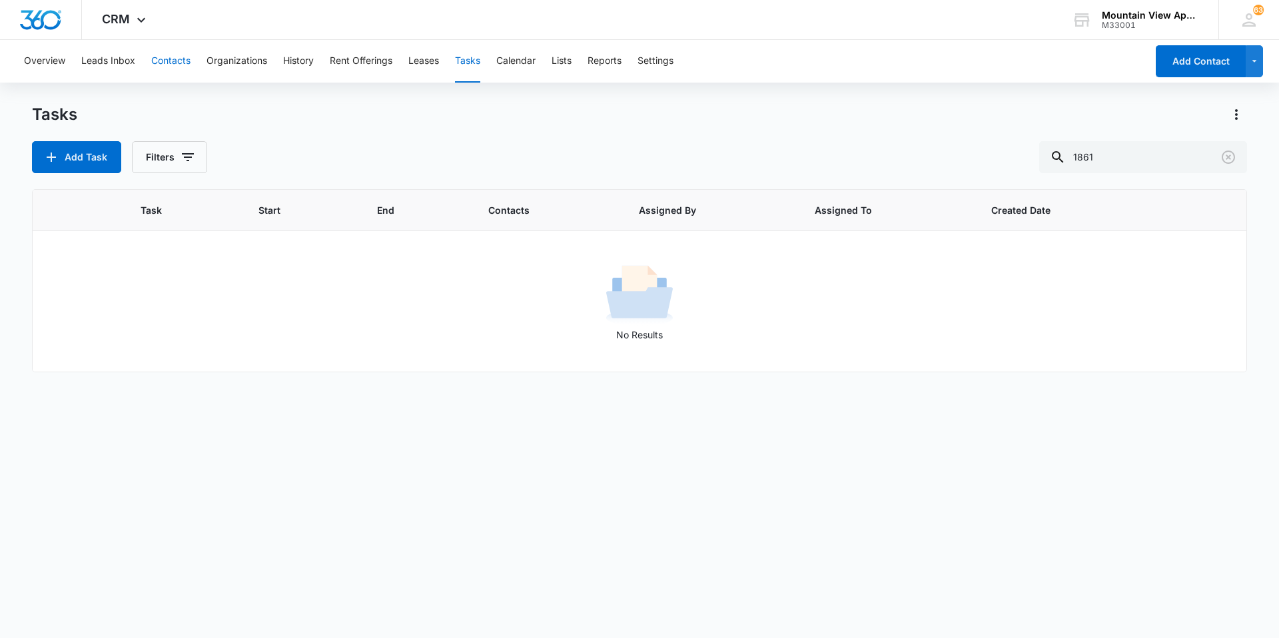
click at [169, 62] on button "Contacts" at bounding box center [170, 61] width 39 height 43
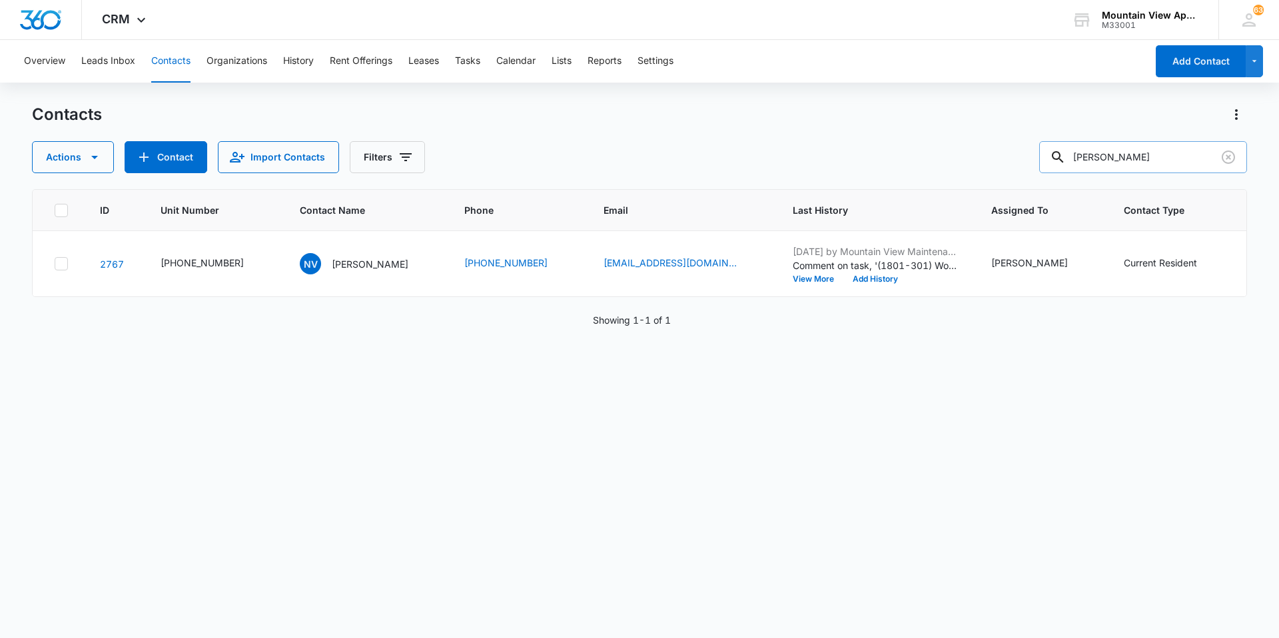
click at [1123, 169] on input "[PERSON_NAME]" at bounding box center [1144, 157] width 208 height 32
drag, startPoint x: 1120, startPoint y: 163, endPoint x: 640, endPoint y: 157, distance: 479.8
click at [640, 157] on div "Actions Contact Import Contacts Filters [PERSON_NAME]" at bounding box center [639, 157] width 1215 height 32
type input "[PERSON_NAME]"
click at [347, 263] on p "[PERSON_NAME]" at bounding box center [370, 264] width 77 height 14
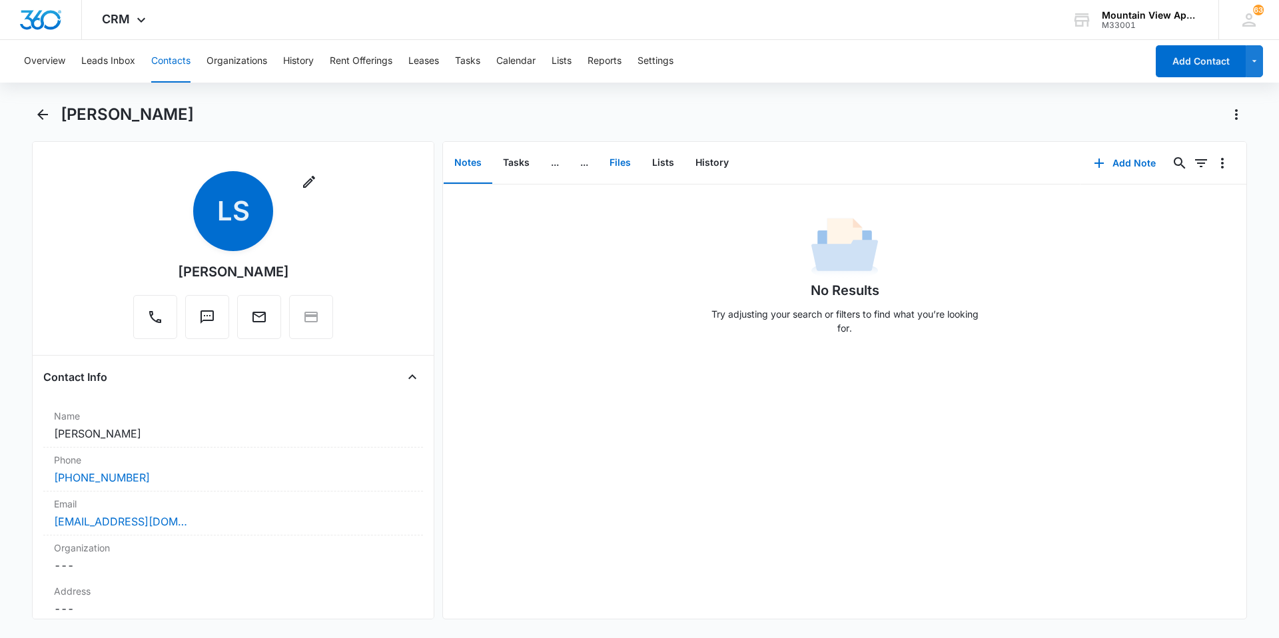
click at [630, 167] on button "Files" at bounding box center [620, 163] width 43 height 41
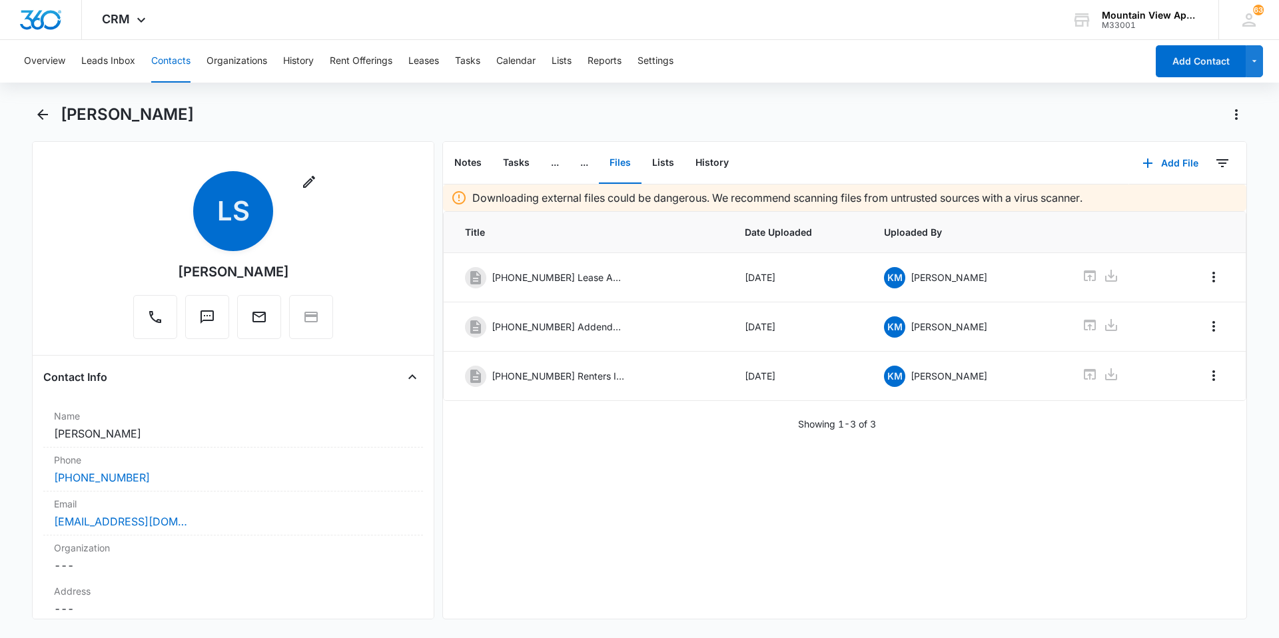
click at [175, 62] on button "Contacts" at bounding box center [170, 61] width 39 height 43
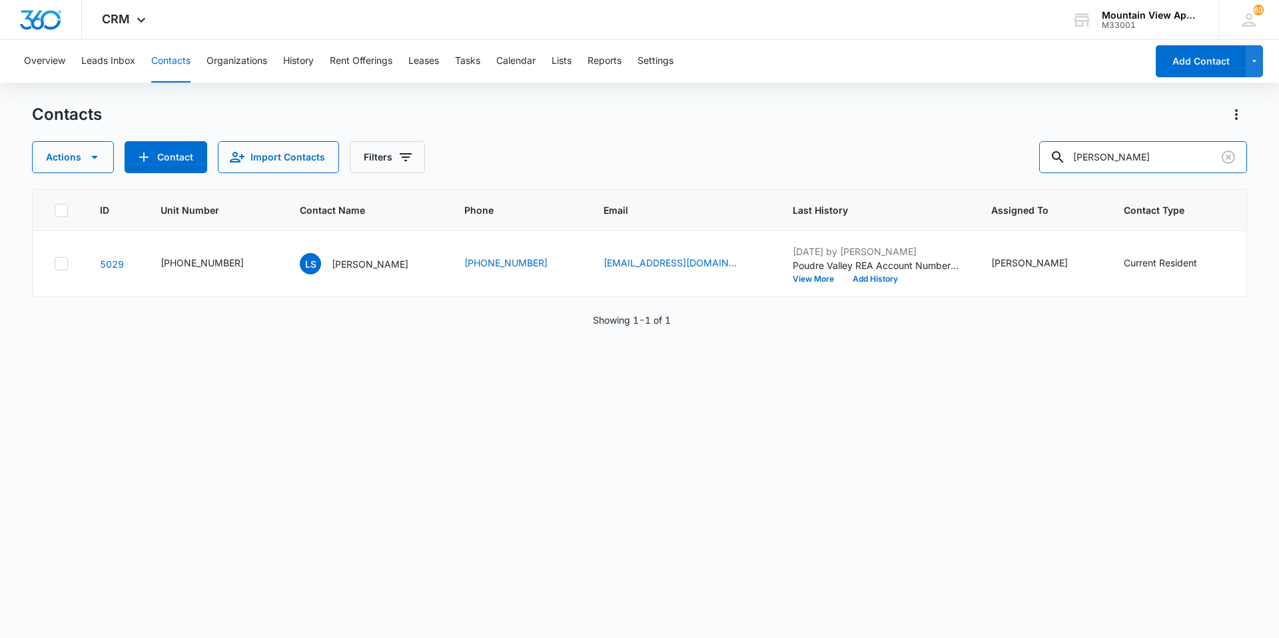
drag, startPoint x: 1157, startPoint y: 161, endPoint x: 488, endPoint y: 48, distance: 677.8
click at [490, 57] on div "Overview Leads Inbox Contacts Organizations History Rent Offerings Leases Tasks…" at bounding box center [639, 338] width 1279 height 597
type input "[PERSON_NAME]"
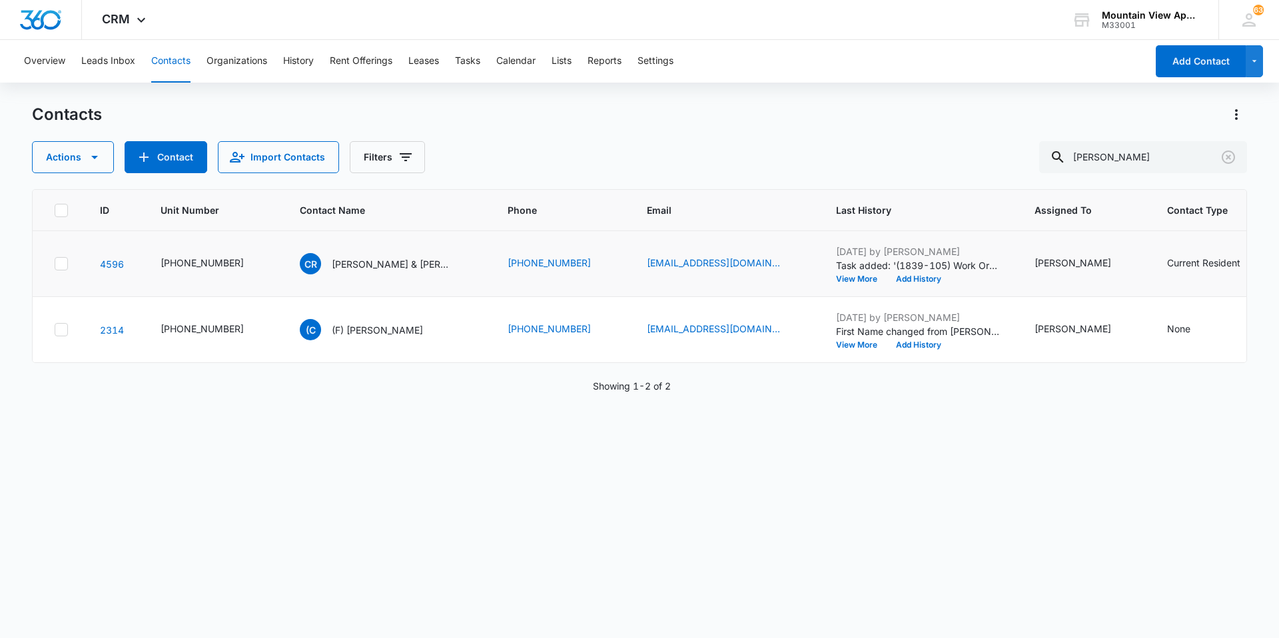
click at [367, 279] on td "CR [PERSON_NAME] & [PERSON_NAME]" at bounding box center [388, 264] width 208 height 66
click at [361, 270] on p "[PERSON_NAME] & [PERSON_NAME]" at bounding box center [392, 264] width 120 height 14
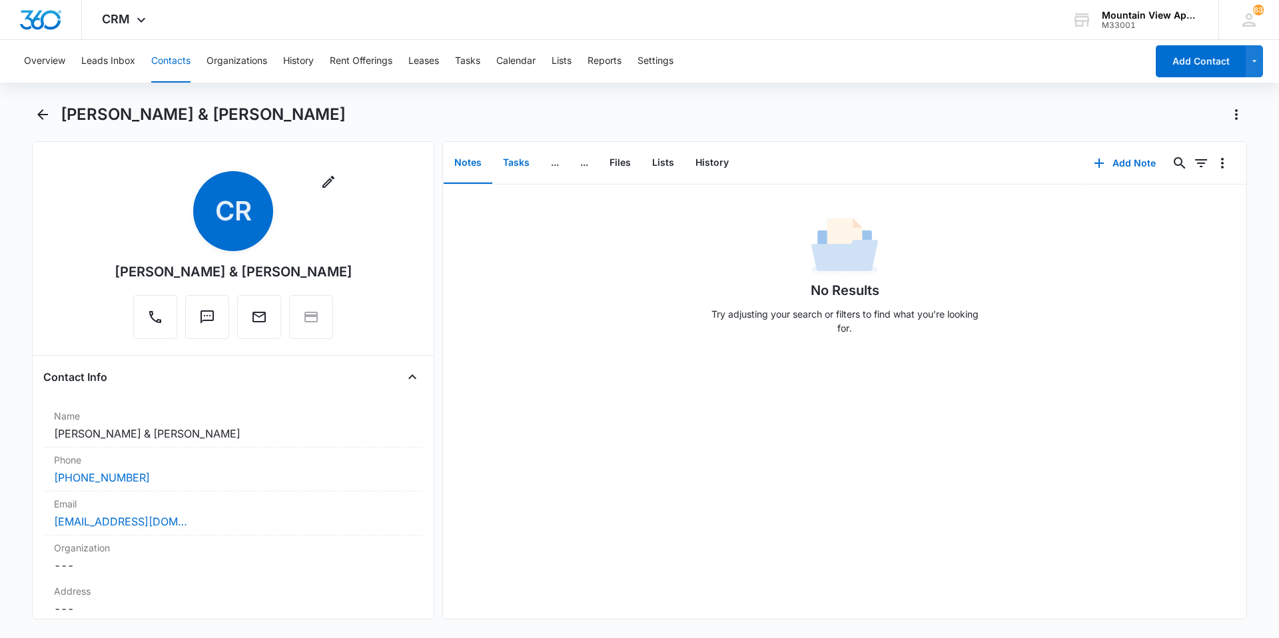
drag, startPoint x: 520, startPoint y: 169, endPoint x: 526, endPoint y: 168, distance: 6.7
click at [526, 168] on button "Tasks" at bounding box center [516, 163] width 48 height 41
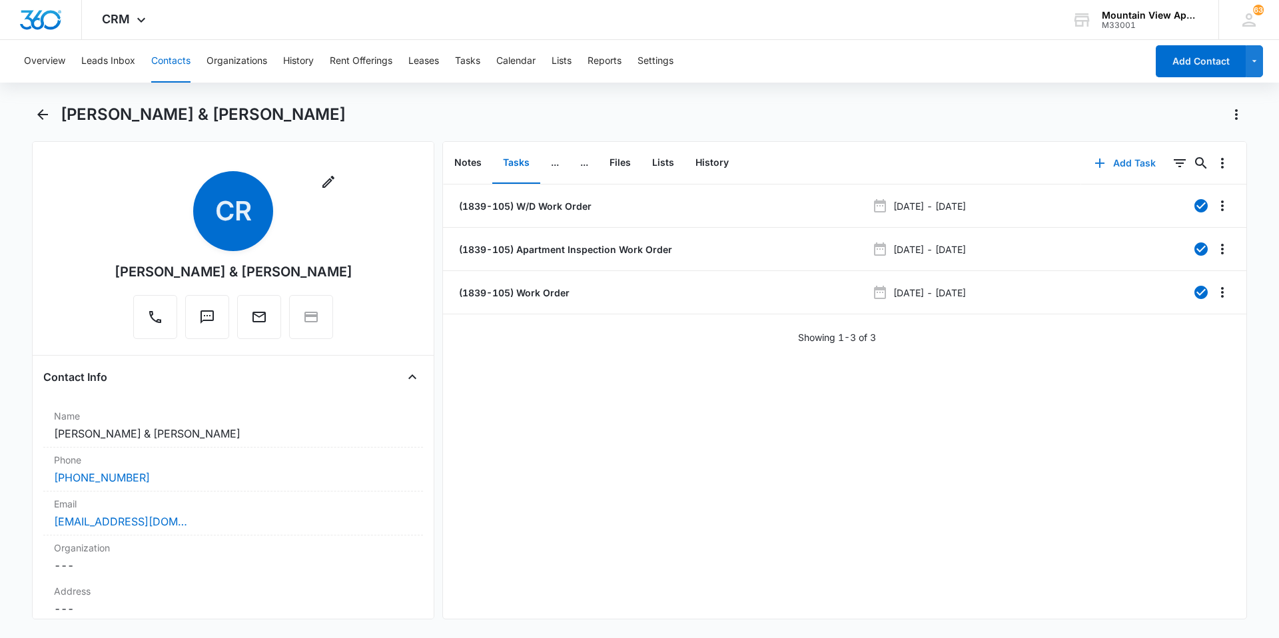
click at [1110, 165] on button "Add Task" at bounding box center [1126, 163] width 88 height 32
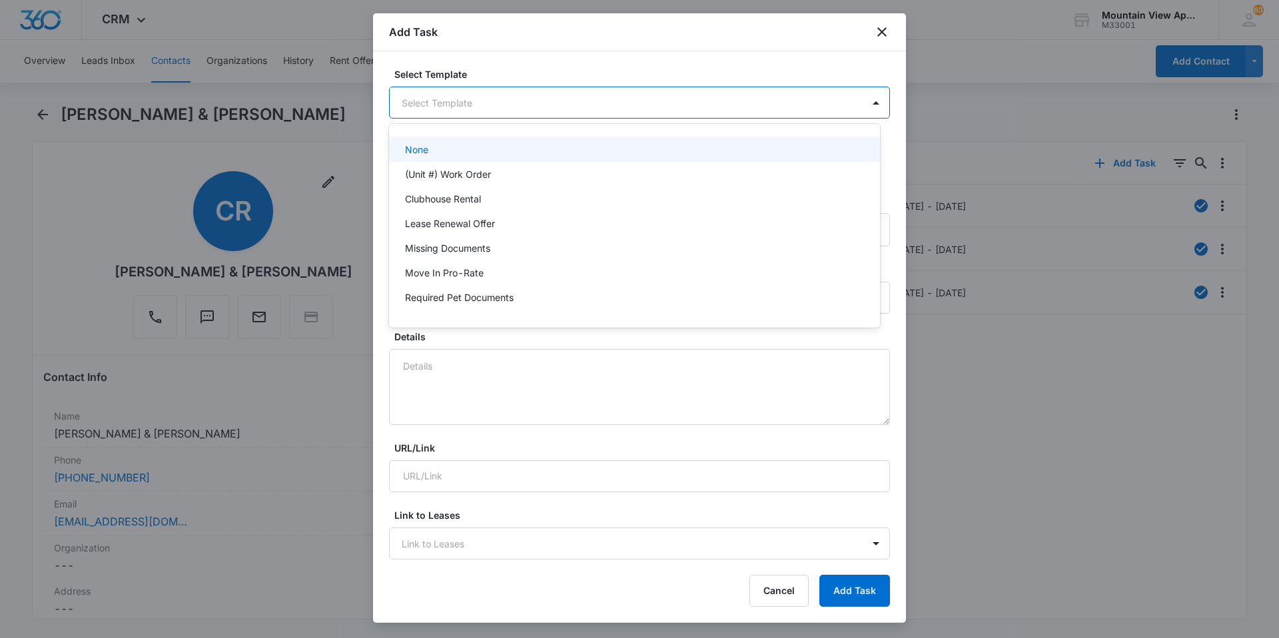
click at [628, 105] on body "CRM Apps Reputation Websites Forms CRM Email Social Content Ads Intelligence Fi…" at bounding box center [639, 319] width 1279 height 638
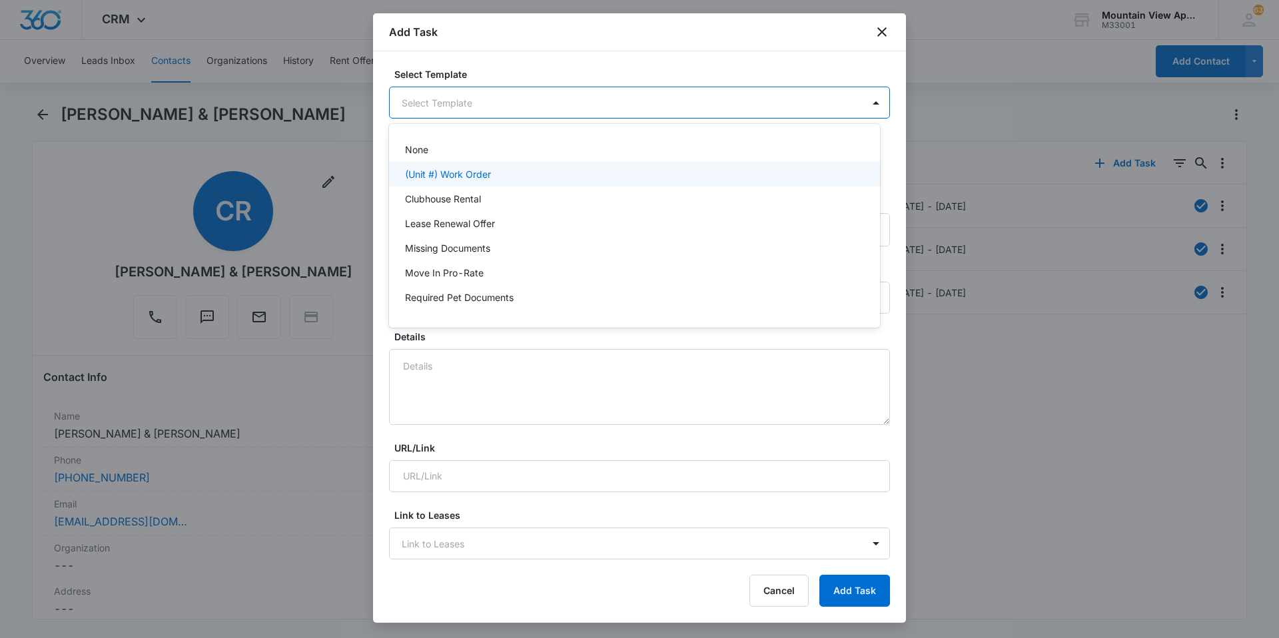
click at [490, 177] on p "(Unit #) Work Order" at bounding box center [448, 174] width 86 height 14
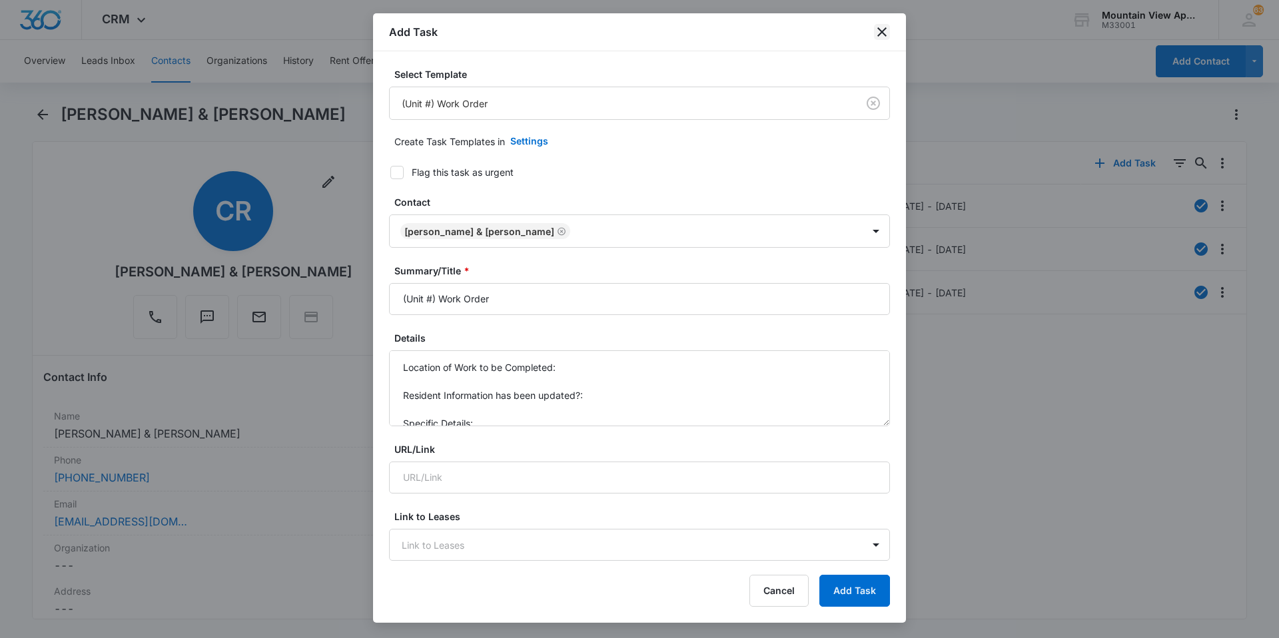
click at [889, 39] on icon "close" at bounding box center [882, 32] width 16 height 16
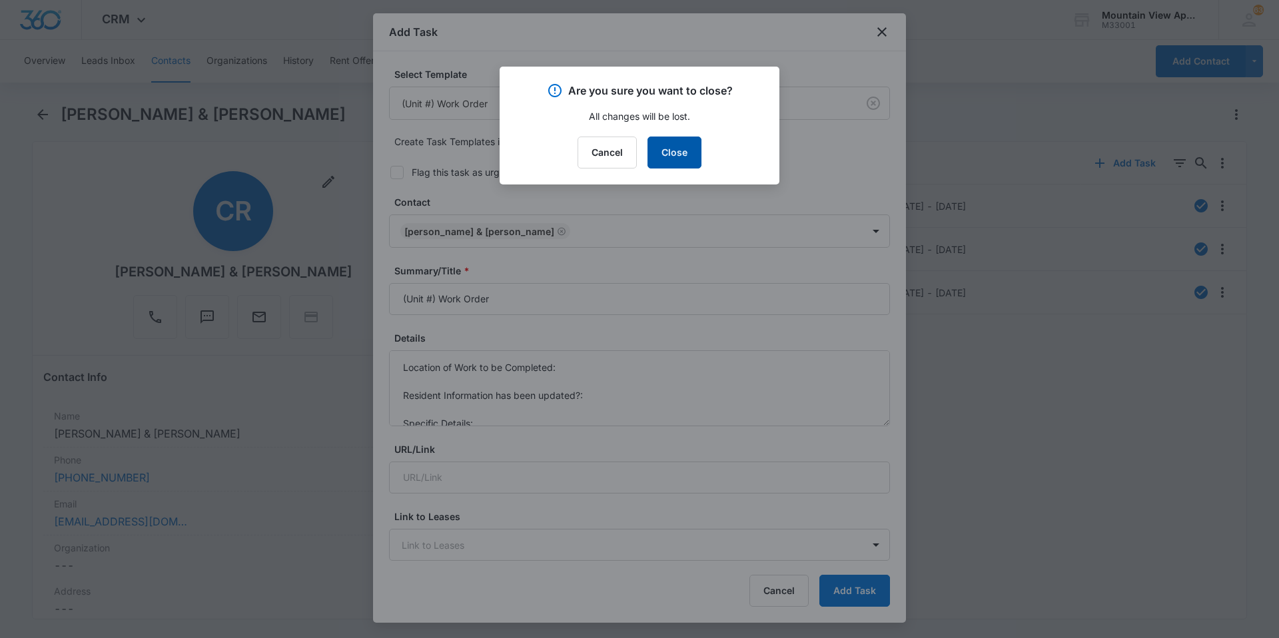
click at [680, 152] on button "Close" at bounding box center [675, 153] width 54 height 32
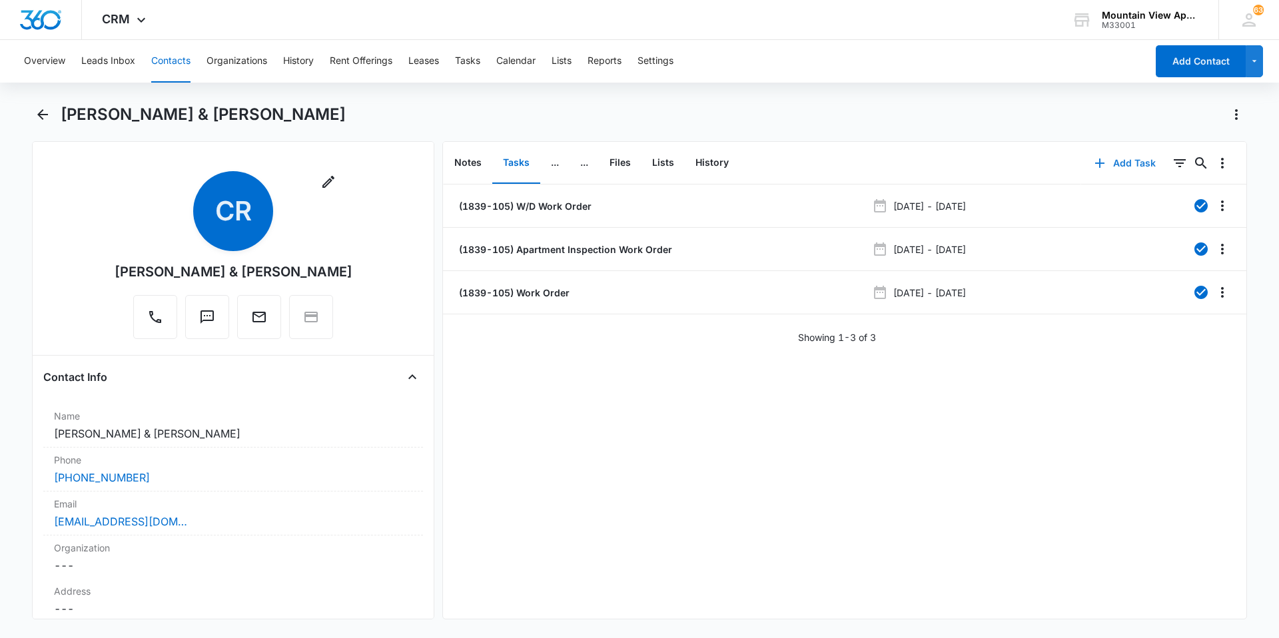
click at [1136, 163] on button "Add Task" at bounding box center [1126, 163] width 88 height 32
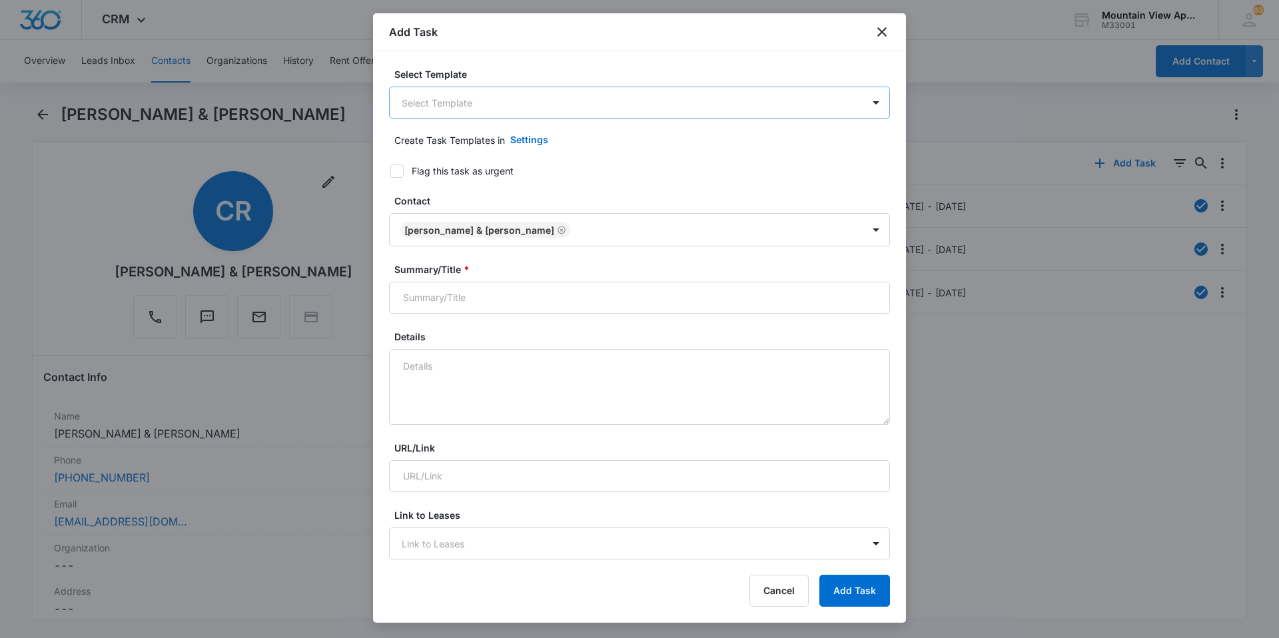
click at [485, 107] on body "CRM Apps Reputation Websites Forms CRM Email Social Content Ads Intelligence Fi…" at bounding box center [639, 319] width 1279 height 638
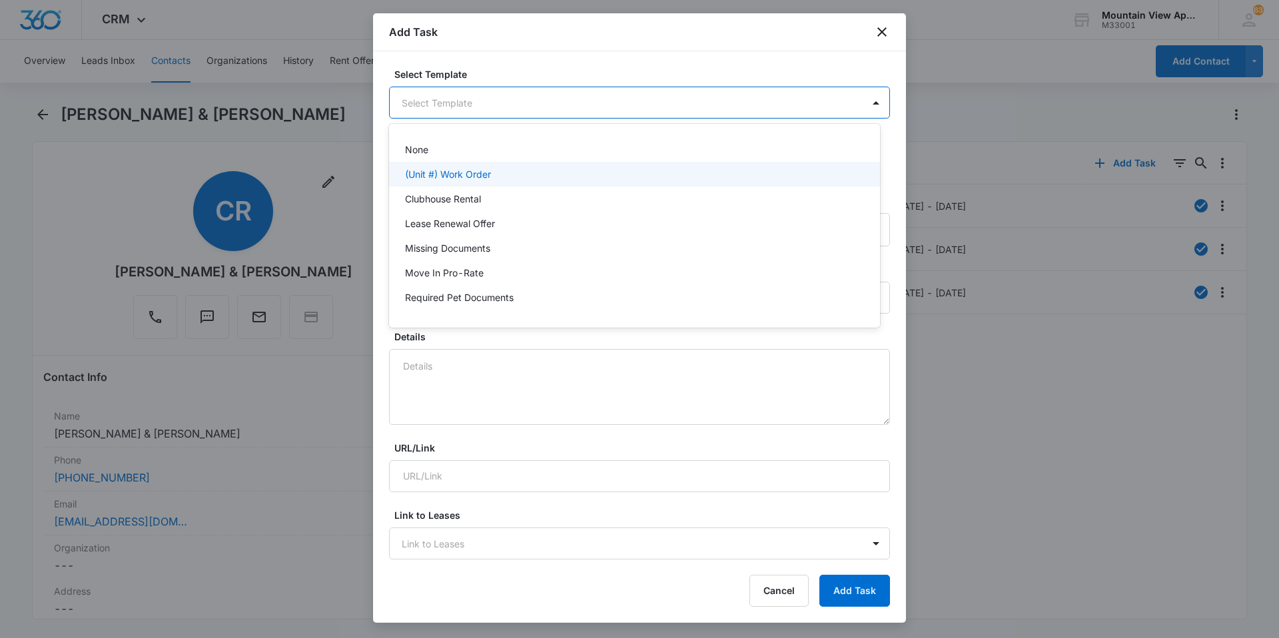
click at [474, 175] on p "(Unit #) Work Order" at bounding box center [448, 174] width 86 height 14
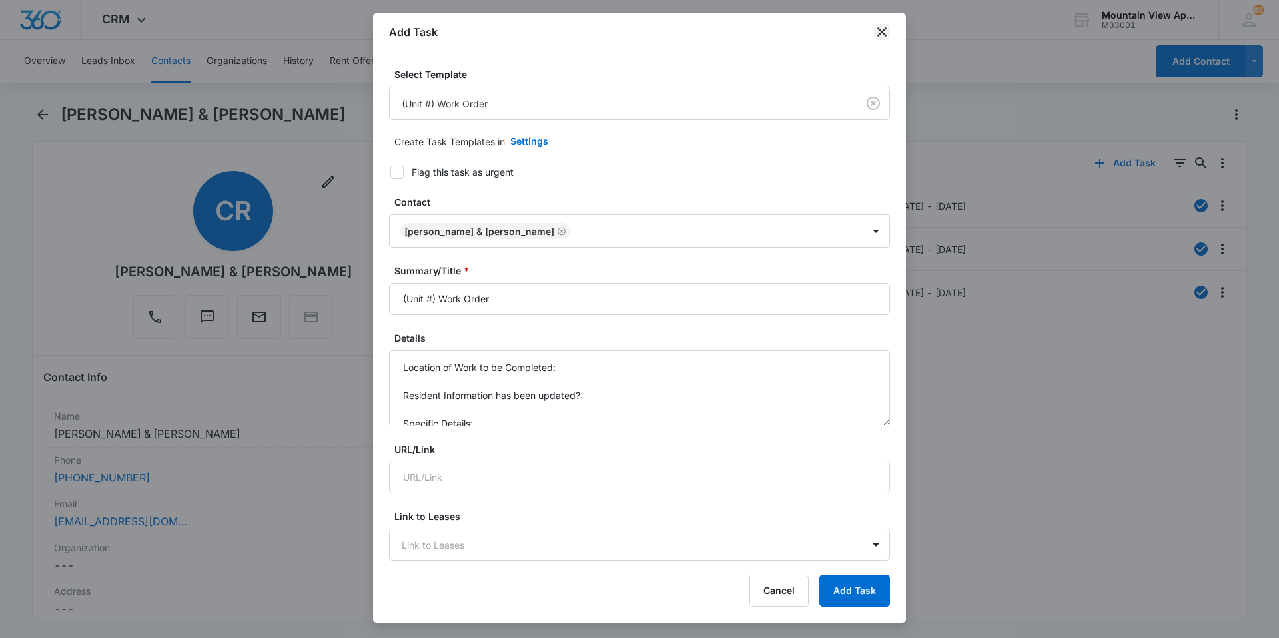
drag, startPoint x: 890, startPoint y: 25, endPoint x: 886, endPoint y: 36, distance: 12.0
click at [888, 31] on div "Add Task" at bounding box center [639, 32] width 533 height 38
click at [886, 36] on icon "close" at bounding box center [882, 31] width 9 height 9
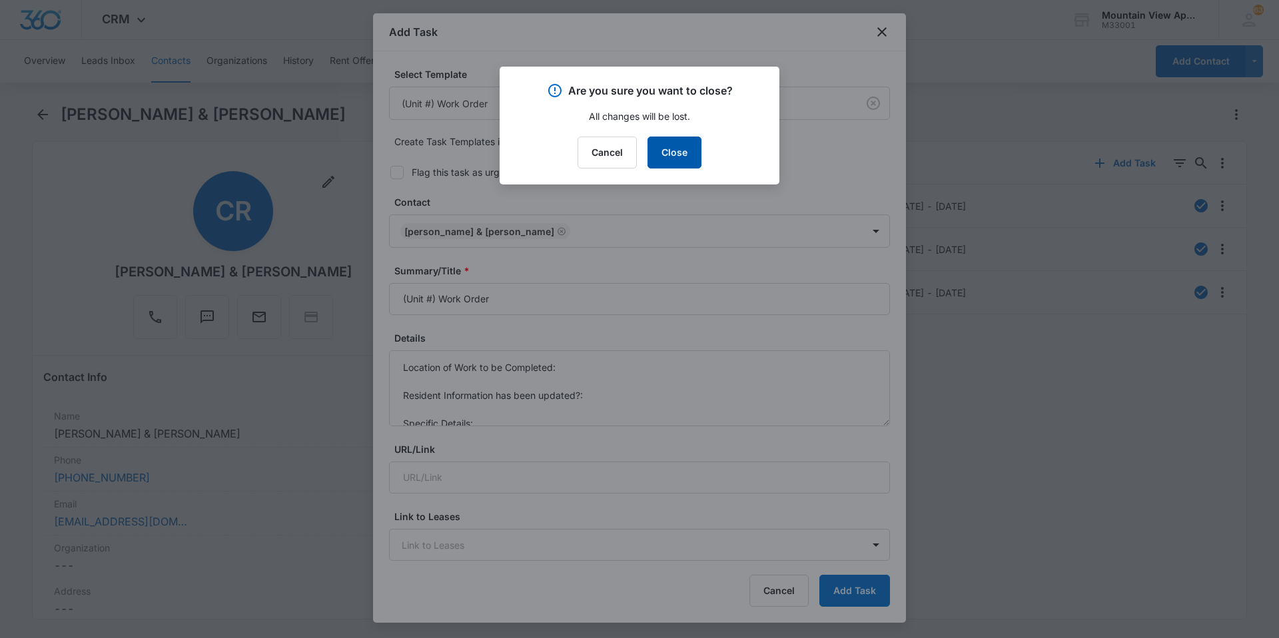
click at [672, 161] on button "Close" at bounding box center [675, 153] width 54 height 32
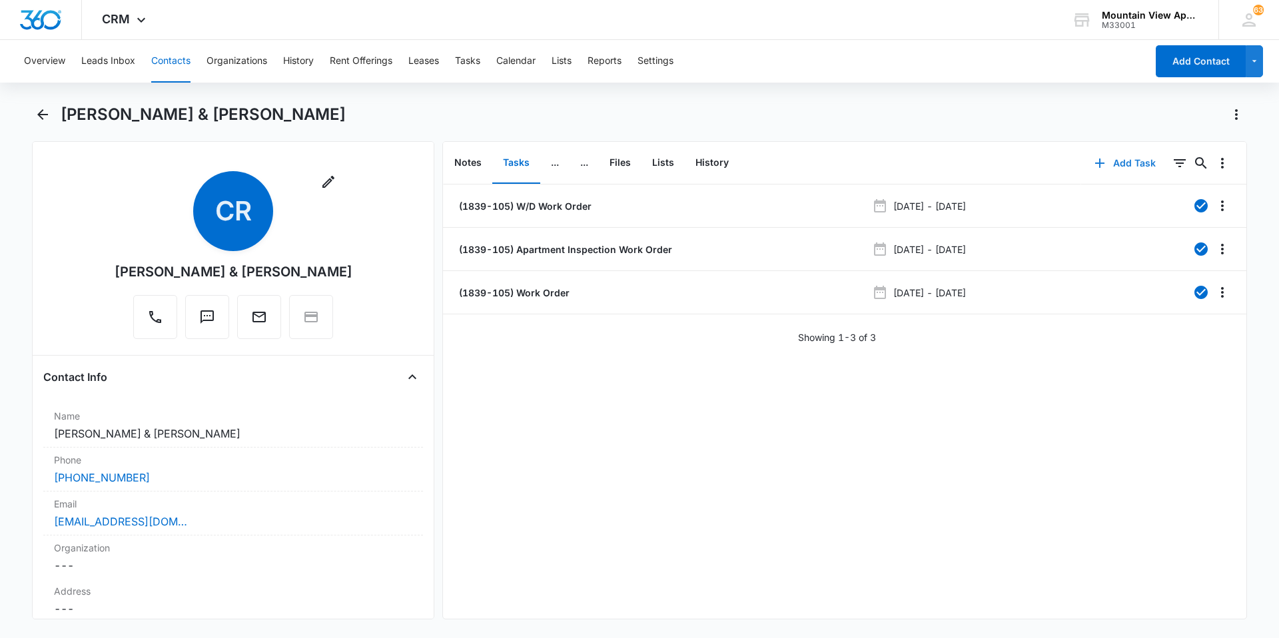
click at [1116, 160] on button "Add Task" at bounding box center [1126, 163] width 88 height 32
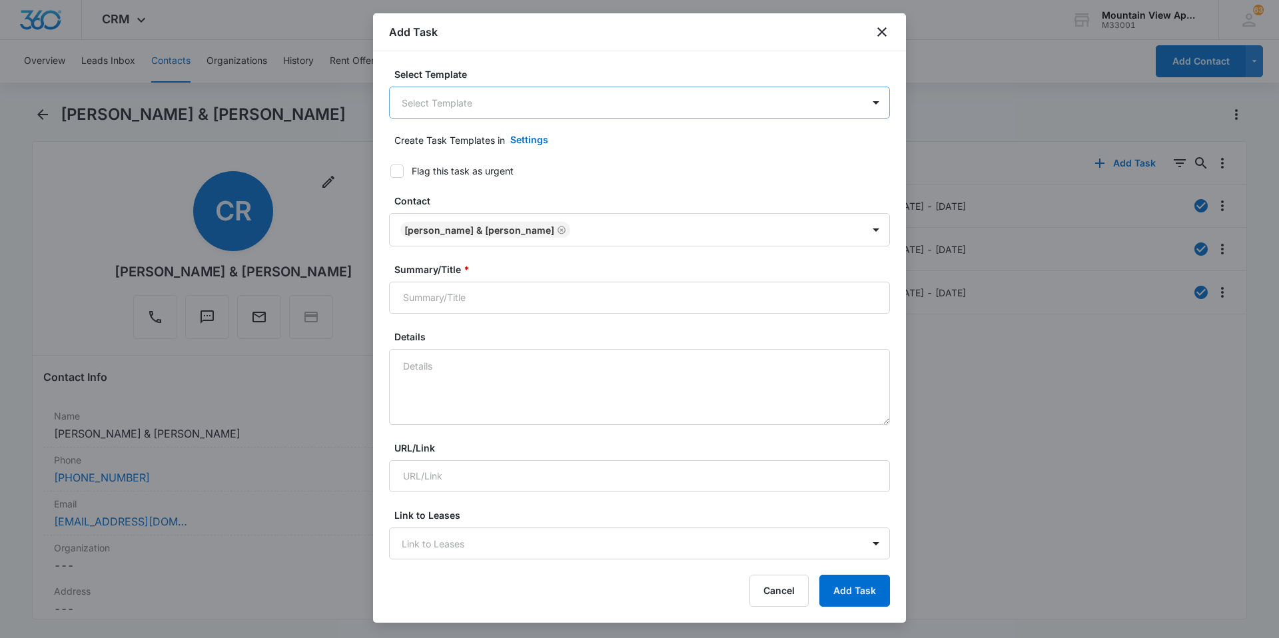
click at [439, 99] on body "CRM Apps Reputation Websites Forms CRM Email Social Content Ads Intelligence Fi…" at bounding box center [639, 319] width 1279 height 638
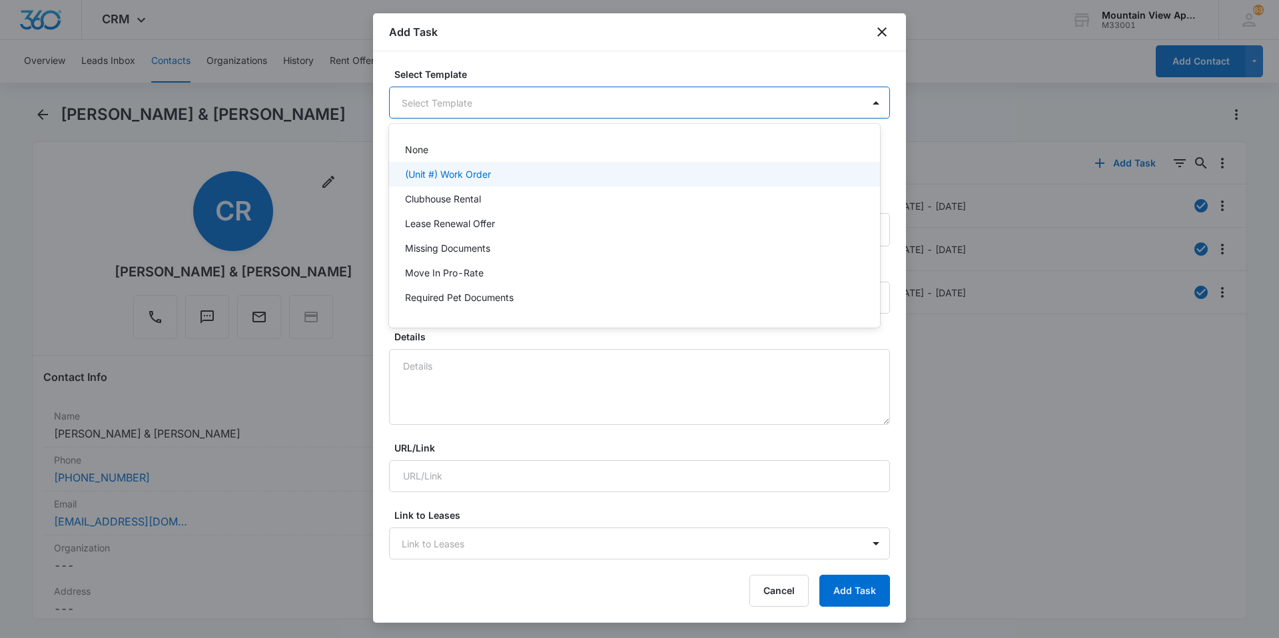
click at [465, 175] on p "(Unit #) Work Order" at bounding box center [448, 174] width 86 height 14
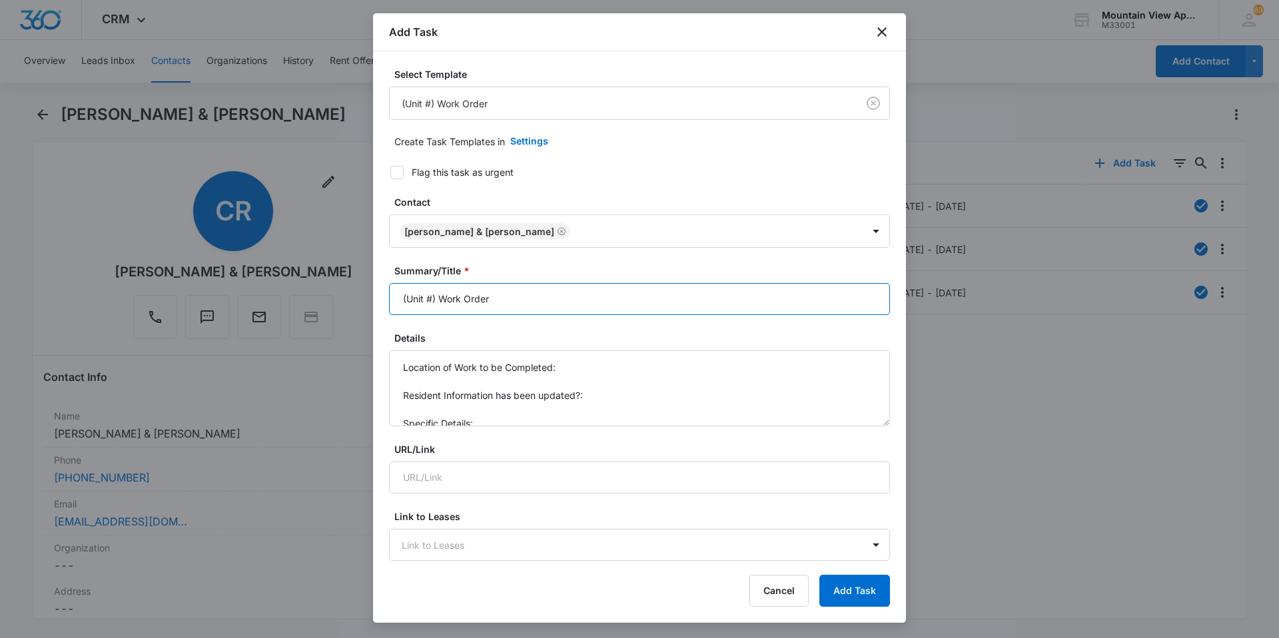
drag, startPoint x: 431, startPoint y: 301, endPoint x: 594, endPoint y: 283, distance: 163.6
click at [431, 301] on input "(Unit #) Work Order" at bounding box center [639, 299] width 501 height 32
type input "(1839-105) Work Order"
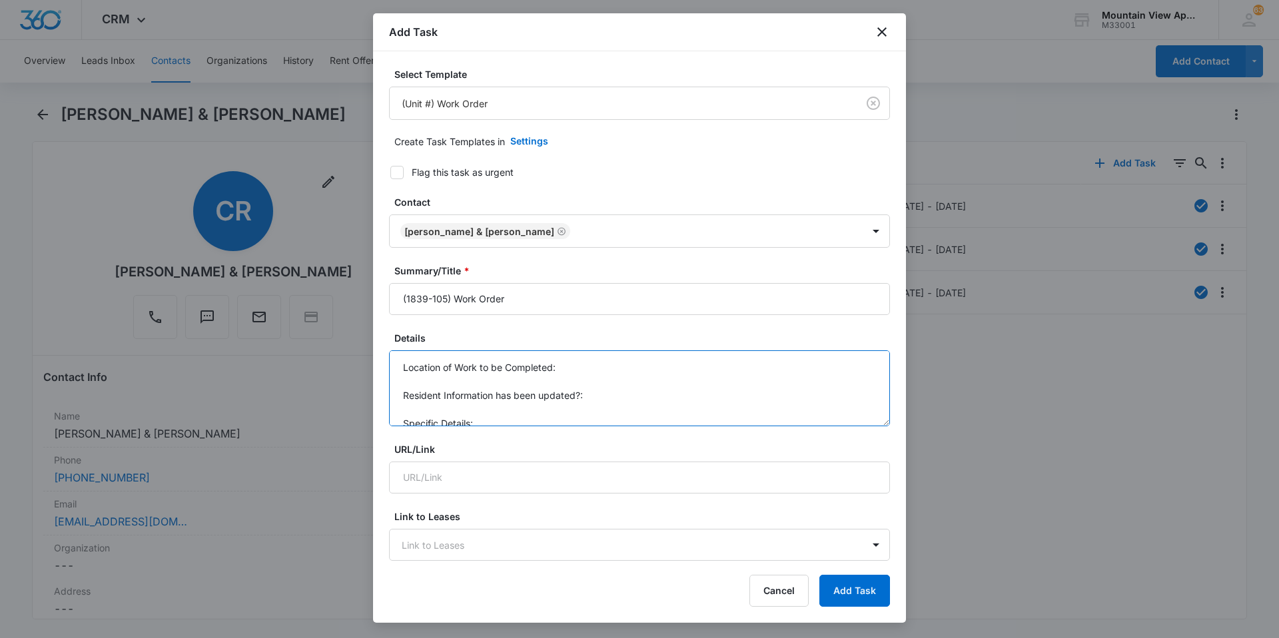
click at [584, 368] on textarea "Location of Work to be Completed: Resident Information has been updated?: Speci…" at bounding box center [639, 389] width 501 height 76
click at [596, 403] on textarea "Location of Work to be Completed: 1839-105 Resident Information has been update…" at bounding box center [639, 389] width 501 height 76
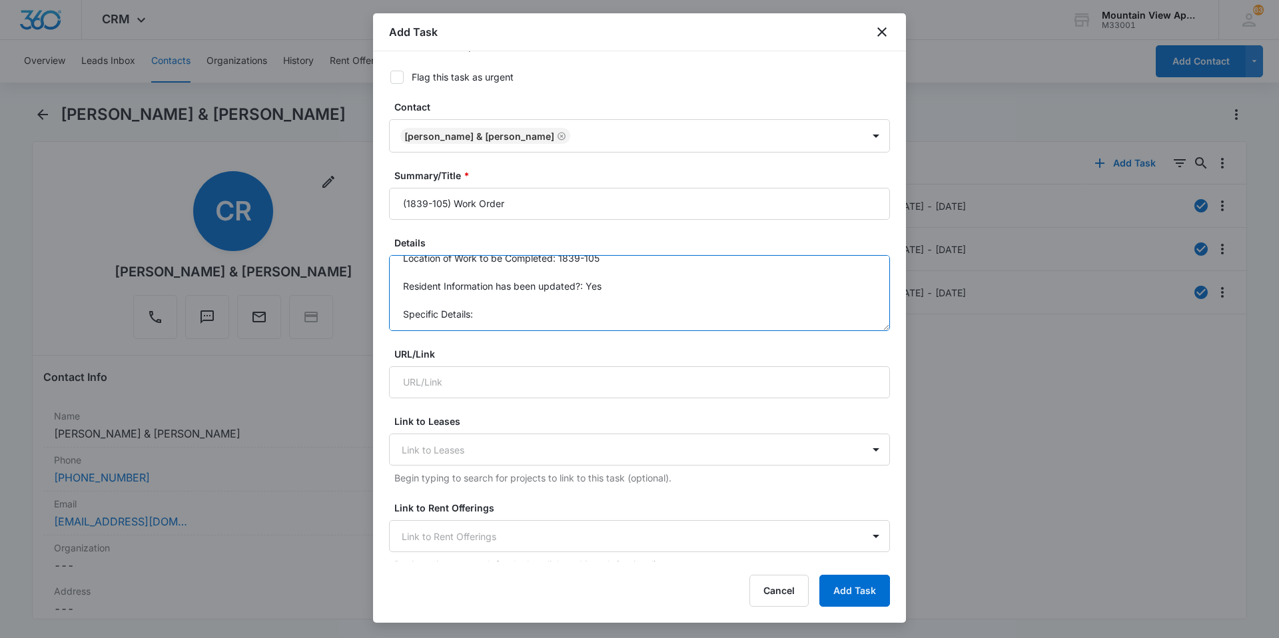
scroll to position [133, 0]
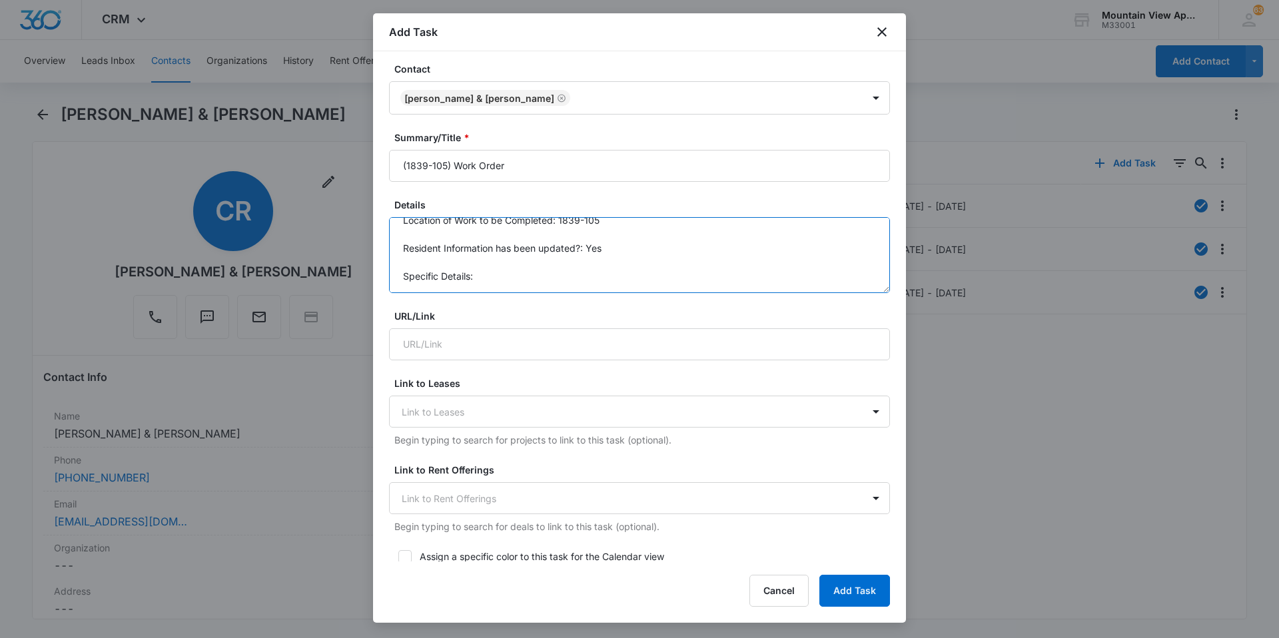
drag, startPoint x: 491, startPoint y: 258, endPoint x: 494, endPoint y: 265, distance: 7.2
click at [488, 259] on textarea "Location of Work to be Completed: 1839-105 Resident Information has been update…" at bounding box center [639, 255] width 501 height 76
click at [497, 277] on textarea "Location of Work to be Completed: 1839-105 Resident Information has been update…" at bounding box center [639, 255] width 501 height 76
drag, startPoint x: 472, startPoint y: 287, endPoint x: 498, endPoint y: 285, distance: 26.7
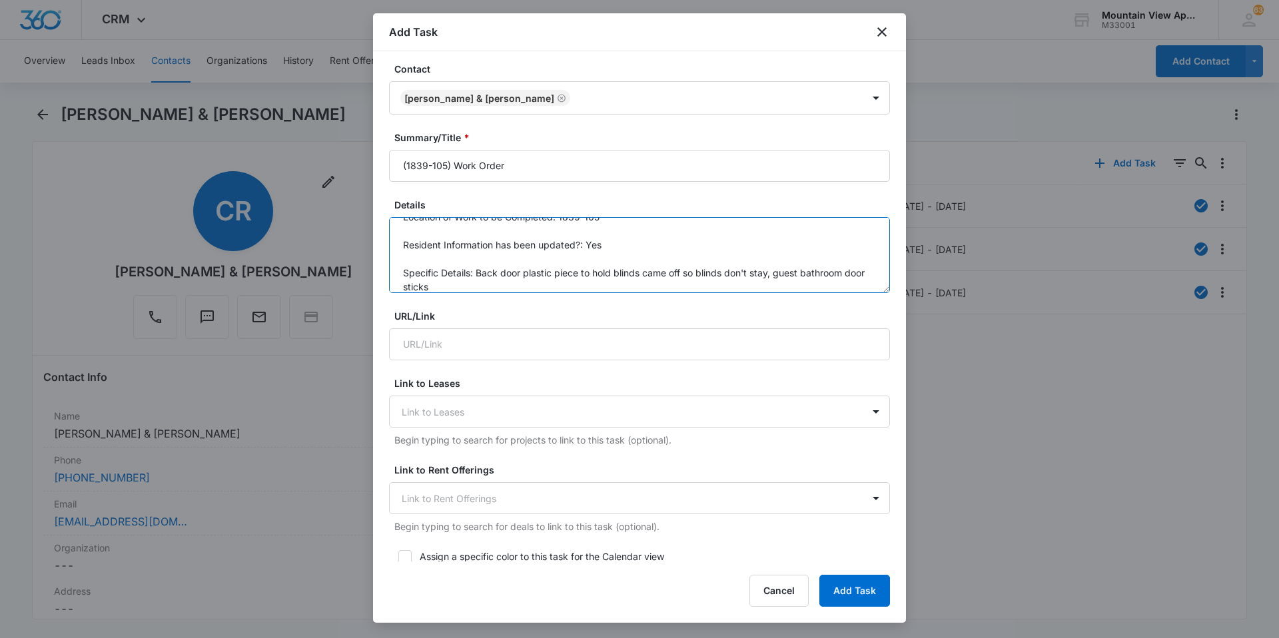
click at [472, 287] on textarea "Location of Work to be Completed: 1839-105 Resident Information has been update…" at bounding box center [639, 255] width 501 height 76
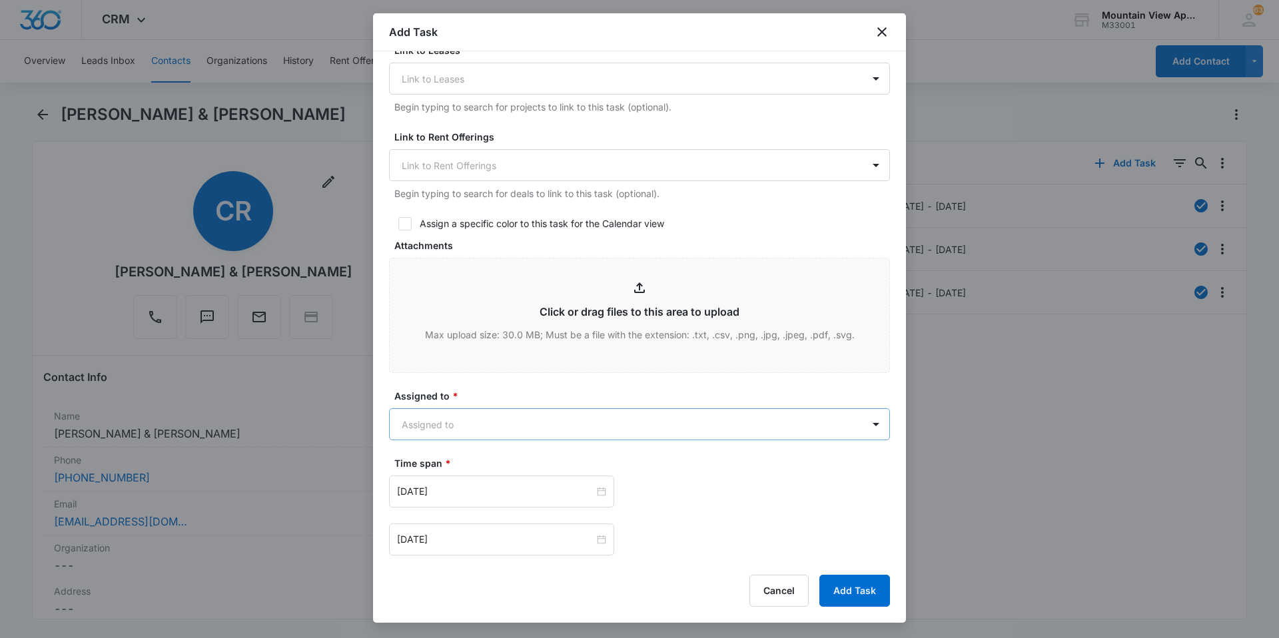
type textarea "Location of Work to be Completed: 1839-105 Resident Information has been update…"
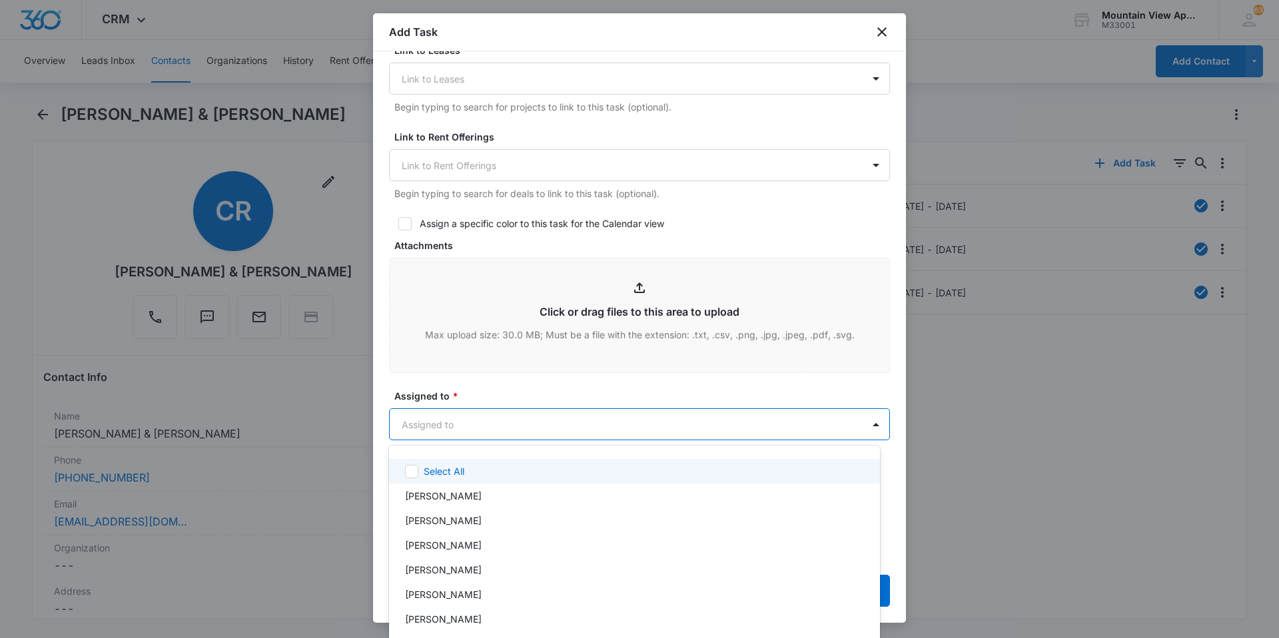
click at [558, 423] on body "CRM Apps Reputation Websites Forms CRM Email Social Content Ads Intelligence Fi…" at bounding box center [639, 319] width 1279 height 638
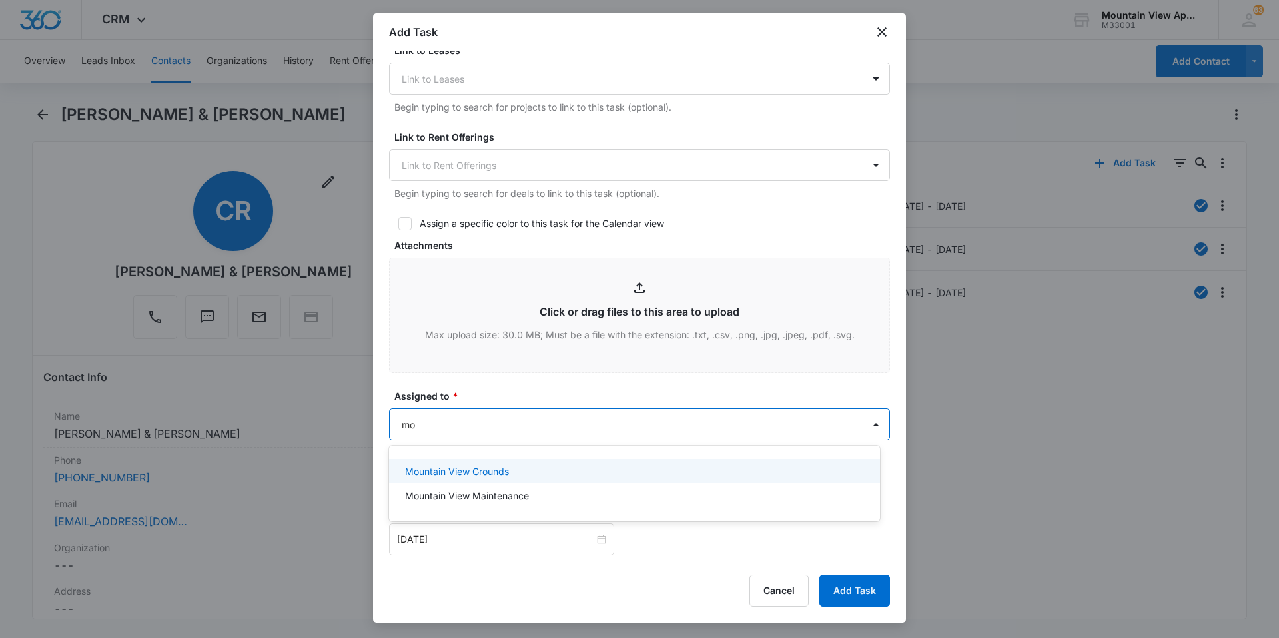
scroll to position [0, 0]
type input "mount"
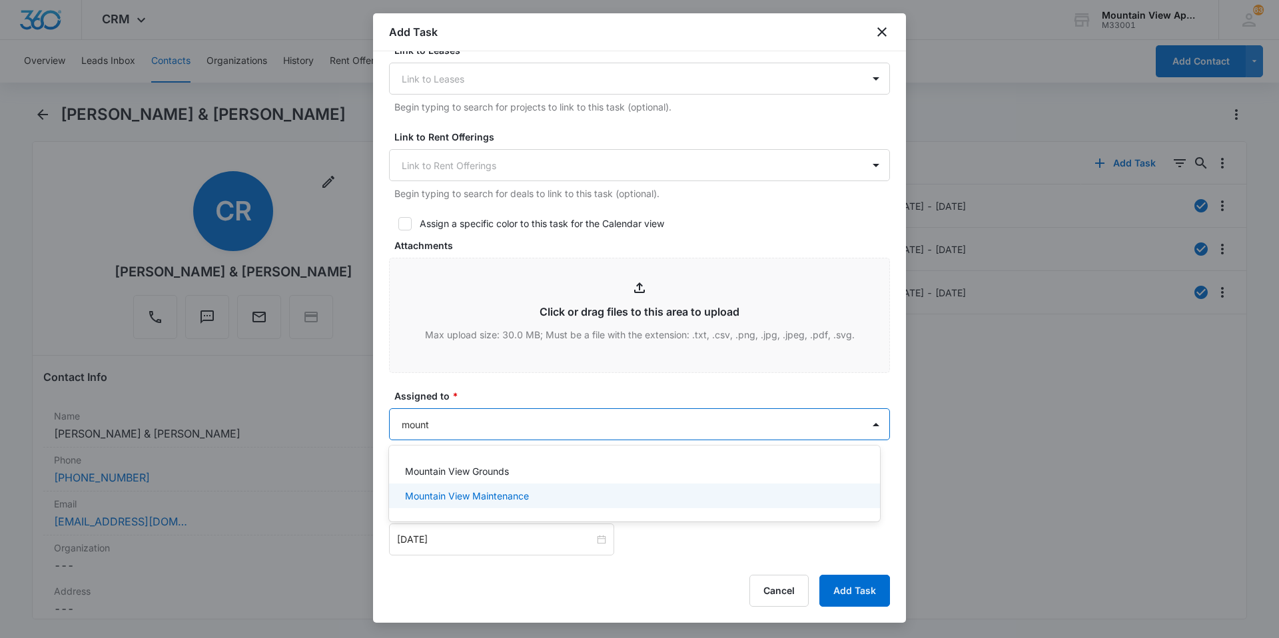
click at [522, 509] on div "Mountain View Grounds Mountain View Maintenance" at bounding box center [634, 483] width 491 height 55
click at [525, 492] on p "Mountain View Maintenance" at bounding box center [467, 496] width 124 height 14
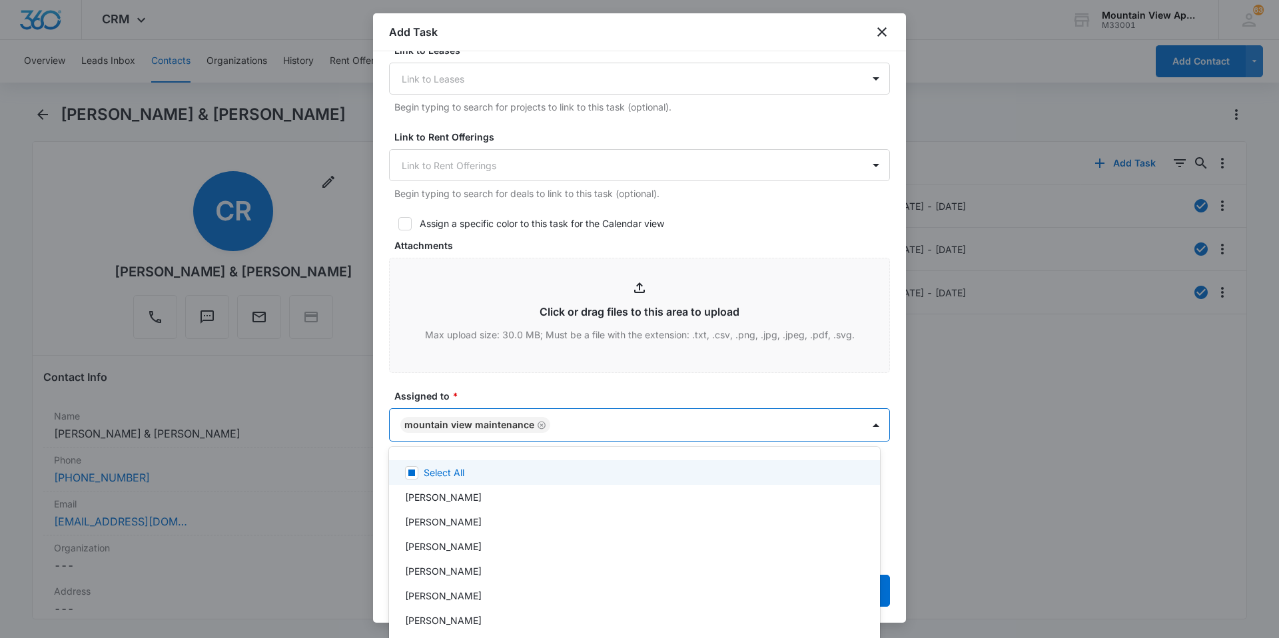
click at [550, 381] on div at bounding box center [639, 319] width 1279 height 638
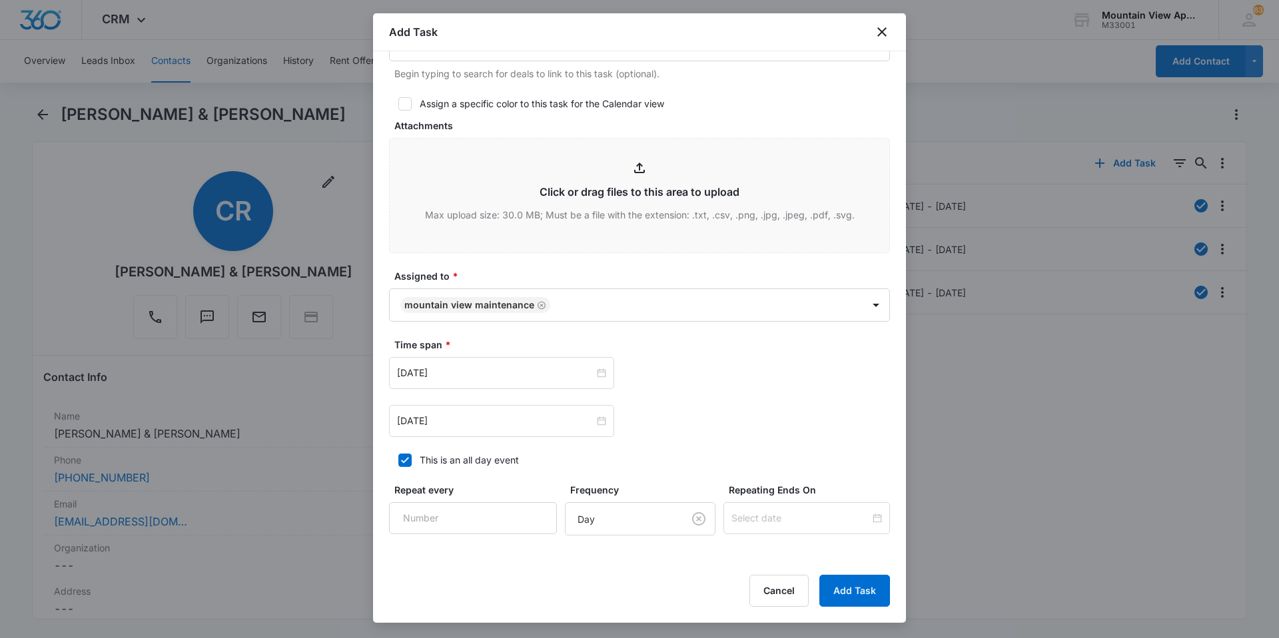
scroll to position [690, 0]
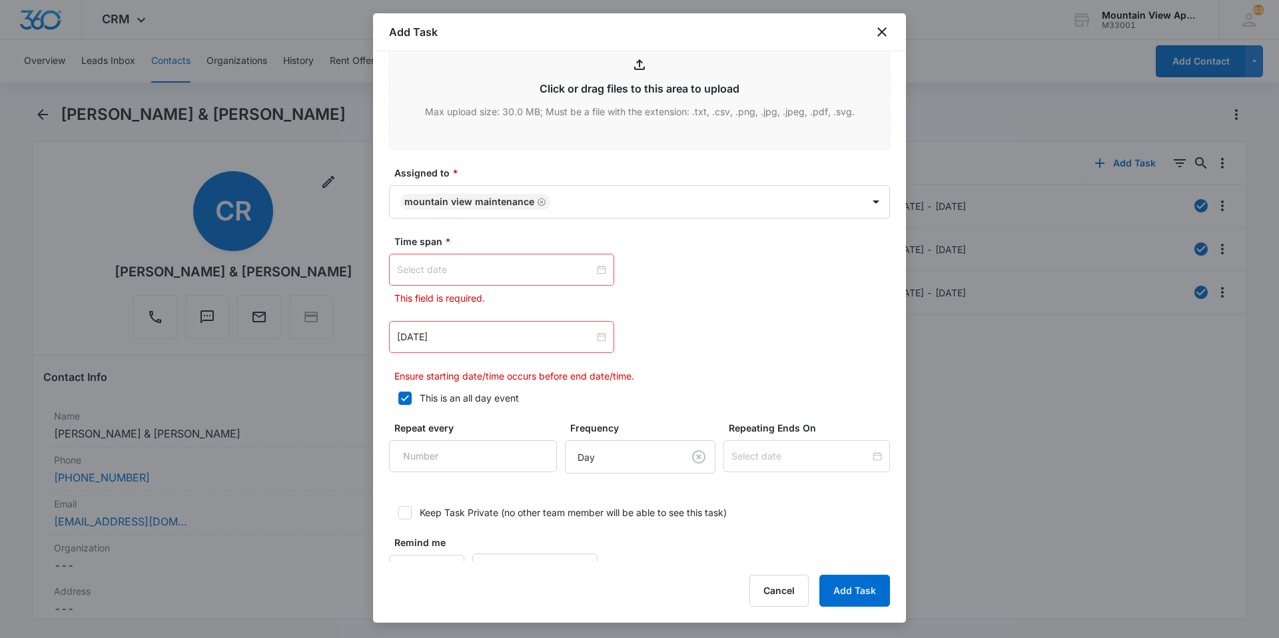
click at [597, 272] on div at bounding box center [501, 270] width 209 height 15
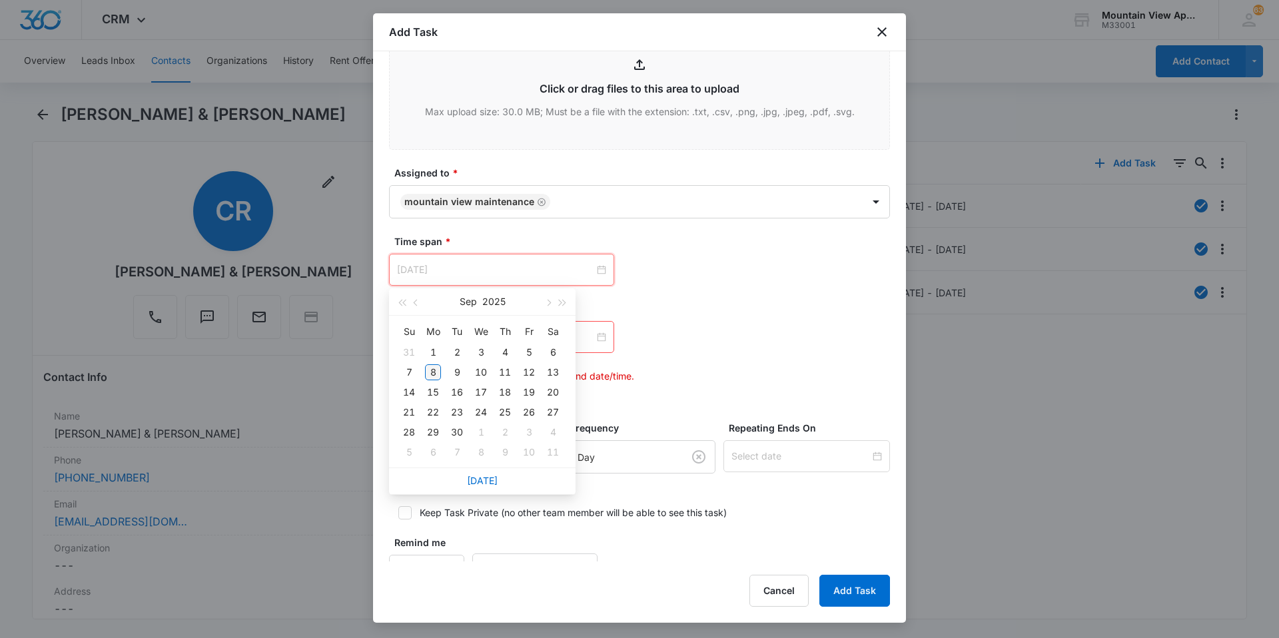
type input "[DATE]"
click at [430, 376] on div "8" at bounding box center [433, 373] width 16 height 16
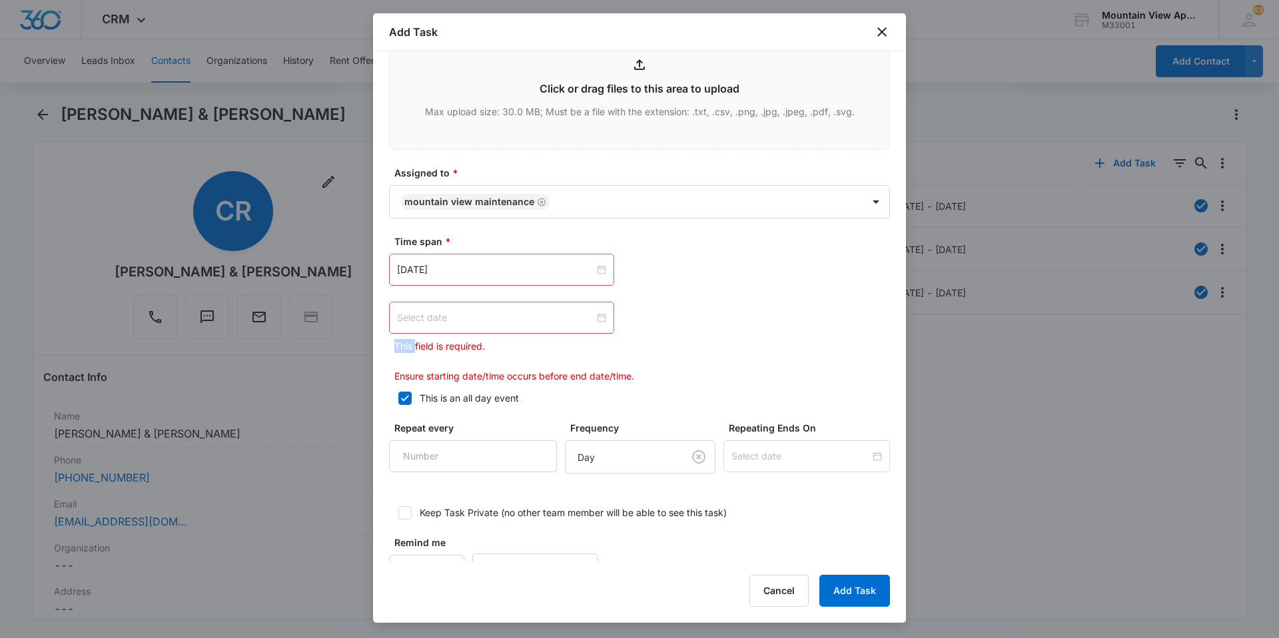
click at [601, 317] on div at bounding box center [501, 318] width 209 height 15
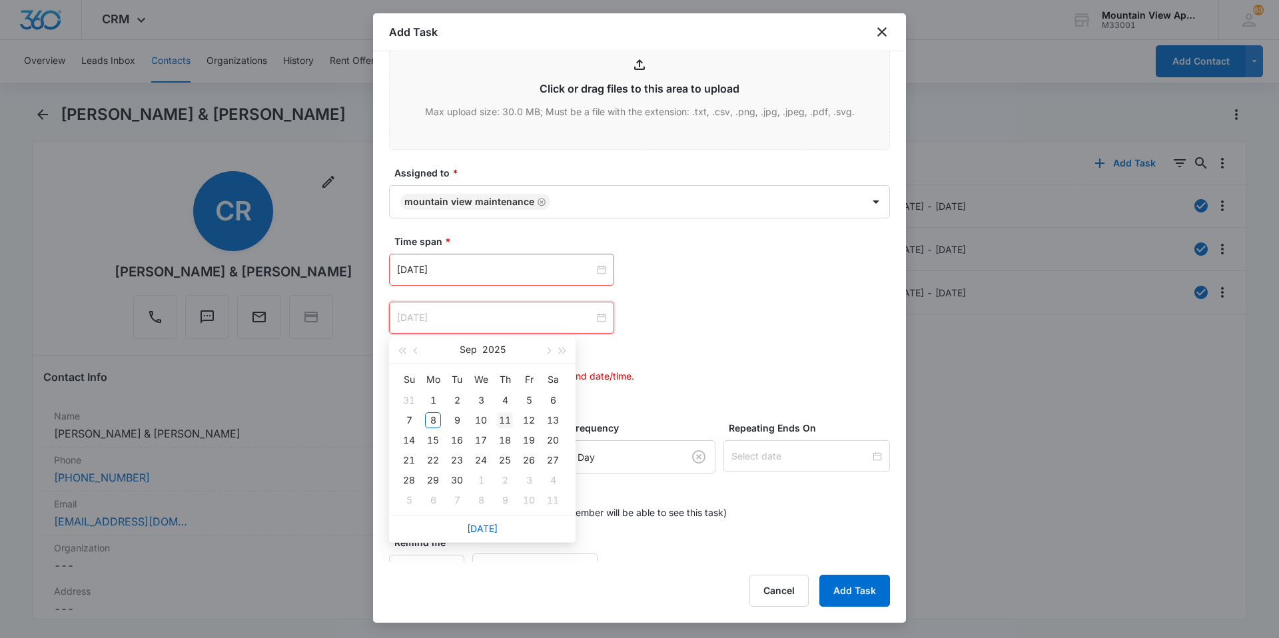
type input "[DATE]"
click at [504, 417] on div "11" at bounding box center [505, 420] width 16 height 16
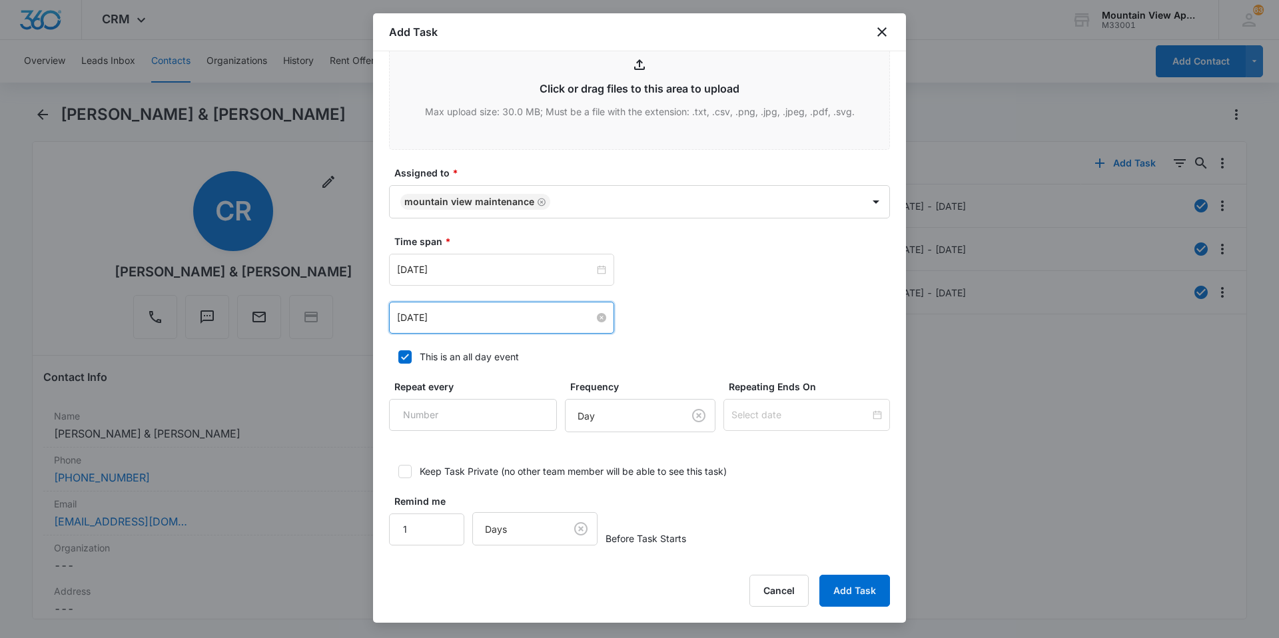
click at [729, 384] on label "Repeating Ends On" at bounding box center [812, 387] width 167 height 14
click at [866, 580] on button "Add Task" at bounding box center [855, 591] width 71 height 32
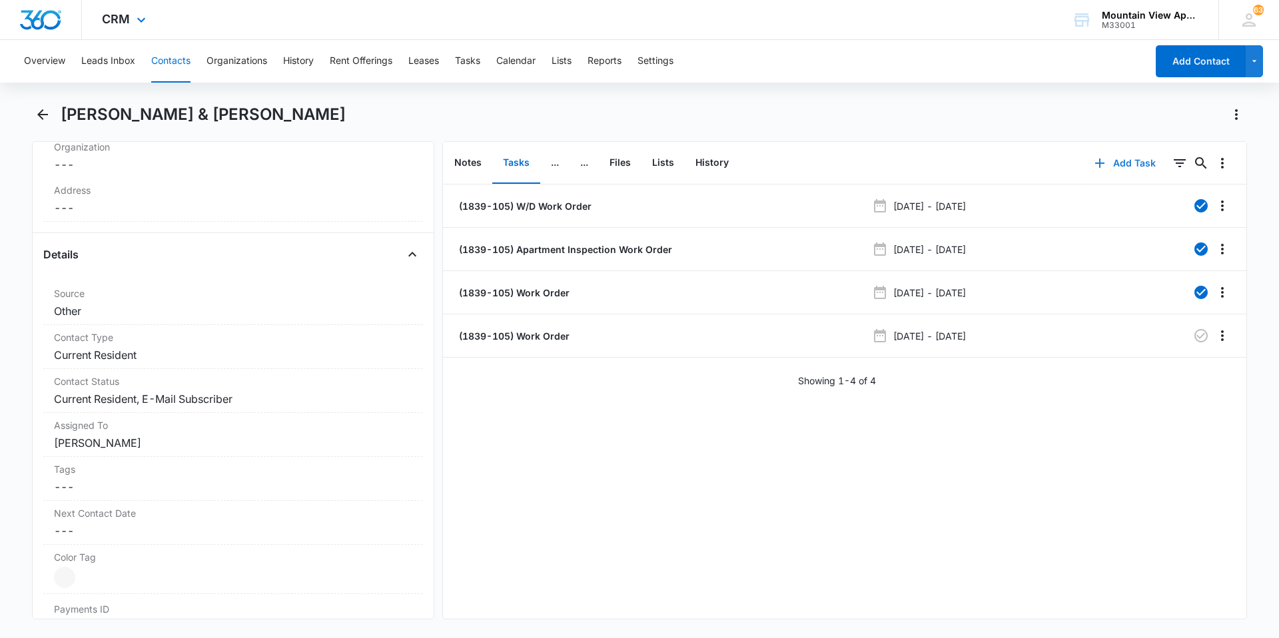
scroll to position [400, 0]
click at [175, 73] on button "Contacts" at bounding box center [170, 61] width 39 height 43
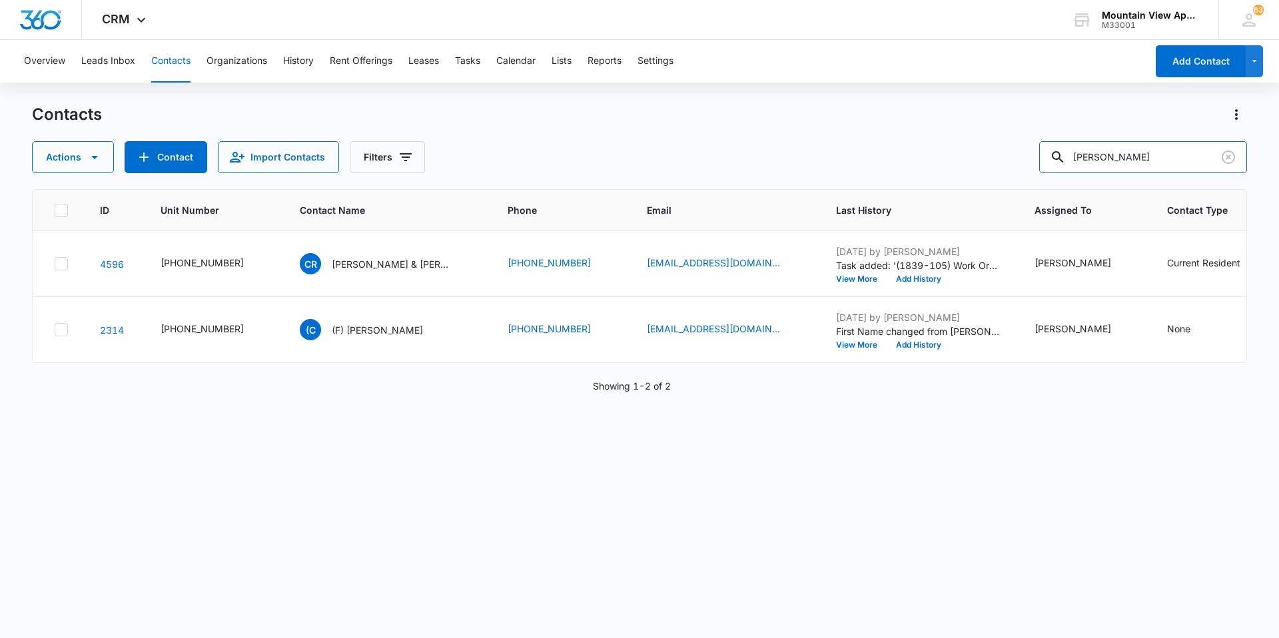
drag, startPoint x: 1165, startPoint y: 161, endPoint x: 721, endPoint y: 142, distance: 444.2
click at [721, 142] on div "Actions Contact Import Contacts Filters [PERSON_NAME]" at bounding box center [639, 157] width 1215 height 32
drag, startPoint x: 1146, startPoint y: 159, endPoint x: 373, endPoint y: 88, distance: 776.9
click at [373, 88] on div "Overview Leads Inbox Contacts Organizations History Rent Offerings Leases Tasks…" at bounding box center [639, 338] width 1279 height 597
type input "[PERSON_NAME]"
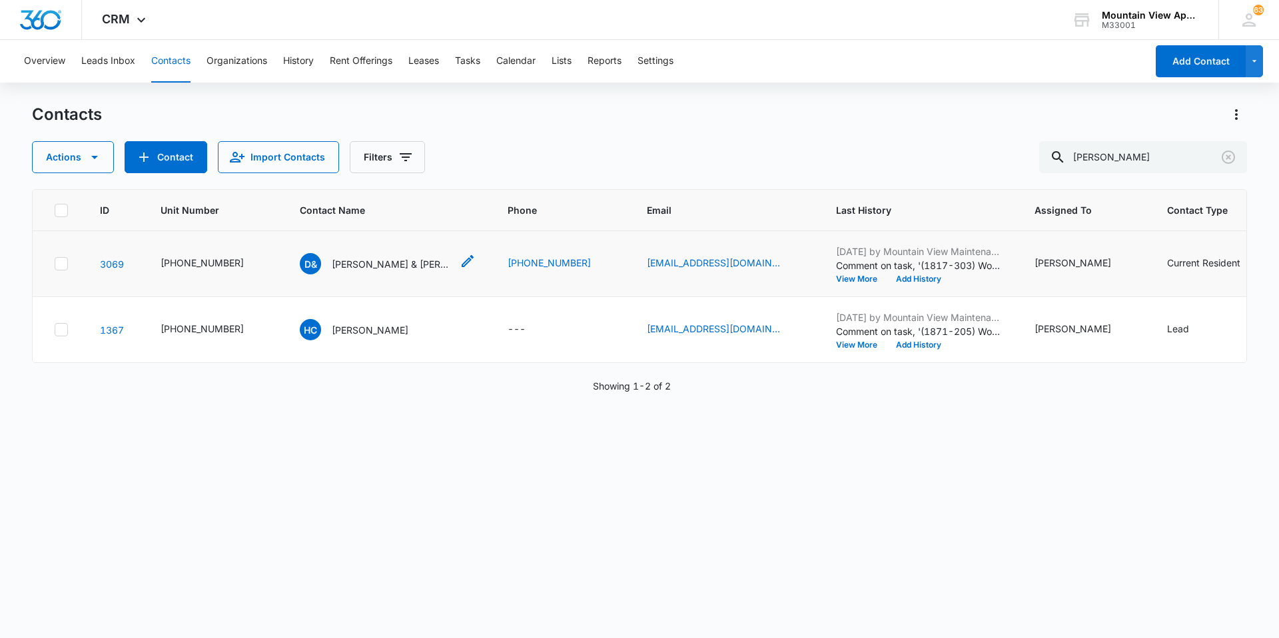
click at [384, 261] on p "[PERSON_NAME] & [PERSON_NAME]" at bounding box center [392, 264] width 120 height 14
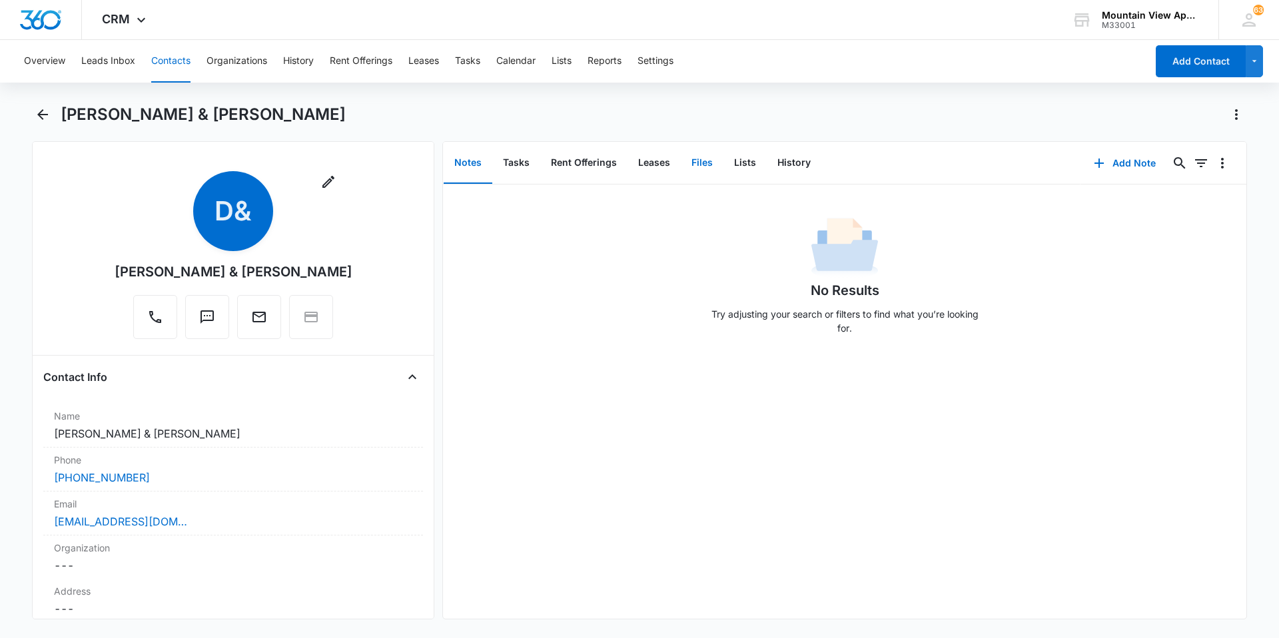
click at [704, 173] on button "Files" at bounding box center [702, 163] width 43 height 41
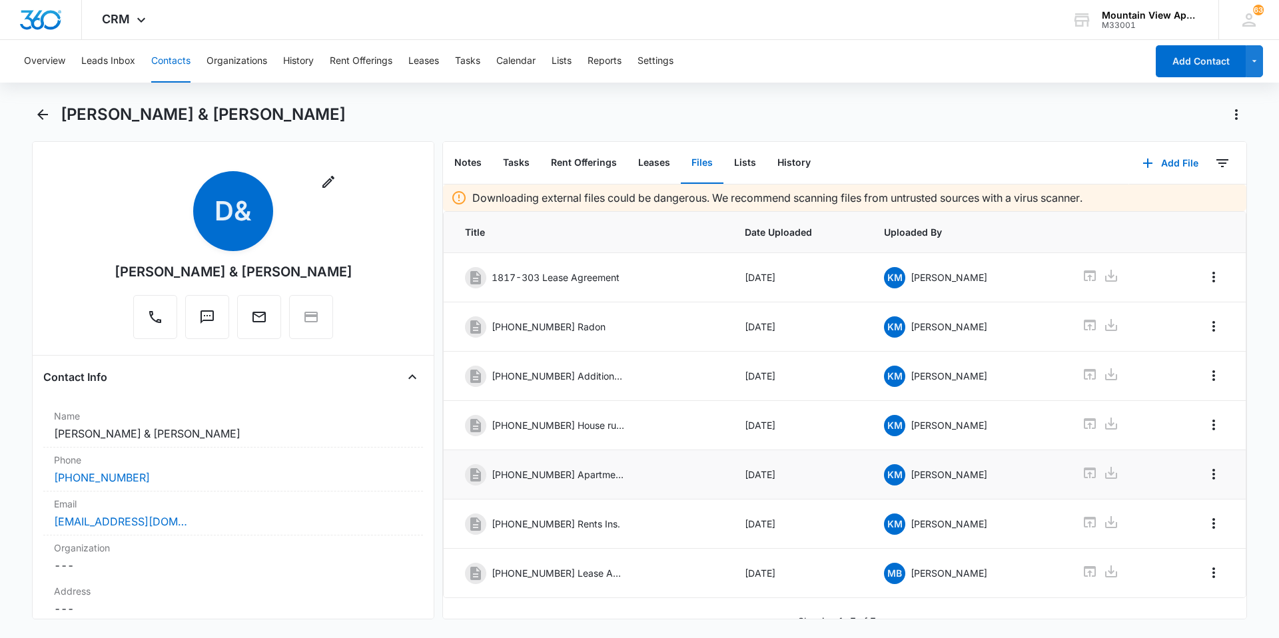
scroll to position [19, 0]
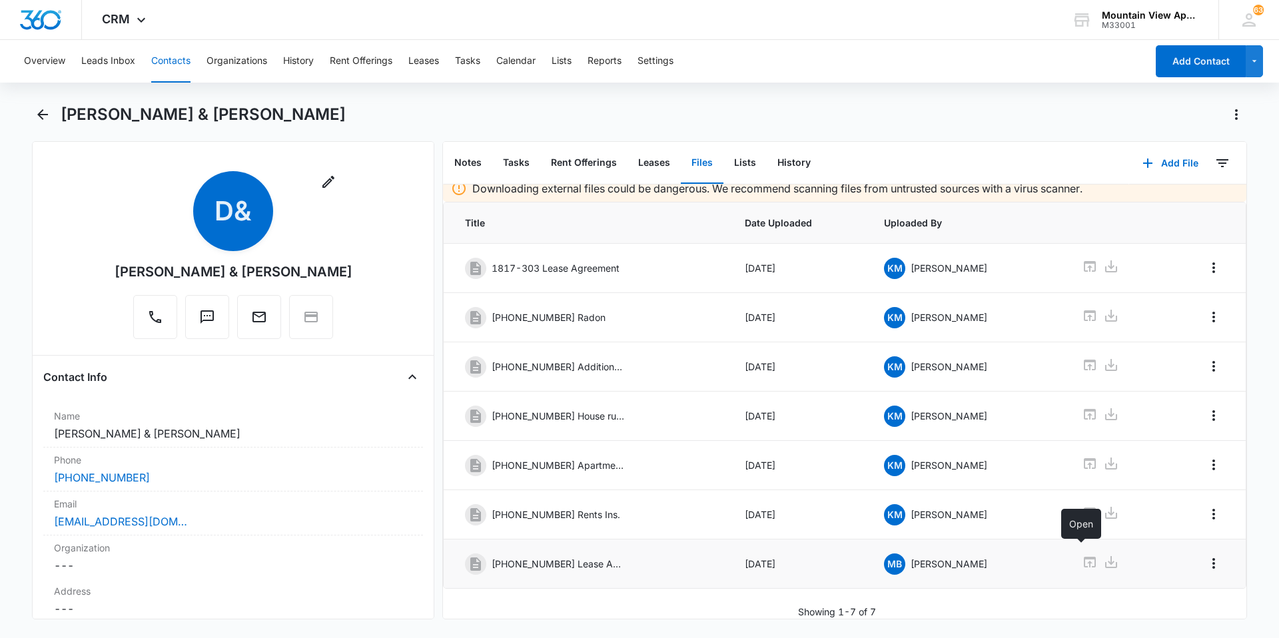
click at [1082, 556] on icon at bounding box center [1090, 562] width 16 height 16
